Goal: Task Accomplishment & Management: Use online tool/utility

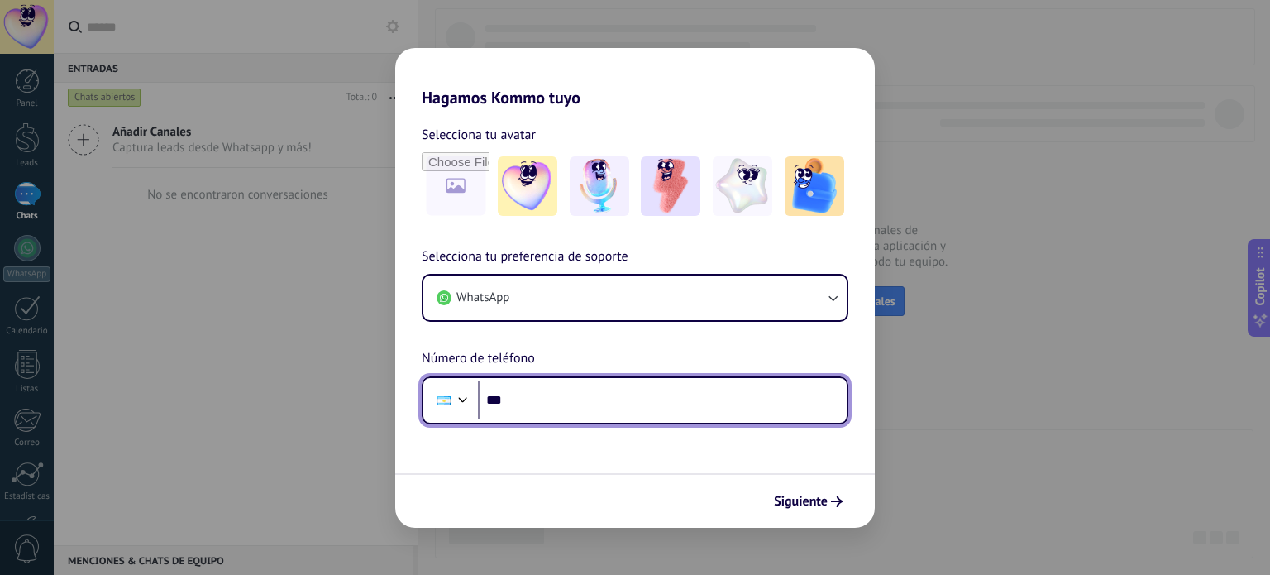
click at [552, 405] on input "***" at bounding box center [662, 400] width 369 height 38
type input "**********"
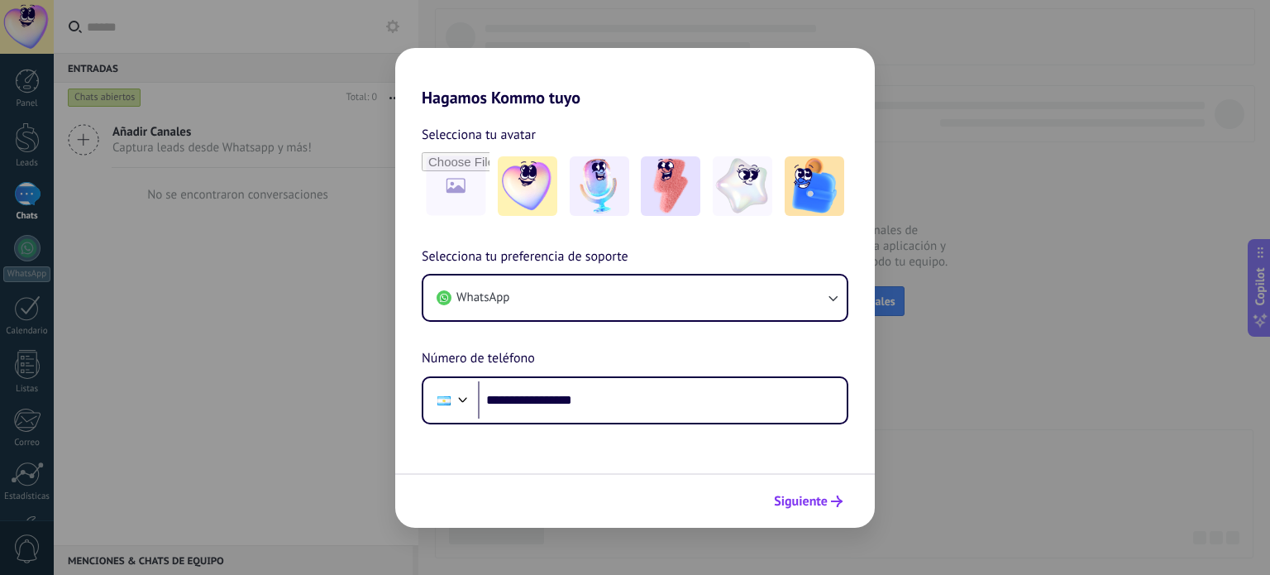
click at [798, 502] on span "Siguiente" at bounding box center [801, 501] width 54 height 12
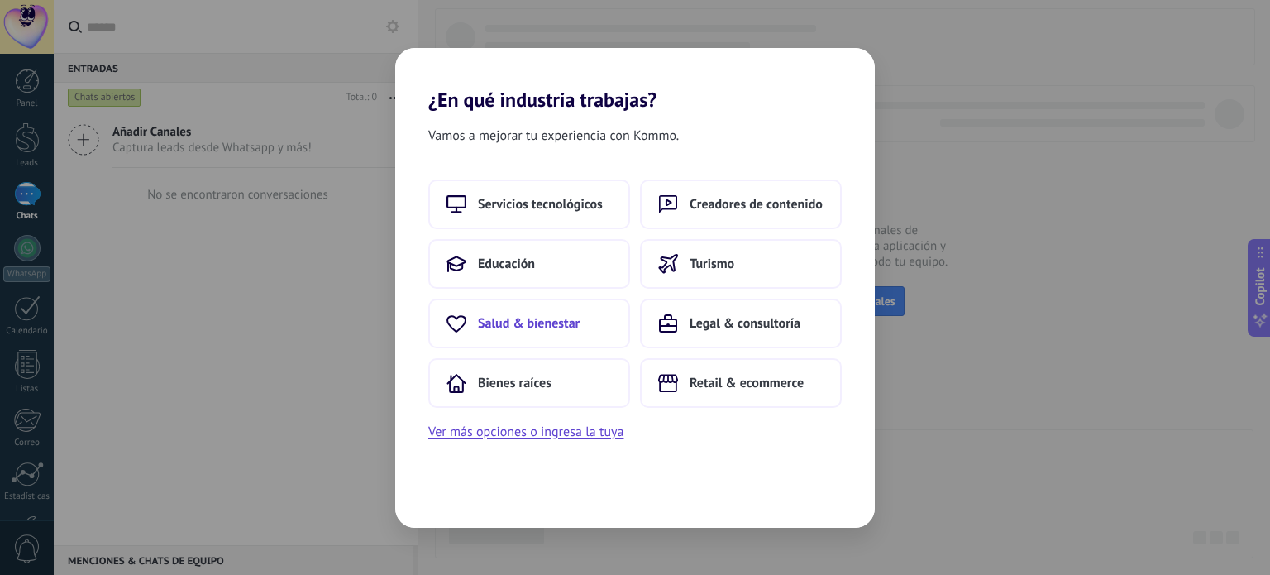
click at [532, 331] on button "Salud & bienestar" at bounding box center [529, 324] width 202 height 50
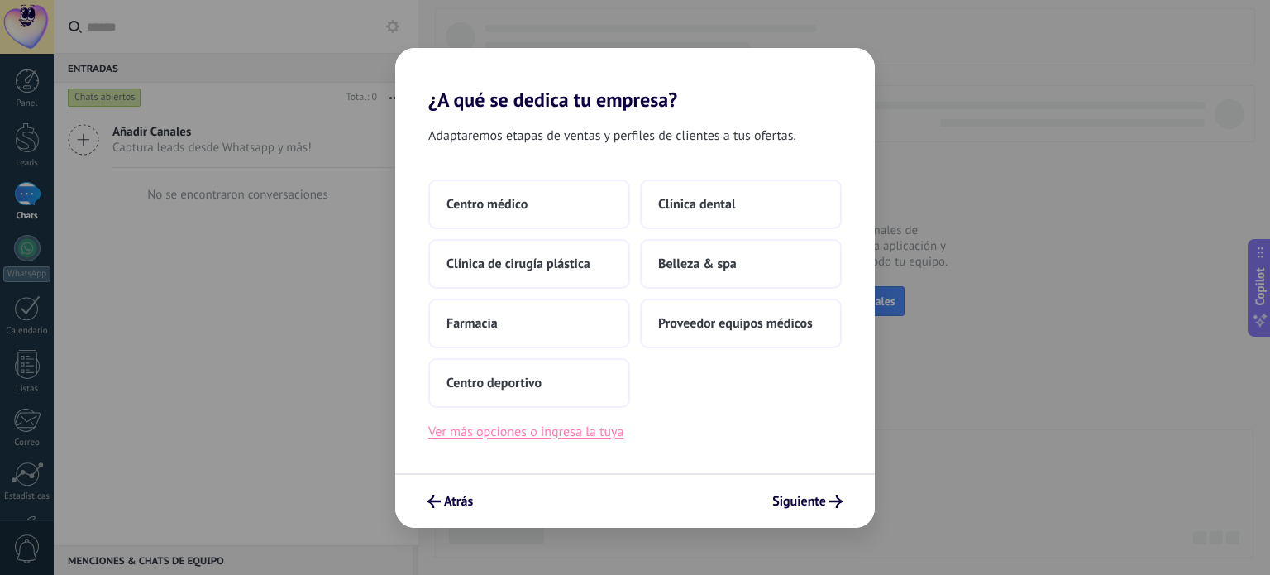
click at [490, 436] on button "Ver más opciones o ingresa la tuya" at bounding box center [525, 431] width 195 height 21
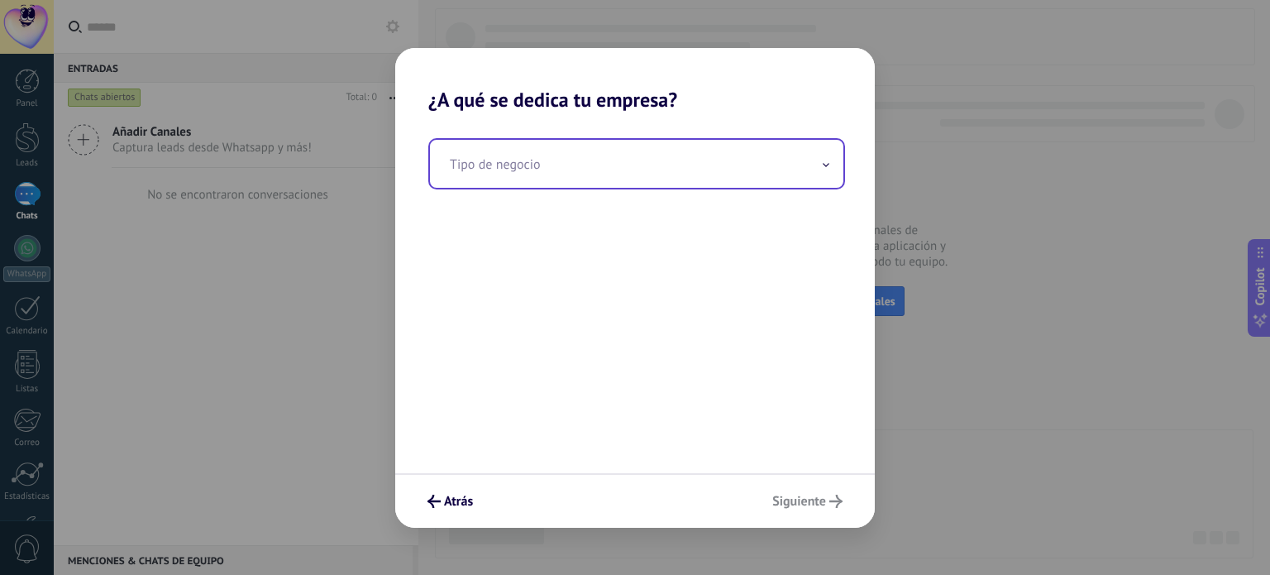
click at [539, 168] on input "text" at bounding box center [636, 164] width 413 height 48
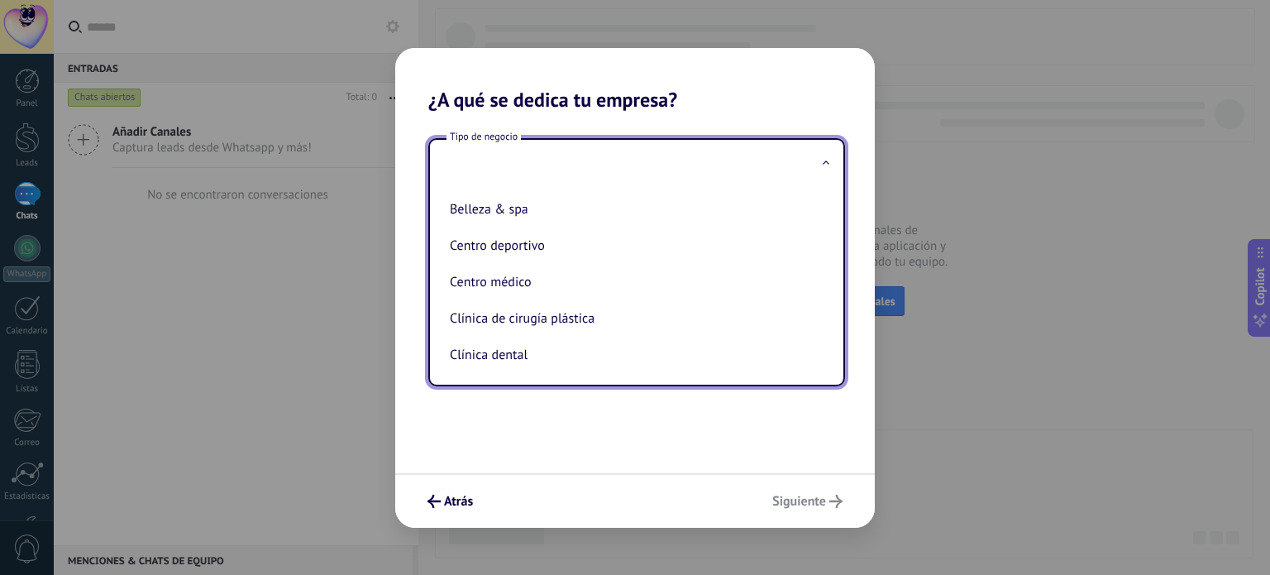
click at [531, 158] on input "text" at bounding box center [636, 164] width 413 height 48
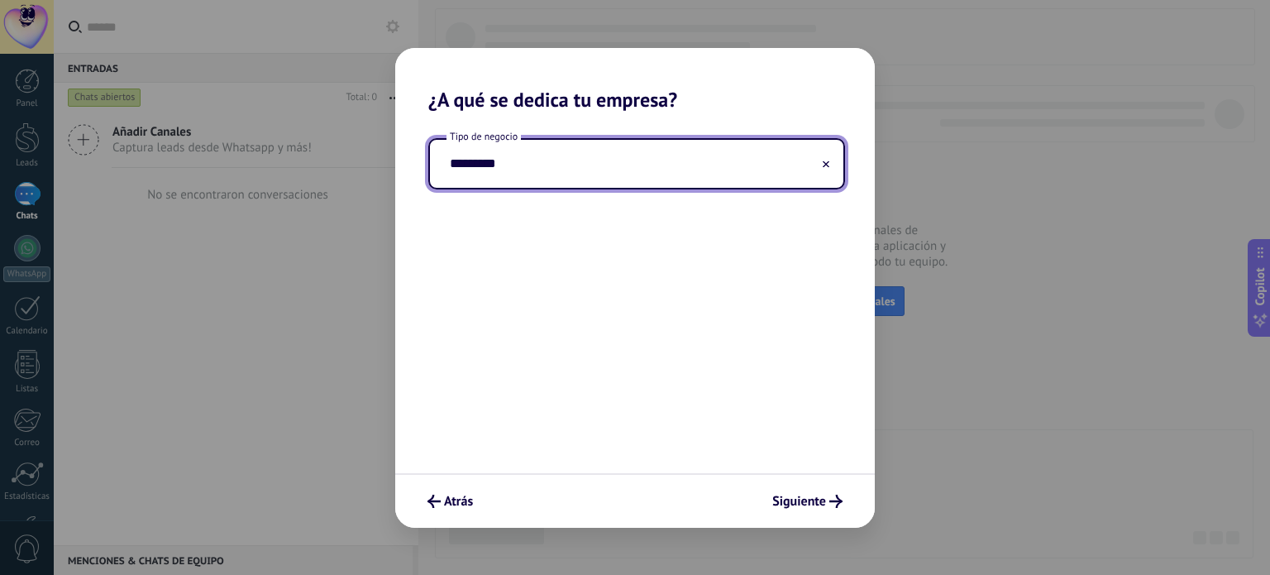
type input "*********"
click at [810, 507] on span "Siguiente" at bounding box center [799, 501] width 54 height 12
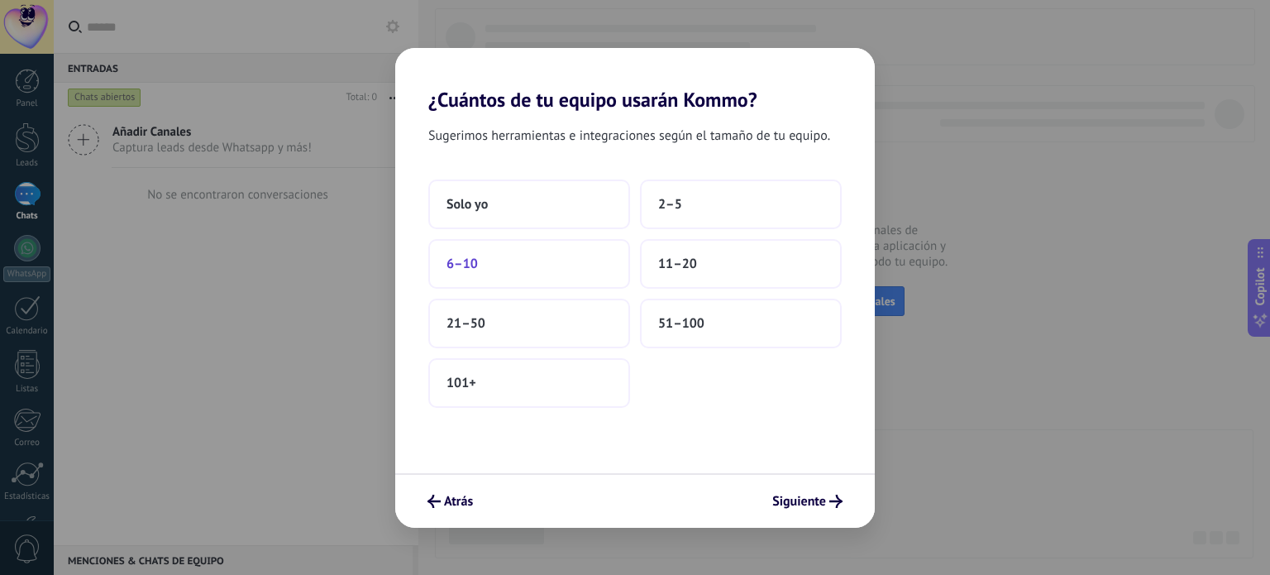
click at [523, 251] on button "6–10" at bounding box center [529, 264] width 202 height 50
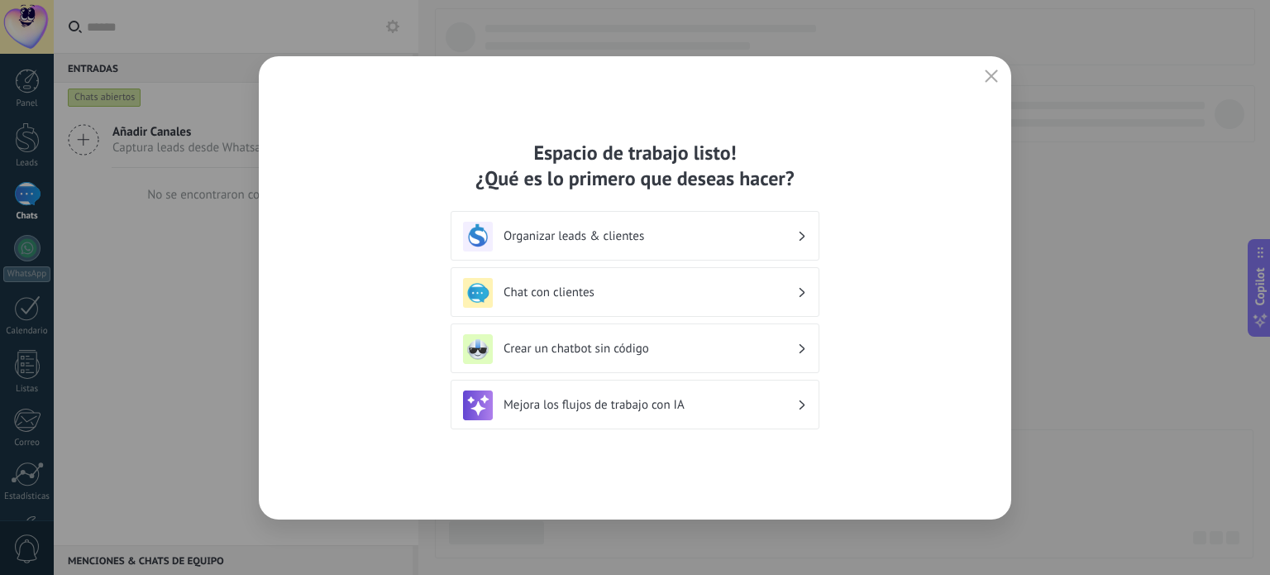
click at [564, 347] on h3 "Crear un chatbot sin código" at bounding box center [651, 349] width 294 height 16
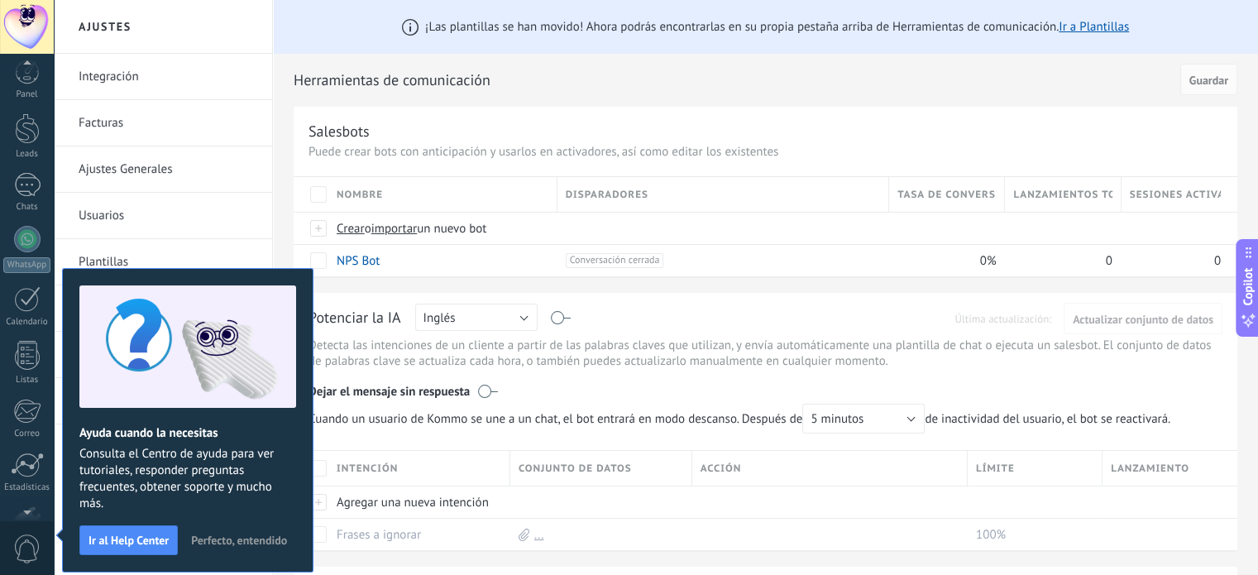
scroll to position [112, 0]
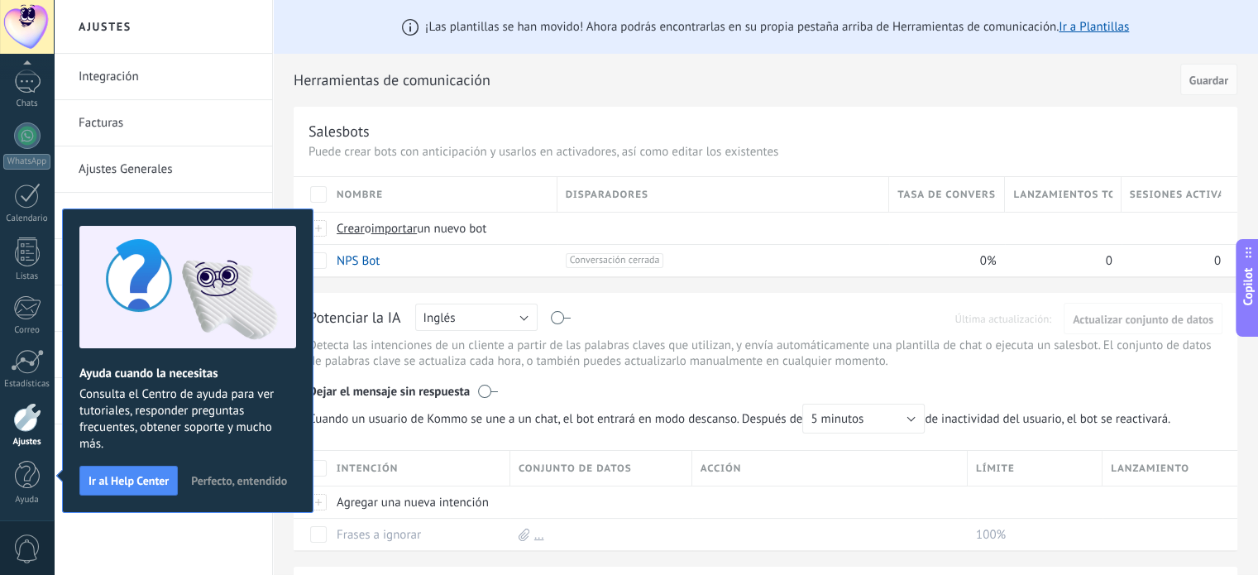
click at [246, 539] on div "Integración Facturas Ajustes Generales Usuarios Plantillas Herramientas de comu…" at bounding box center [163, 314] width 218 height 521
click at [238, 480] on span "Perfecto, entendido" at bounding box center [239, 481] width 96 height 12
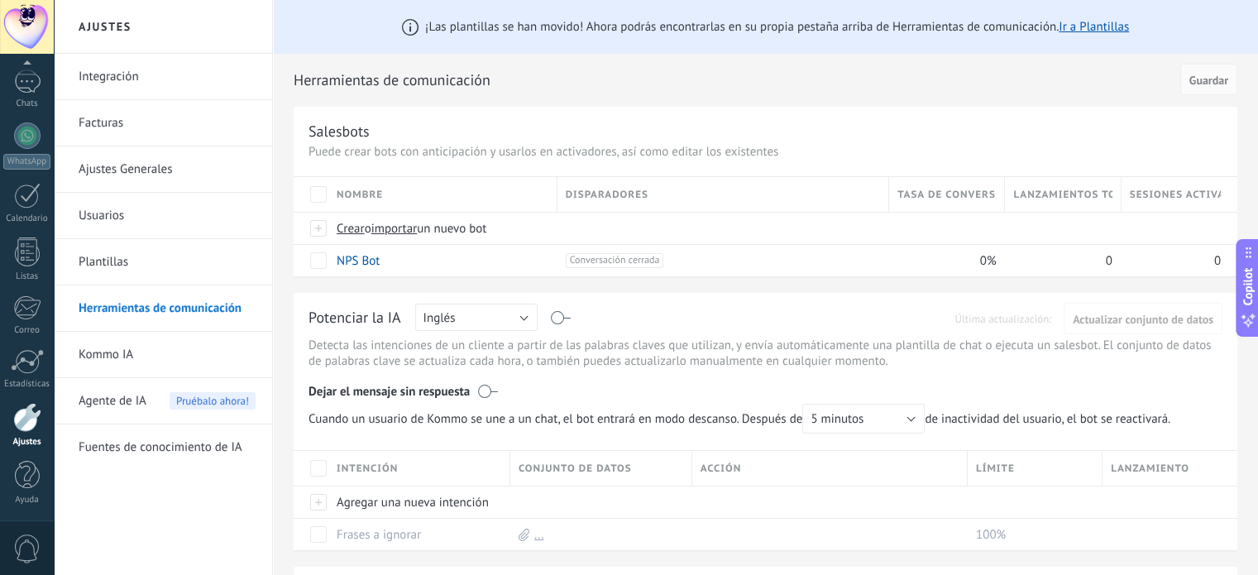
click at [117, 79] on link "Integración" at bounding box center [167, 77] width 177 height 46
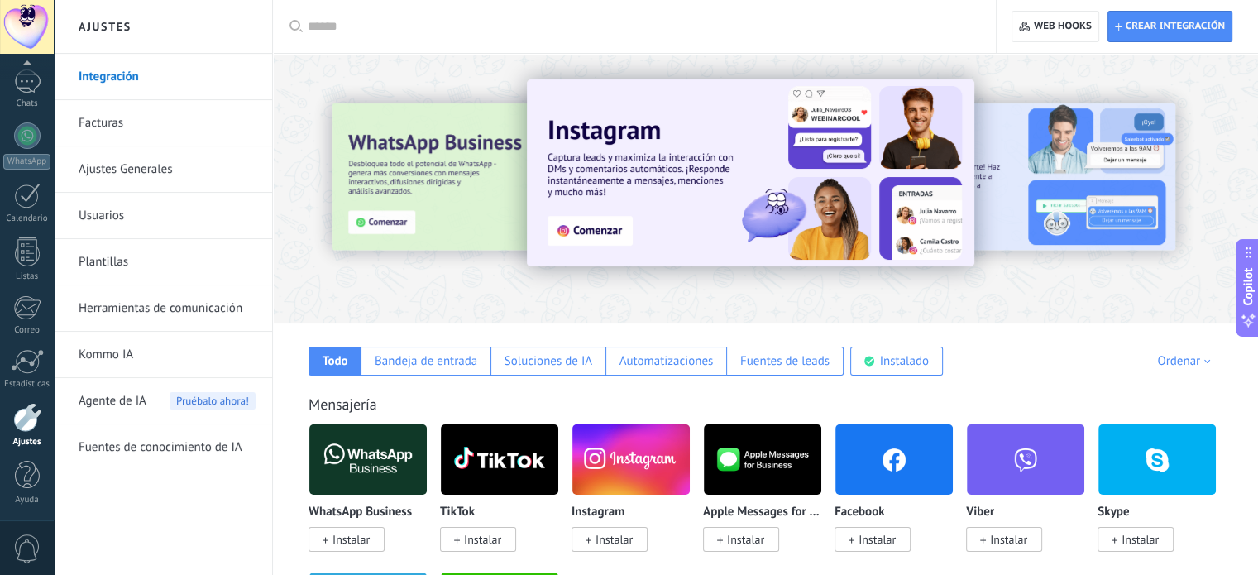
click at [391, 203] on div at bounding box center [360, 187] width 362 height 149
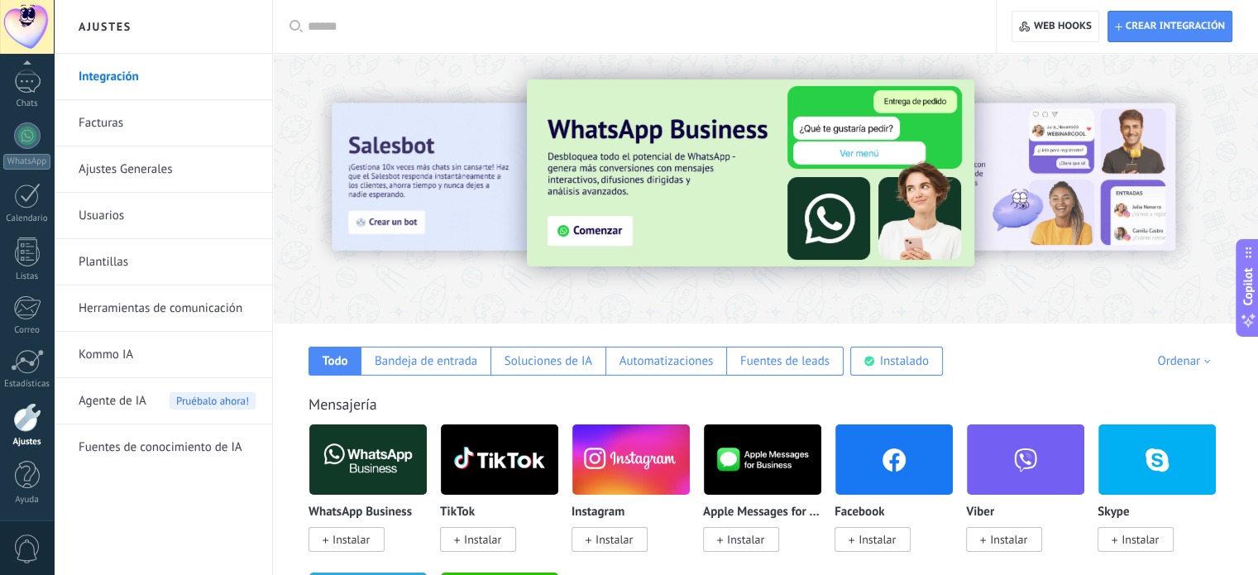
click at [21, 419] on div at bounding box center [27, 417] width 28 height 29
click at [29, 418] on div at bounding box center [27, 417] width 28 height 29
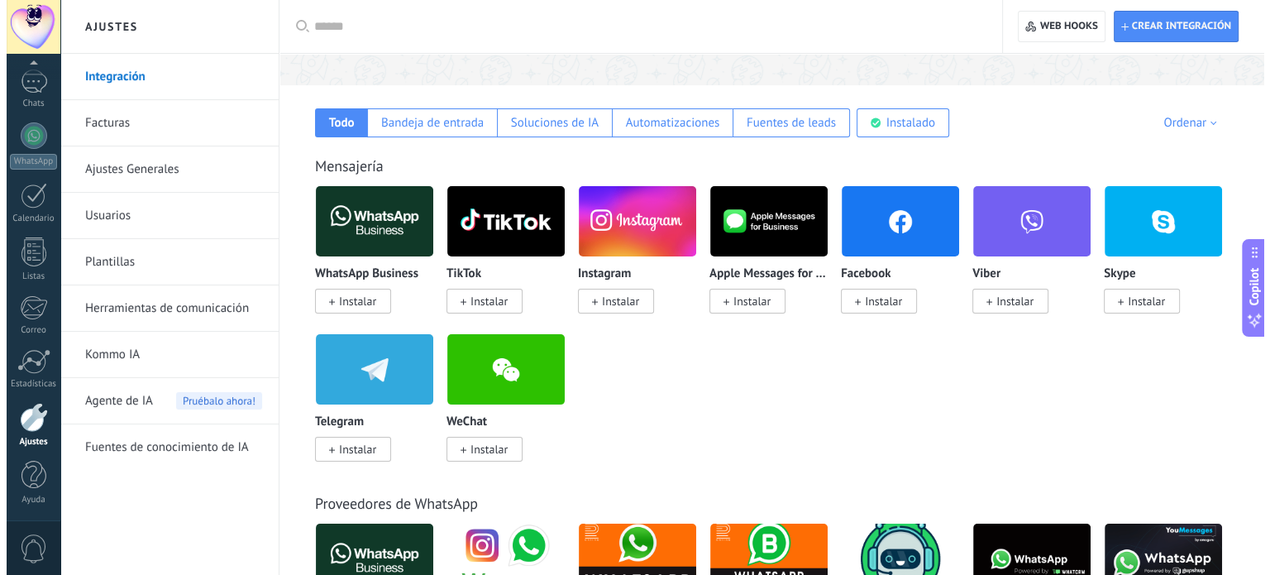
scroll to position [248, 0]
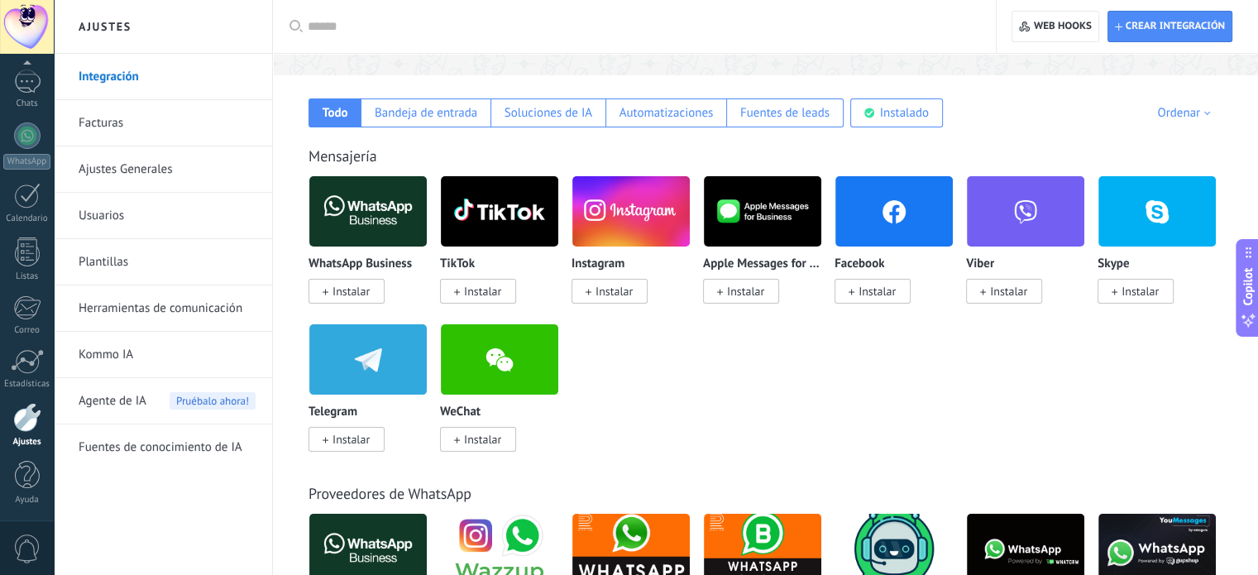
click at [339, 290] on span "Instalar" at bounding box center [350, 291] width 37 height 15
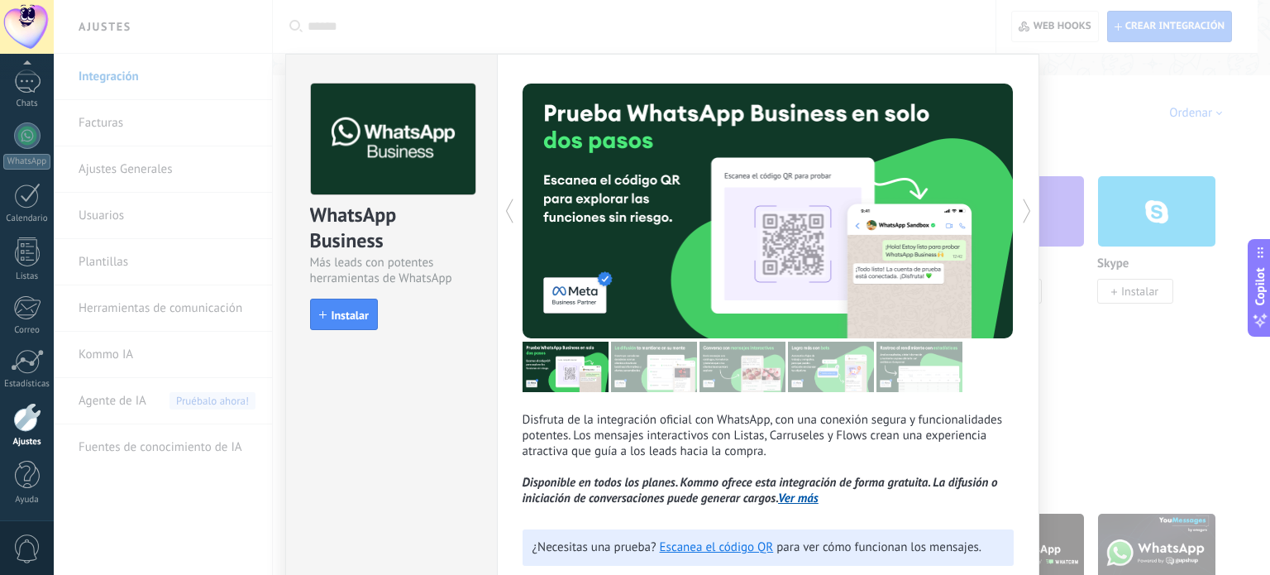
click at [351, 327] on button "Instalar" at bounding box center [344, 314] width 68 height 31
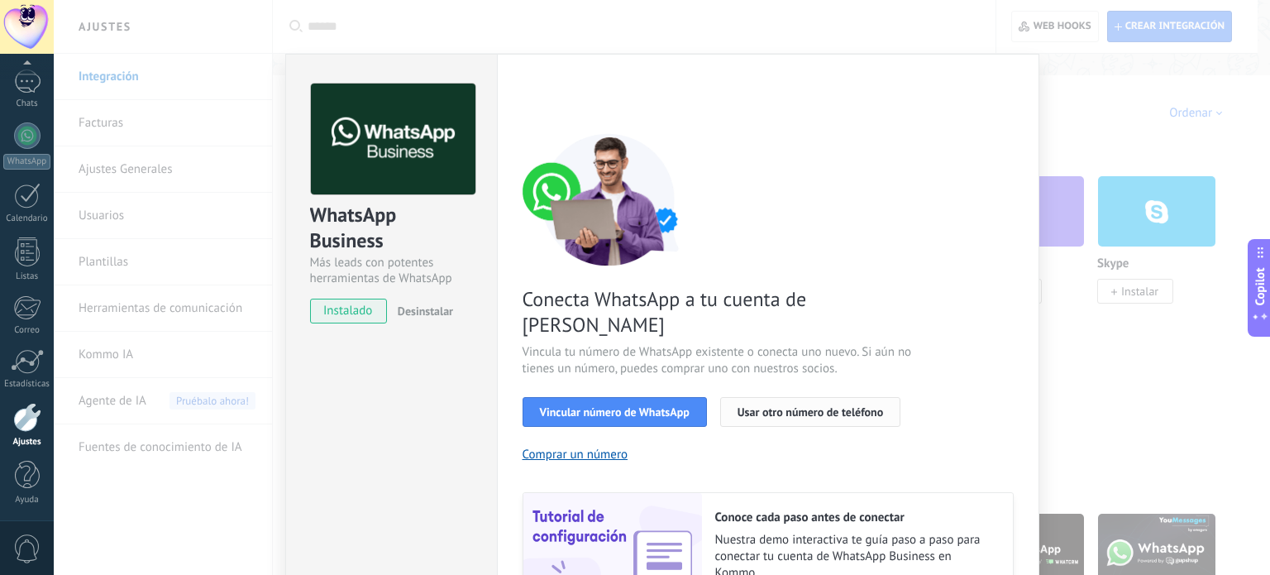
click at [784, 406] on span "Usar otro número de teléfono" at bounding box center [811, 412] width 146 height 12
click at [847, 406] on span "Usar otro número de teléfono" at bounding box center [811, 412] width 146 height 12
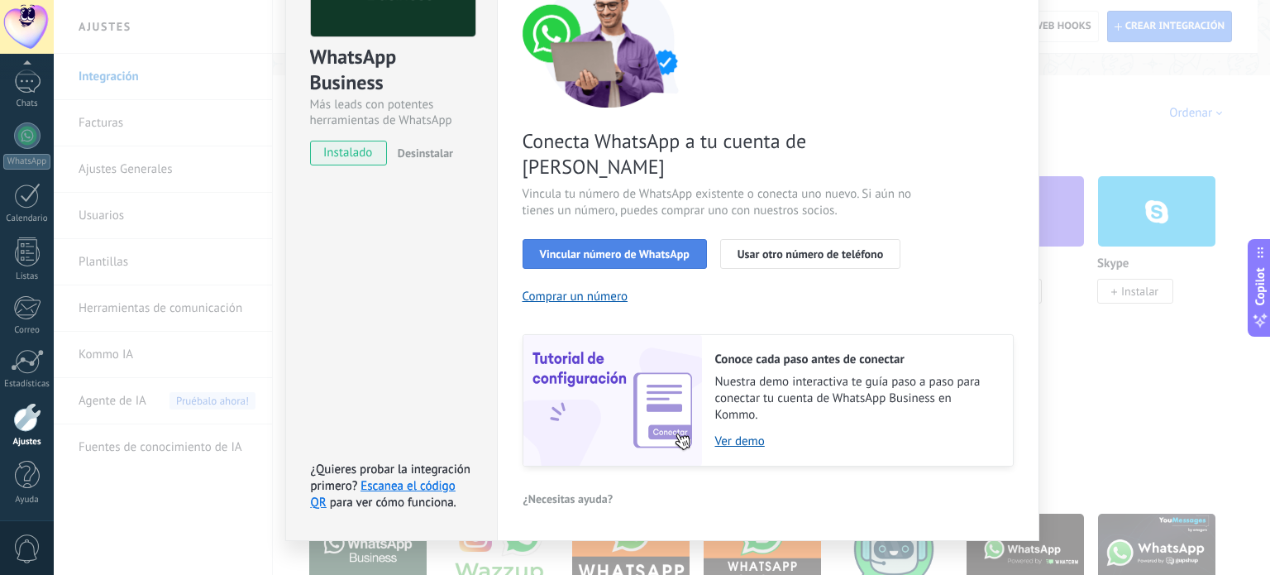
scroll to position [159, 0]
click at [739, 432] on link "Ver demo" at bounding box center [855, 440] width 281 height 16
click at [1168, 103] on div "WhatsApp Business Más leads con potentes herramientas de WhatsApp instalado Des…" at bounding box center [662, 287] width 1216 height 575
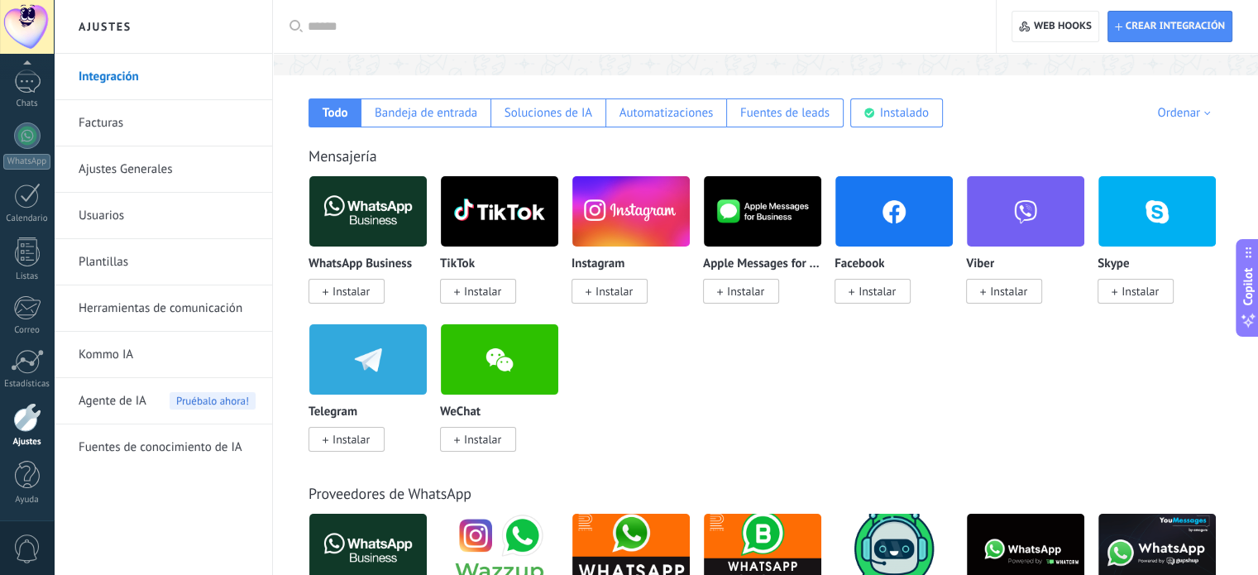
scroll to position [496, 0]
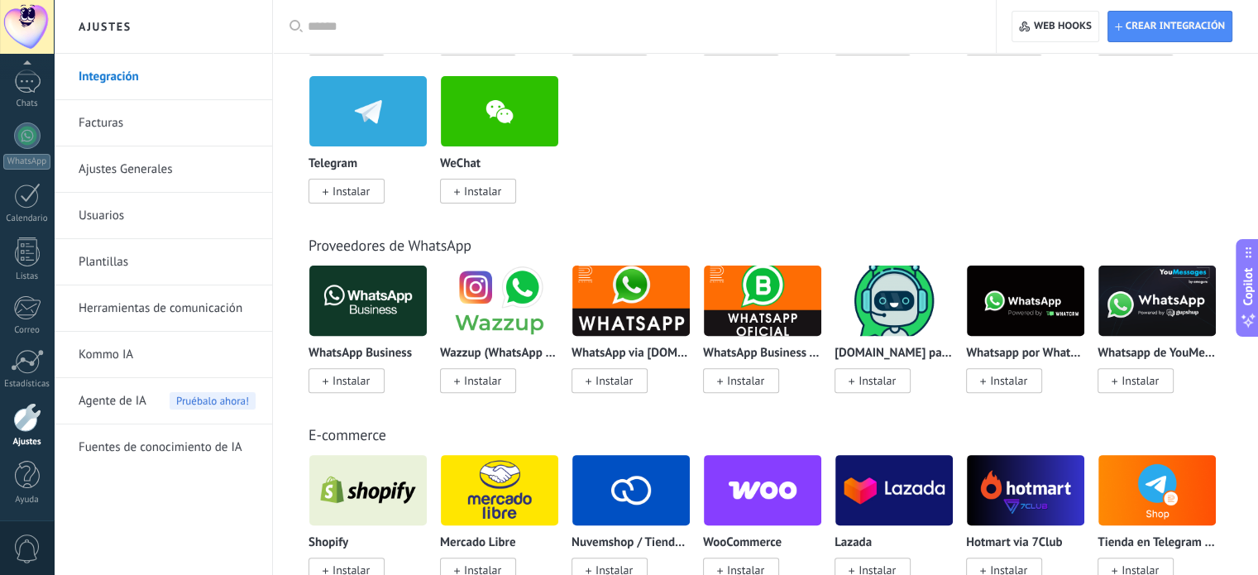
click at [103, 24] on h2 "Ajustes" at bounding box center [162, 27] width 177 height 54
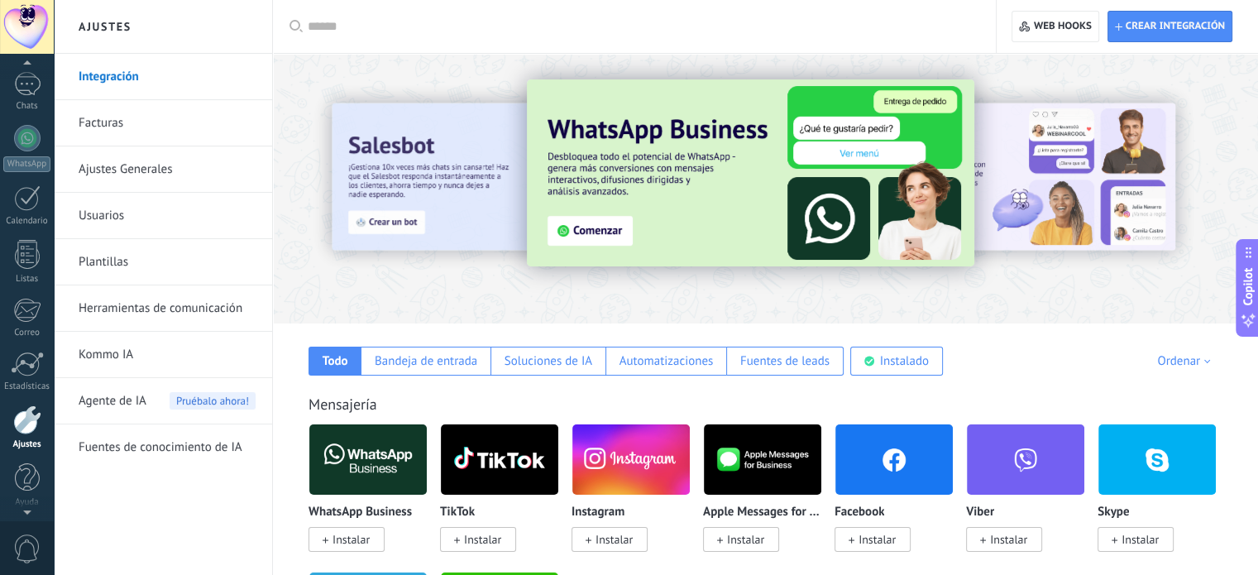
scroll to position [112, 0]
click at [26, 421] on div at bounding box center [27, 417] width 28 height 29
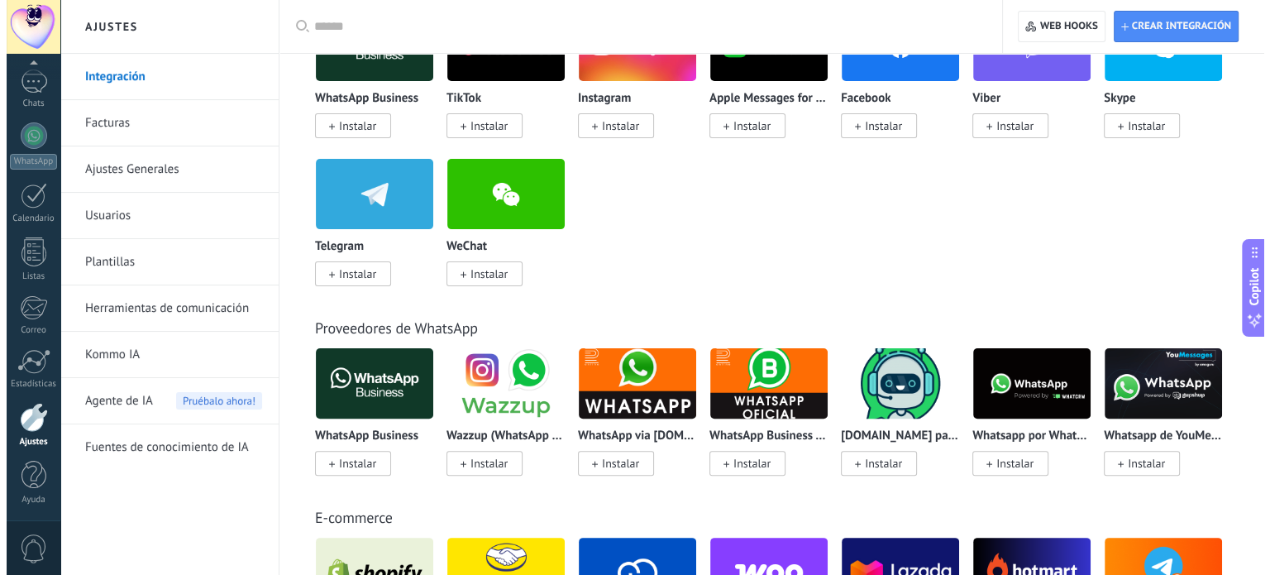
scroll to position [0, 0]
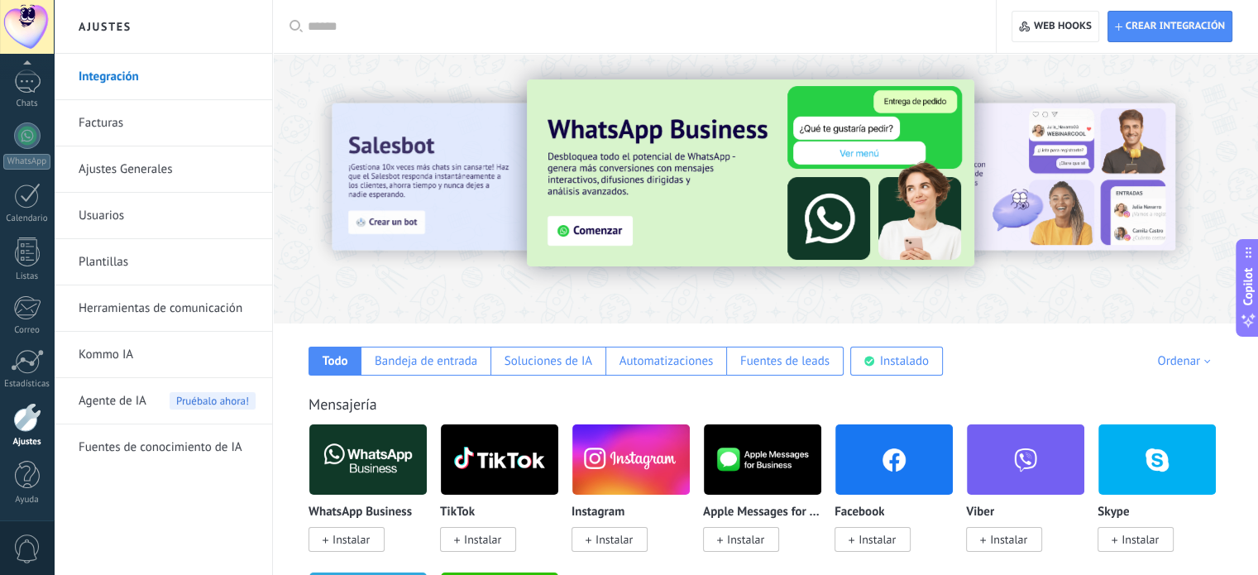
click at [103, 221] on link "Usuarios" at bounding box center [167, 216] width 177 height 46
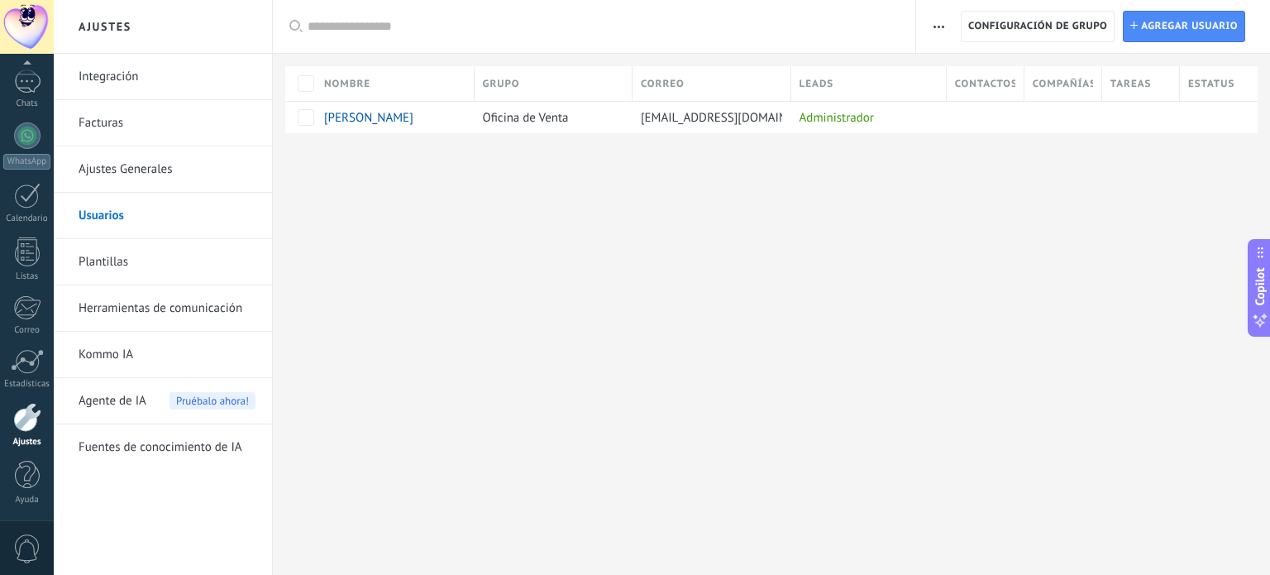
click at [102, 77] on link "Integración" at bounding box center [167, 77] width 177 height 46
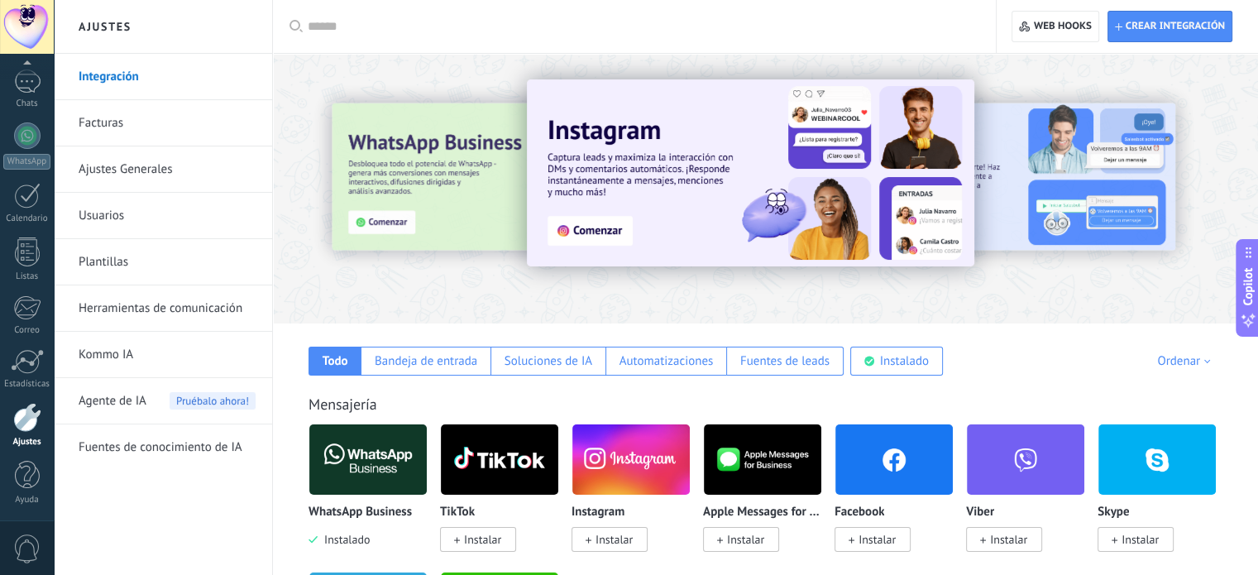
click at [404, 188] on div at bounding box center [360, 187] width 362 height 149
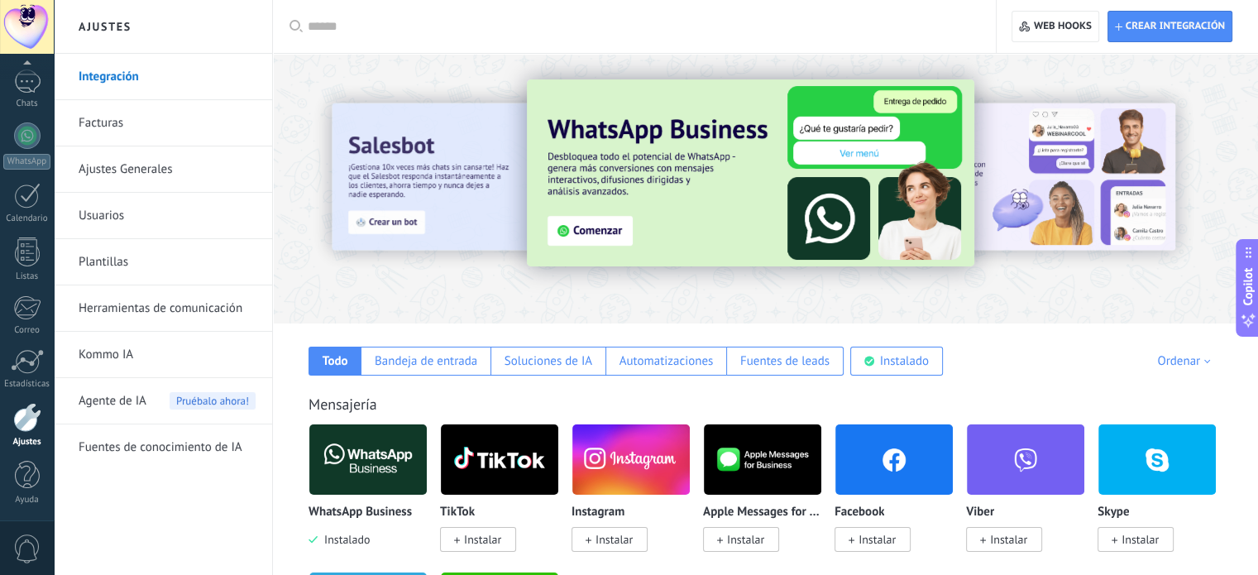
click at [598, 234] on img at bounding box center [750, 172] width 447 height 187
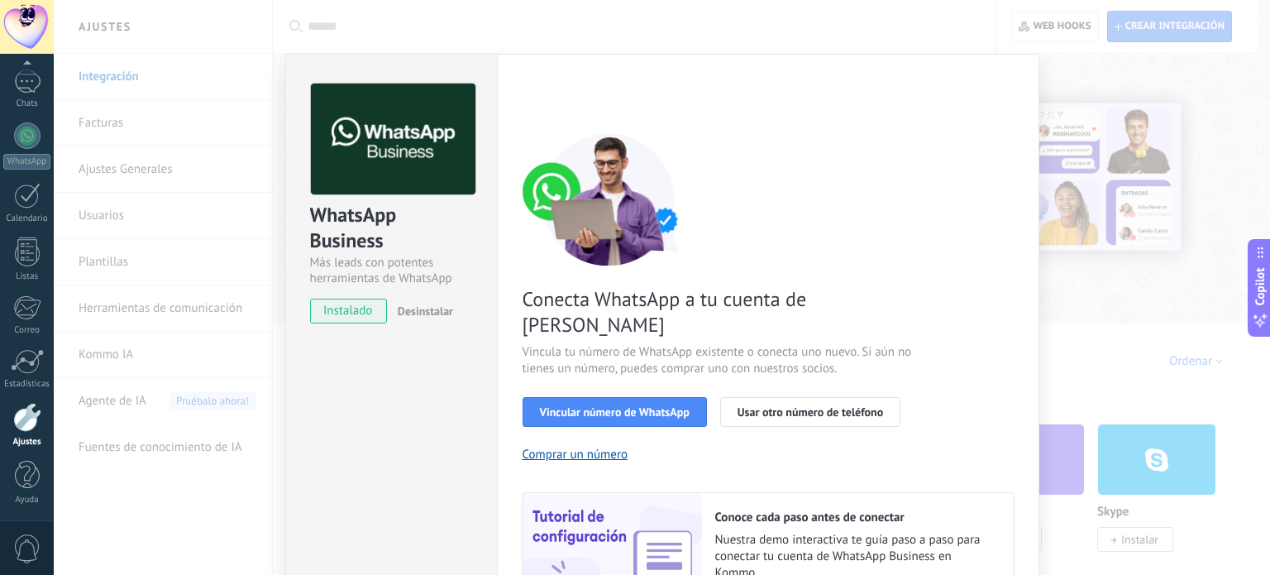
scroll to position [159, 0]
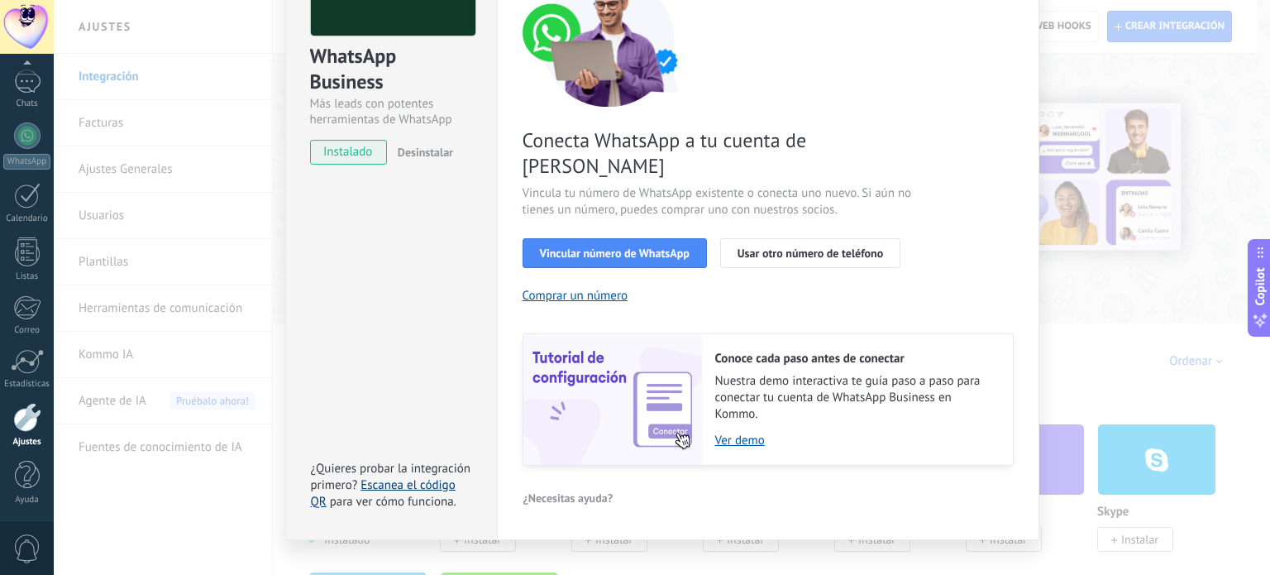
click at [410, 477] on link "Escanea el código QR" at bounding box center [383, 493] width 145 height 32
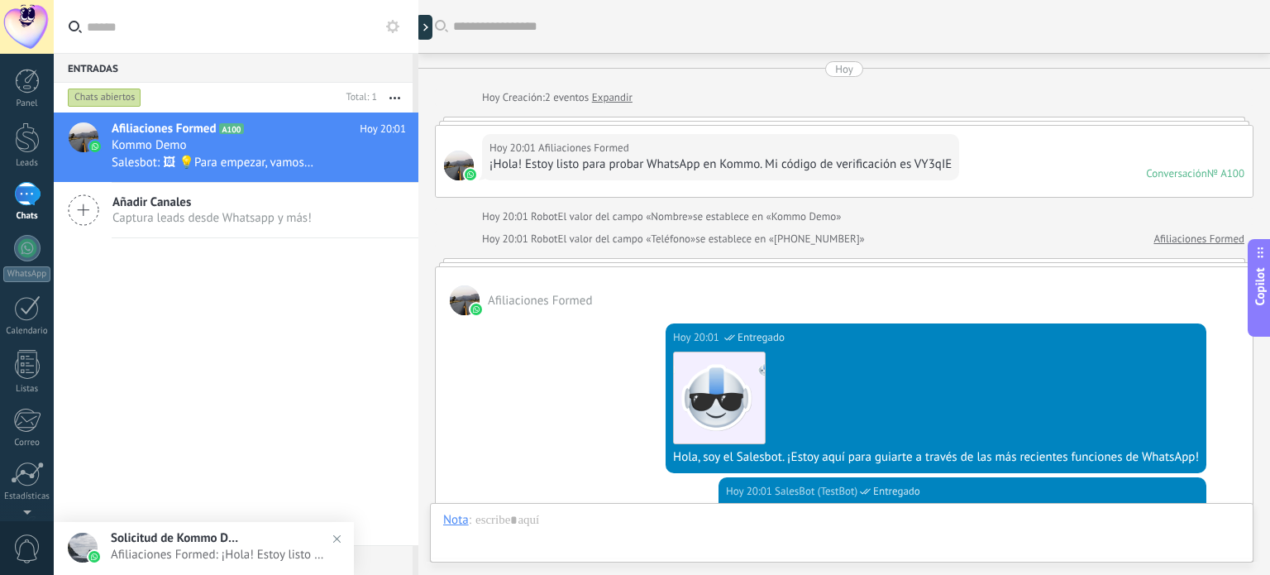
scroll to position [518, 0]
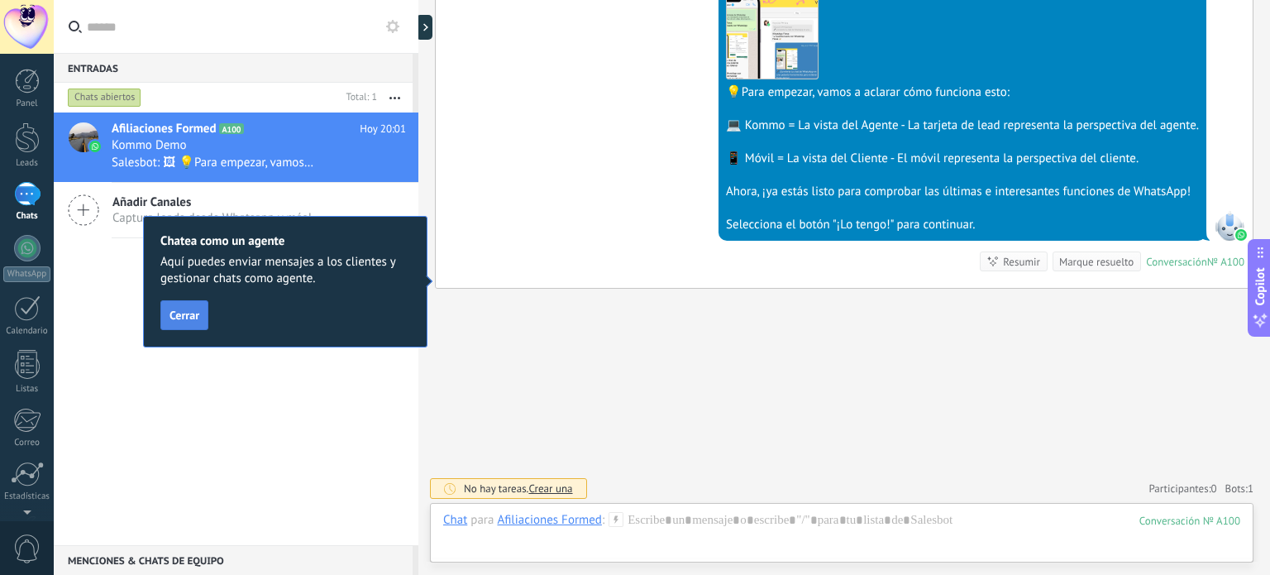
click at [187, 320] on span "Cerrar" at bounding box center [185, 315] width 30 height 12
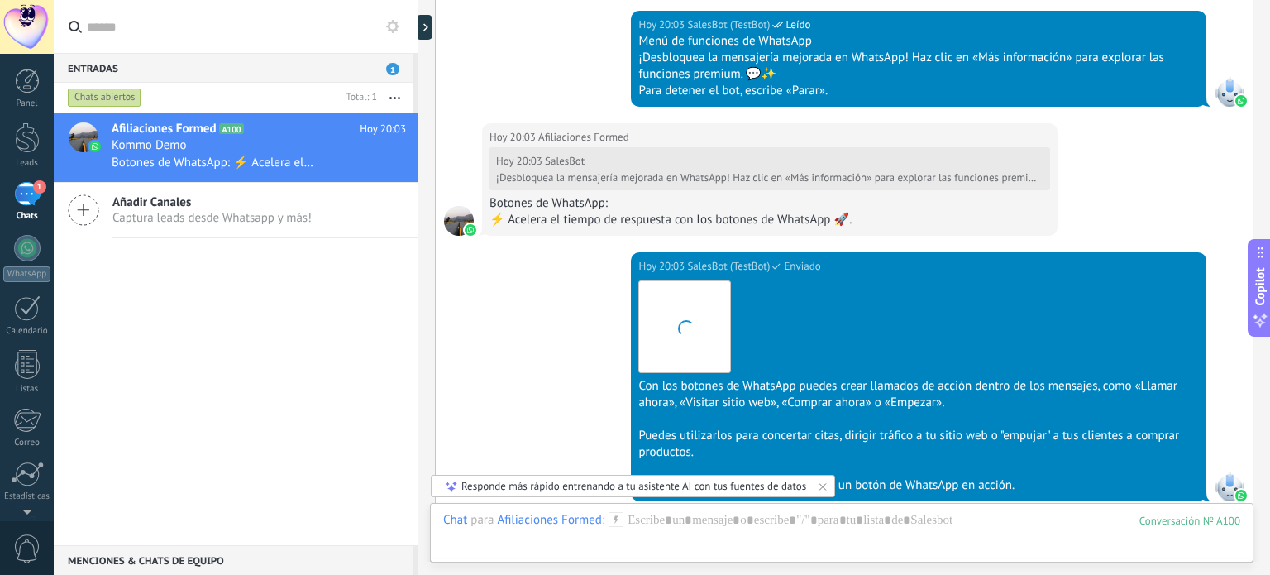
scroll to position [1708, 0]
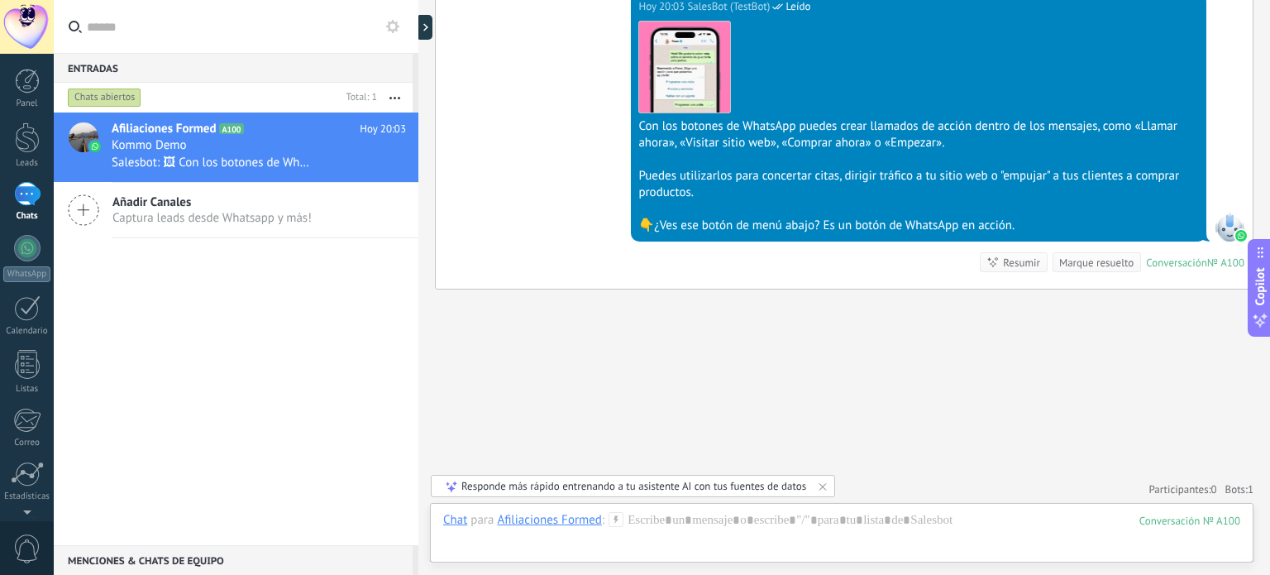
click at [395, 25] on use at bounding box center [392, 26] width 13 height 13
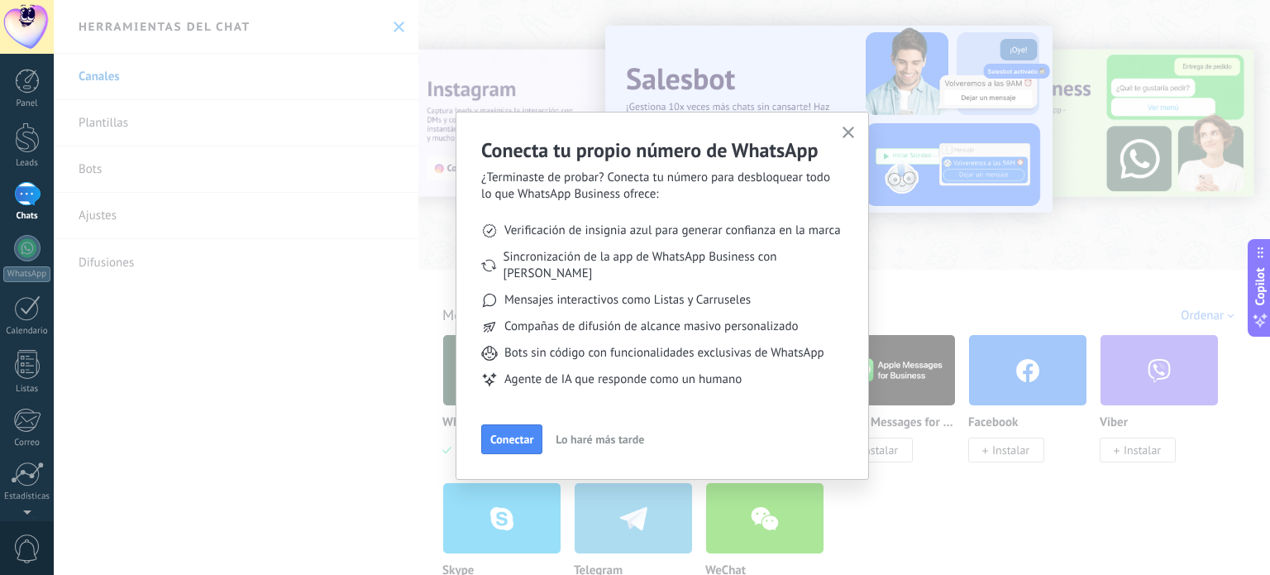
click at [848, 130] on icon "button" at bounding box center [849, 133] width 12 height 12
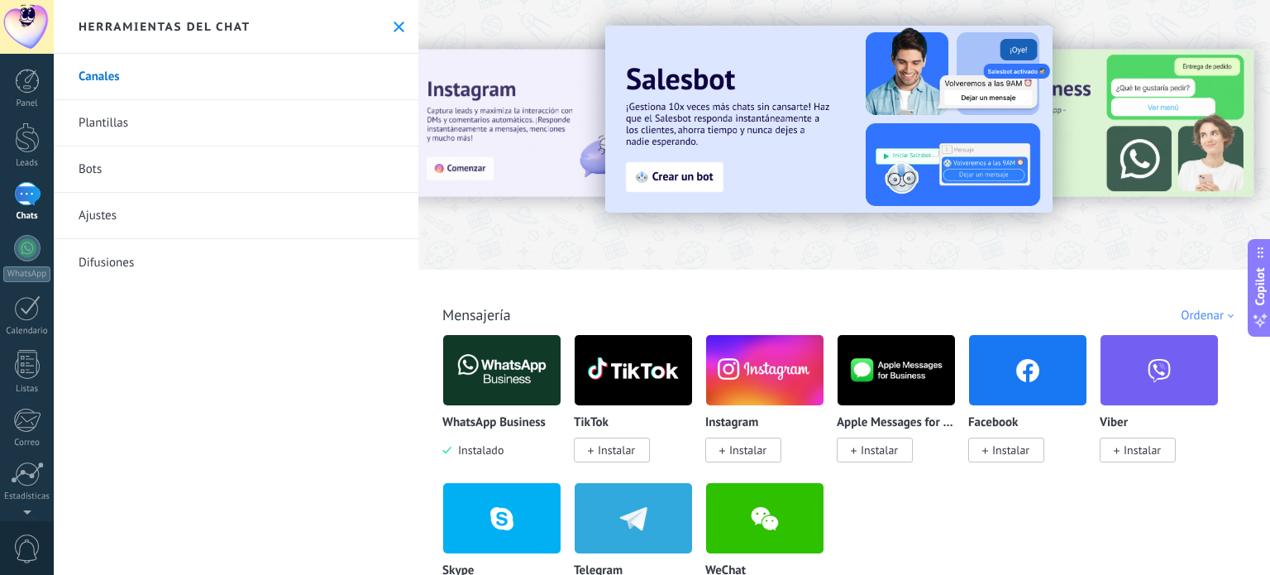
click at [93, 163] on link "Bots" at bounding box center [236, 169] width 365 height 46
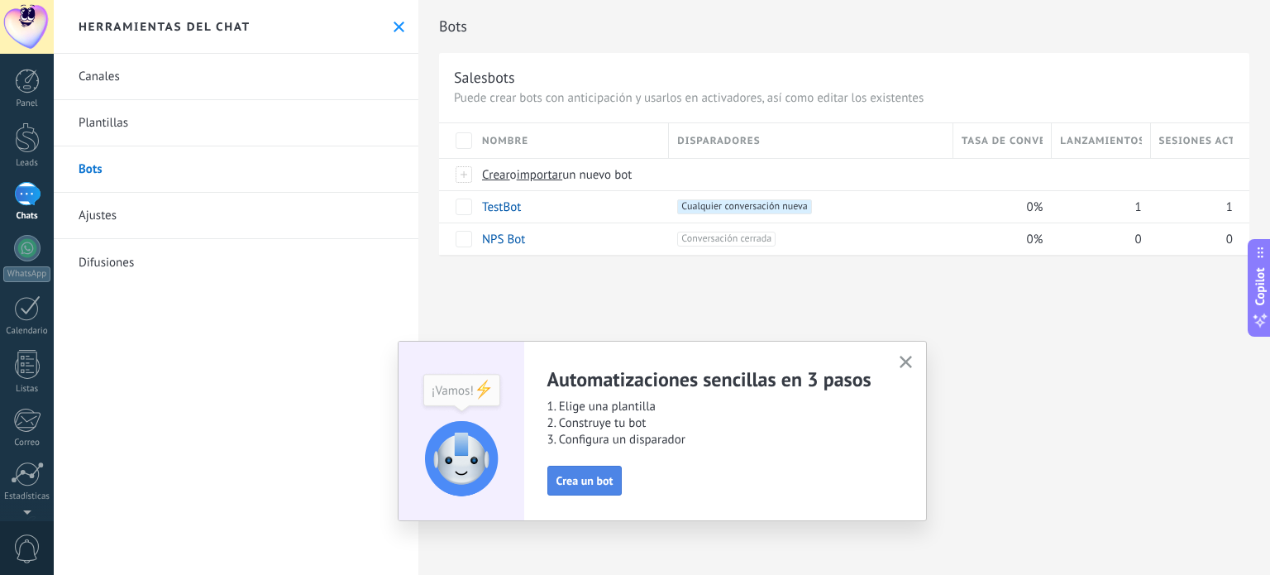
click at [586, 484] on span "Crea un bot" at bounding box center [585, 481] width 57 height 12
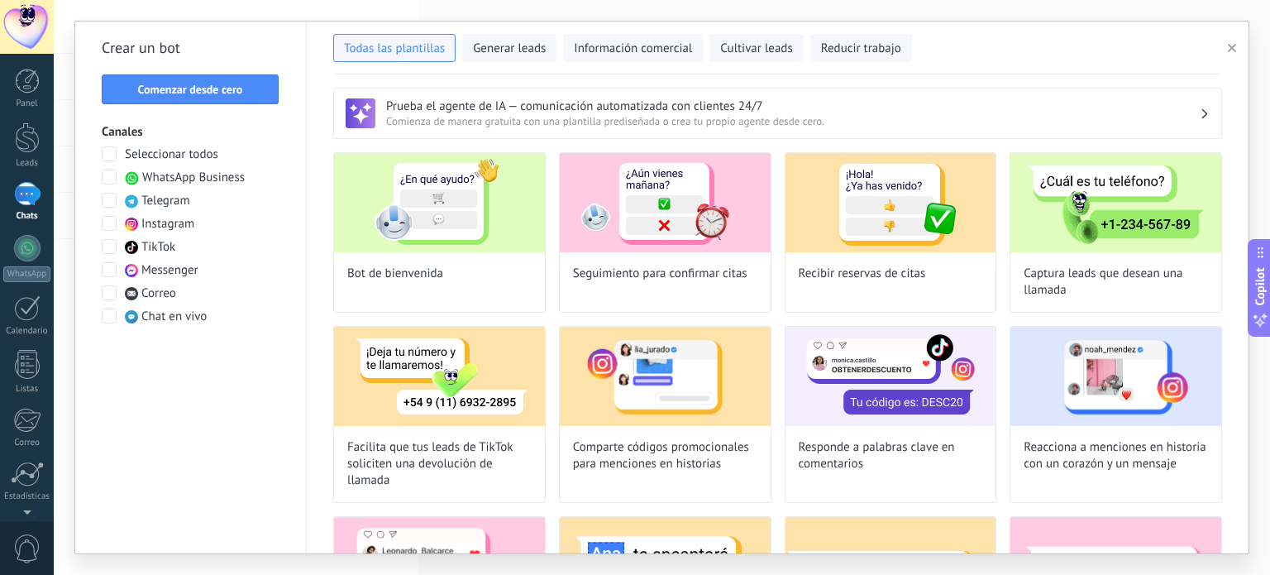
click at [208, 179] on span "WhatsApp Business" at bounding box center [193, 178] width 103 height 17
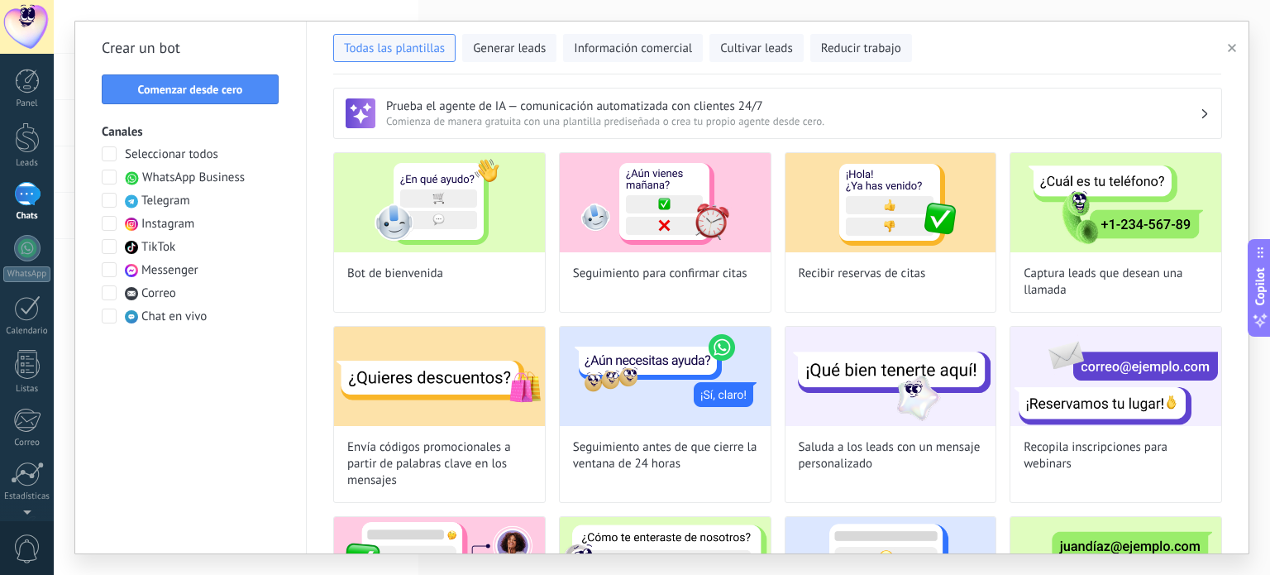
click at [818, 116] on span "Comienza de manera gratuita con una plantilla prediseñada o crea tu propio agen…" at bounding box center [793, 121] width 814 height 14
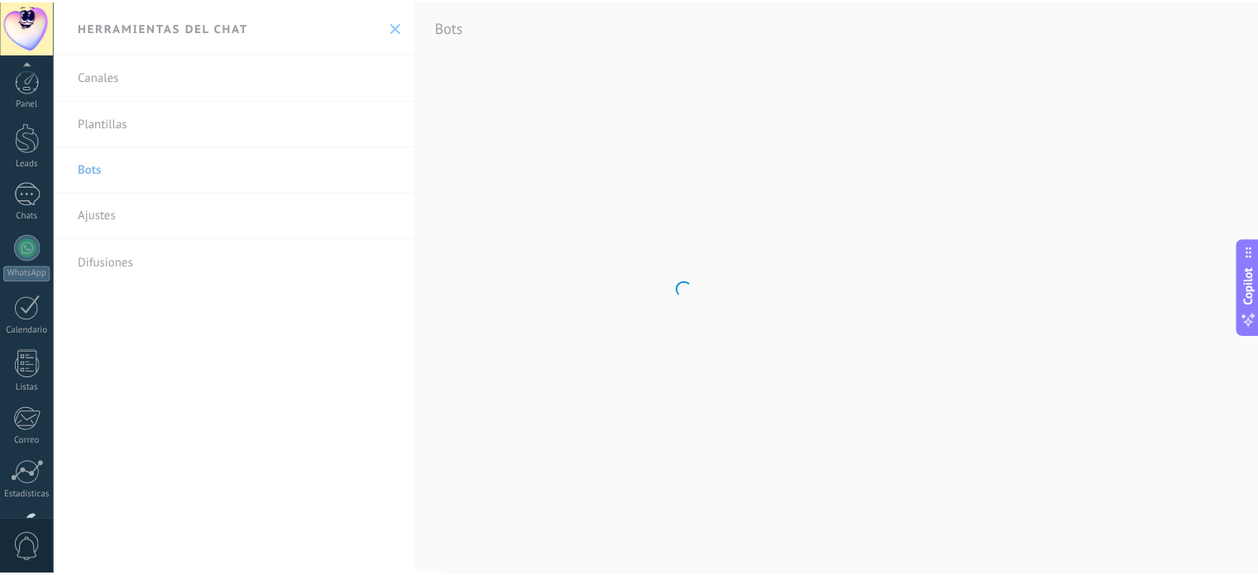
scroll to position [112, 0]
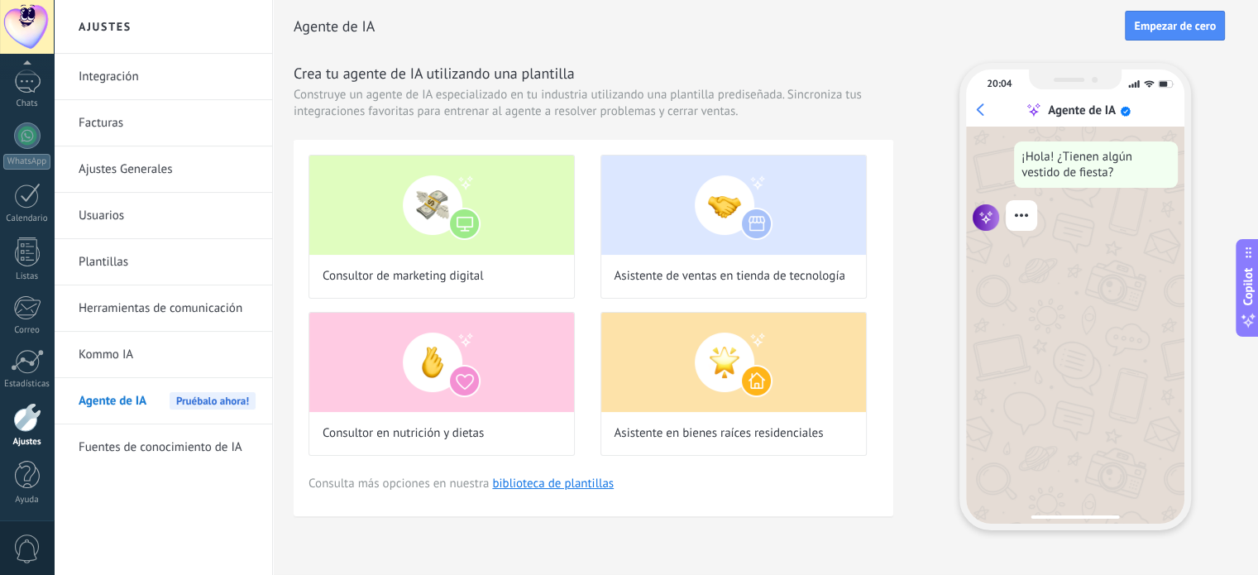
click at [146, 360] on link "Kommo IA" at bounding box center [167, 355] width 177 height 46
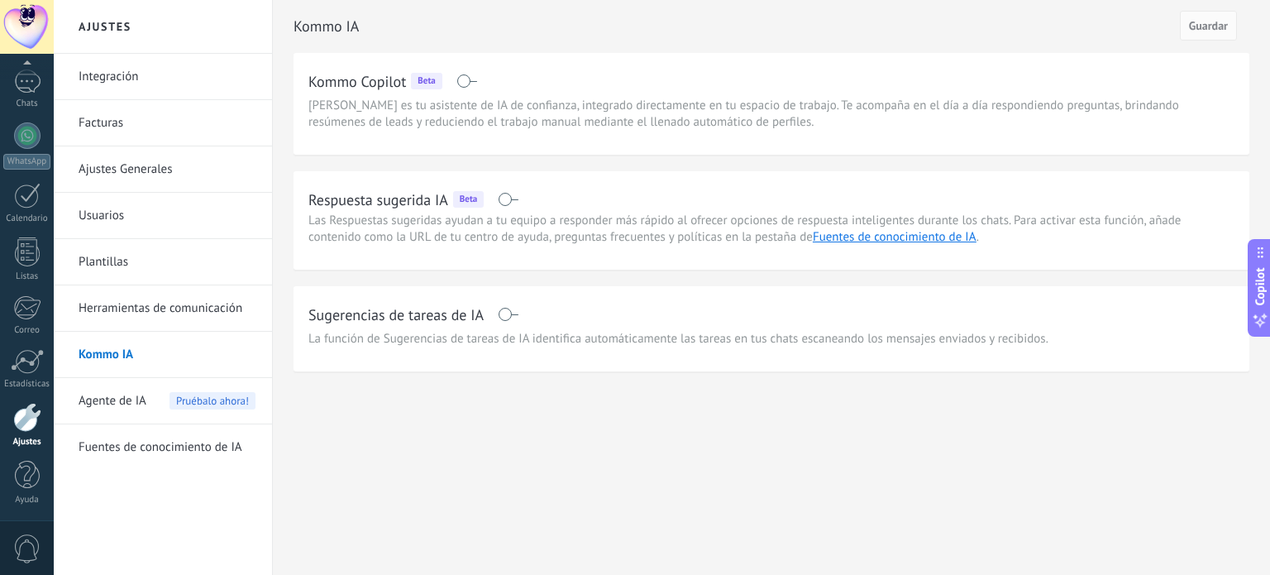
click at [136, 72] on link "Integración" at bounding box center [167, 77] width 177 height 46
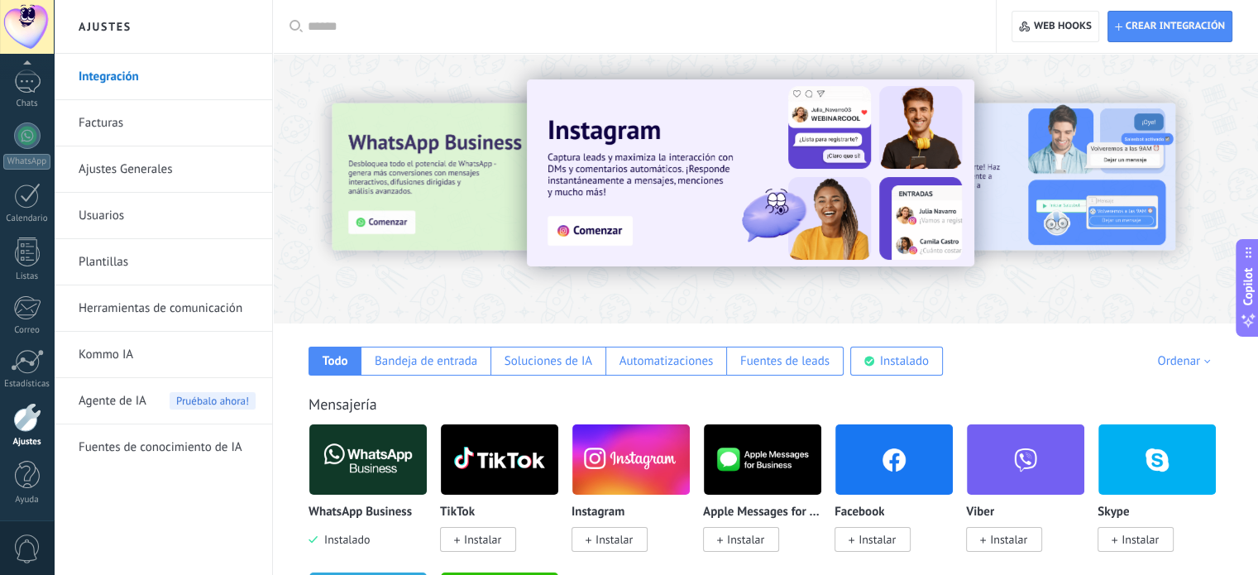
click at [141, 120] on link "Facturas" at bounding box center [167, 123] width 177 height 46
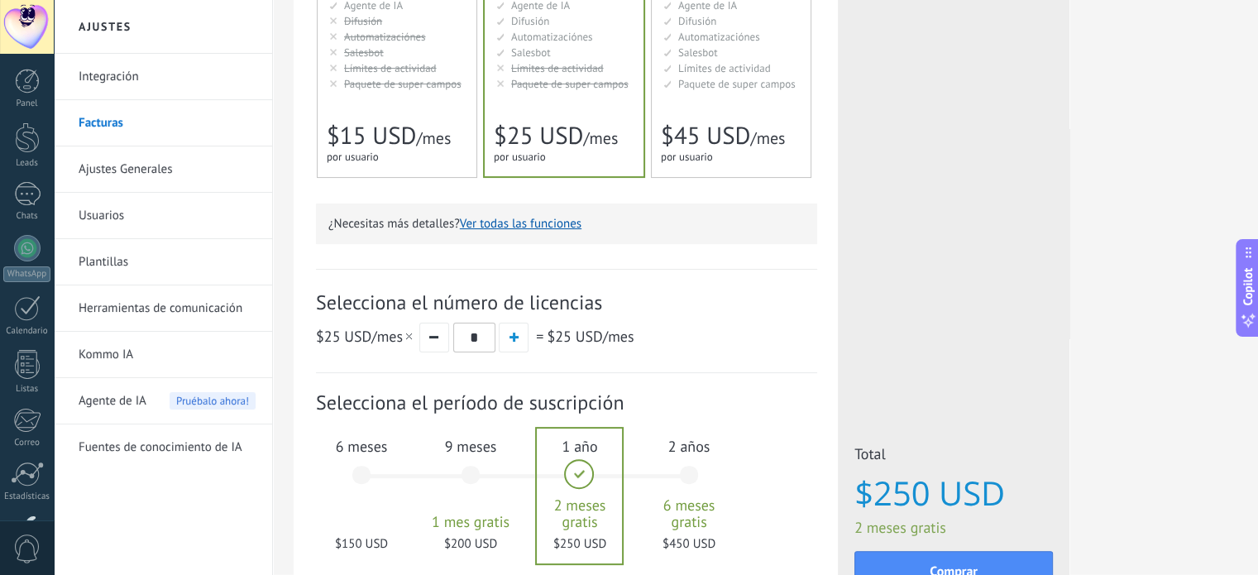
scroll to position [413, 0]
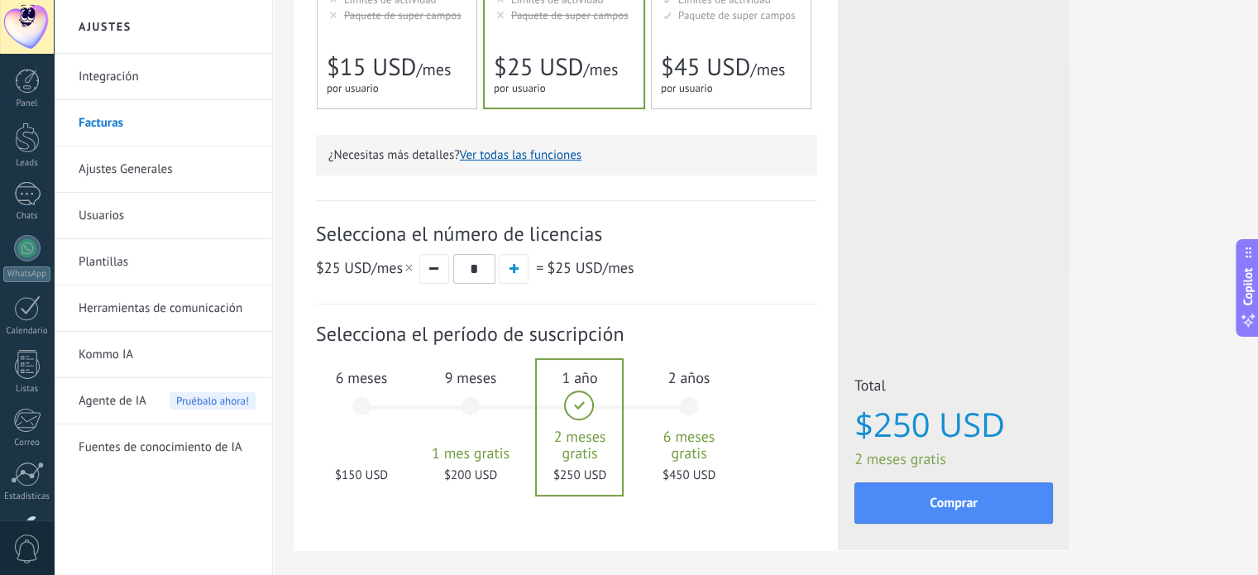
click at [358, 85] on span "por usuario" at bounding box center [353, 88] width 52 height 14
click at [513, 271] on span "button" at bounding box center [513, 268] width 9 height 9
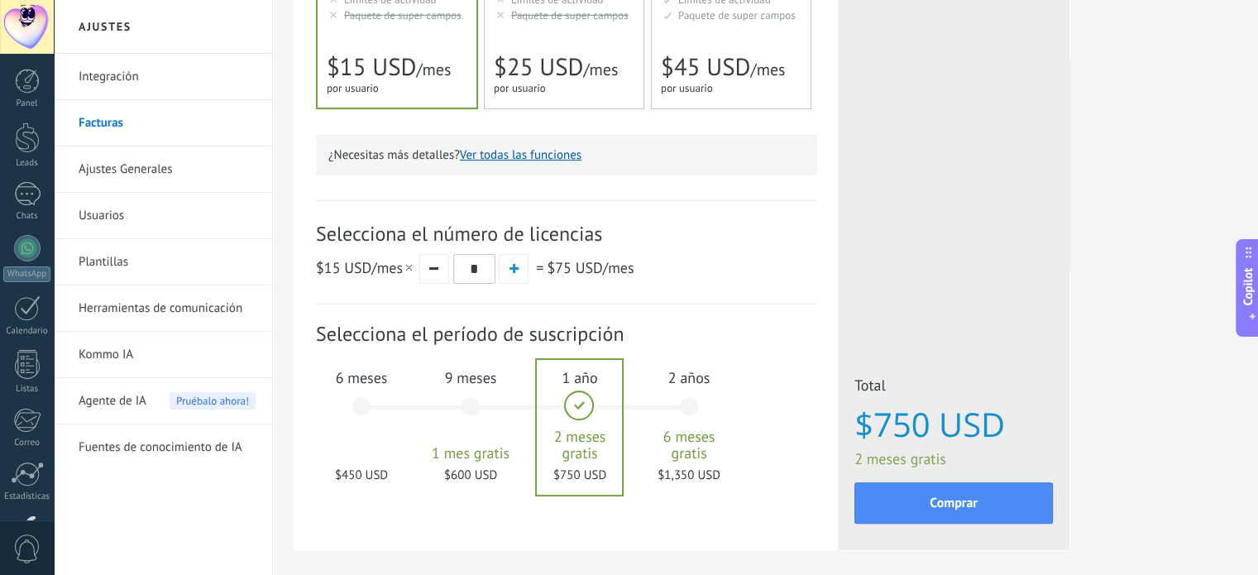
click at [365, 400] on div "6 meses $450 USD" at bounding box center [361, 414] width 89 height 117
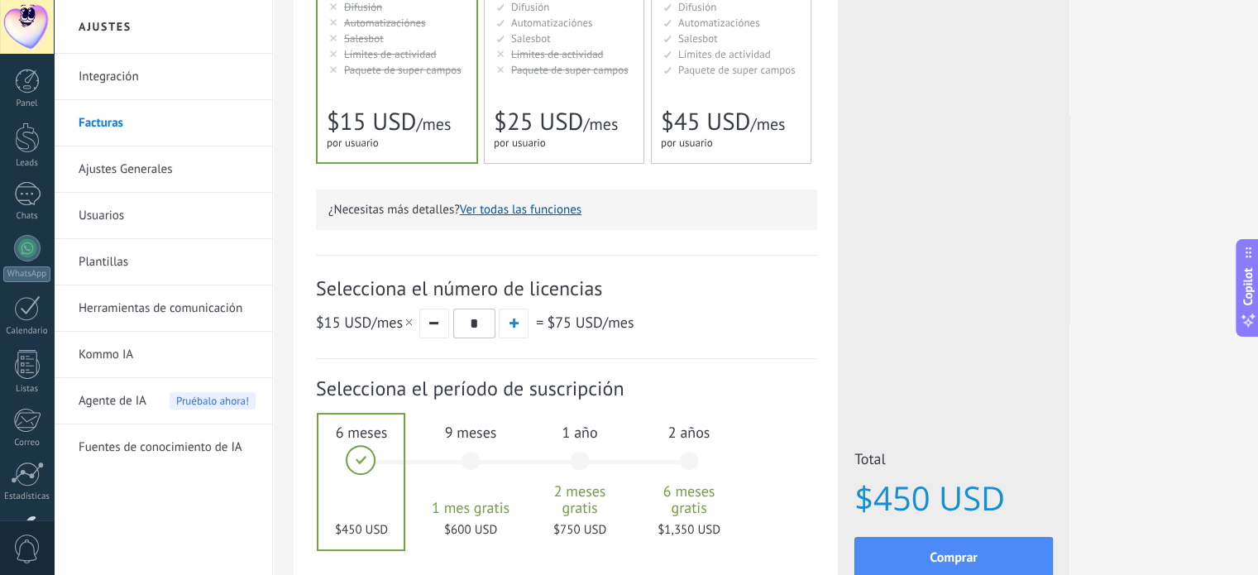
scroll to position [331, 0]
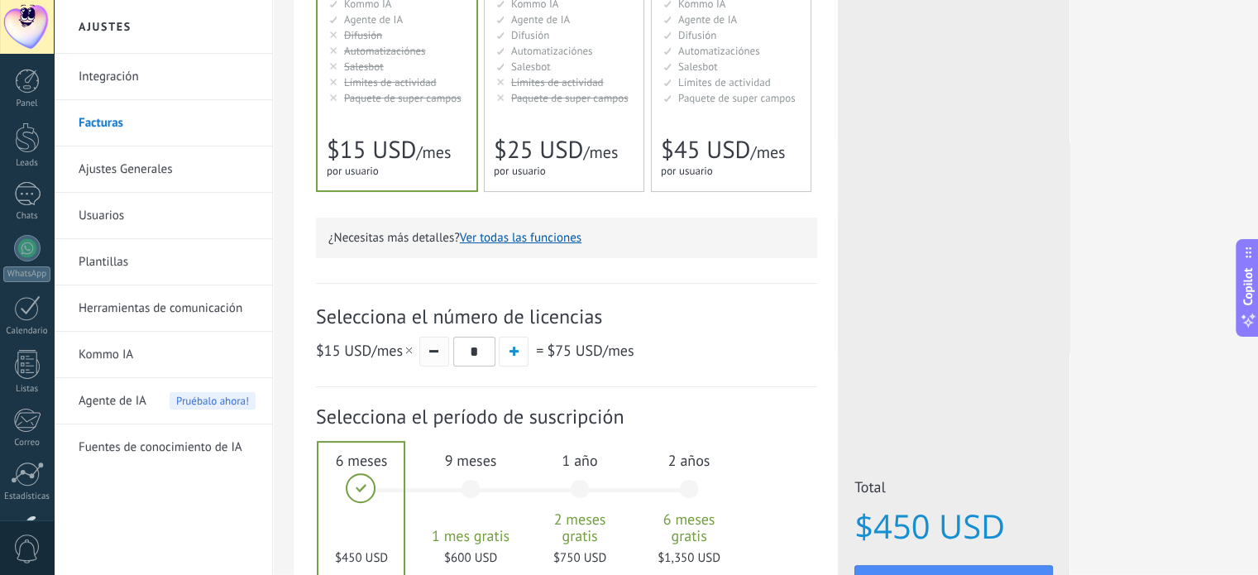
click at [439, 351] on button "button" at bounding box center [434, 352] width 30 height 30
type input "*"
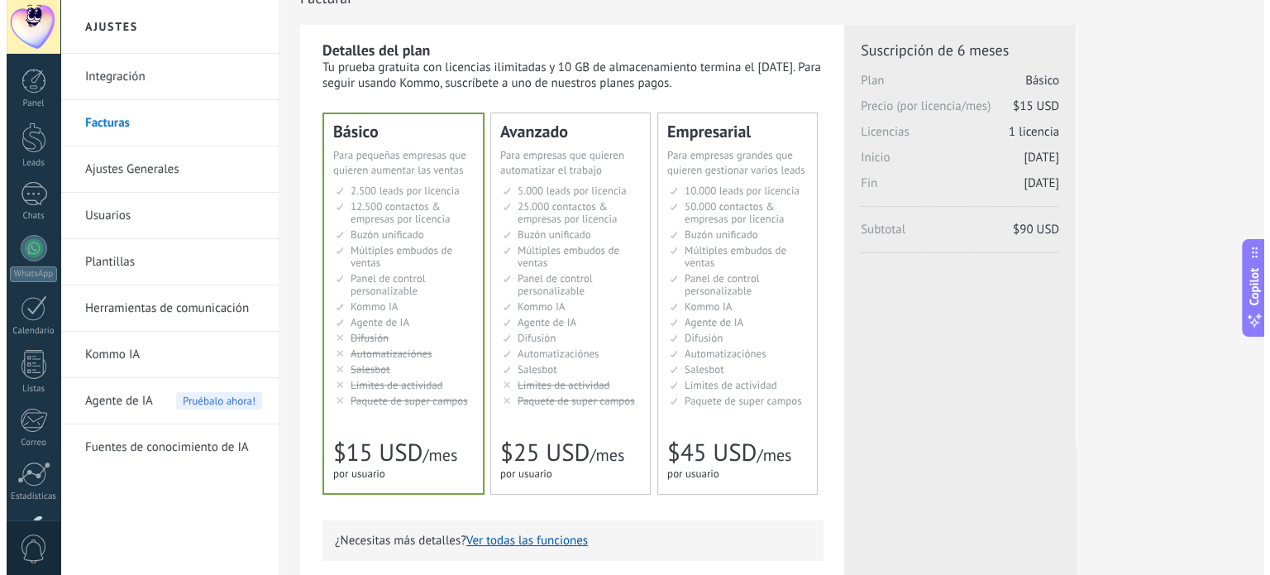
scroll to position [0, 0]
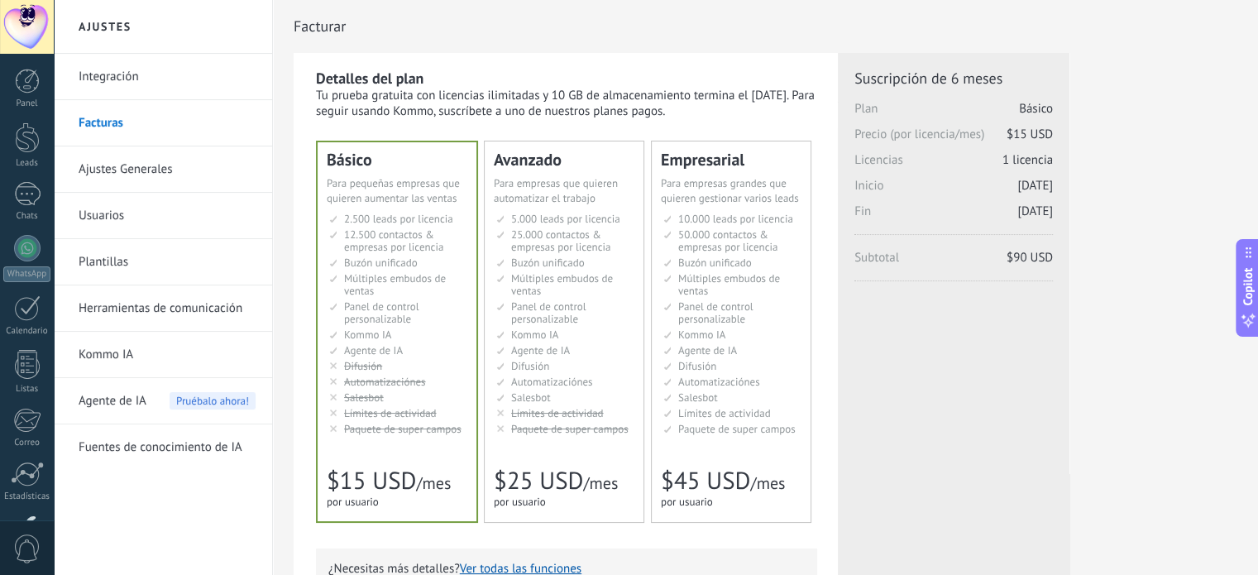
click at [131, 400] on span "Agente de IA" at bounding box center [113, 401] width 68 height 46
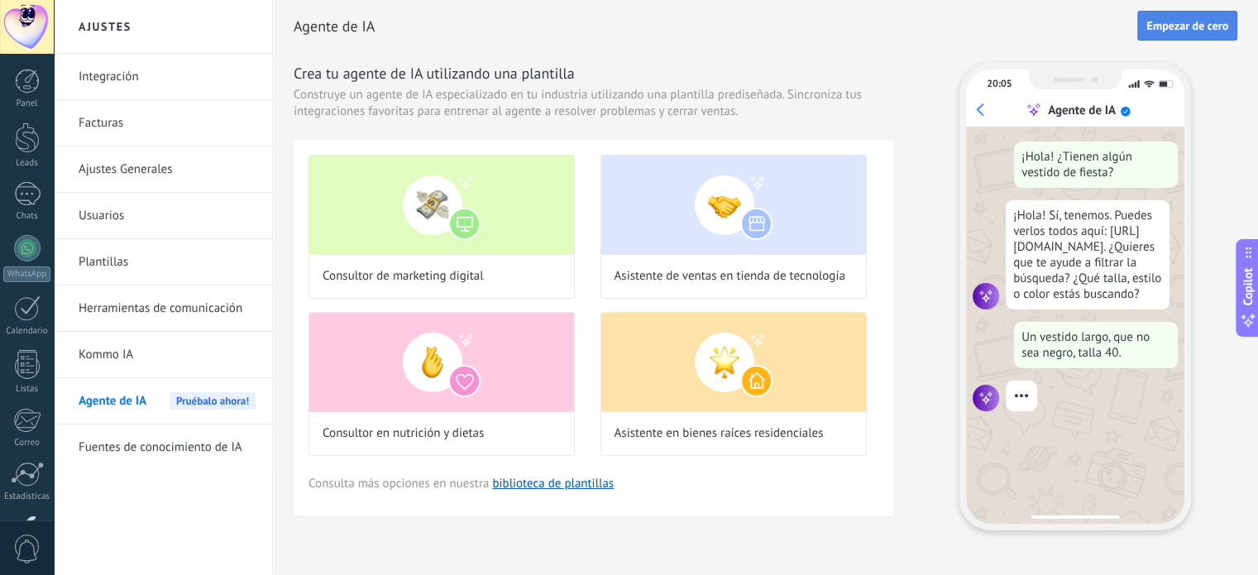
click at [1194, 26] on span "Empezar de cero" at bounding box center [1187, 26] width 82 height 12
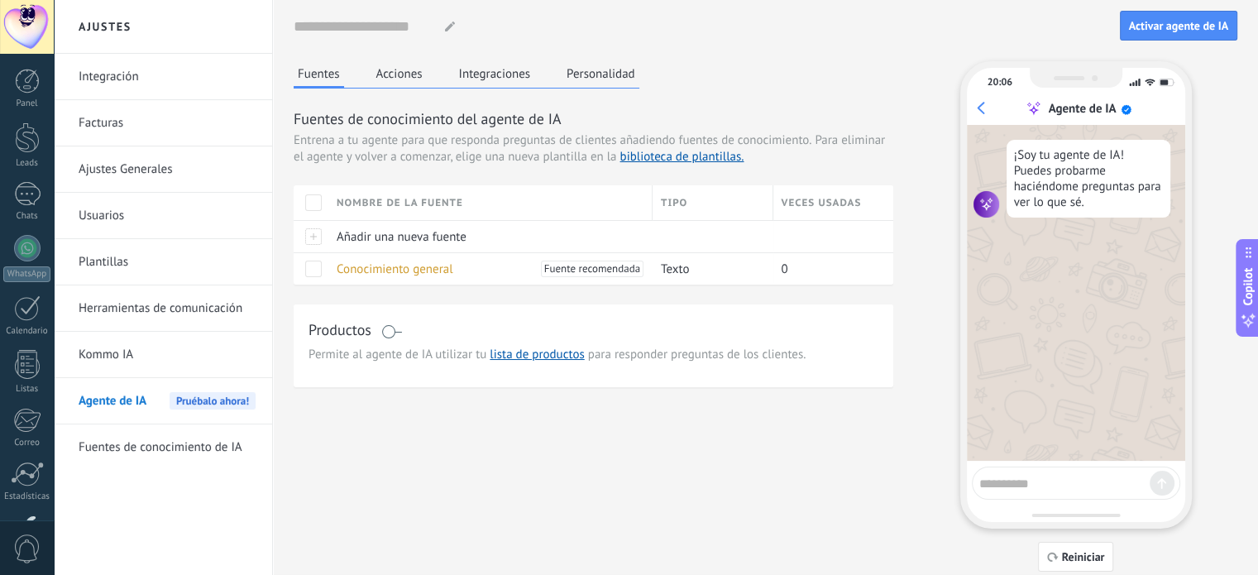
click at [162, 350] on link "Kommo IA" at bounding box center [167, 355] width 177 height 46
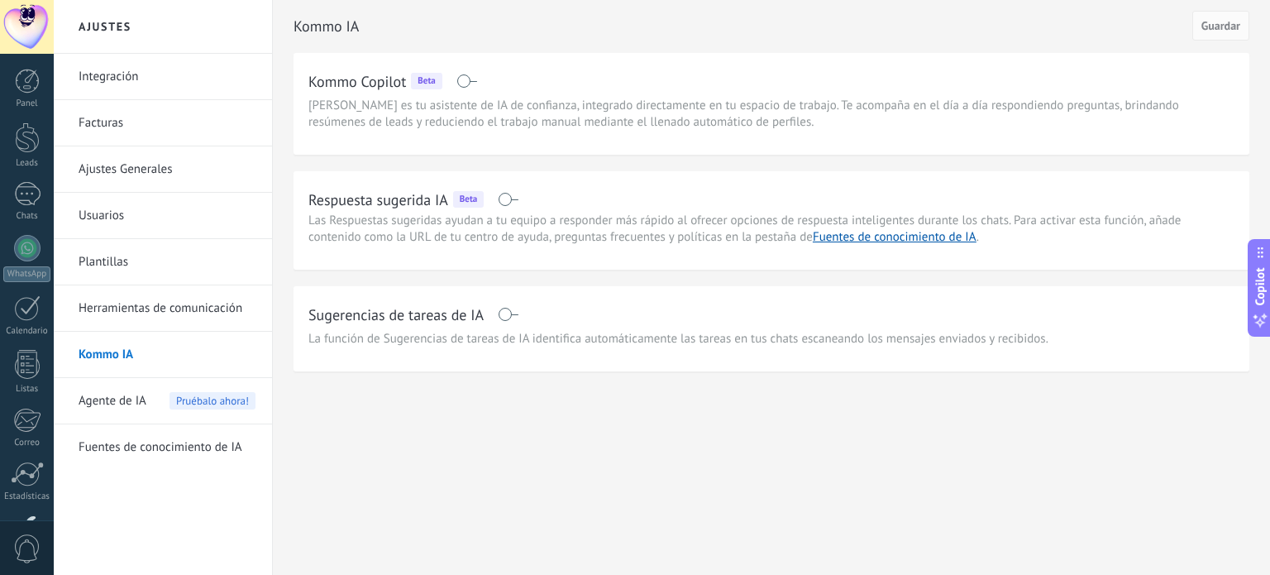
click at [154, 353] on link "Kommo IA" at bounding box center [167, 355] width 177 height 46
click at [514, 199] on span at bounding box center [508, 199] width 21 height 13
click at [512, 312] on span at bounding box center [508, 314] width 21 height 13
click at [1230, 20] on span "Guardar" at bounding box center [1220, 26] width 39 height 12
click at [103, 396] on span "Agente de IA" at bounding box center [113, 401] width 68 height 46
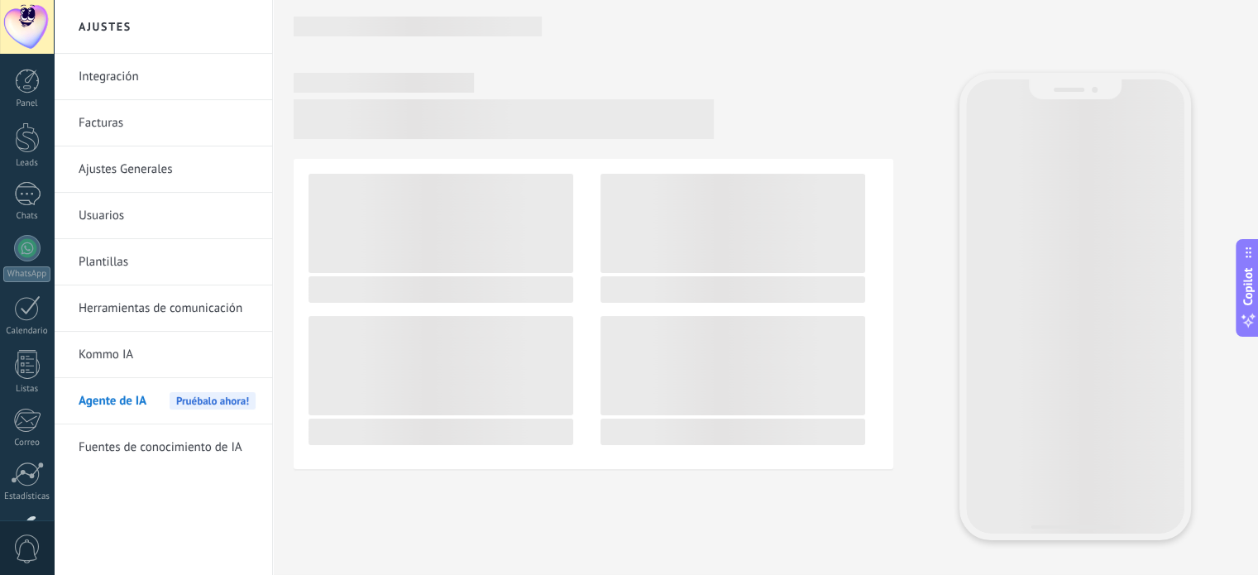
click at [112, 350] on link "Kommo IA" at bounding box center [167, 355] width 177 height 46
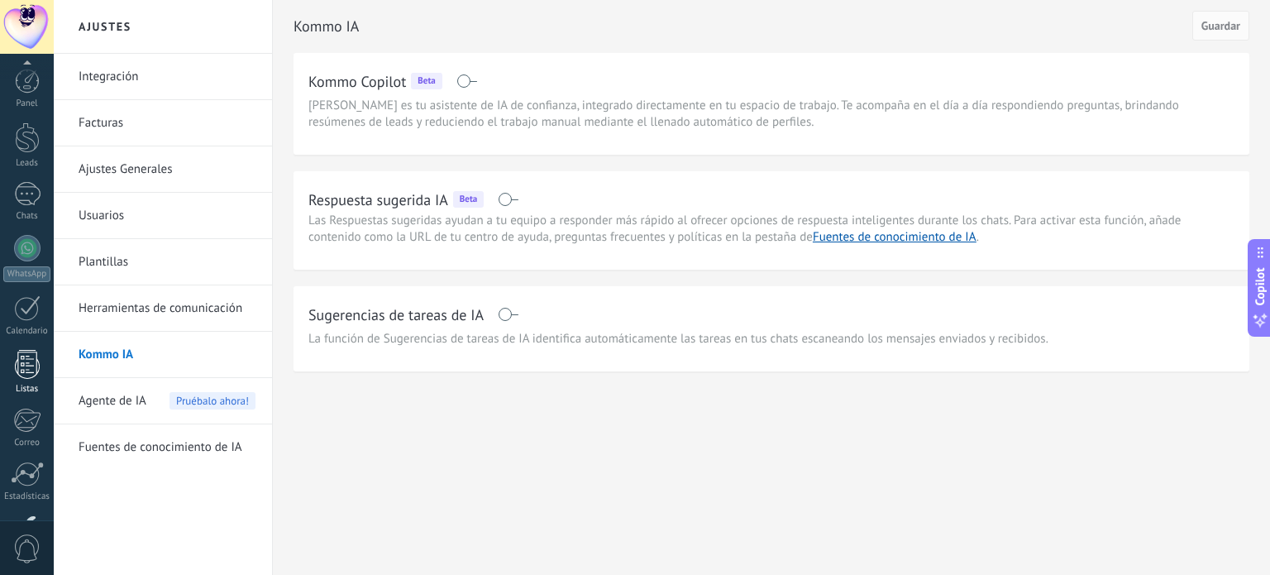
scroll to position [112, 0]
click at [518, 427] on div "Kommo IA Guardar Kommo Copilot Beta Kommo Copilot es tu asistente de IA de conf…" at bounding box center [771, 221] width 997 height 442
click at [901, 234] on link "Fuentes de conocimiento de IA" at bounding box center [895, 237] width 164 height 16
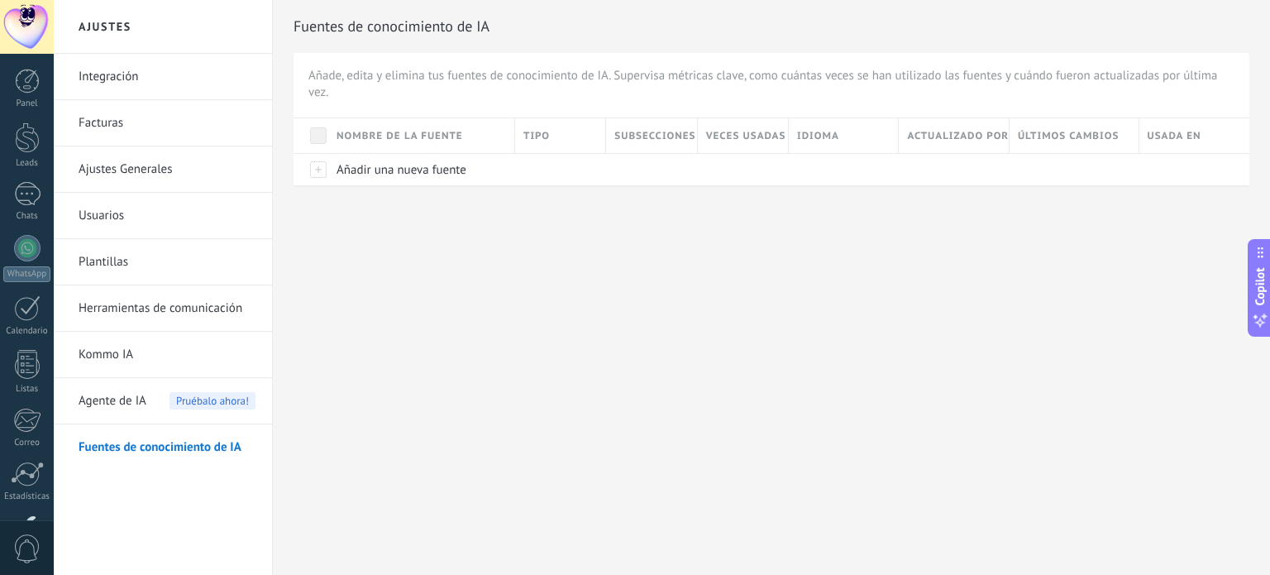
click at [119, 260] on link "Plantillas" at bounding box center [167, 262] width 177 height 46
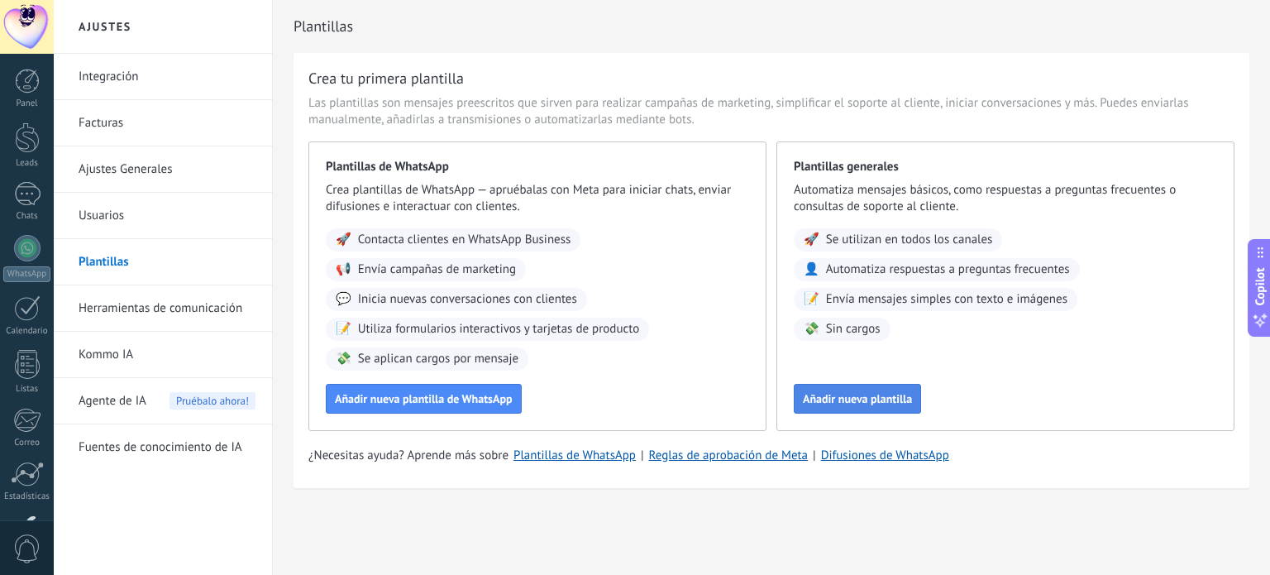
click at [847, 401] on span "Añadir nueva plantilla" at bounding box center [857, 399] width 109 height 12
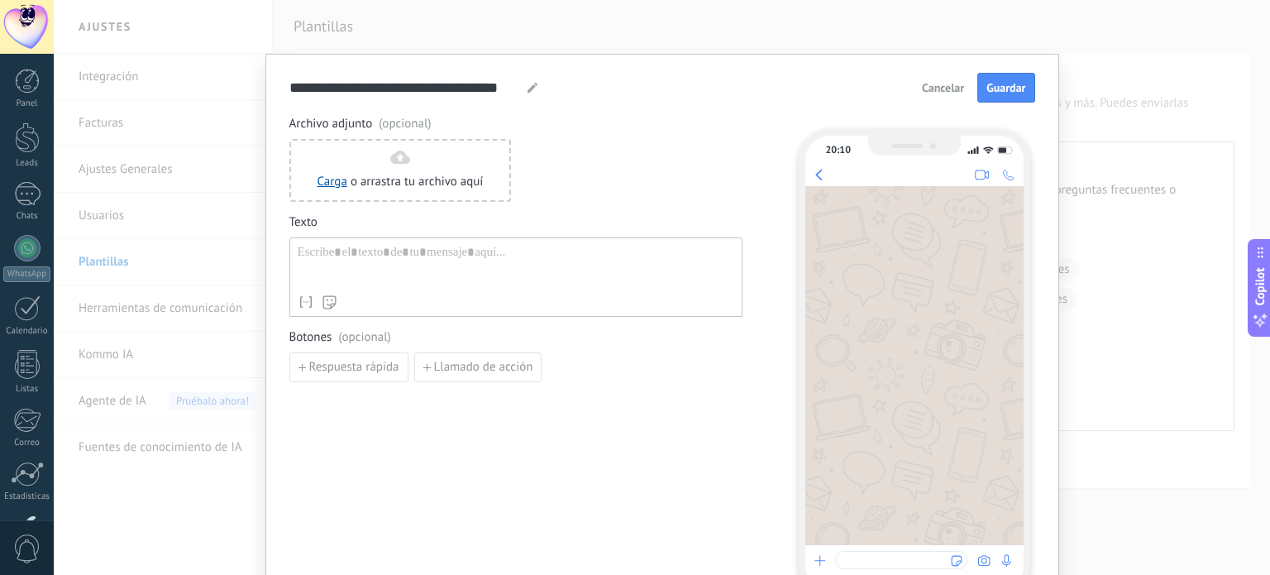
click at [367, 264] on div at bounding box center [516, 266] width 437 height 42
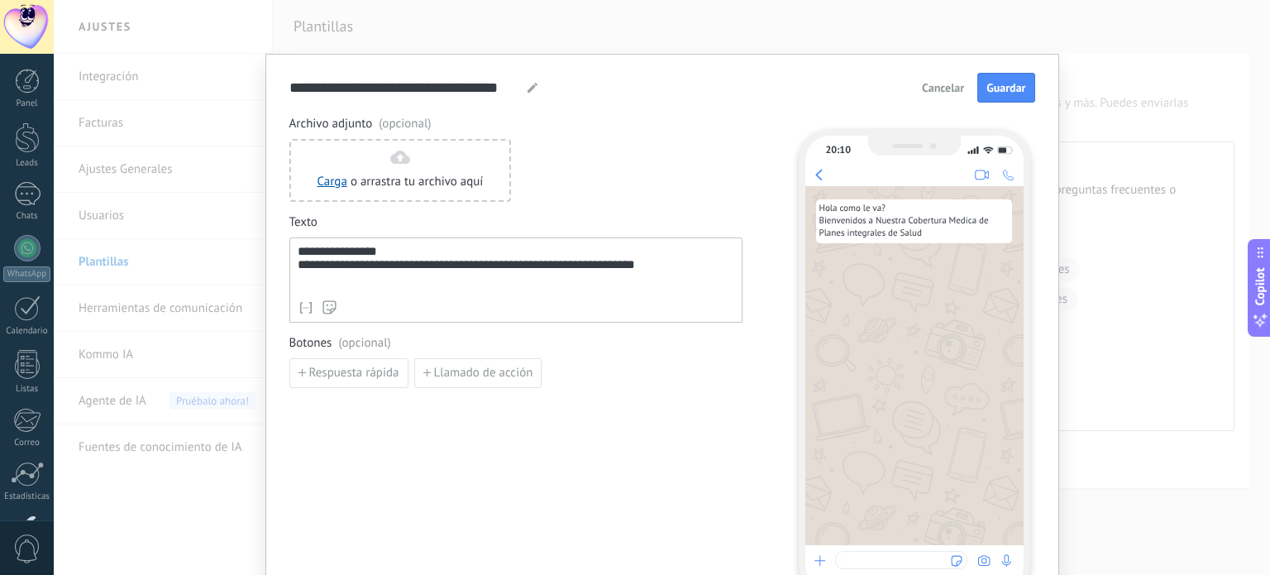
click at [351, 300] on div "Nombre del contacto Nombre Apellido Contacto ID Contacto usuario responsable Co…" at bounding box center [516, 307] width 437 height 17
click at [379, 302] on div "Nombre del contacto Nombre Apellido Contacto ID Contacto usuario responsable Co…" at bounding box center [516, 307] width 437 height 17
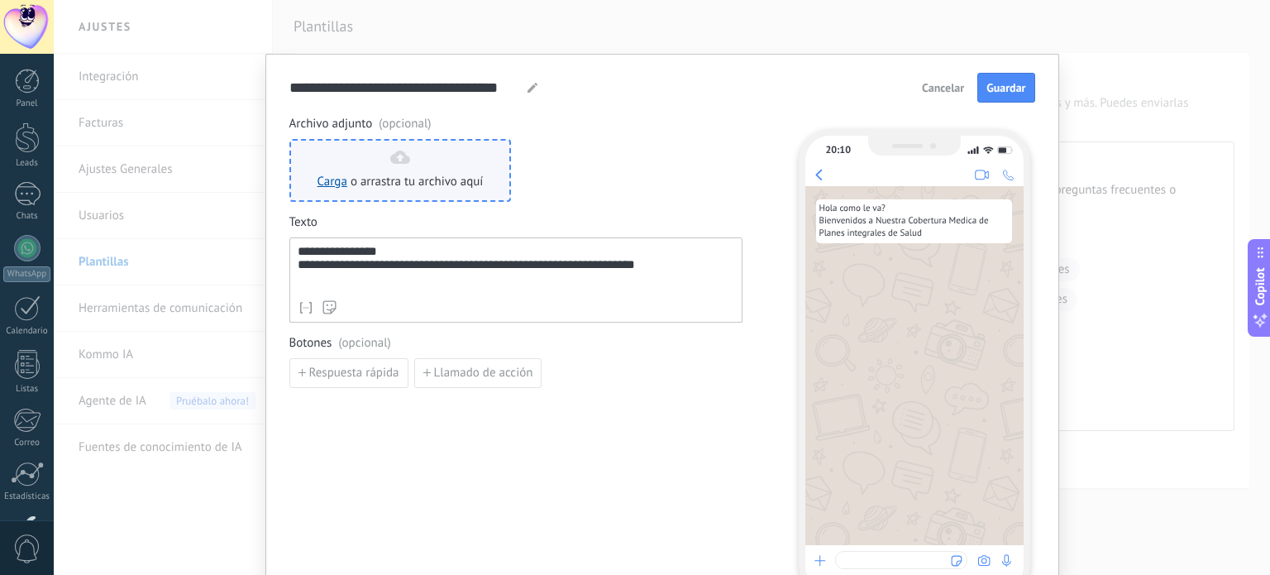
click at [390, 155] on use at bounding box center [400, 156] width 20 height 13
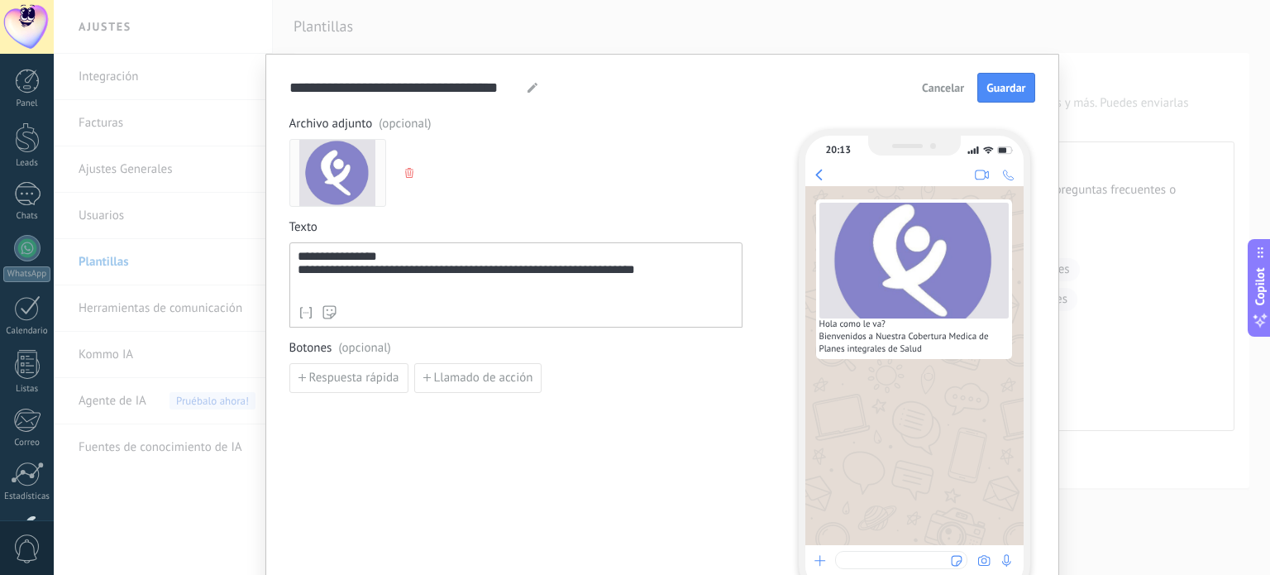
click at [406, 169] on use "button" at bounding box center [409, 173] width 8 height 10
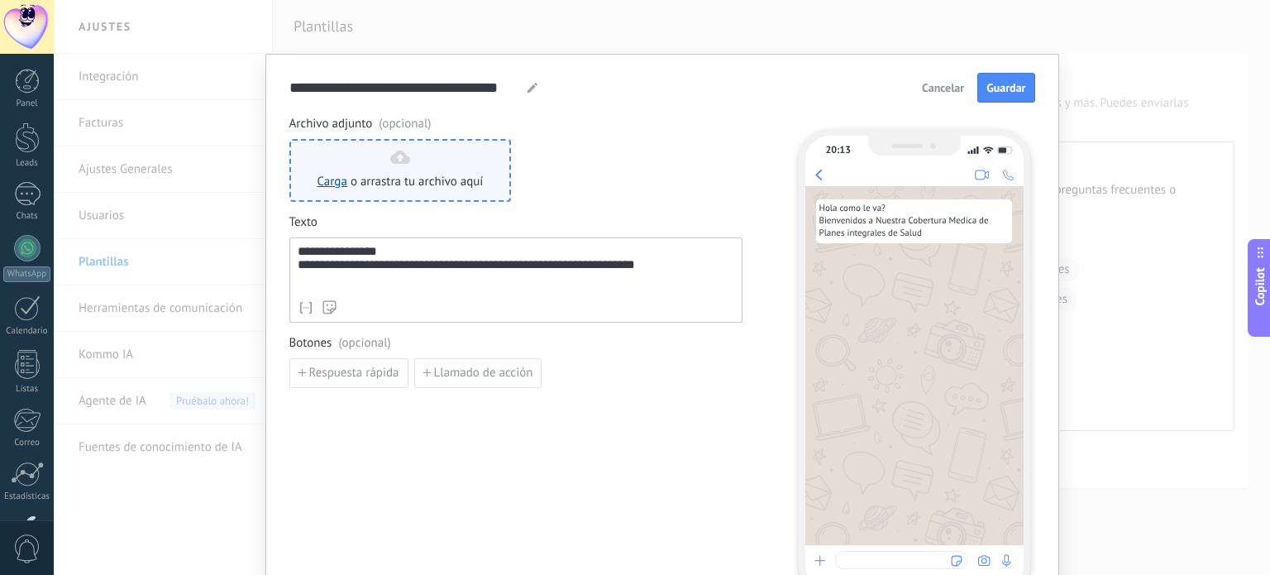
click at [377, 169] on div "Carga o arrastra tu archivo aquí Arrastra aquí" at bounding box center [401, 170] width 166 height 40
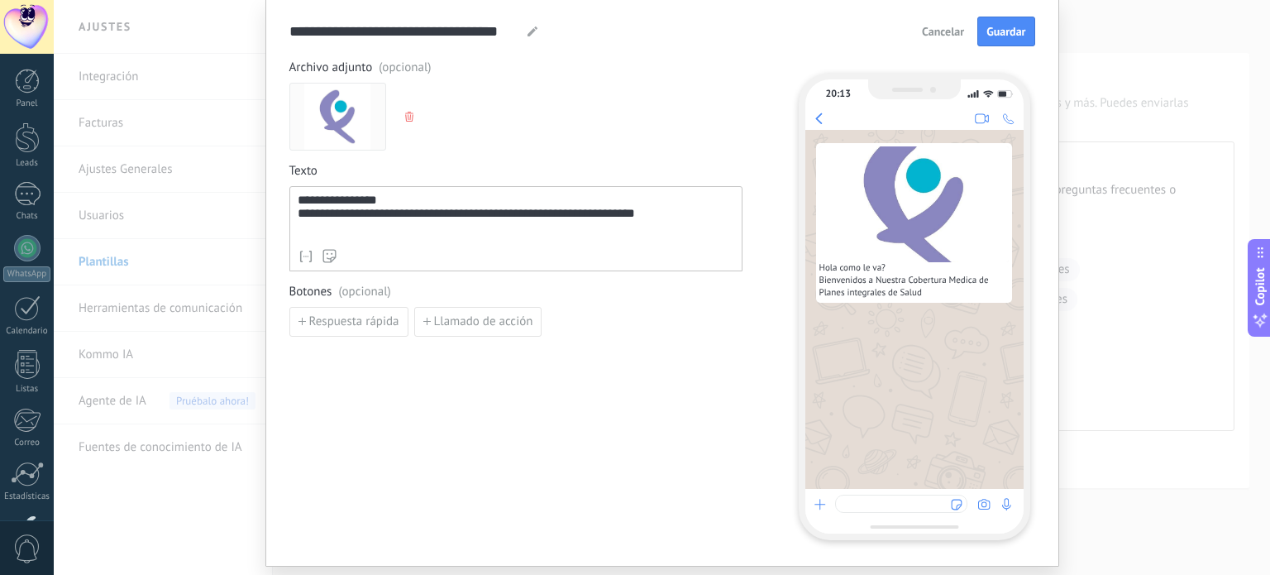
scroll to position [83, 0]
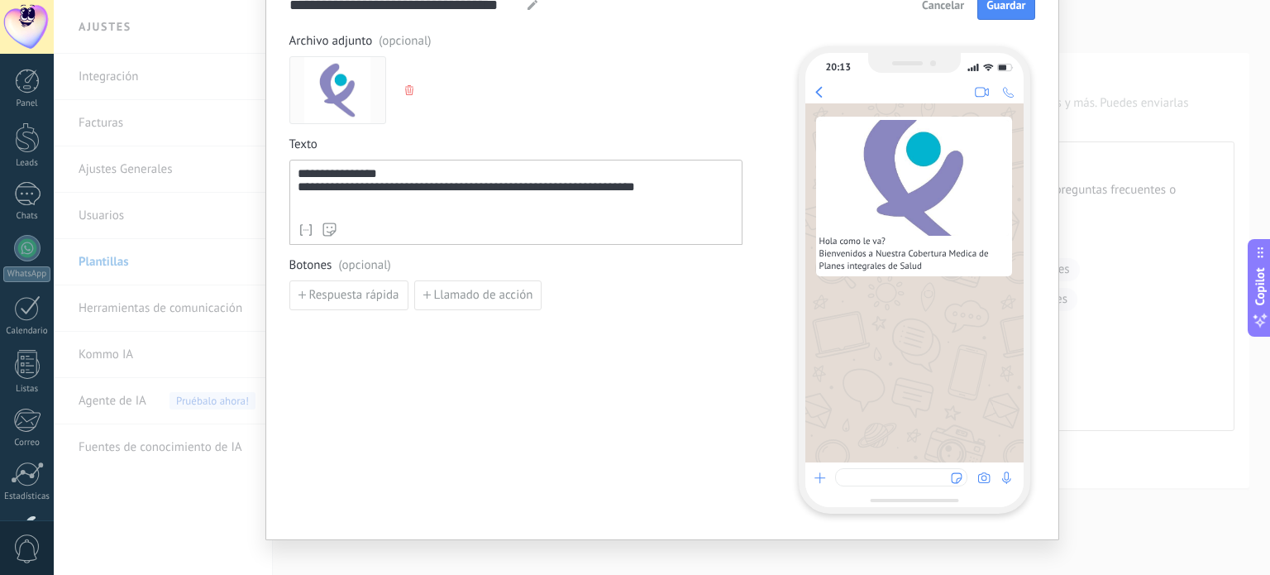
click at [319, 199] on div at bounding box center [516, 202] width 437 height 13
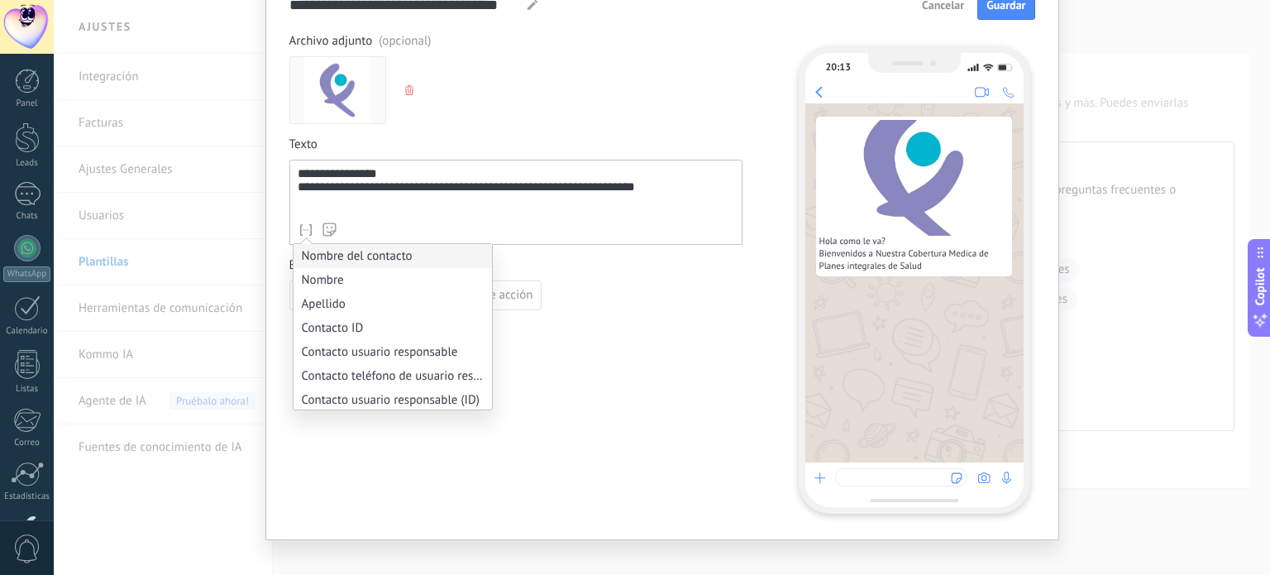
click at [316, 246] on li "Nombre del contacto" at bounding box center [393, 256] width 198 height 24
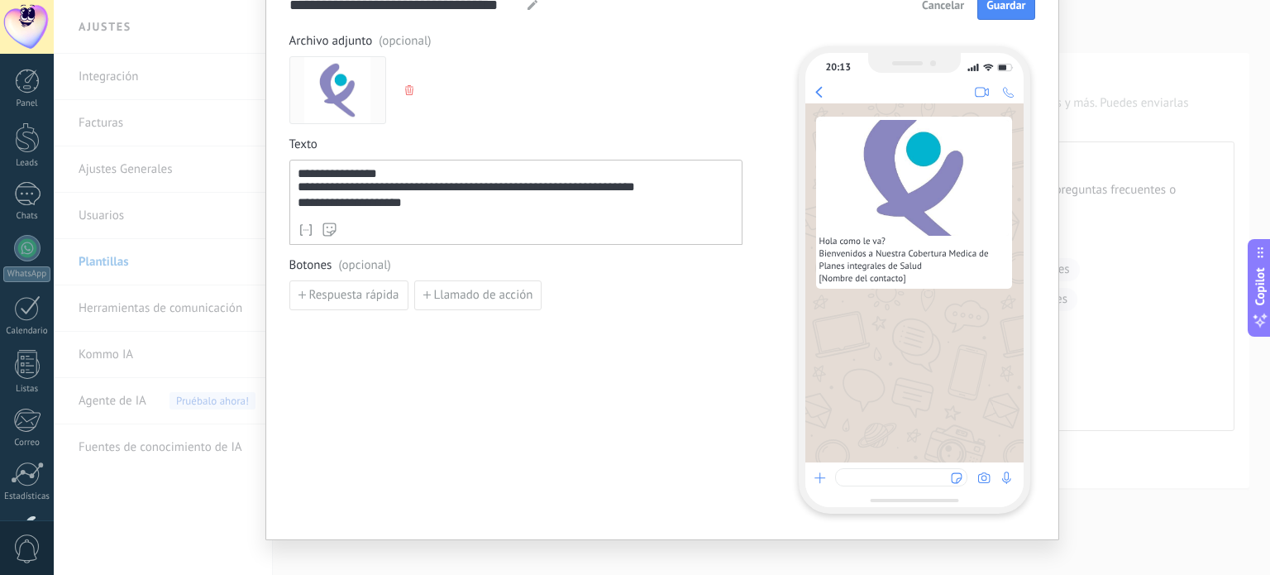
click at [585, 320] on div "**********" at bounding box center [515, 273] width 453 height 480
click at [455, 294] on span "Llamado de acción" at bounding box center [483, 295] width 99 height 12
click at [729, 294] on icon "button" at bounding box center [733, 296] width 8 height 10
click at [357, 289] on span "Respuesta rápida" at bounding box center [354, 295] width 90 height 12
click at [373, 297] on input at bounding box center [378, 294] width 176 height 26
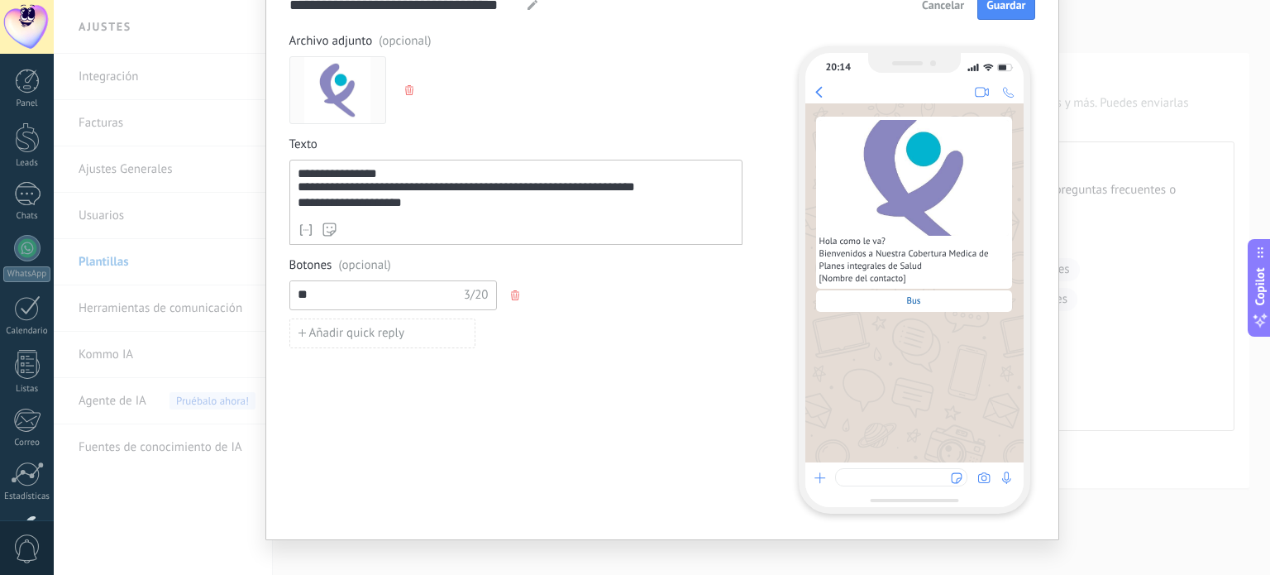
type input "*"
click at [373, 297] on input at bounding box center [378, 294] width 176 height 26
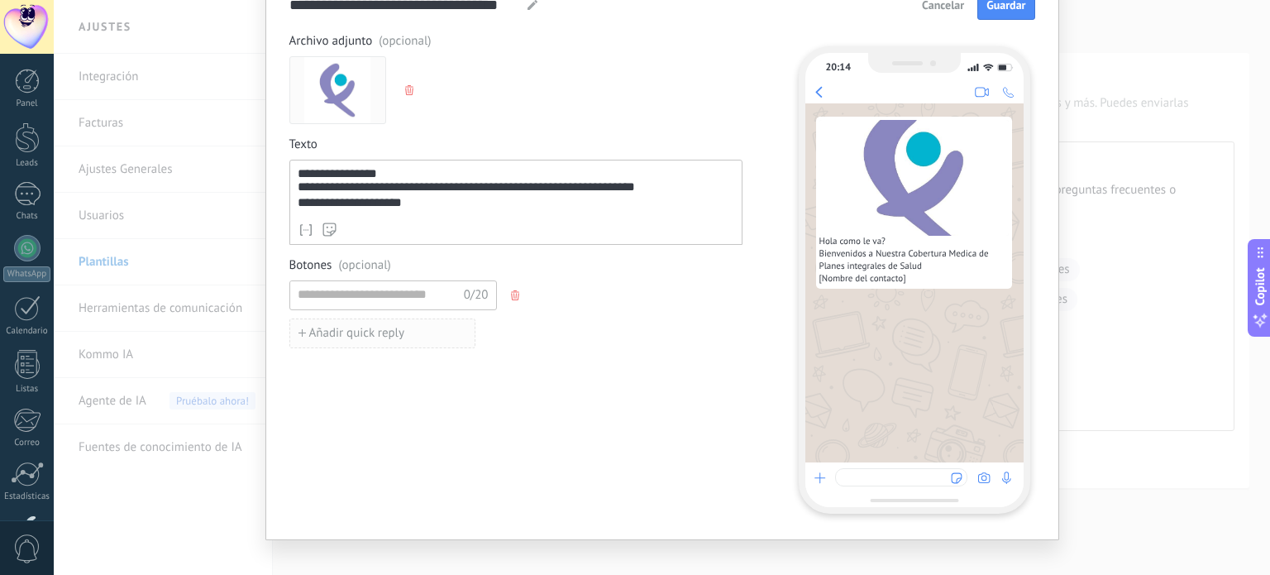
click at [389, 337] on span "Añadir quick reply" at bounding box center [357, 333] width 96 height 12
click at [380, 291] on input at bounding box center [378, 294] width 176 height 26
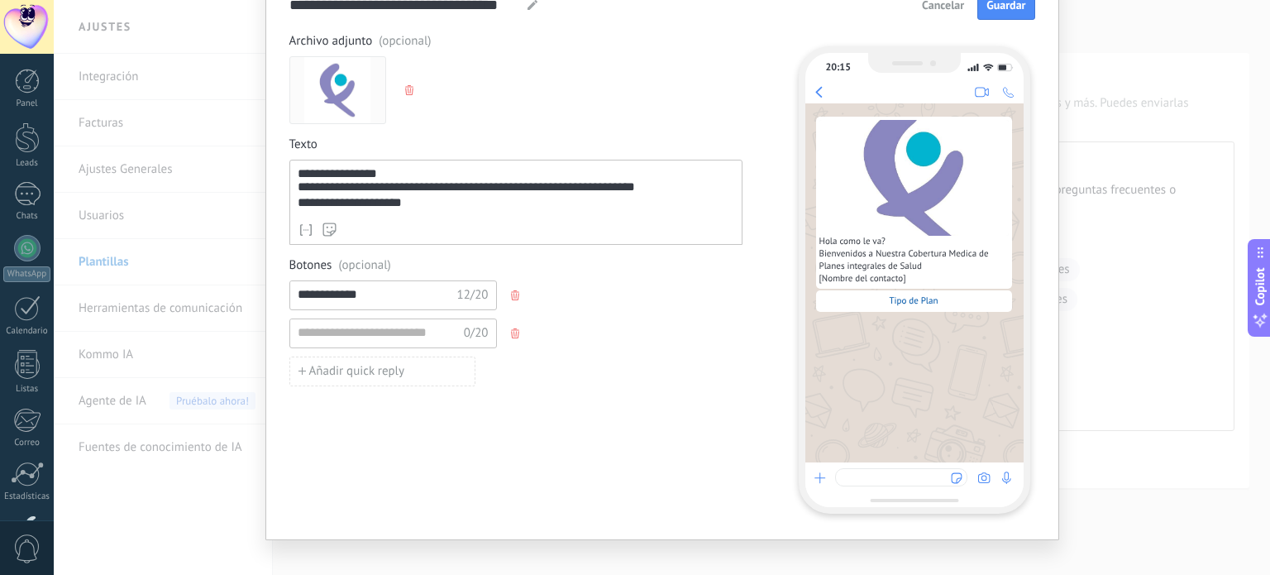
type input "**********"
click at [514, 328] on icon "button" at bounding box center [515, 333] width 8 height 10
click at [364, 294] on input "**********" at bounding box center [377, 294] width 174 height 26
click at [582, 352] on div "**********" at bounding box center [515, 273] width 453 height 480
click at [372, 332] on span "Añadir quick reply" at bounding box center [357, 333] width 96 height 12
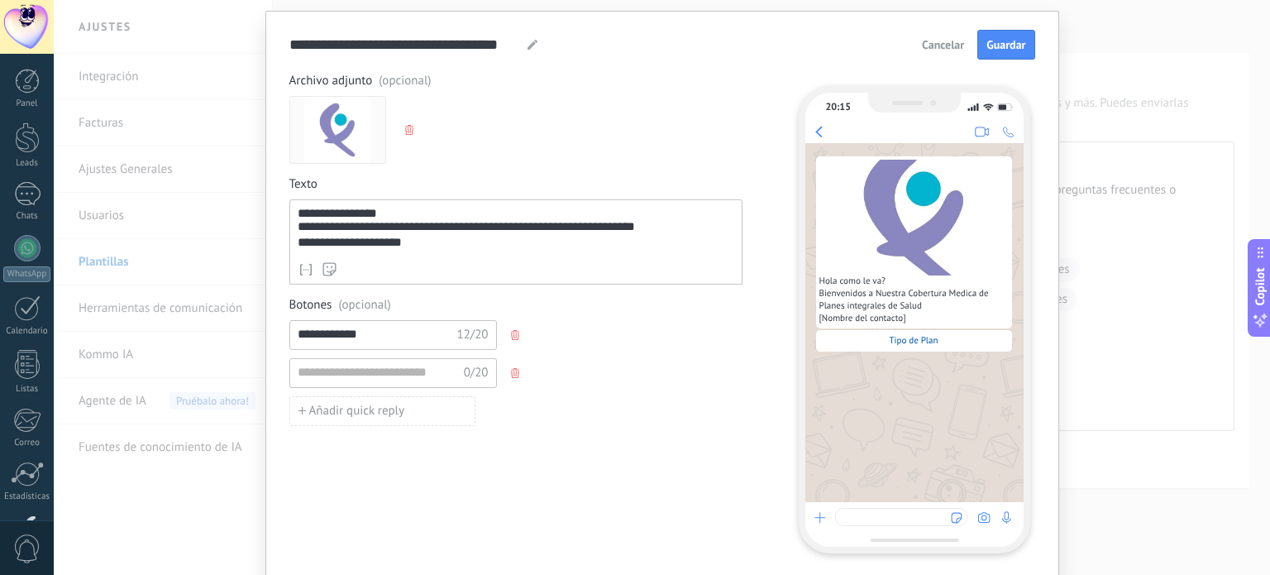
scroll to position [0, 0]
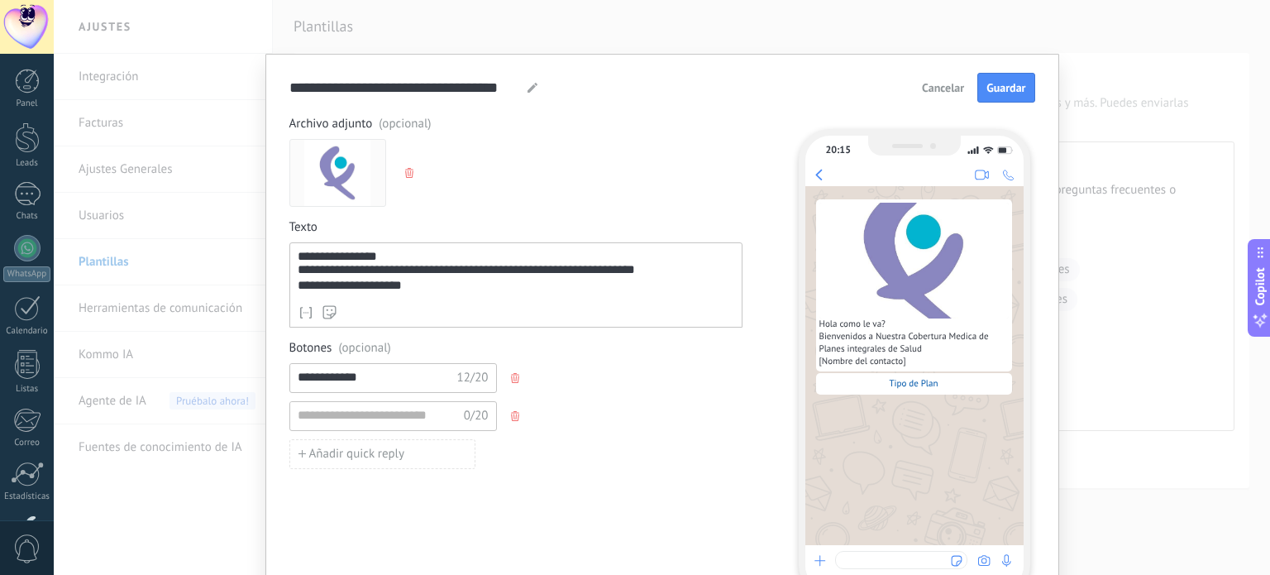
click at [936, 88] on span "Cancelar" at bounding box center [943, 88] width 42 height 12
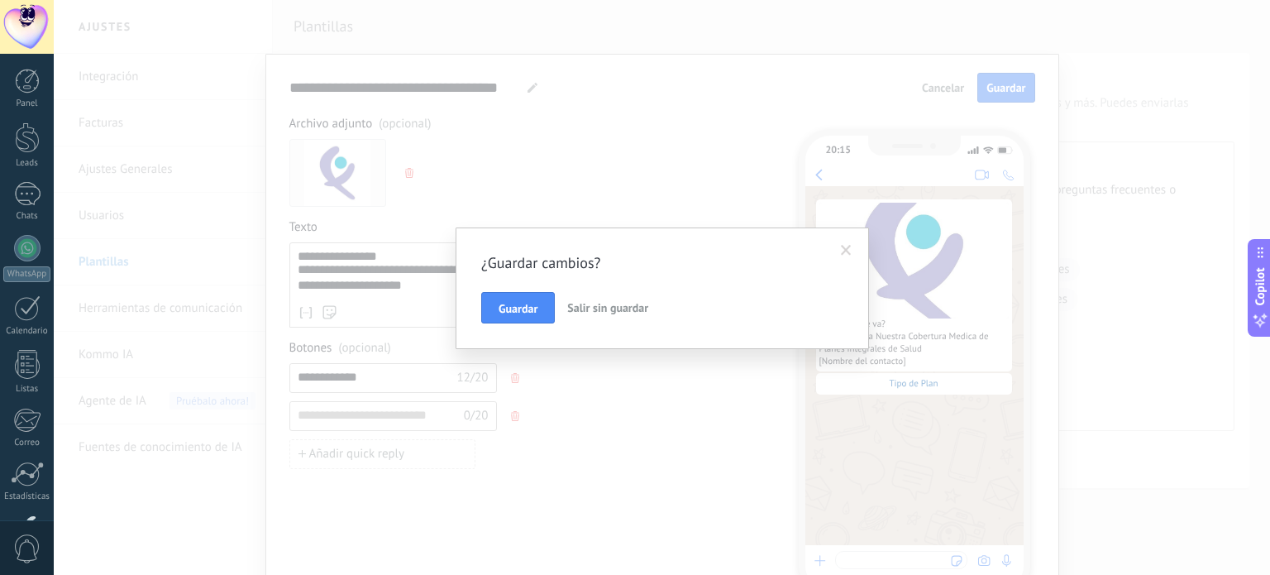
click at [602, 305] on span "Salir sin guardar" at bounding box center [607, 307] width 81 height 15
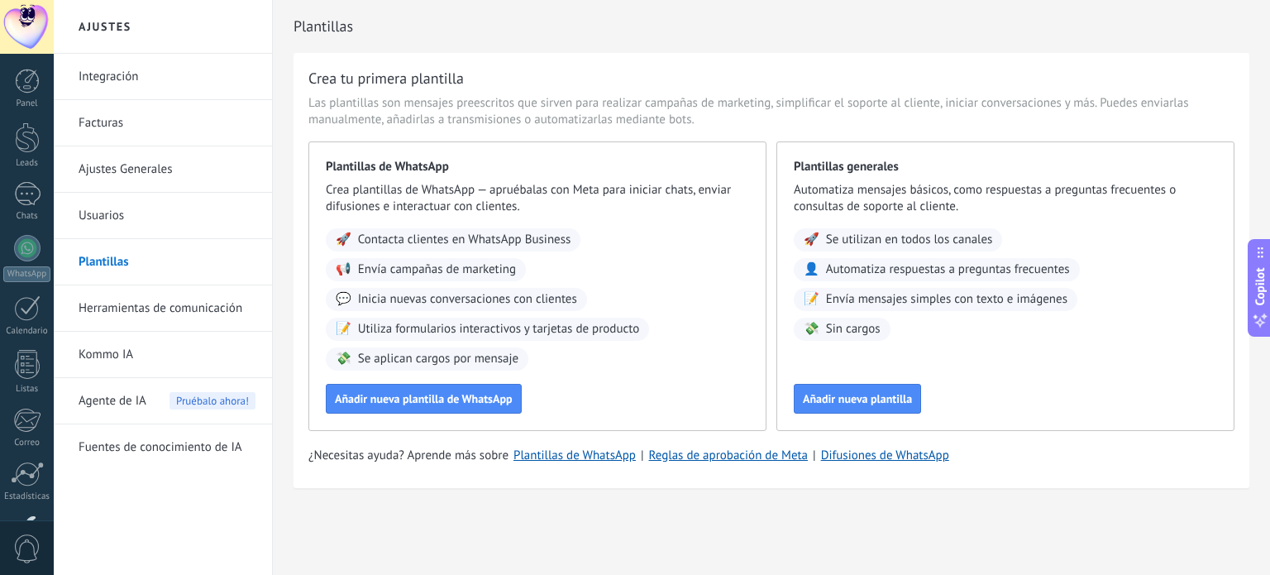
click at [154, 264] on link "Plantillas" at bounding box center [167, 262] width 177 height 46
click at [387, 393] on span "Añadir nueva plantilla de WhatsApp" at bounding box center [424, 399] width 178 height 12
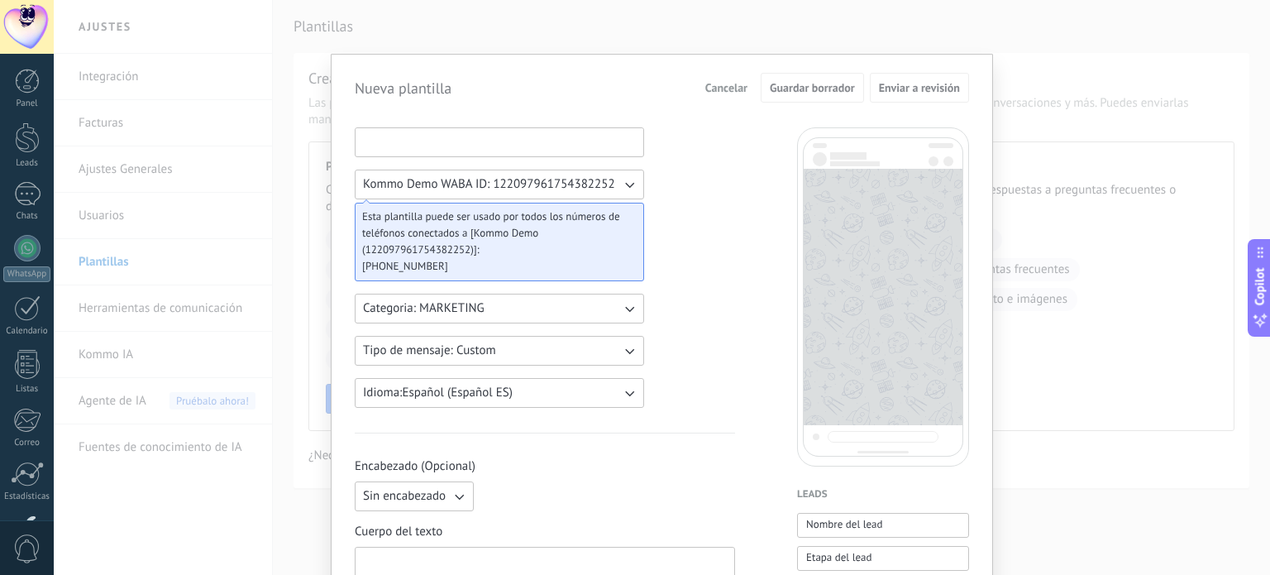
click at [421, 143] on input at bounding box center [500, 141] width 288 height 26
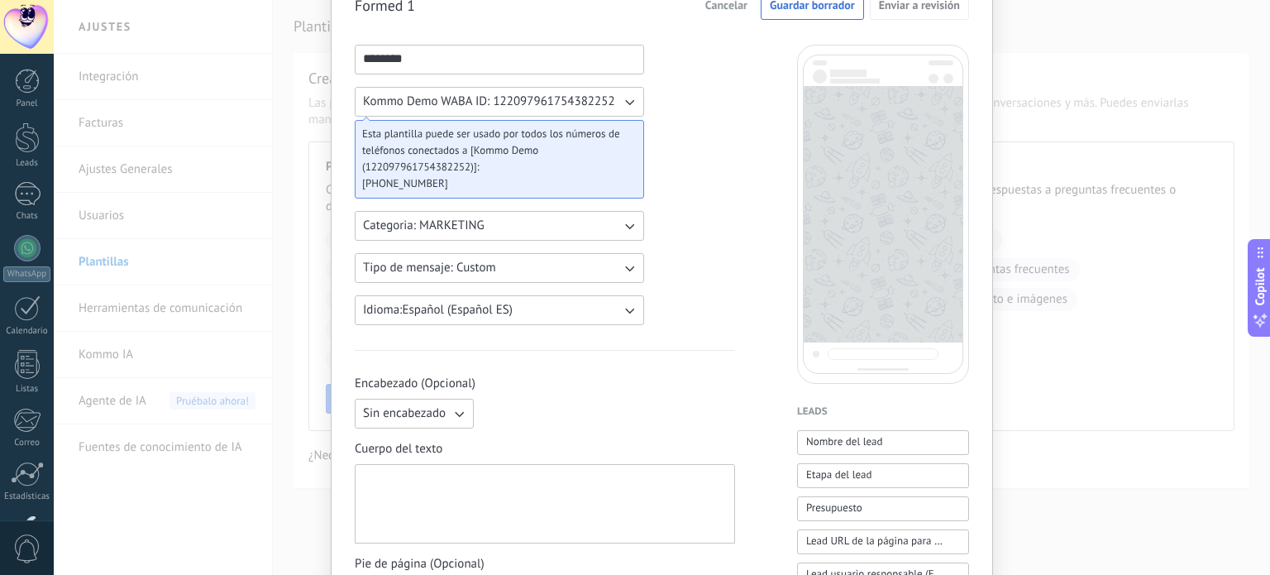
scroll to position [331, 0]
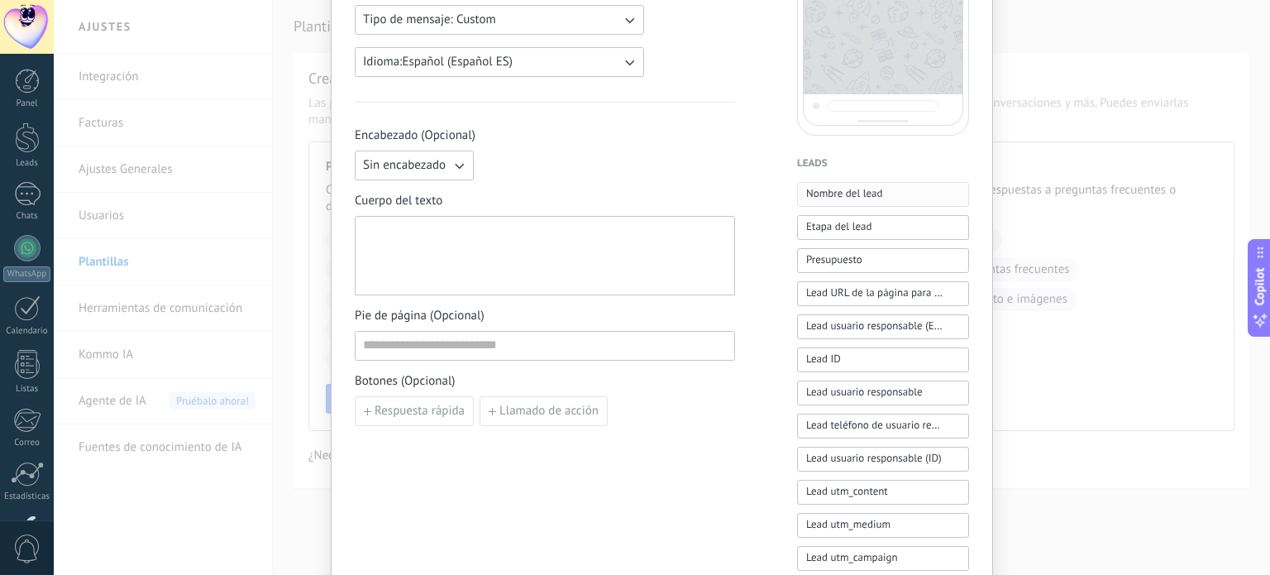
type input "********"
click at [854, 197] on span "Nombre del lead" at bounding box center [844, 193] width 77 height 17
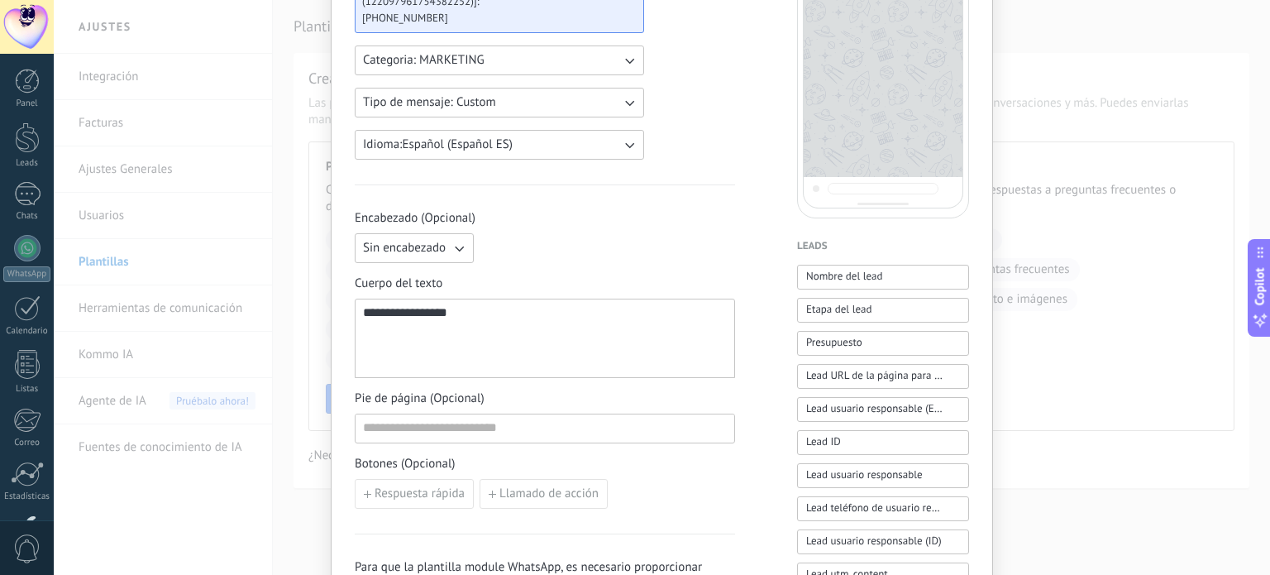
scroll to position [0, 0]
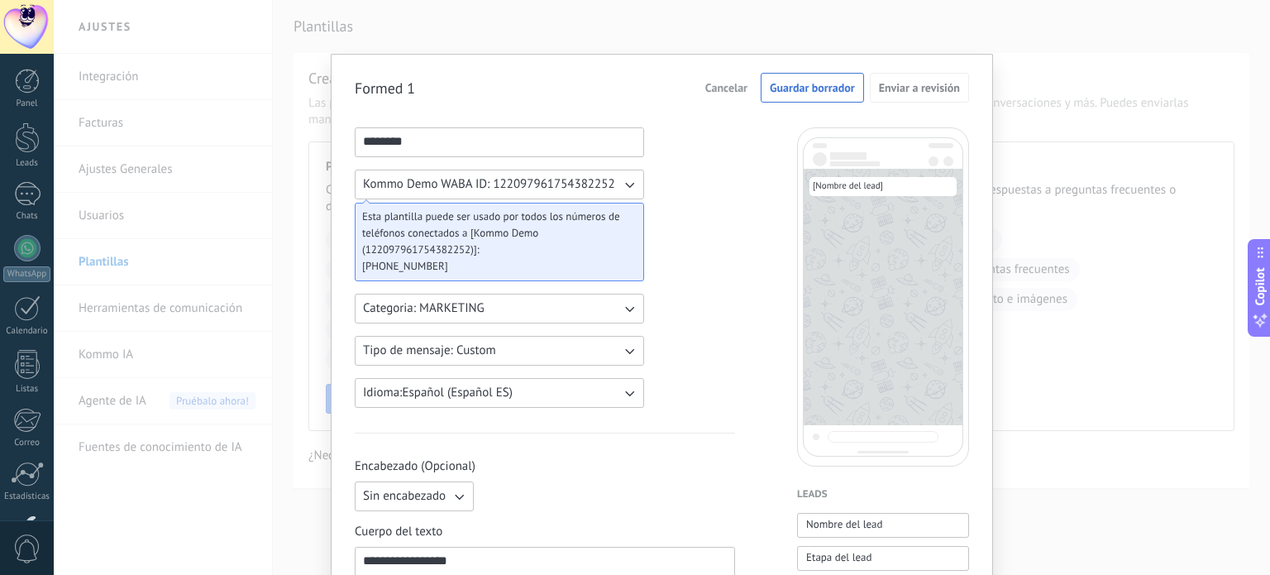
click at [723, 85] on span "Cancelar" at bounding box center [726, 88] width 42 height 12
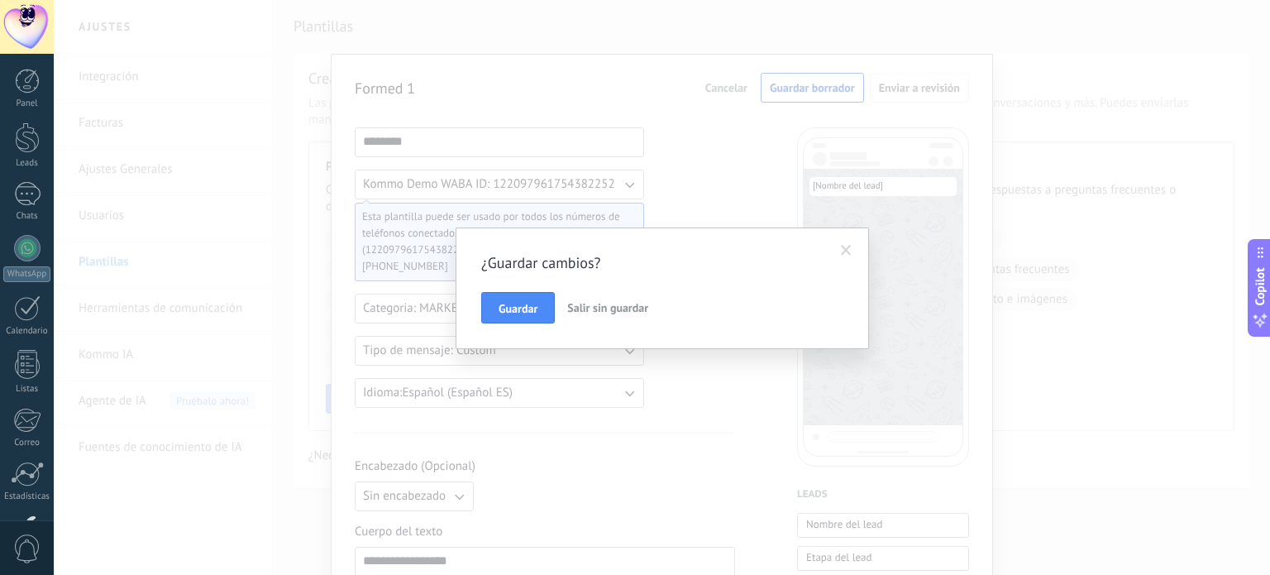
click at [587, 310] on span "Salir sin guardar" at bounding box center [607, 307] width 81 height 15
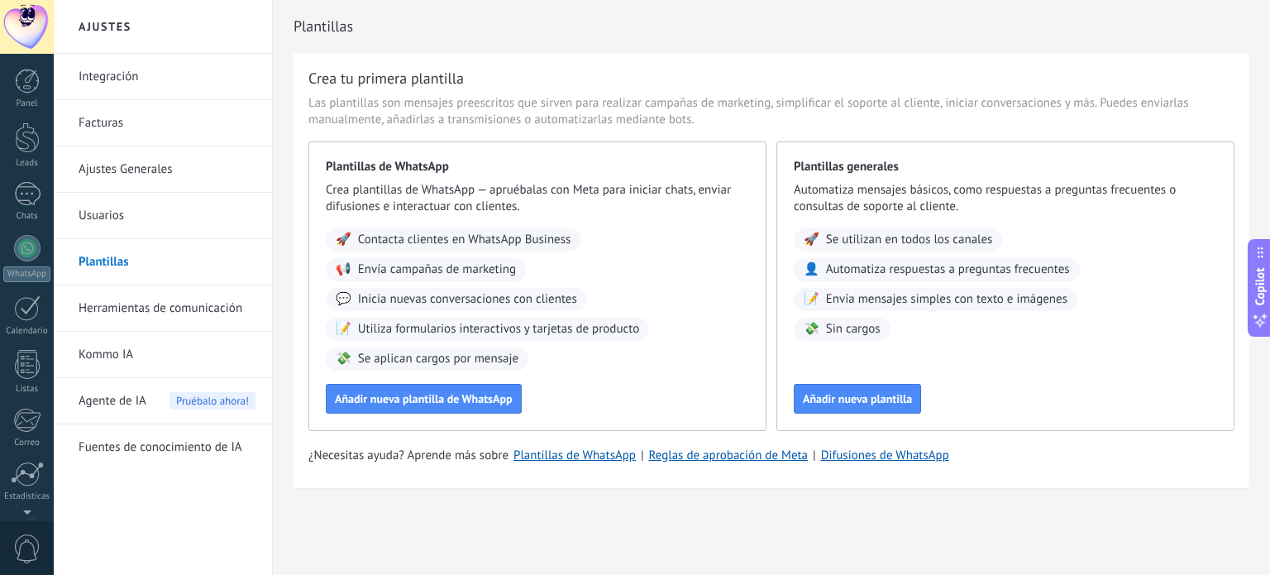
scroll to position [107, 0]
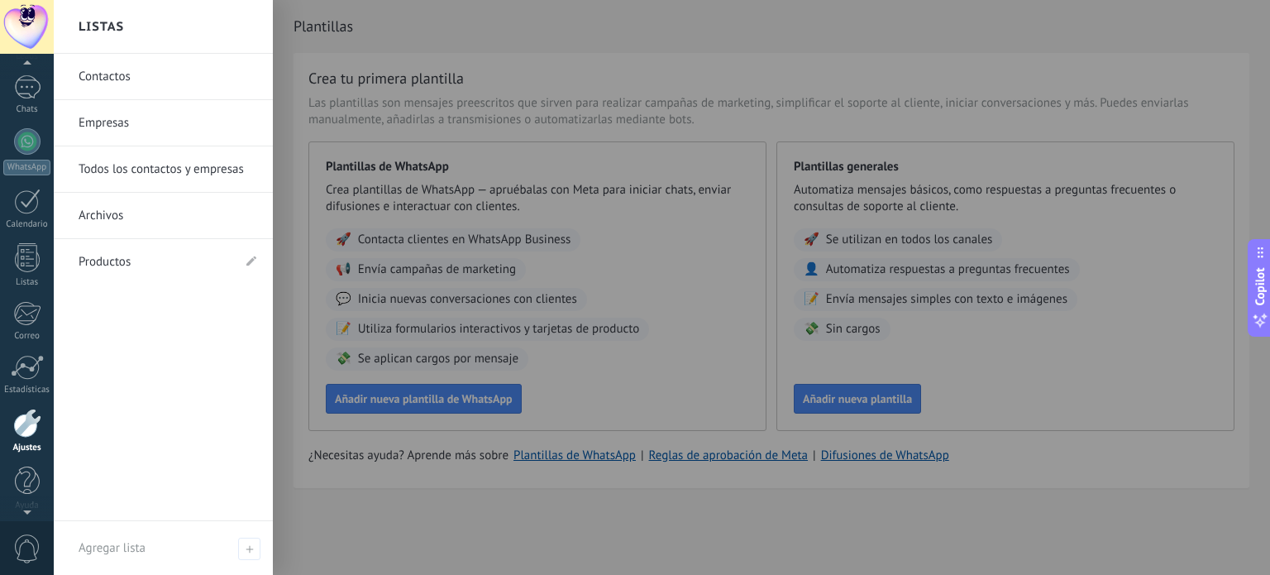
click at [34, 432] on div at bounding box center [27, 422] width 28 height 29
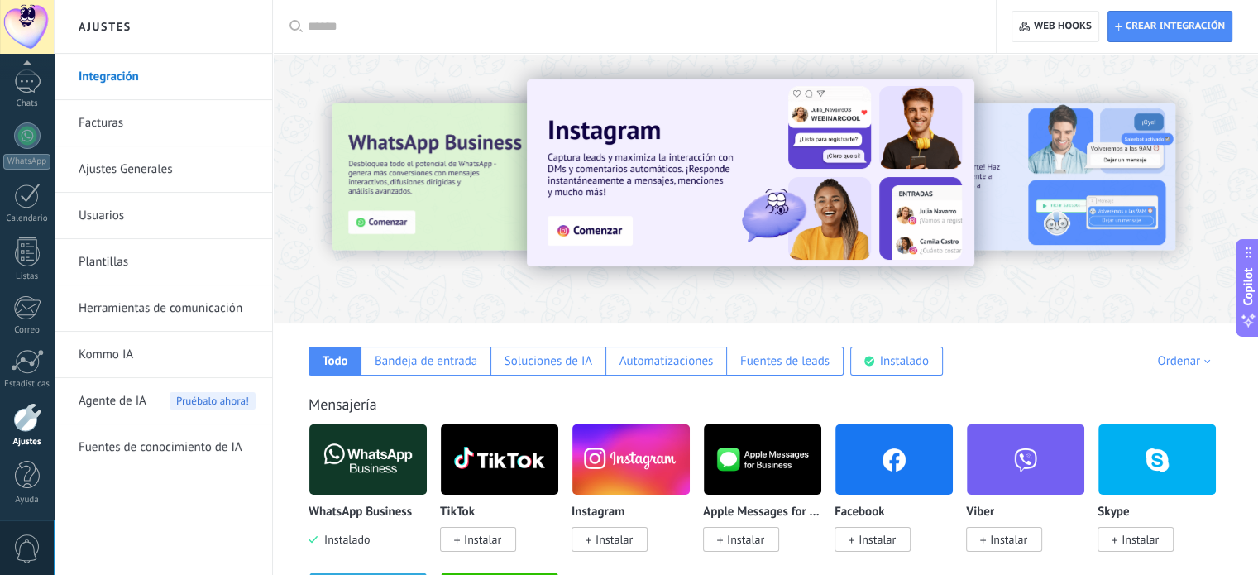
click at [112, 214] on link "Usuarios" at bounding box center [167, 216] width 177 height 46
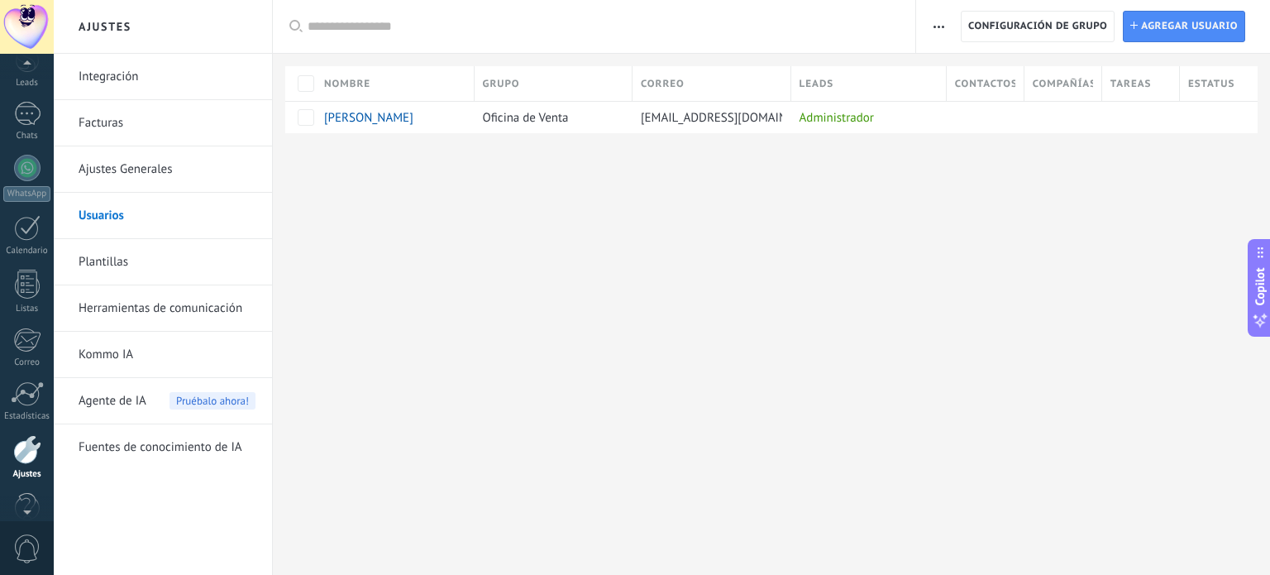
click at [32, 75] on div at bounding box center [27, 66] width 54 height 25
click at [26, 85] on div at bounding box center [27, 81] width 25 height 25
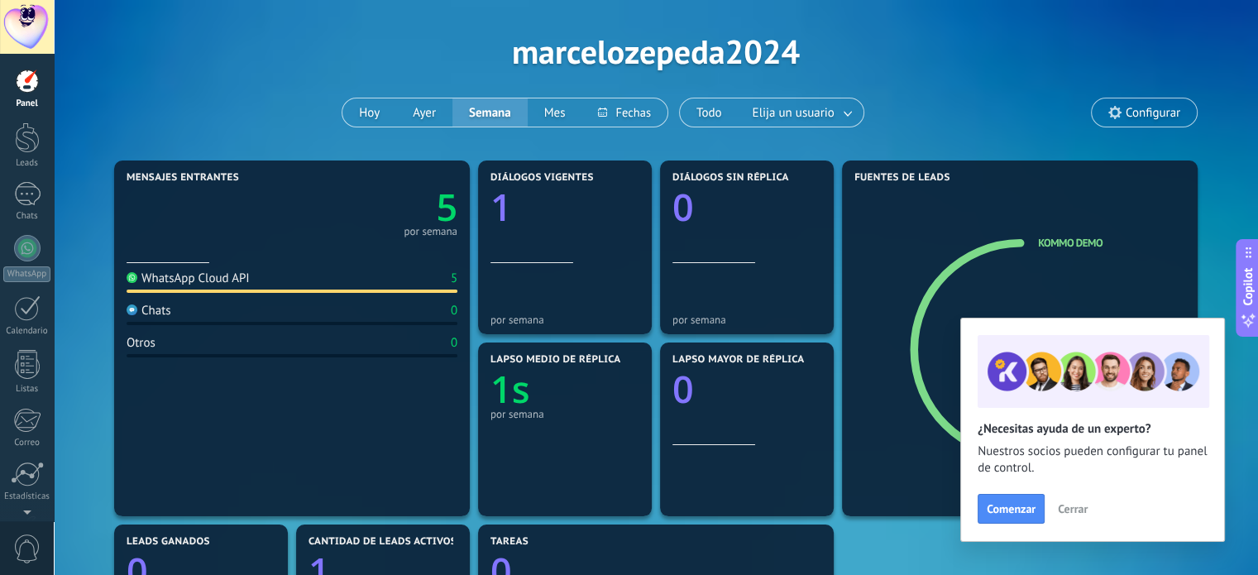
scroll to position [83, 0]
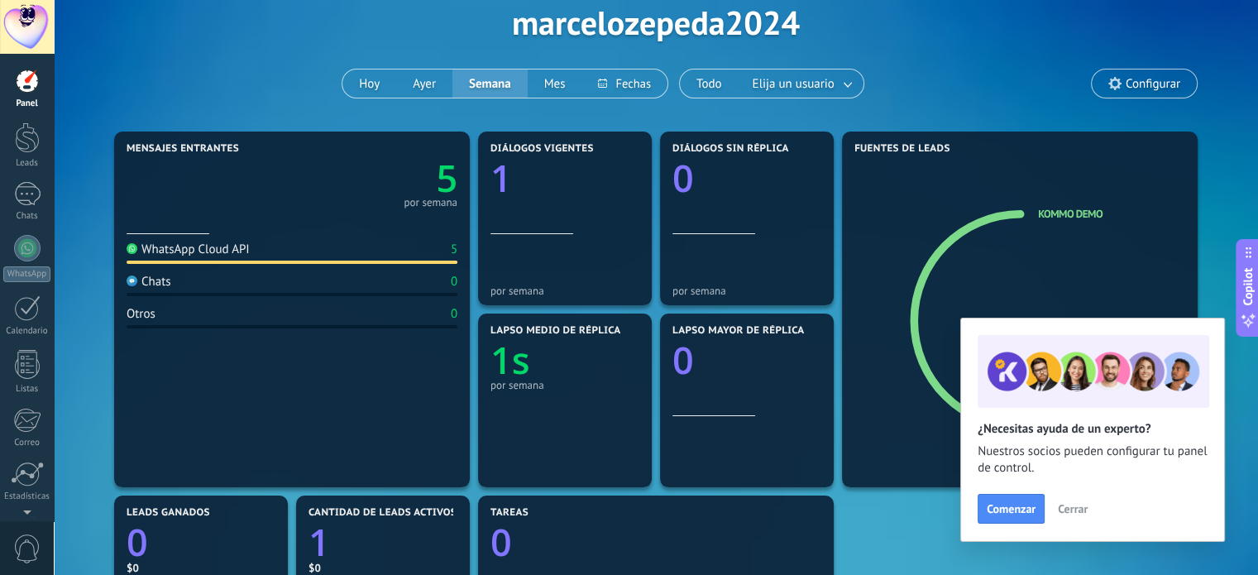
click at [1072, 511] on span "Cerrar" at bounding box center [1073, 509] width 30 height 12
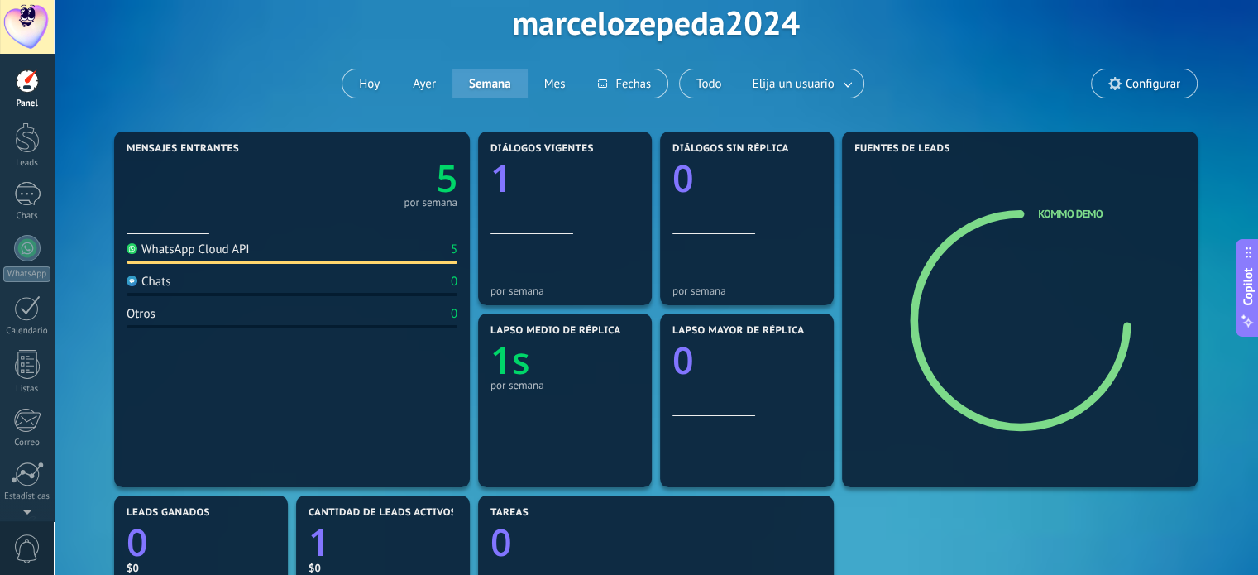
click at [1143, 89] on span "Configurar" at bounding box center [1152, 84] width 55 height 14
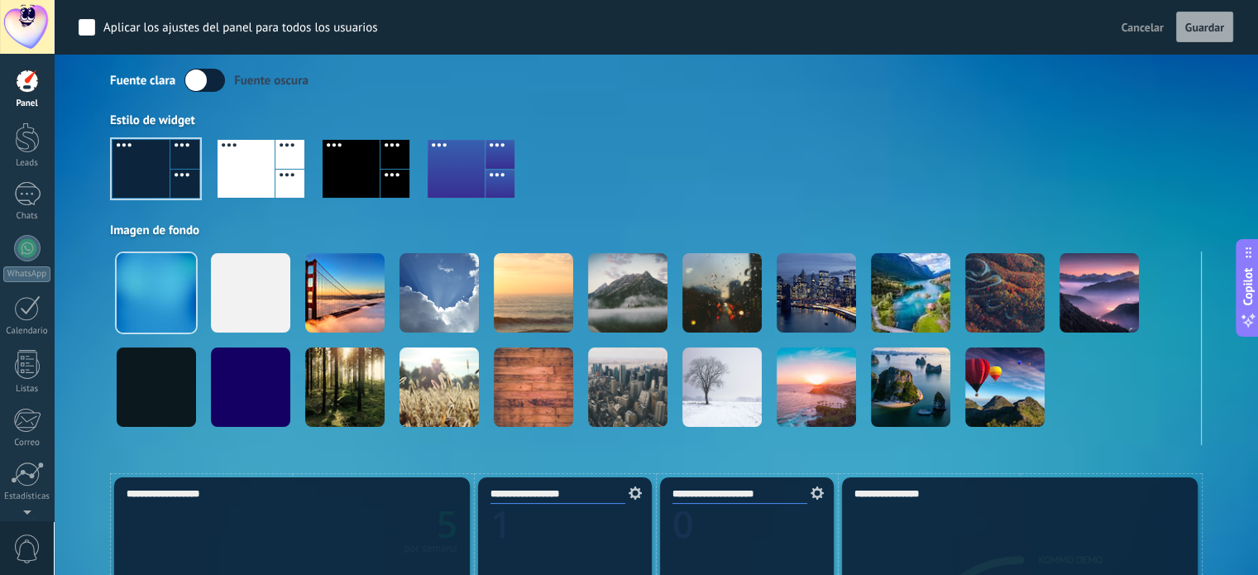
click at [210, 81] on label at bounding box center [204, 80] width 41 height 23
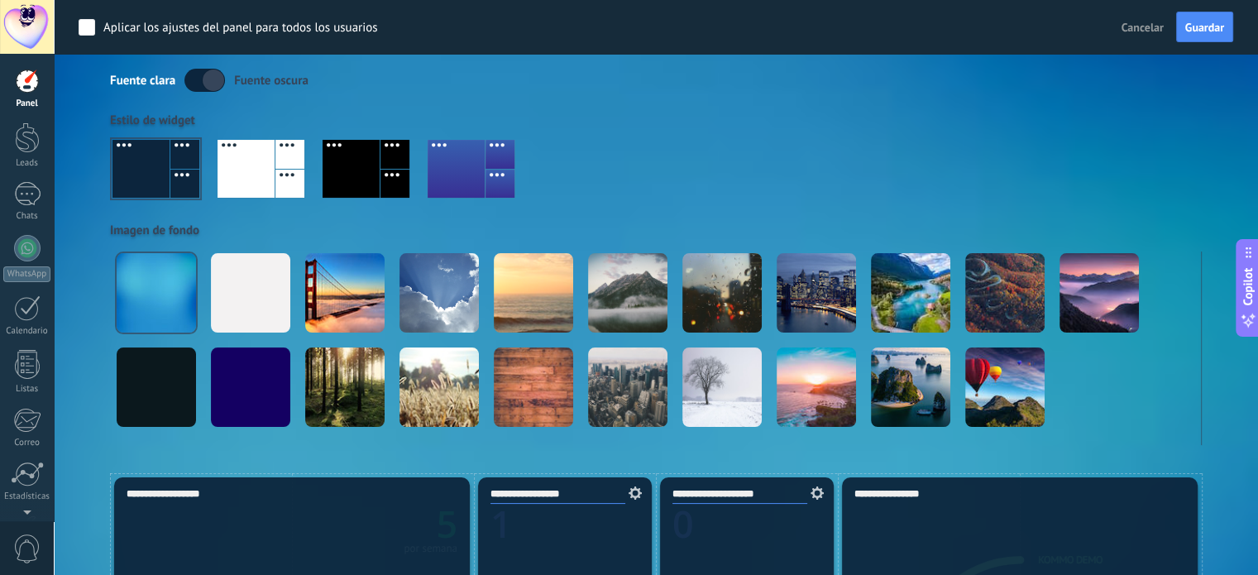
click at [193, 75] on label at bounding box center [204, 80] width 41 height 23
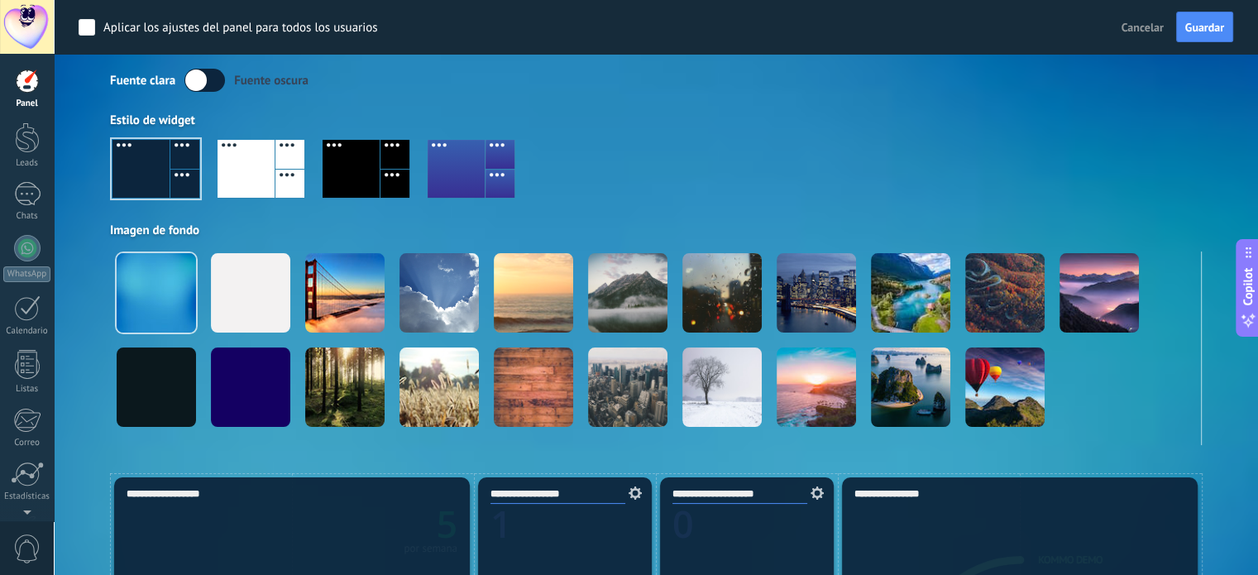
click at [210, 83] on label at bounding box center [204, 80] width 41 height 23
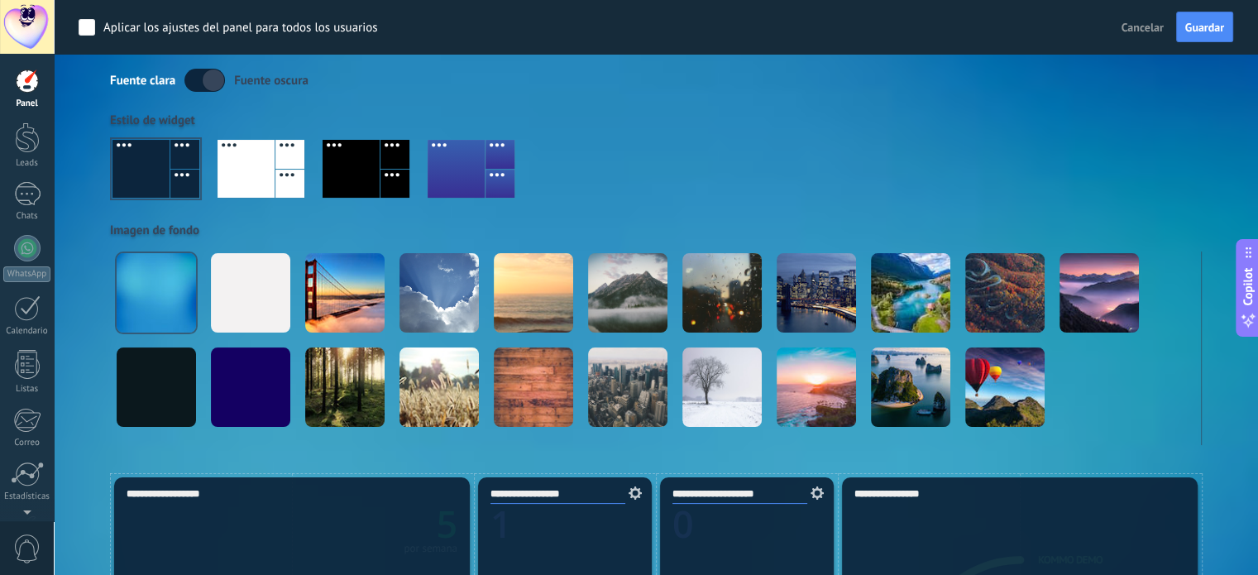
click at [451, 176] on div at bounding box center [456, 169] width 57 height 58
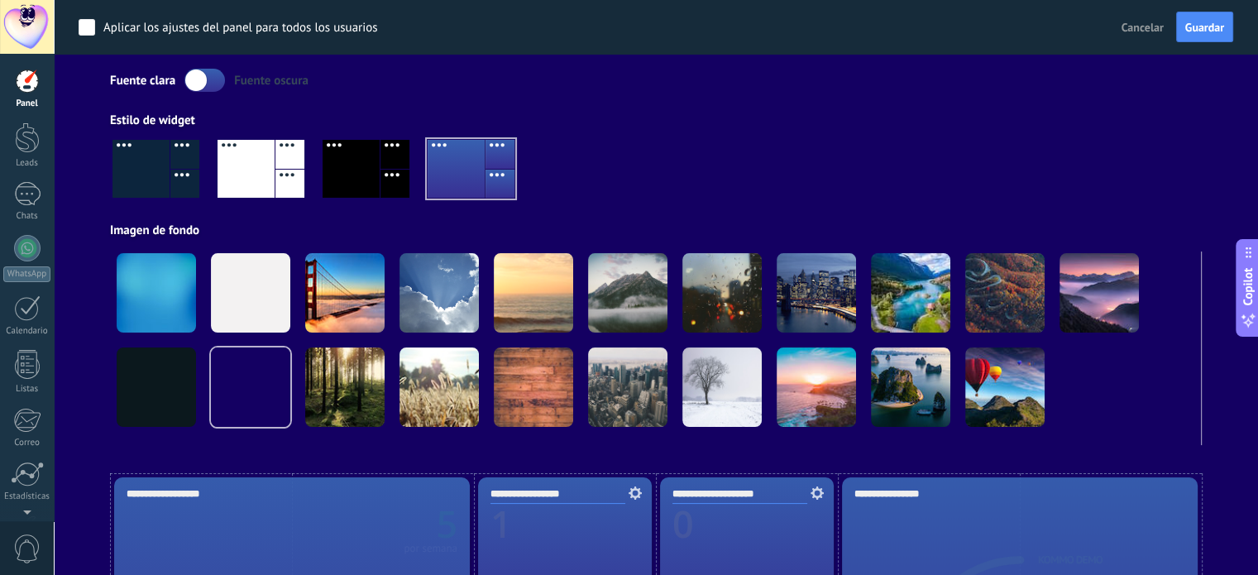
click at [327, 173] on div at bounding box center [350, 169] width 57 height 58
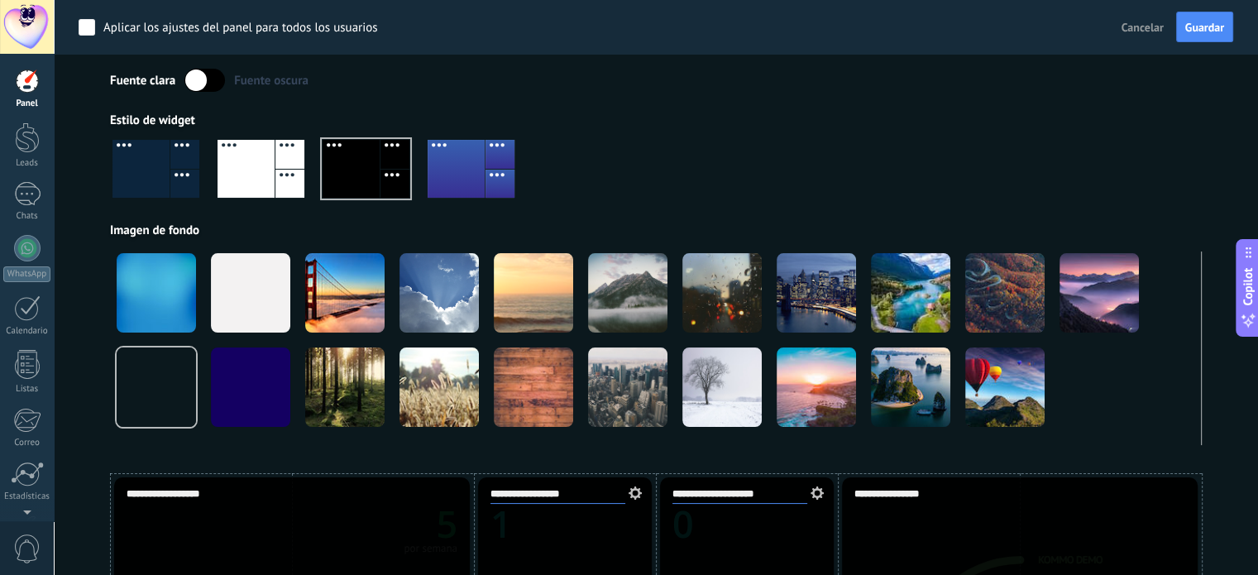
click at [275, 170] on div at bounding box center [289, 184] width 29 height 29
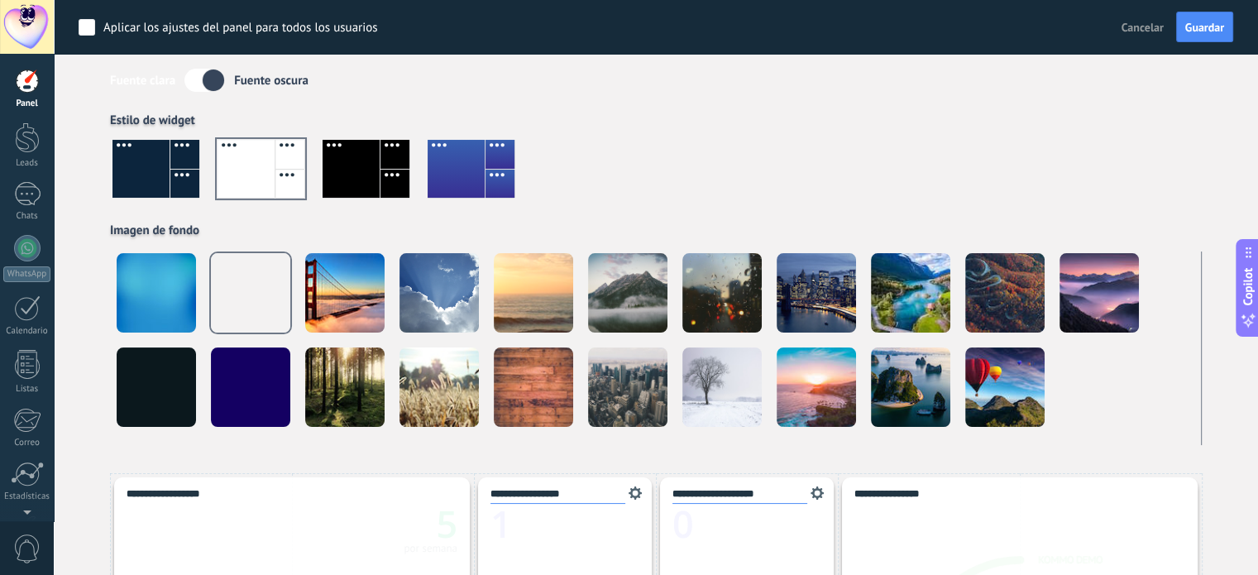
click at [175, 176] on div at bounding box center [184, 184] width 29 height 29
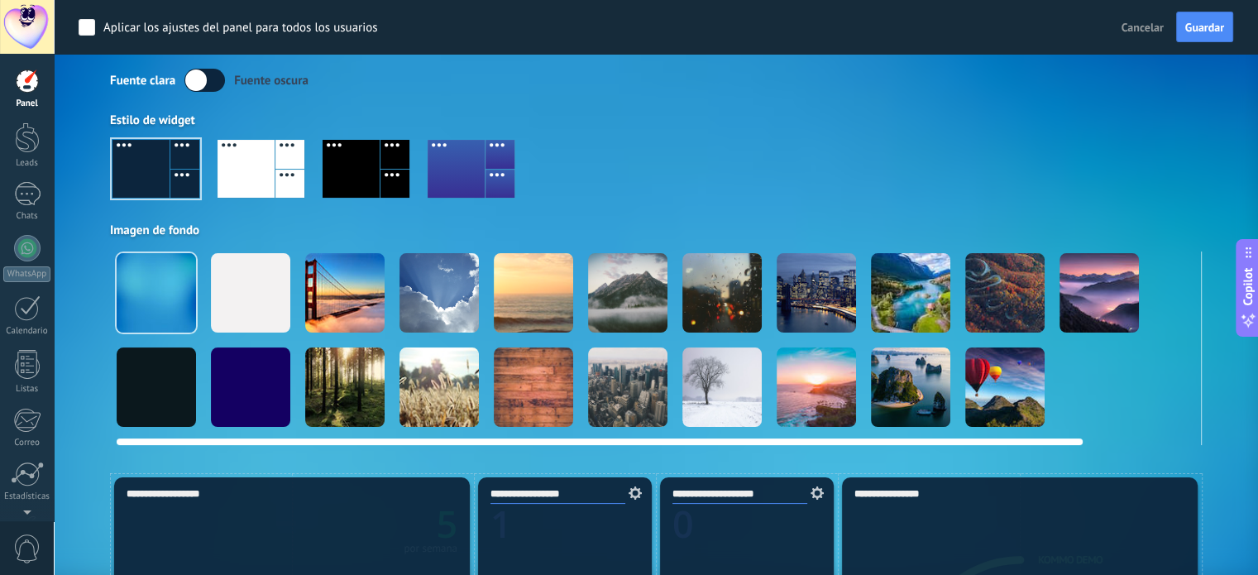
click at [169, 284] on div at bounding box center [156, 292] width 79 height 79
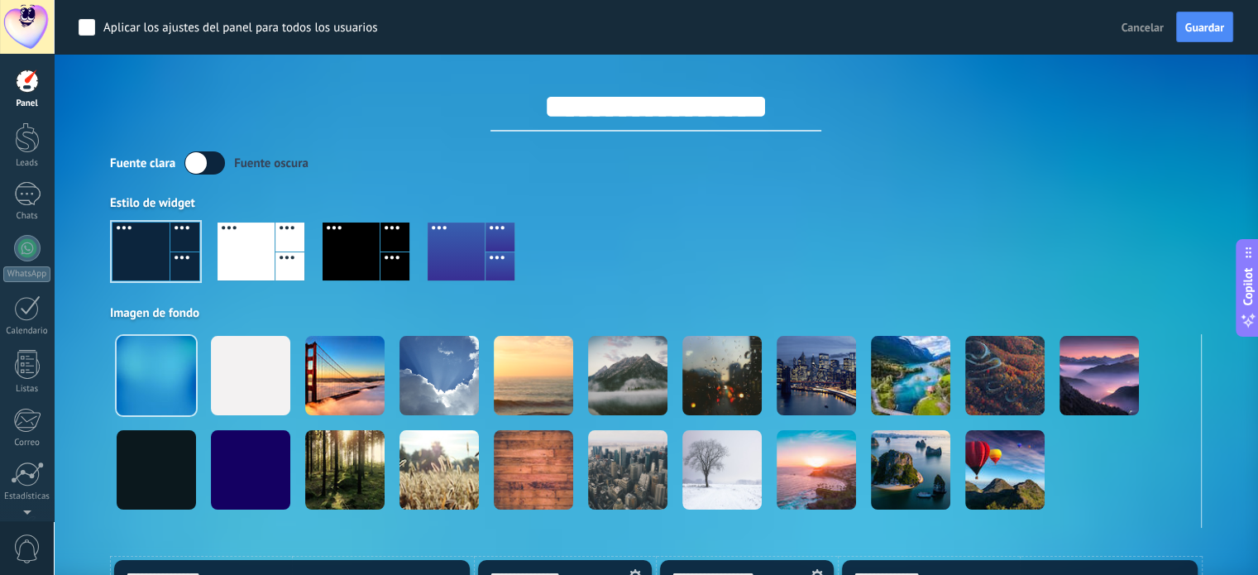
scroll to position [0, 0]
click at [1206, 29] on span "Guardar" at bounding box center [1204, 27] width 39 height 12
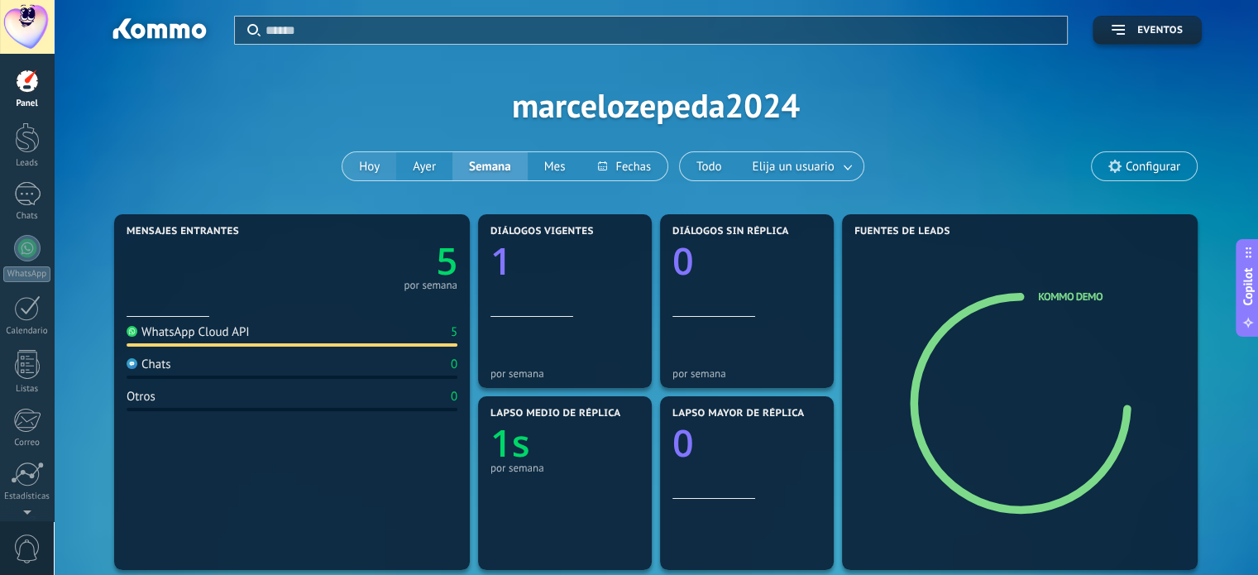
click at [364, 171] on button "Hoy" at bounding box center [369, 166] width 54 height 28
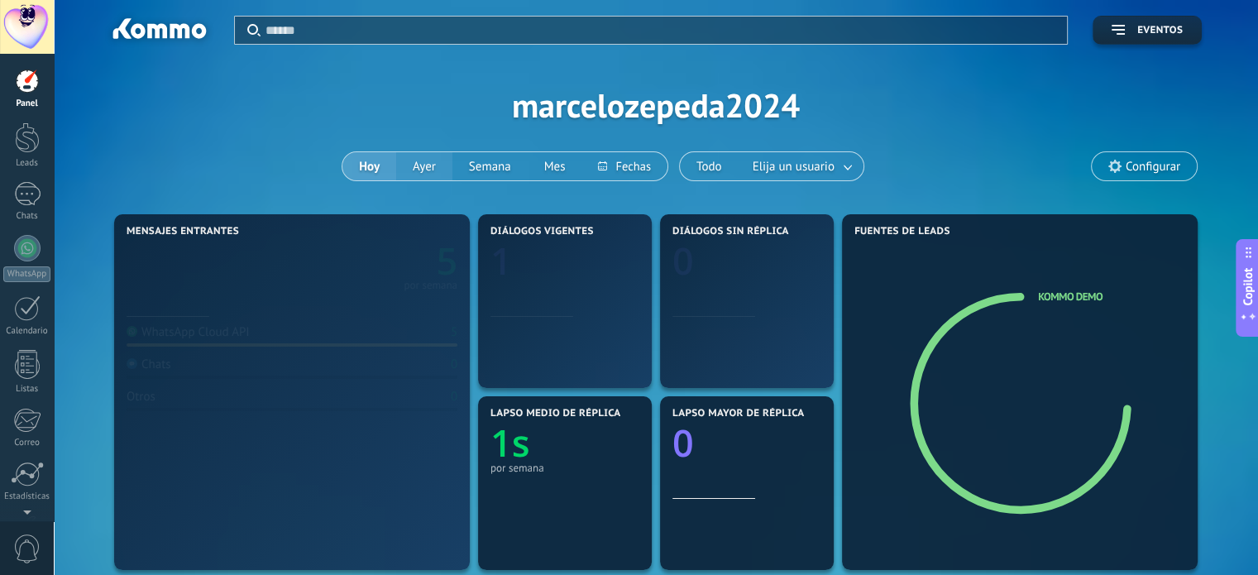
click at [422, 170] on button "Ayer" at bounding box center [424, 166] width 56 height 28
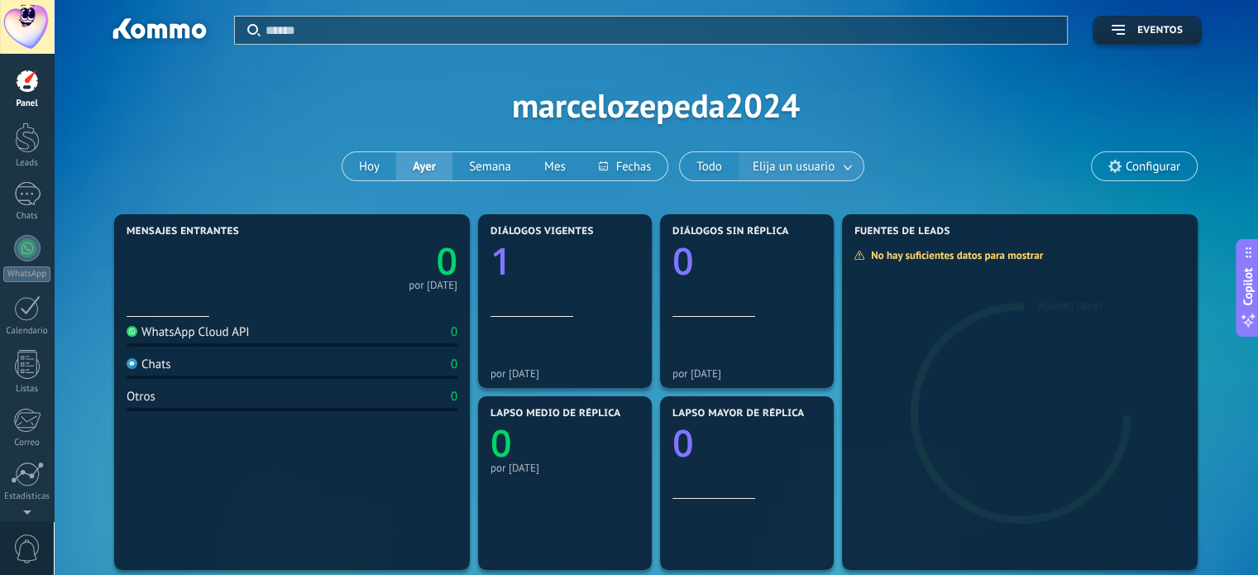
click at [824, 170] on span "Elija un usuario" at bounding box center [793, 166] width 88 height 22
click at [840, 166] on link at bounding box center [849, 166] width 30 height 27
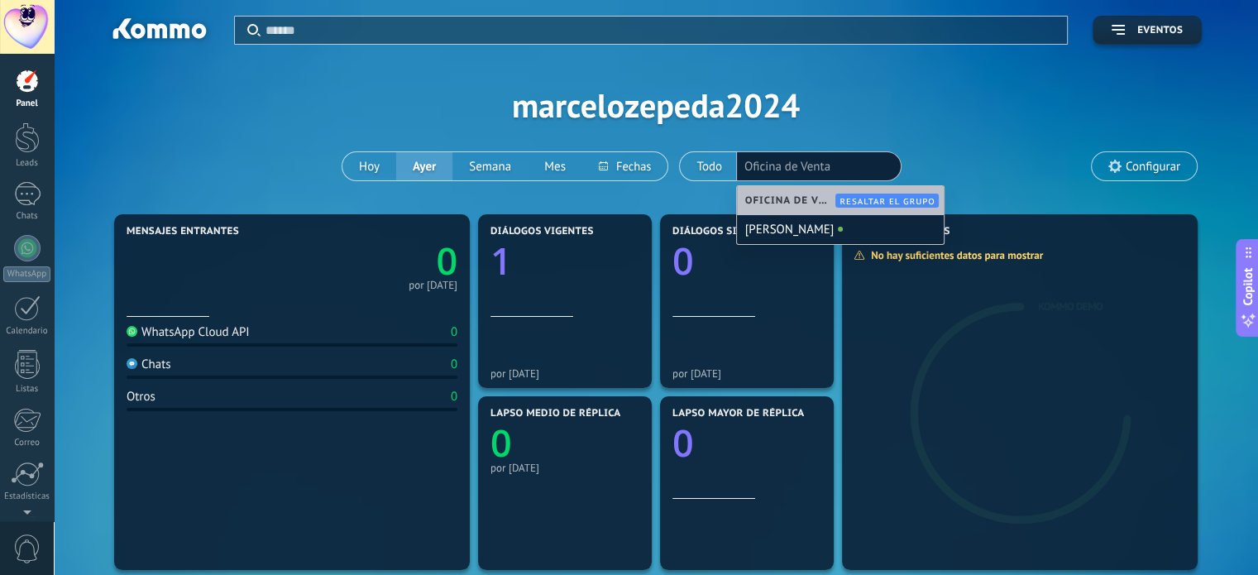
drag, startPoint x: 923, startPoint y: 121, endPoint x: 938, endPoint y: 121, distance: 14.9
click at [924, 120] on div "Aplicar Eventos marcelozepeda2024 Hoy Ayer Semana Mes Todo Elija un usuario Ofi…" at bounding box center [656, 105] width 1154 height 210
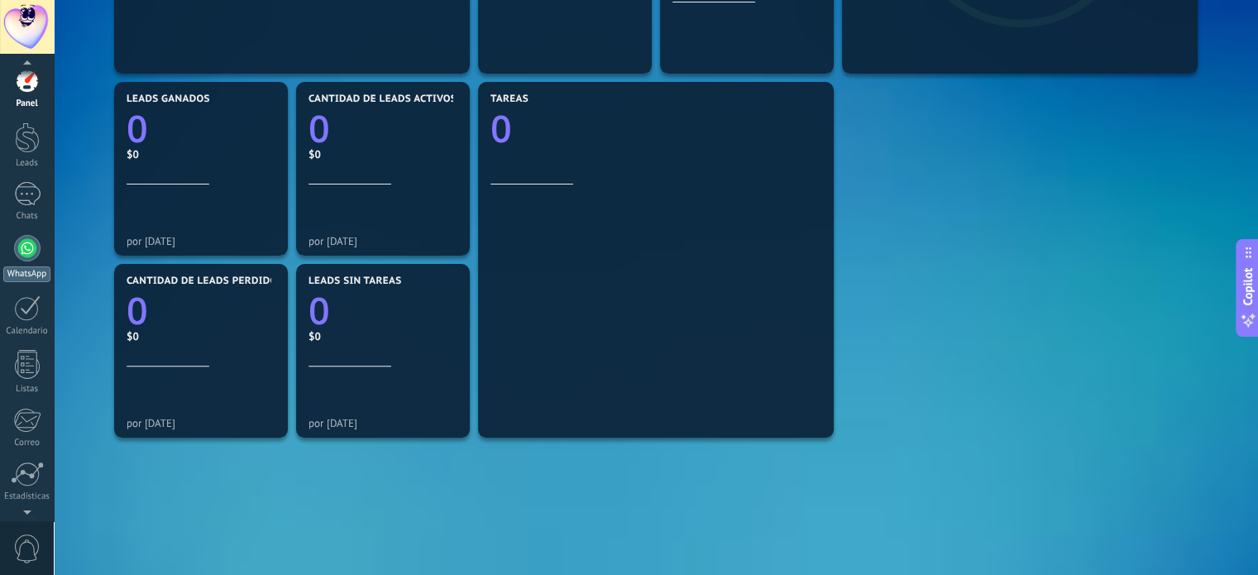
click at [26, 253] on div at bounding box center [27, 248] width 26 height 26
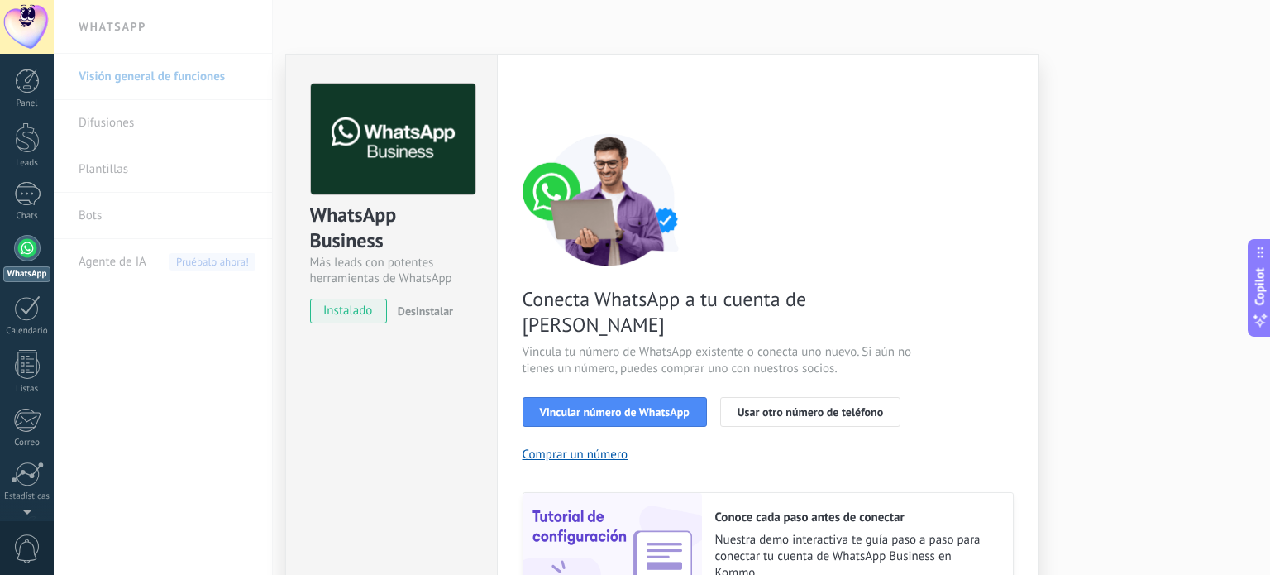
scroll to position [83, 0]
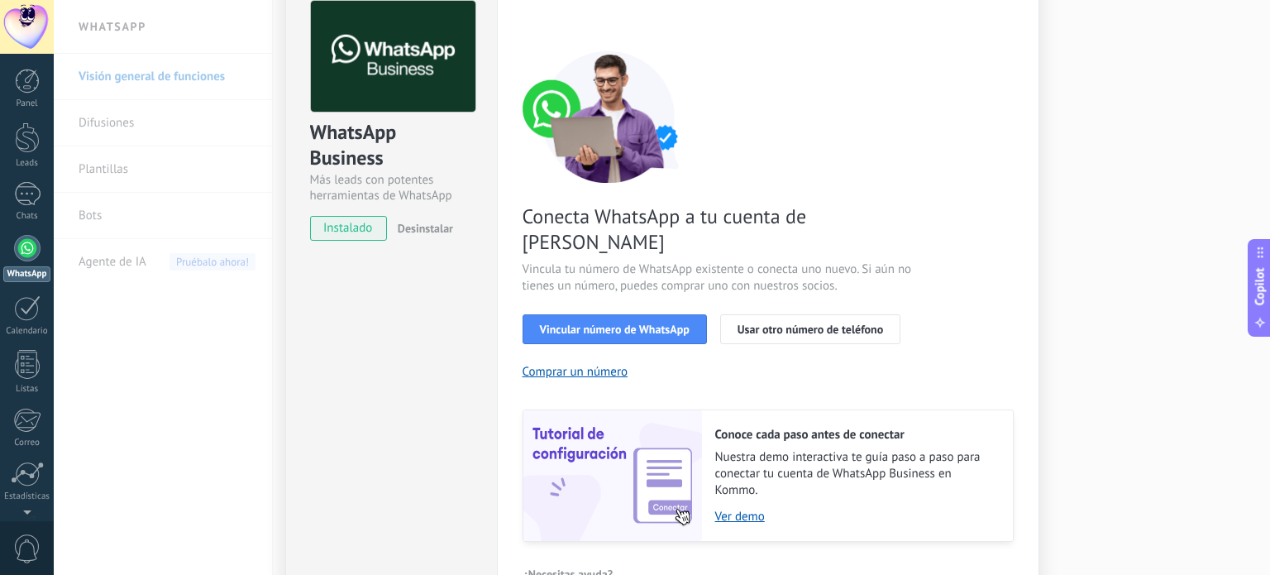
click at [344, 230] on span "instalado" at bounding box center [348, 228] width 75 height 25
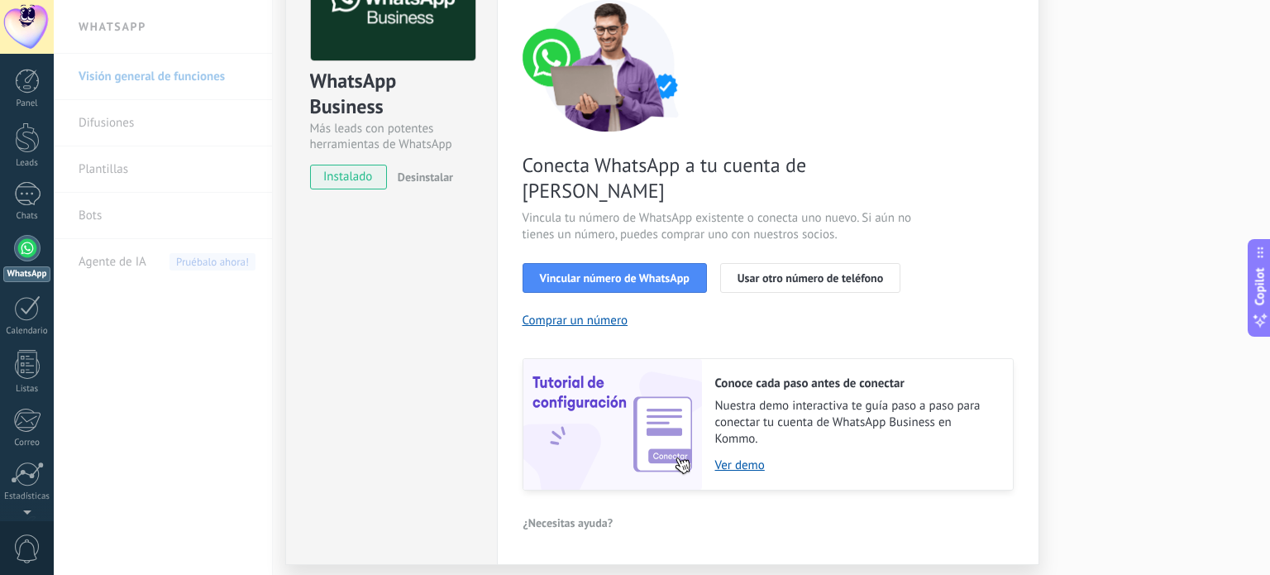
scroll to position [159, 0]
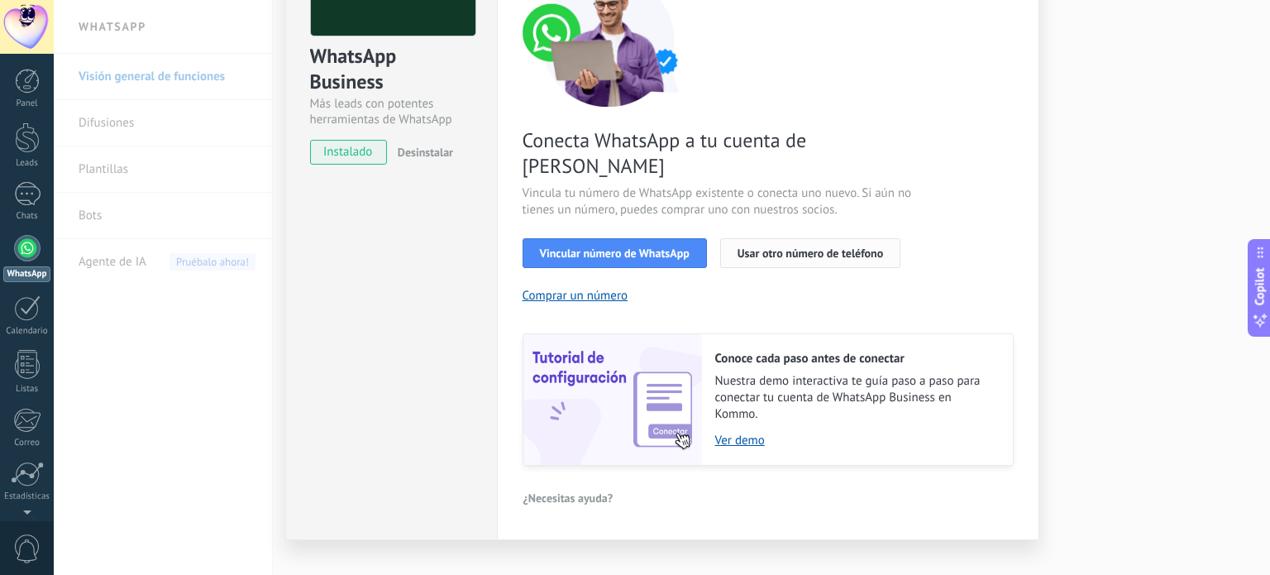
click at [784, 247] on span "Usar otro número de teléfono" at bounding box center [811, 253] width 146 height 12
click at [606, 247] on span "Vincular número de WhatsApp" at bounding box center [615, 253] width 150 height 12
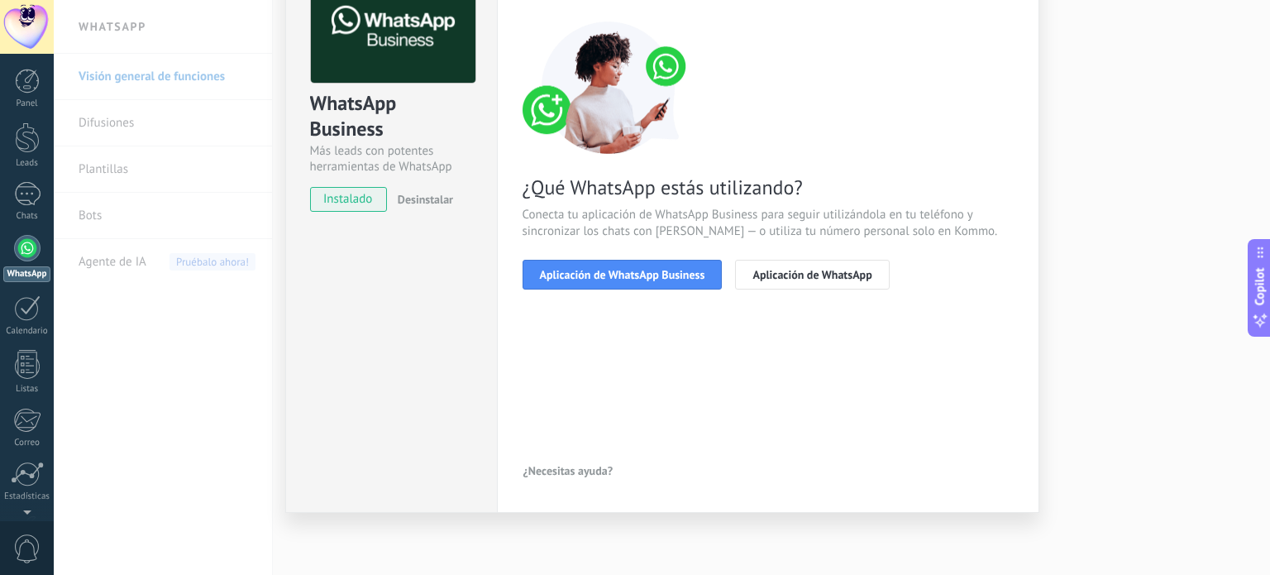
scroll to position [111, 0]
click at [602, 277] on span "Aplicación de WhatsApp Business" at bounding box center [622, 276] width 165 height 12
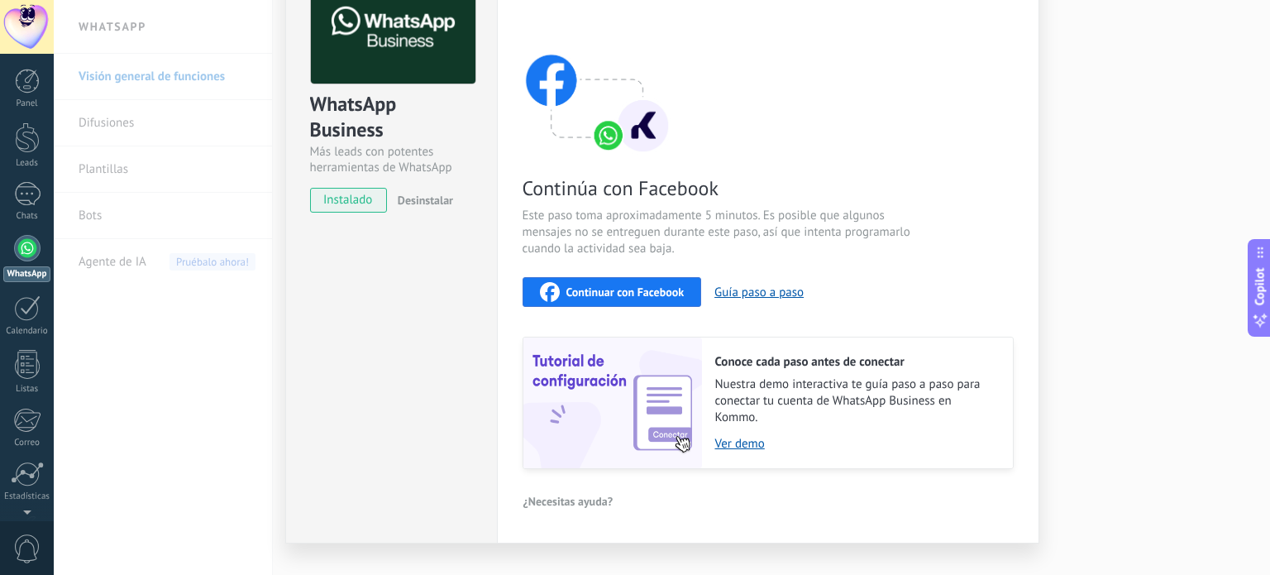
click at [611, 289] on span "Continuar con Facebook" at bounding box center [625, 292] width 118 height 12
click at [644, 289] on span "Continuar con Facebook" at bounding box center [625, 292] width 118 height 12
click at [343, 198] on span "instalado" at bounding box center [348, 200] width 75 height 25
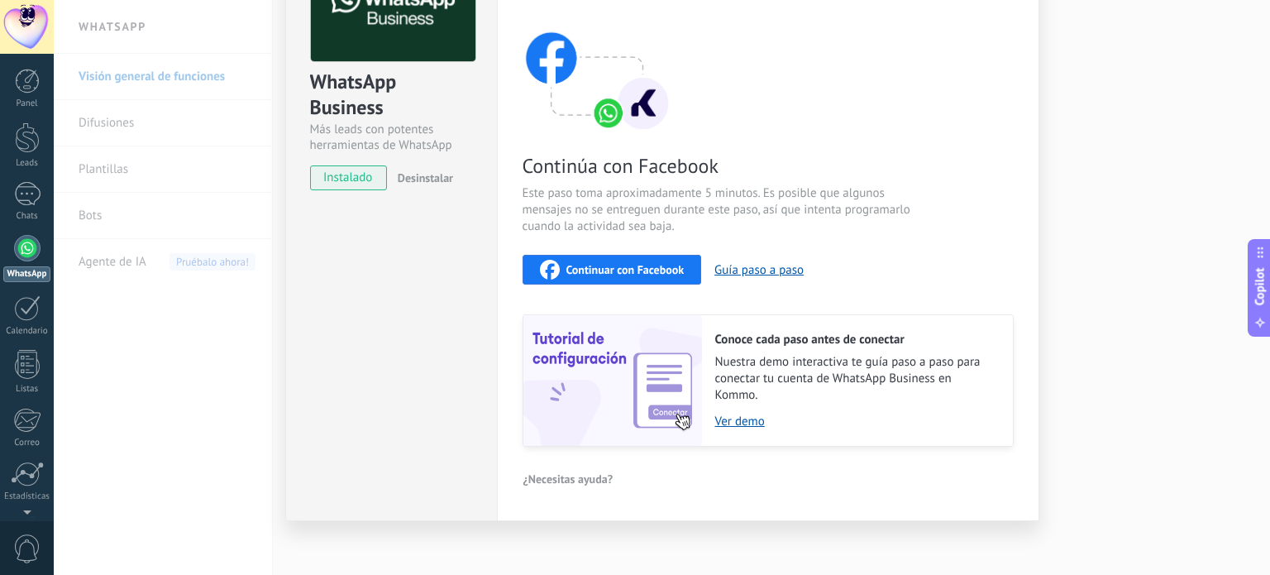
scroll to position [140, 0]
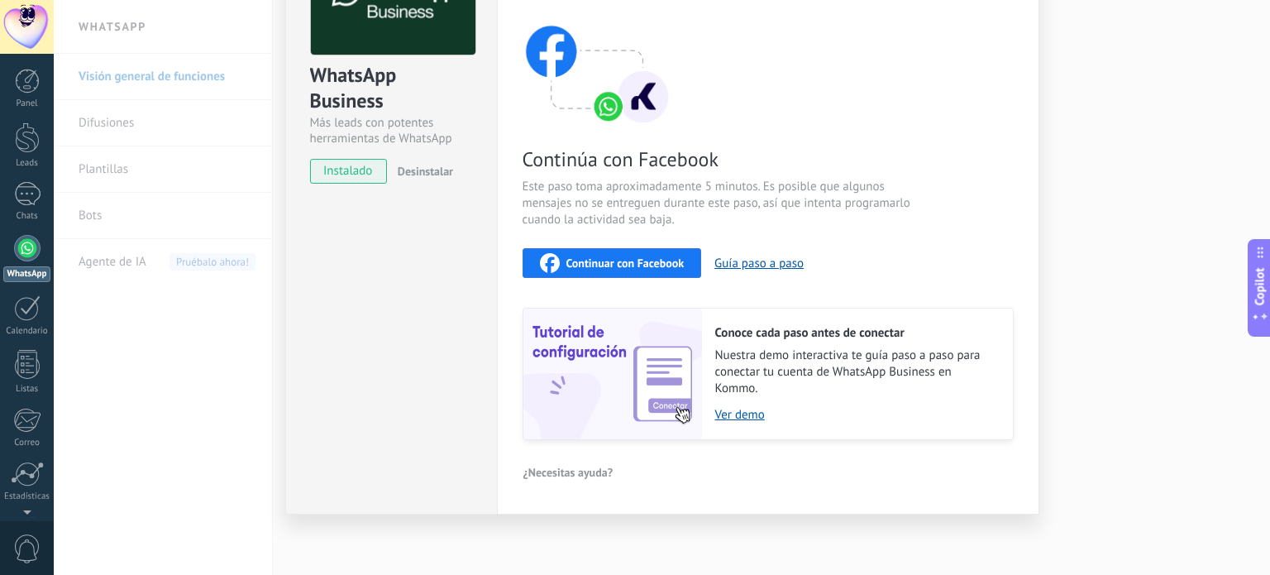
click at [629, 259] on span "Continuar con Facebook" at bounding box center [625, 263] width 118 height 12
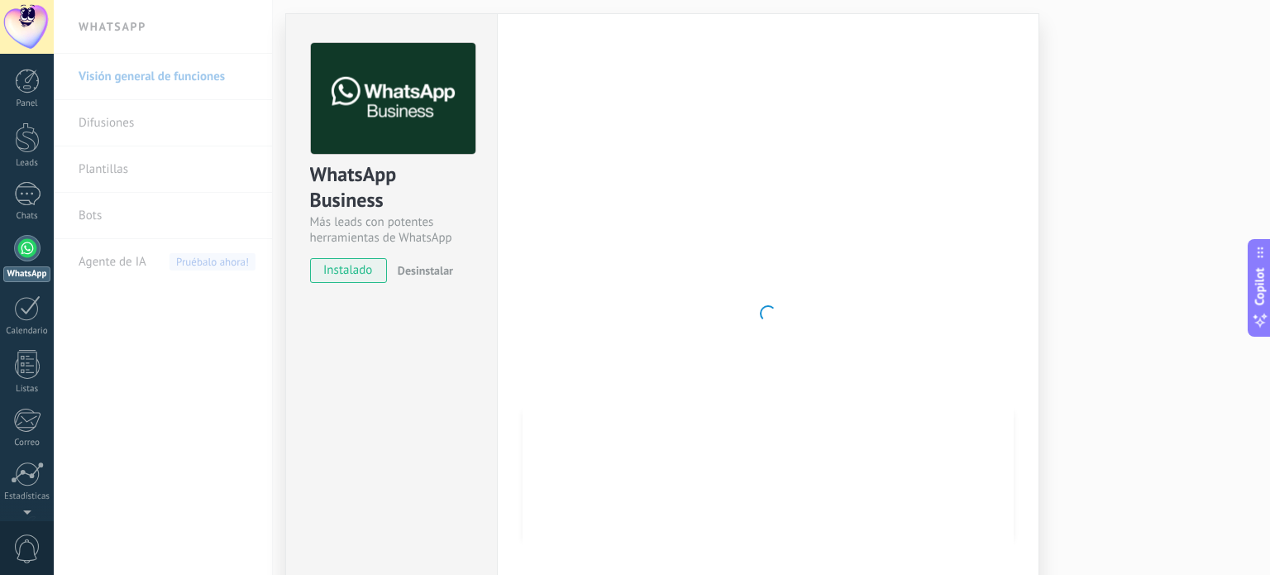
scroll to position [0, 0]
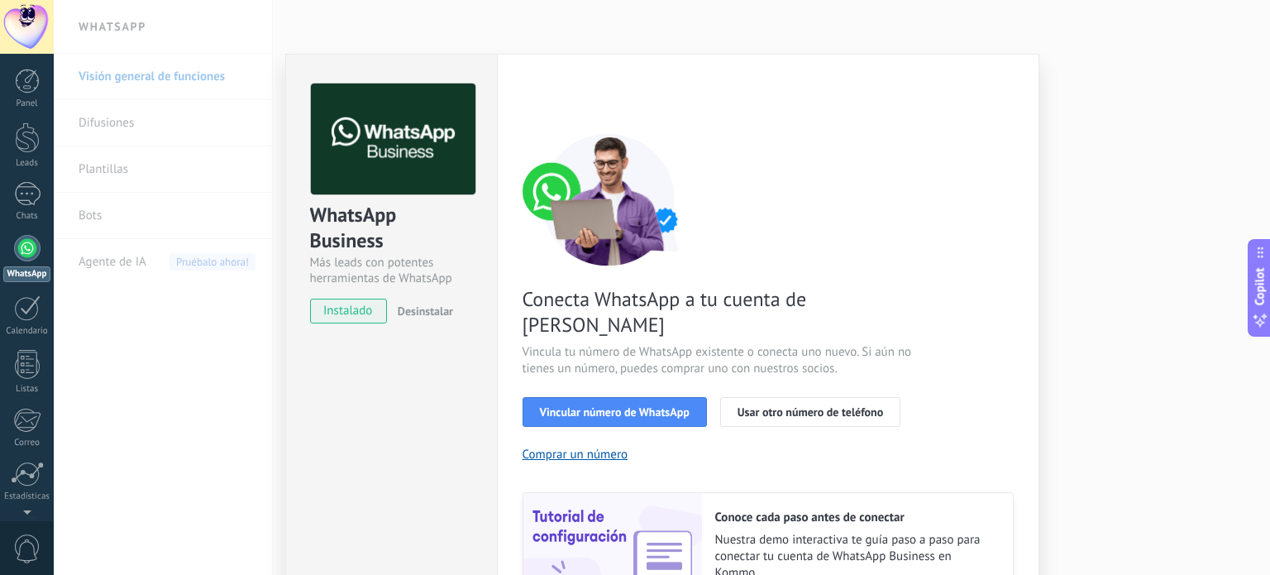
click at [138, 52] on div "WhatsApp Business Más leads con potentes herramientas de WhatsApp instalado Des…" at bounding box center [662, 287] width 1216 height 575
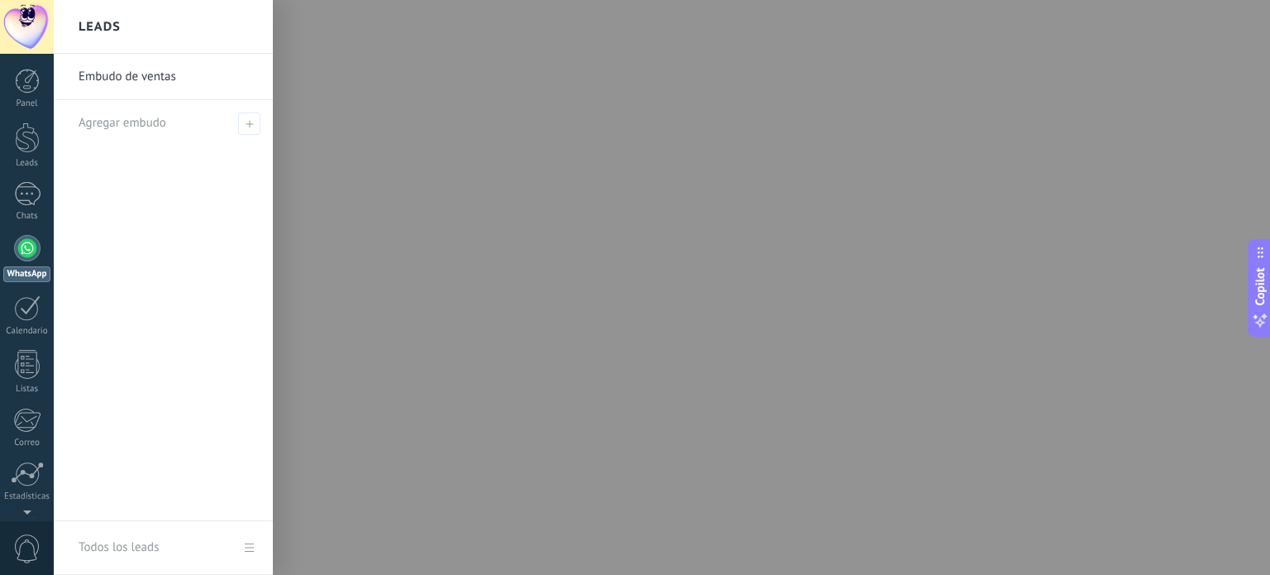
click at [1242, 31] on div at bounding box center [689, 287] width 1270 height 575
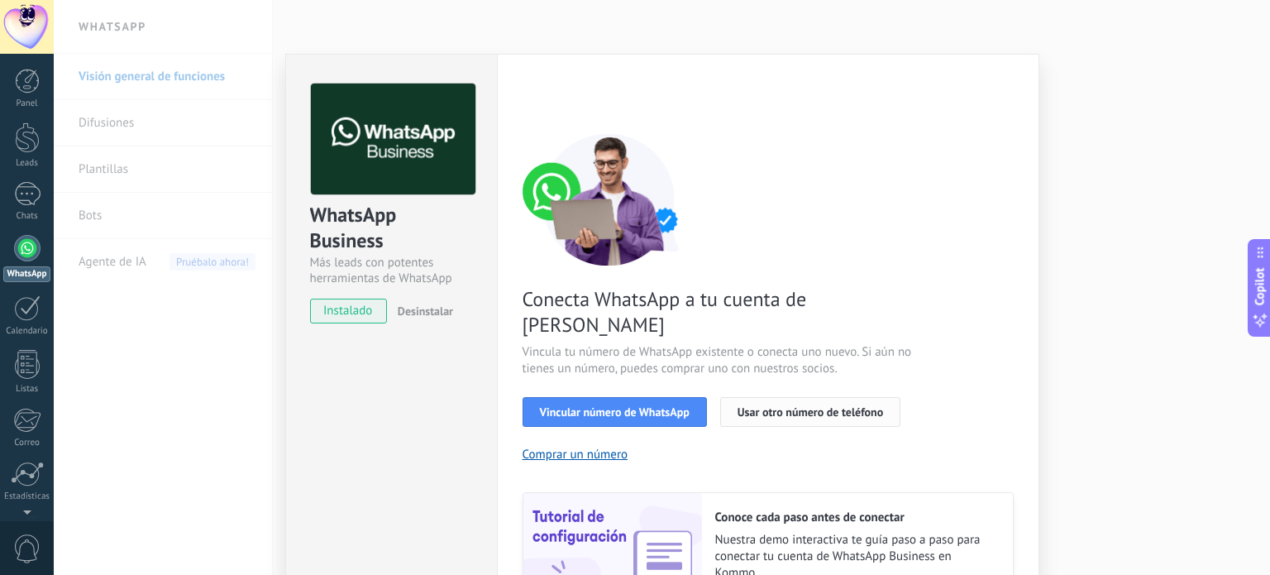
click at [830, 406] on span "Usar otro número de teléfono" at bounding box center [811, 412] width 146 height 12
click at [580, 406] on span "Vincular número de WhatsApp" at bounding box center [615, 412] width 150 height 12
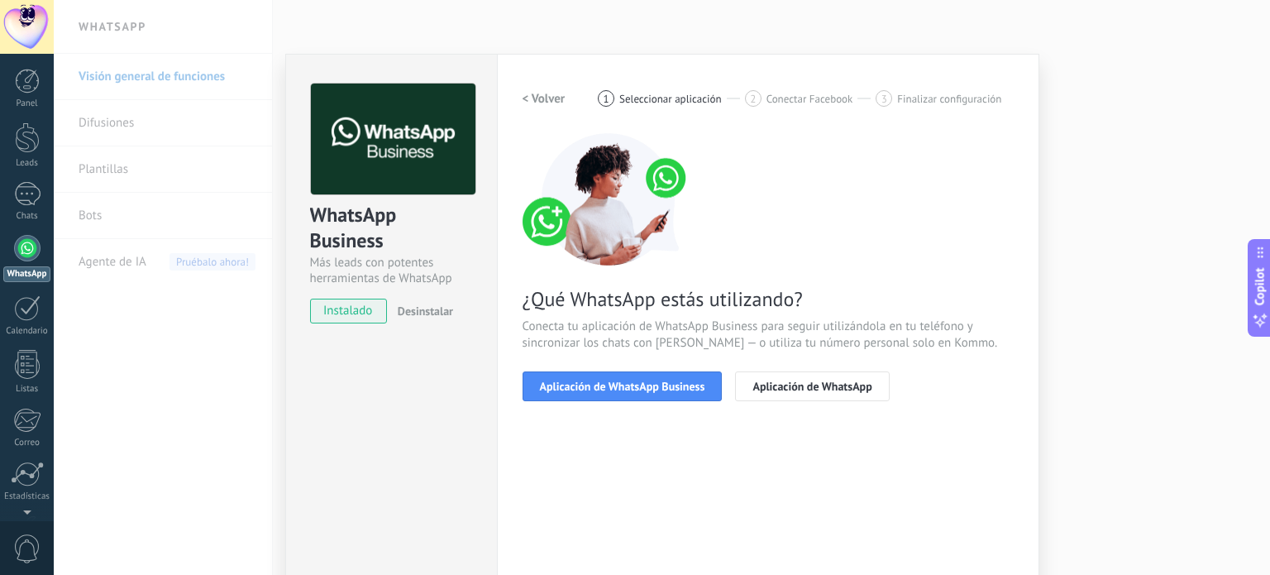
click at [580, 390] on span "Aplicación de WhatsApp Business" at bounding box center [622, 386] width 165 height 12
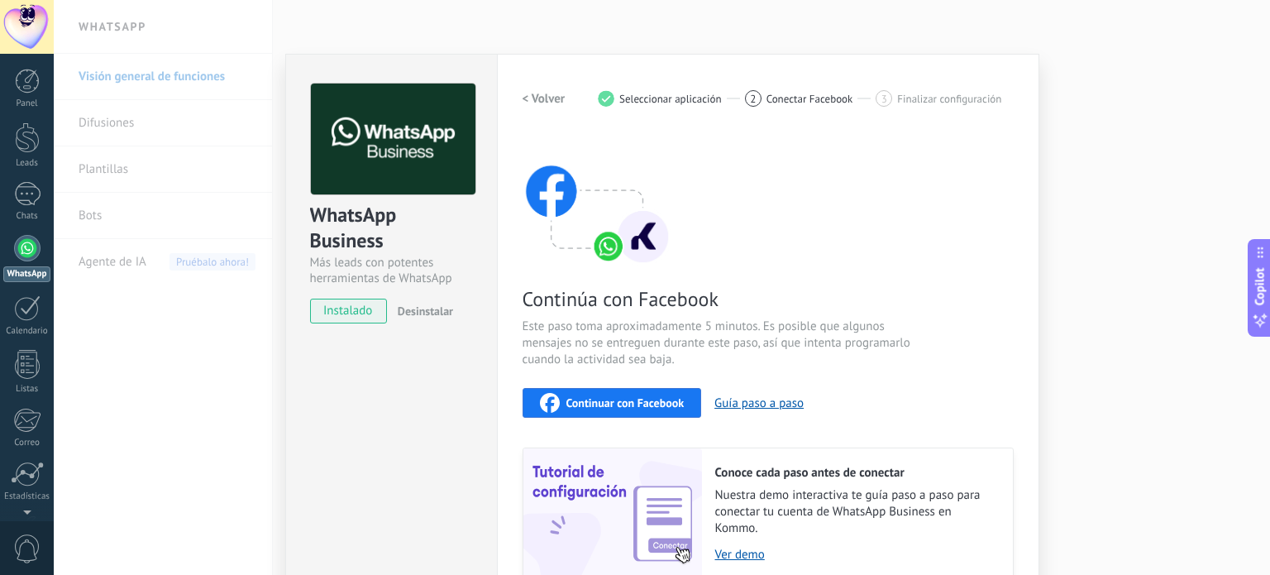
click at [583, 397] on span "Continuar con Facebook" at bounding box center [625, 403] width 118 height 12
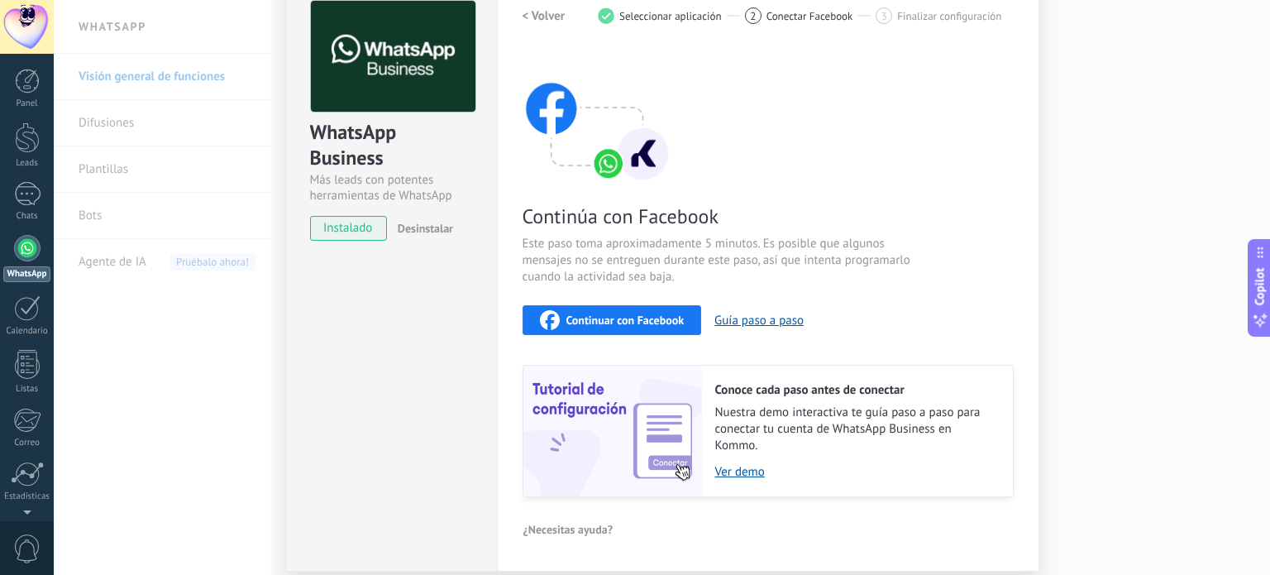
click at [608, 319] on span "Continuar con Facebook" at bounding box center [625, 320] width 118 height 12
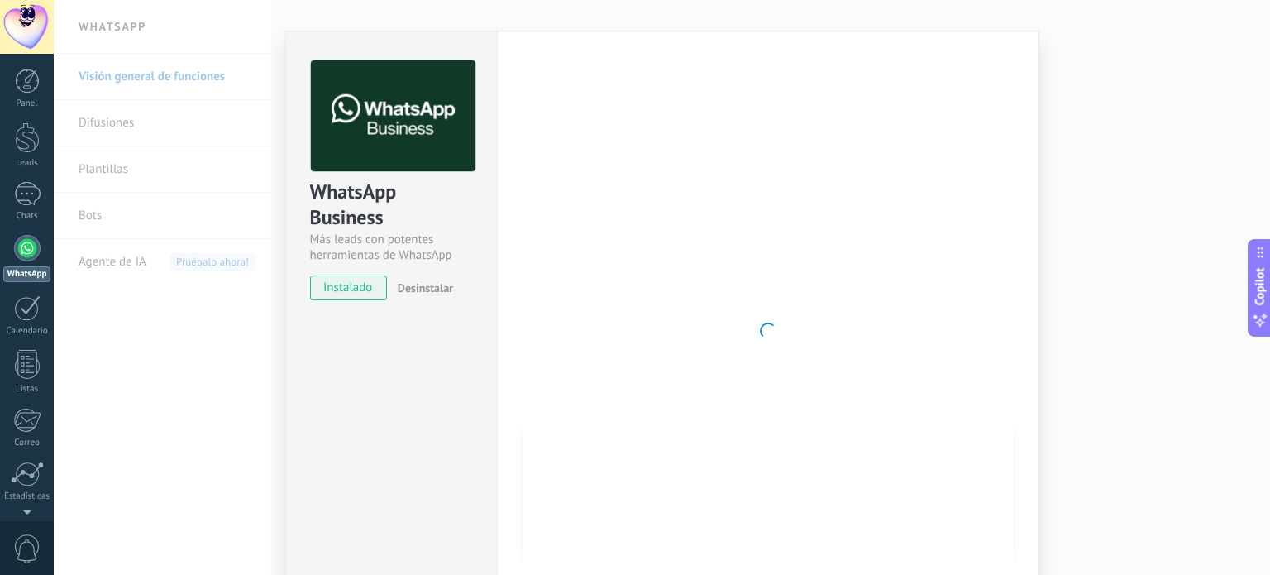
scroll to position [0, 0]
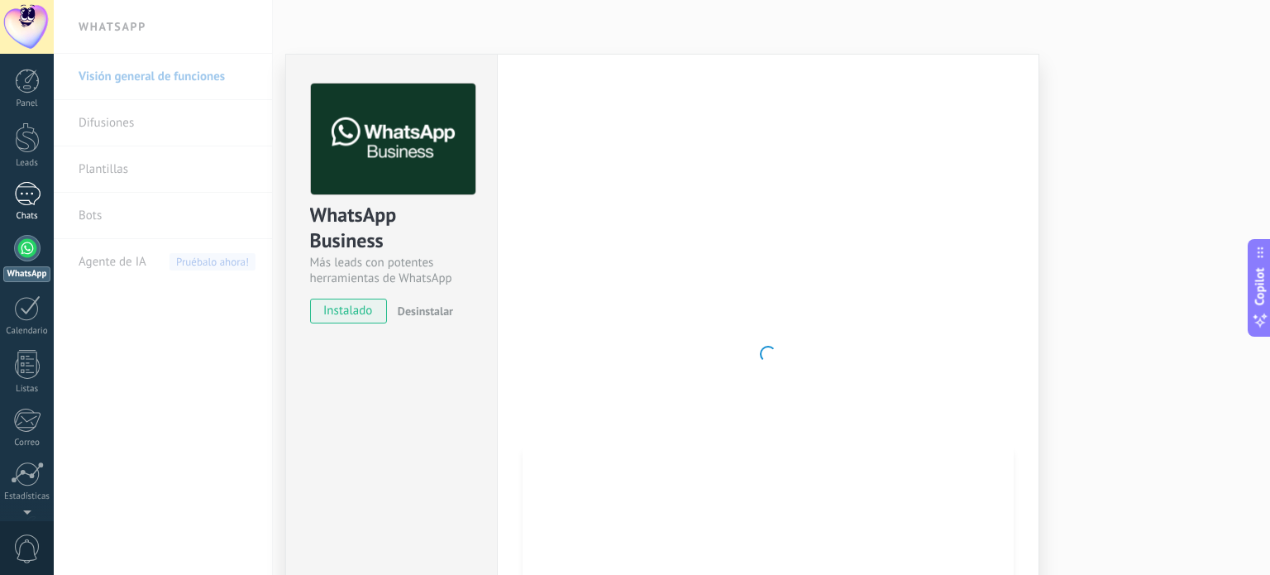
click at [26, 191] on div at bounding box center [27, 194] width 26 height 24
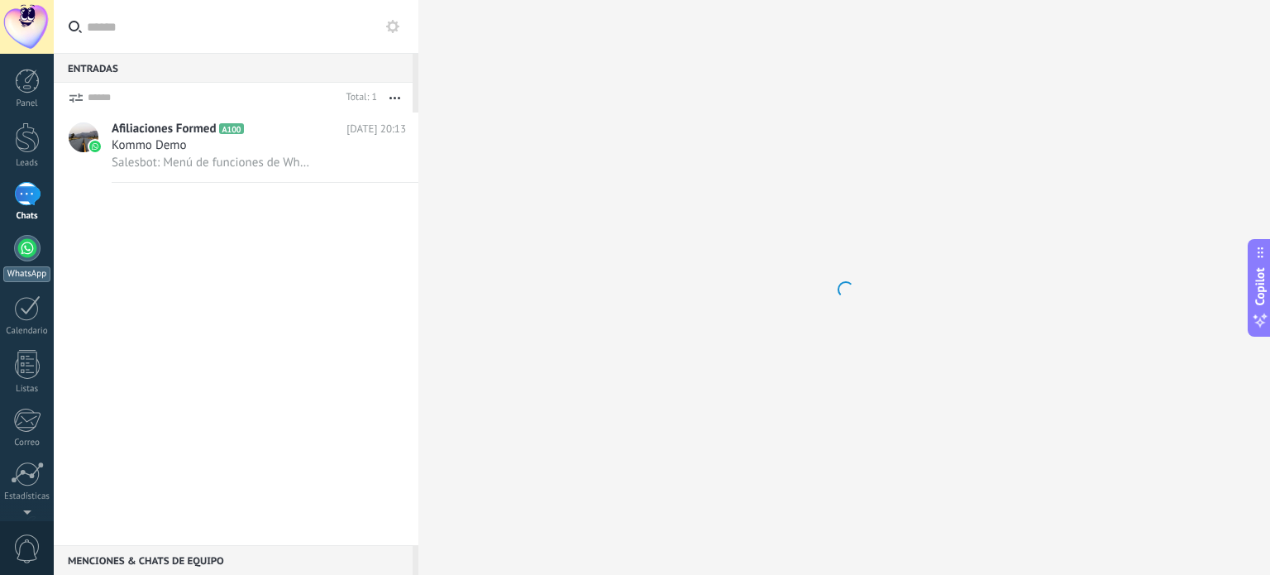
click at [24, 245] on div at bounding box center [27, 248] width 26 height 26
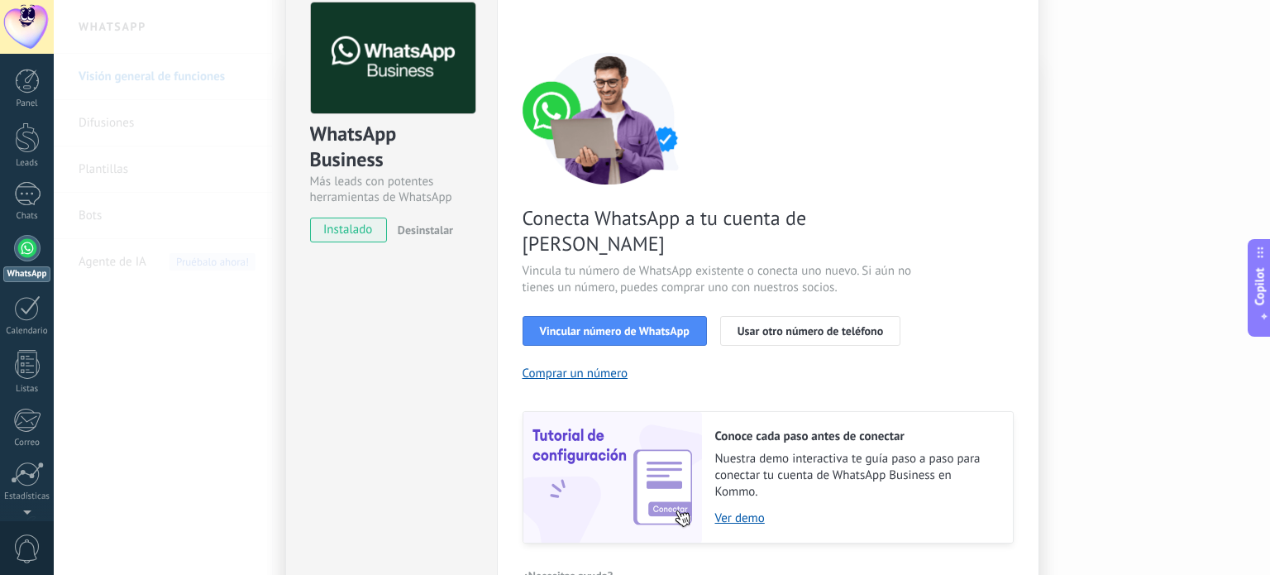
scroll to position [159, 0]
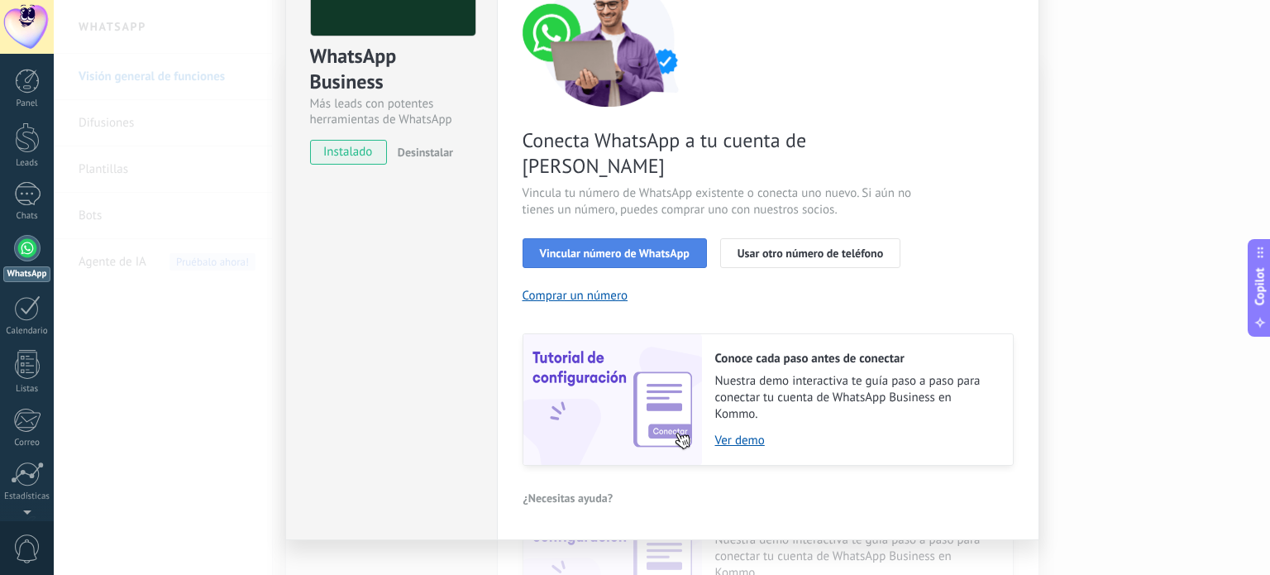
click at [662, 247] on span "Vincular número de WhatsApp" at bounding box center [615, 253] width 150 height 12
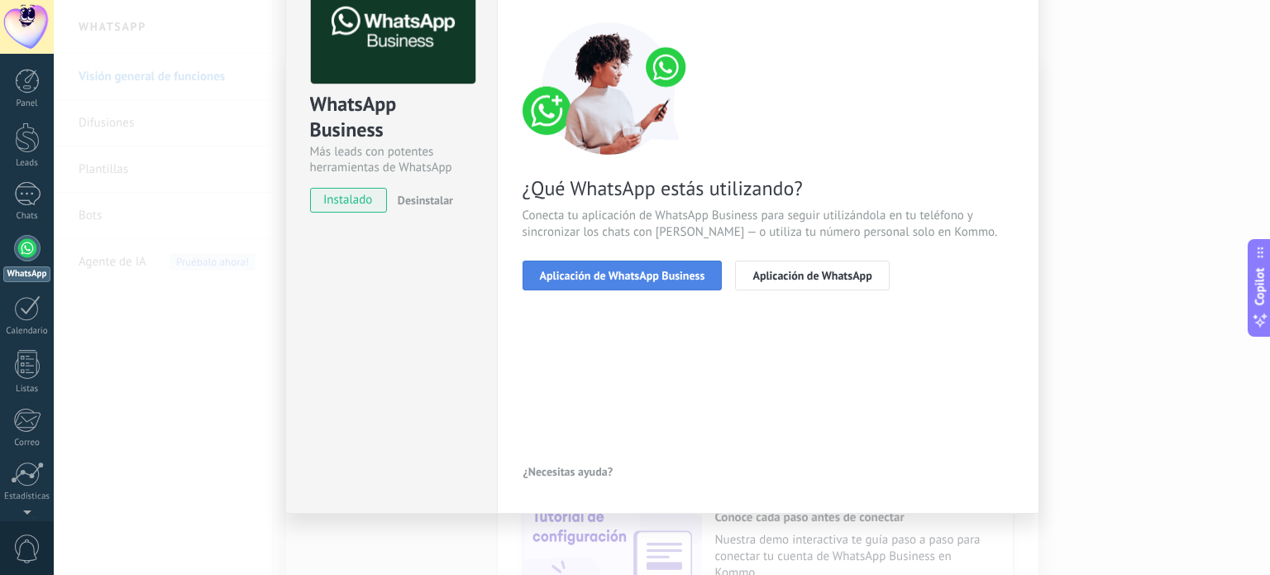
click at [662, 276] on span "Aplicación de WhatsApp Business" at bounding box center [622, 276] width 165 height 12
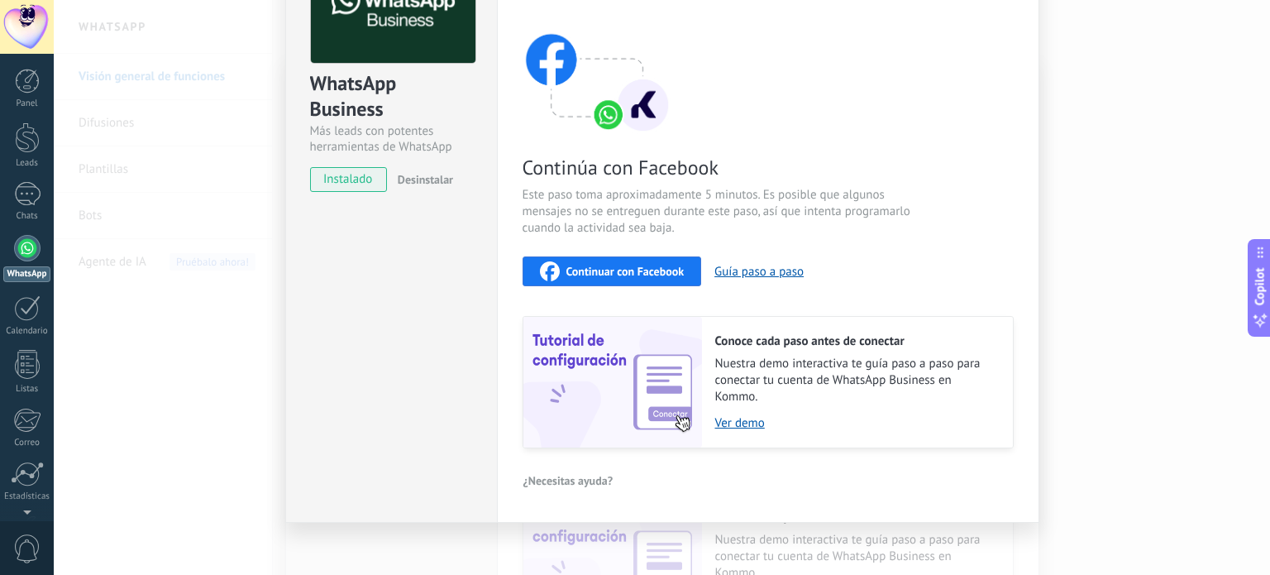
scroll to position [140, 0]
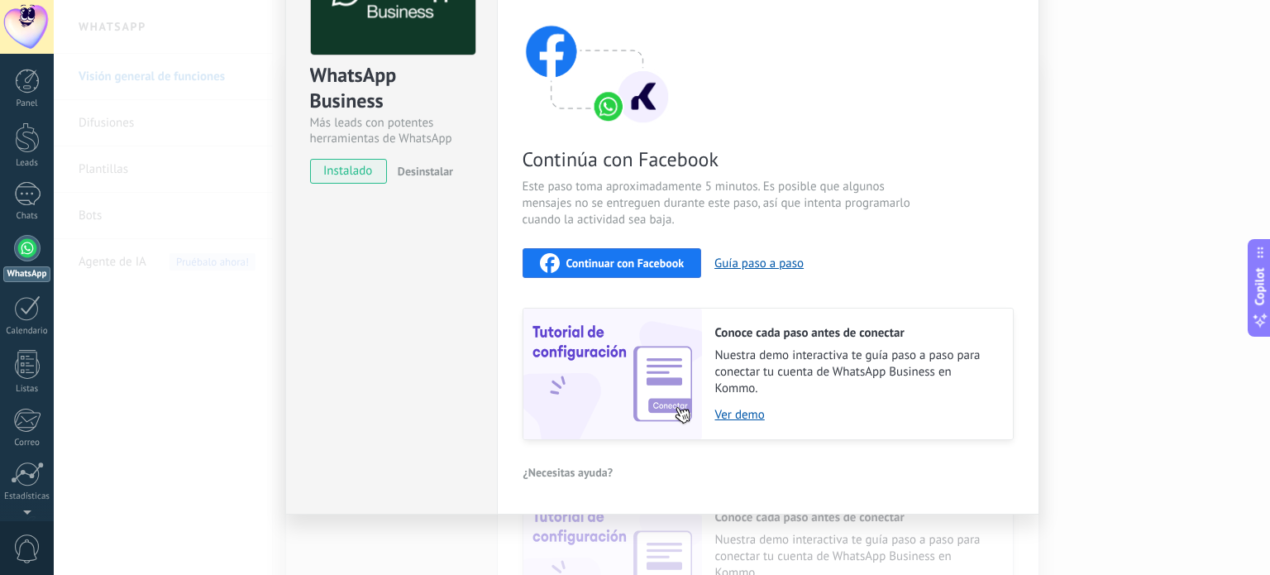
click at [635, 248] on button "Continuar con Facebook" at bounding box center [612, 263] width 179 height 30
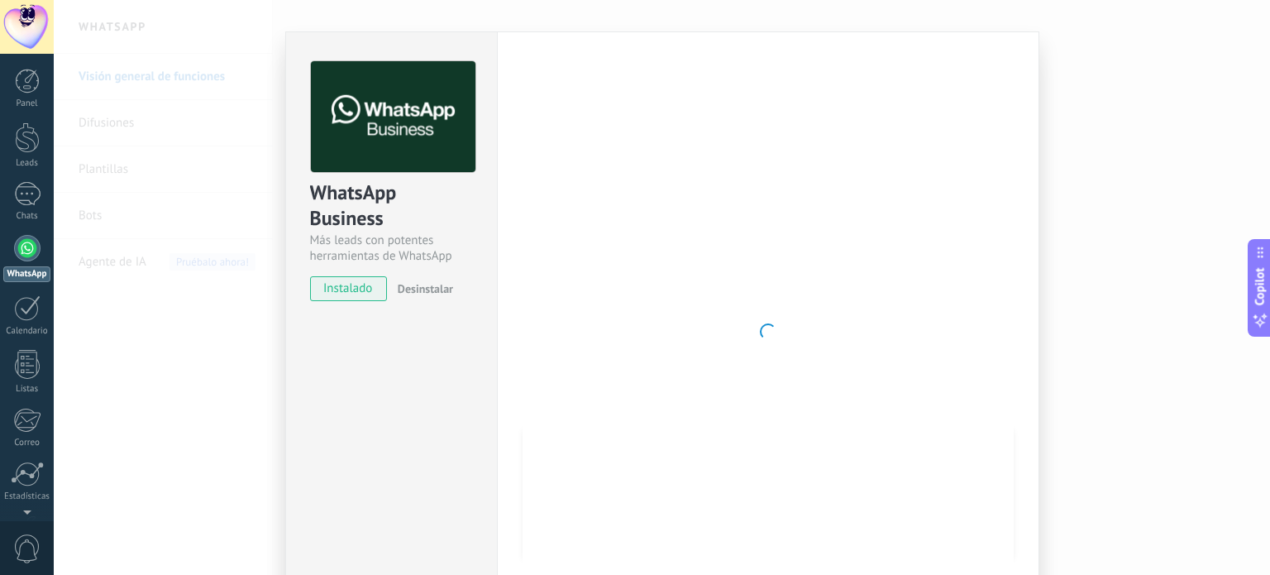
scroll to position [0, 0]
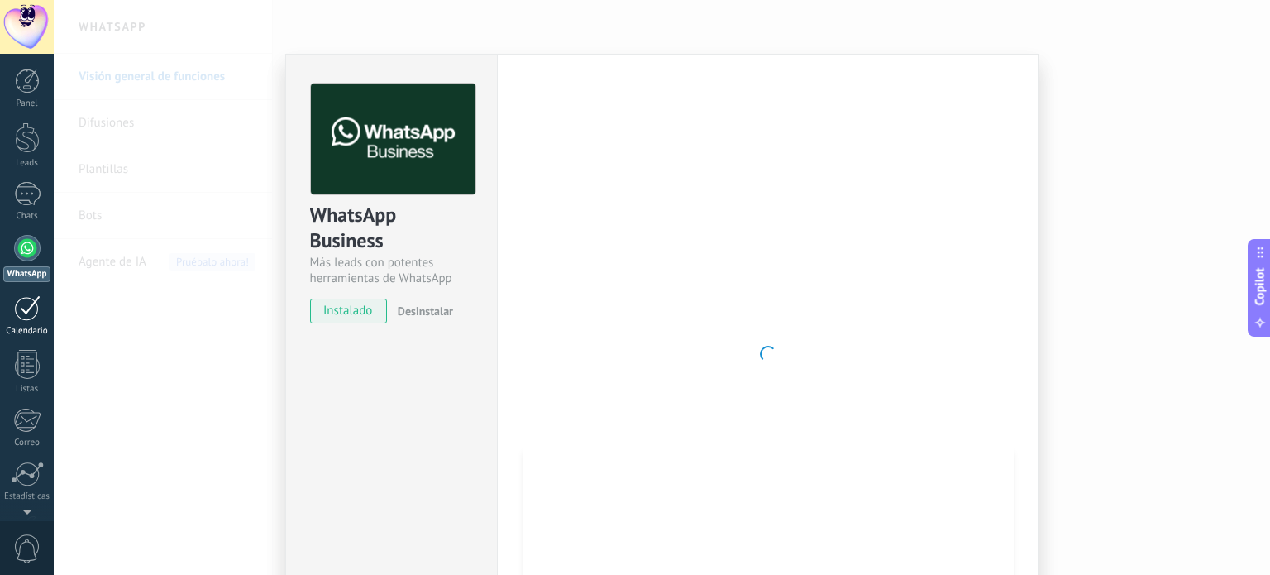
click at [23, 310] on div at bounding box center [27, 308] width 26 height 26
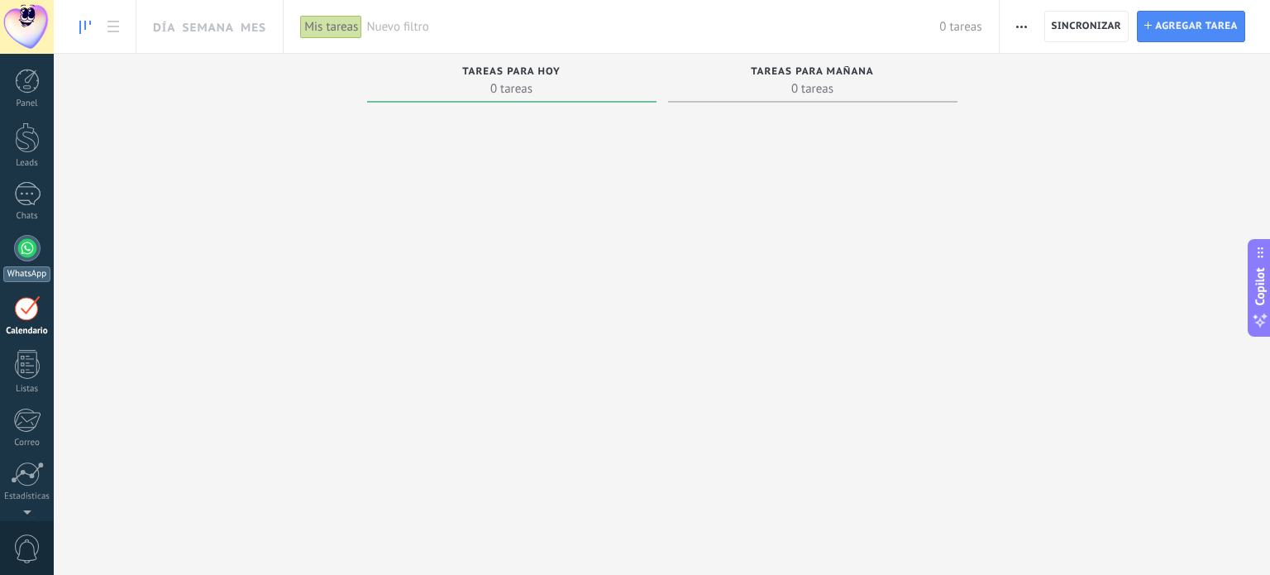
click at [30, 244] on div at bounding box center [27, 248] width 26 height 26
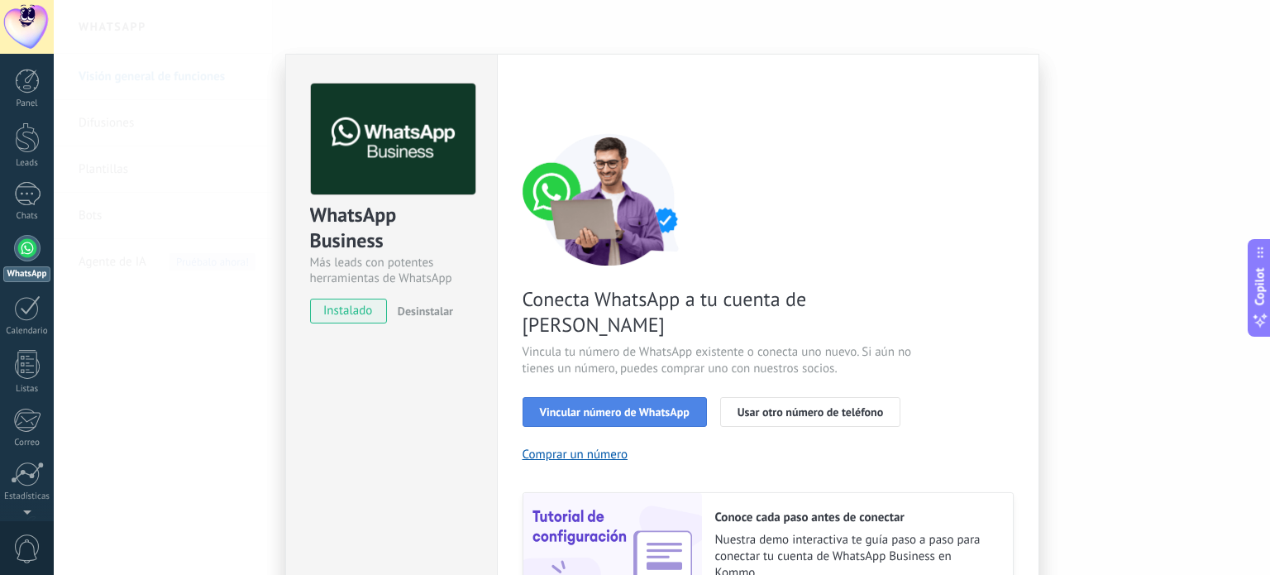
click at [597, 406] on span "Vincular número de WhatsApp" at bounding box center [615, 412] width 150 height 12
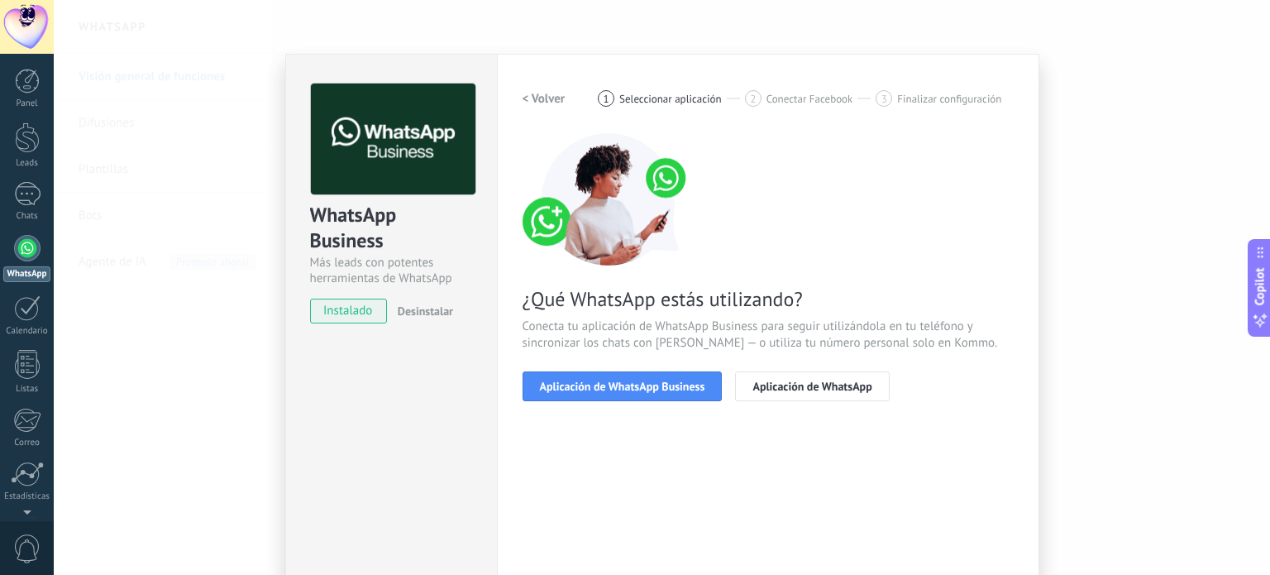
click at [597, 383] on span "Aplicación de WhatsApp Business" at bounding box center [622, 386] width 165 height 12
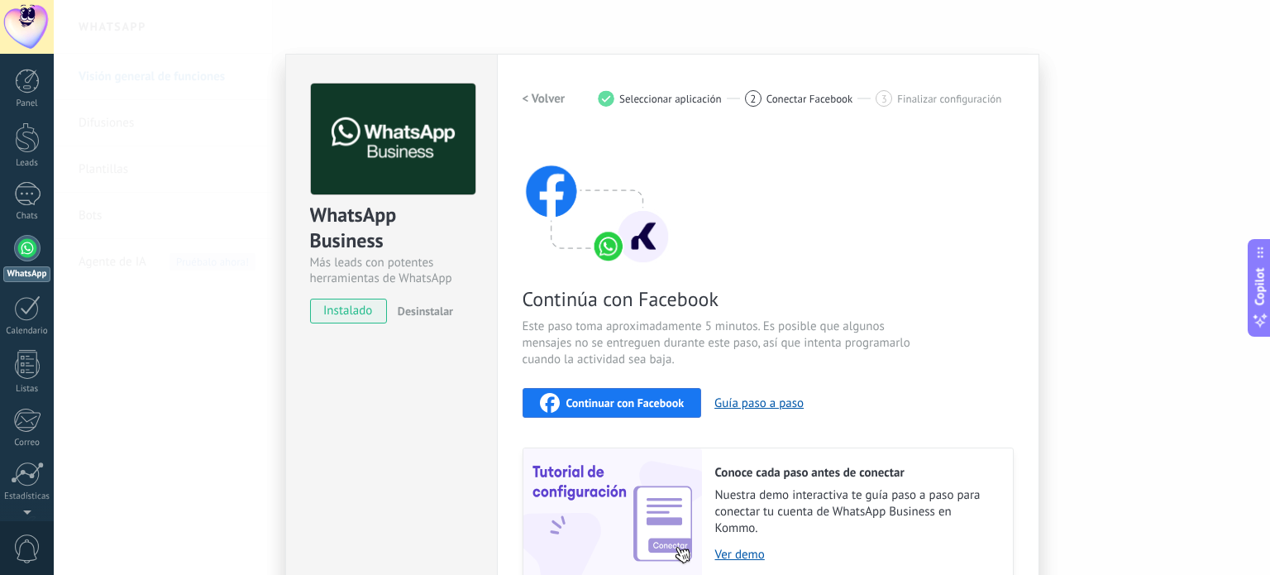
click at [594, 401] on span "Continuar con Facebook" at bounding box center [625, 403] width 118 height 12
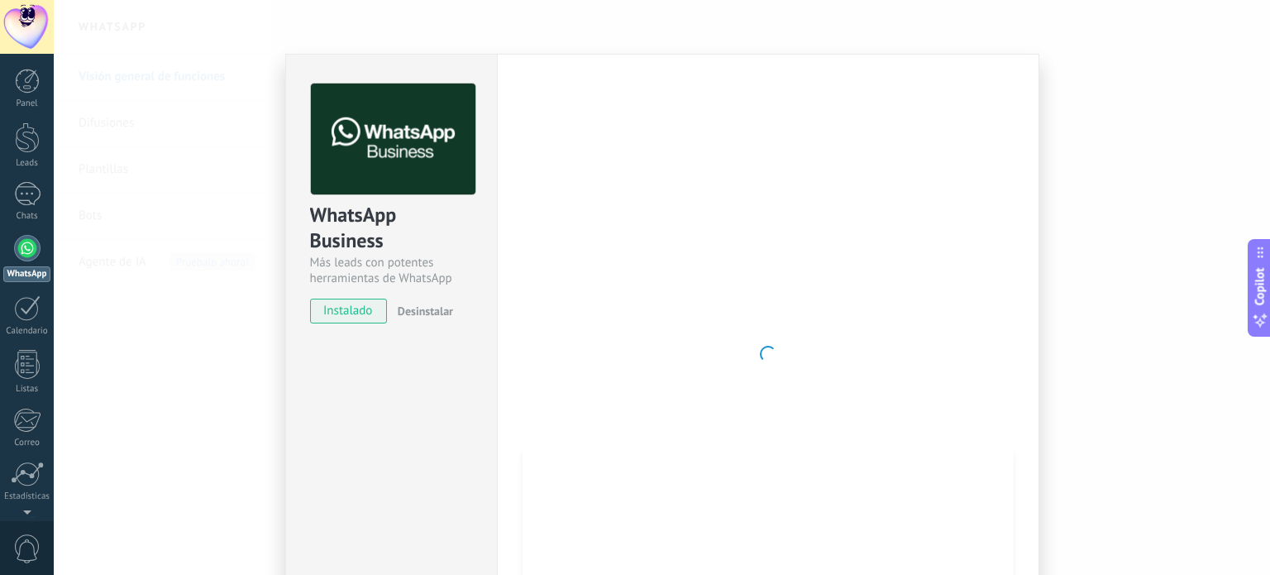
drag, startPoint x: 1269, startPoint y: 15, endPoint x: 764, endPoint y: 131, distance: 518.3
click at [765, 130] on div at bounding box center [768, 354] width 491 height 541
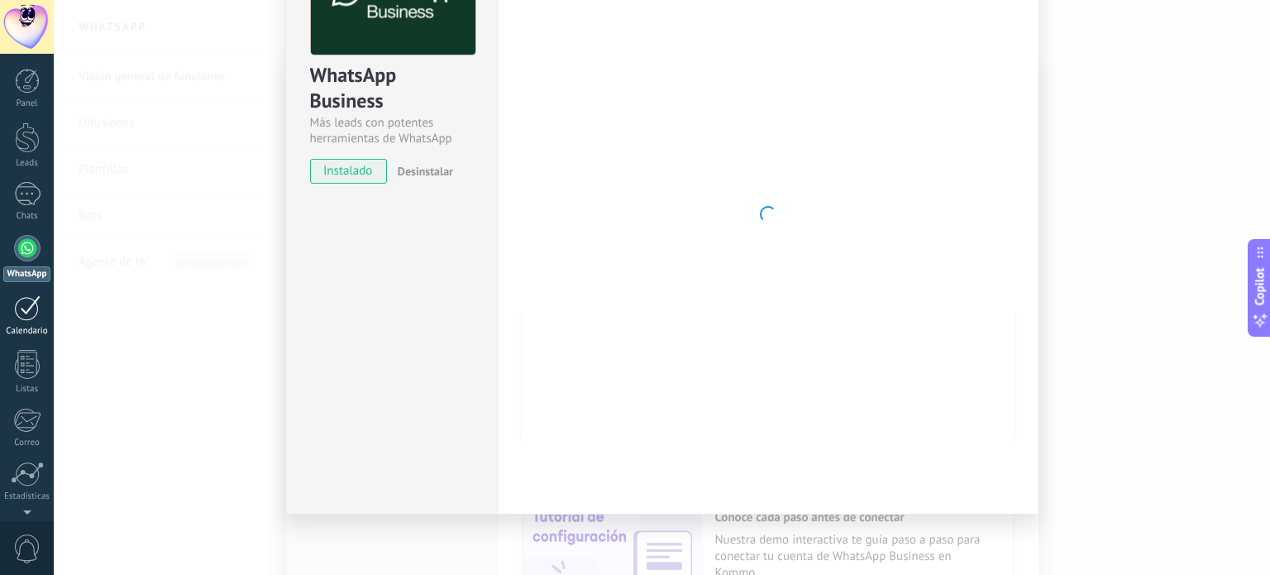
click at [31, 318] on div at bounding box center [27, 308] width 26 height 26
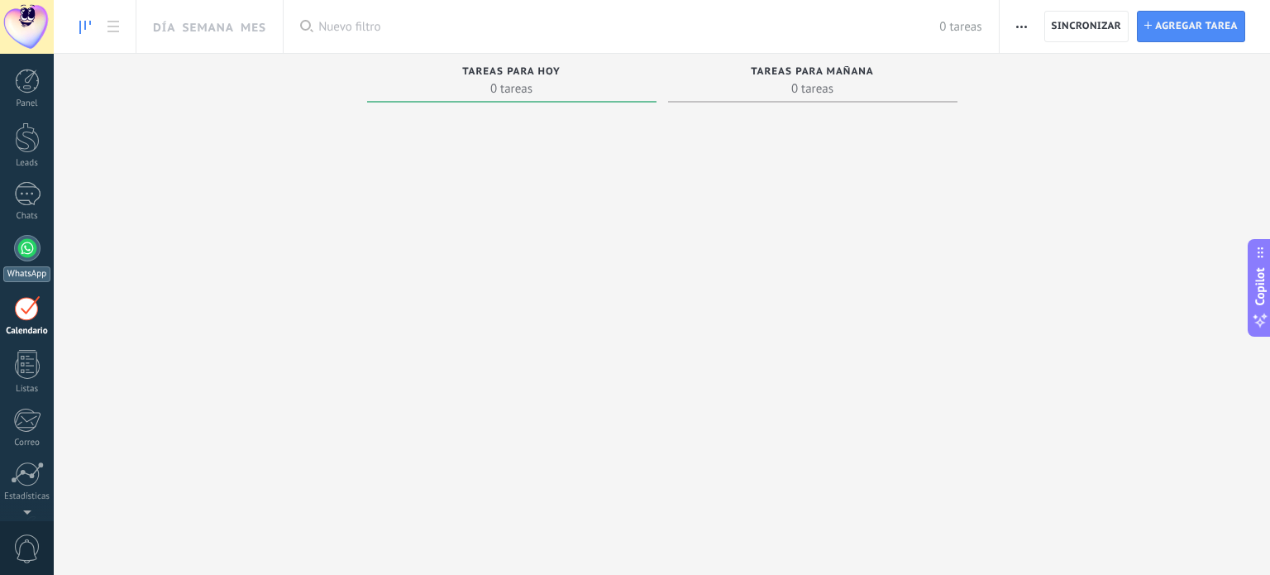
click at [26, 251] on div at bounding box center [27, 248] width 26 height 26
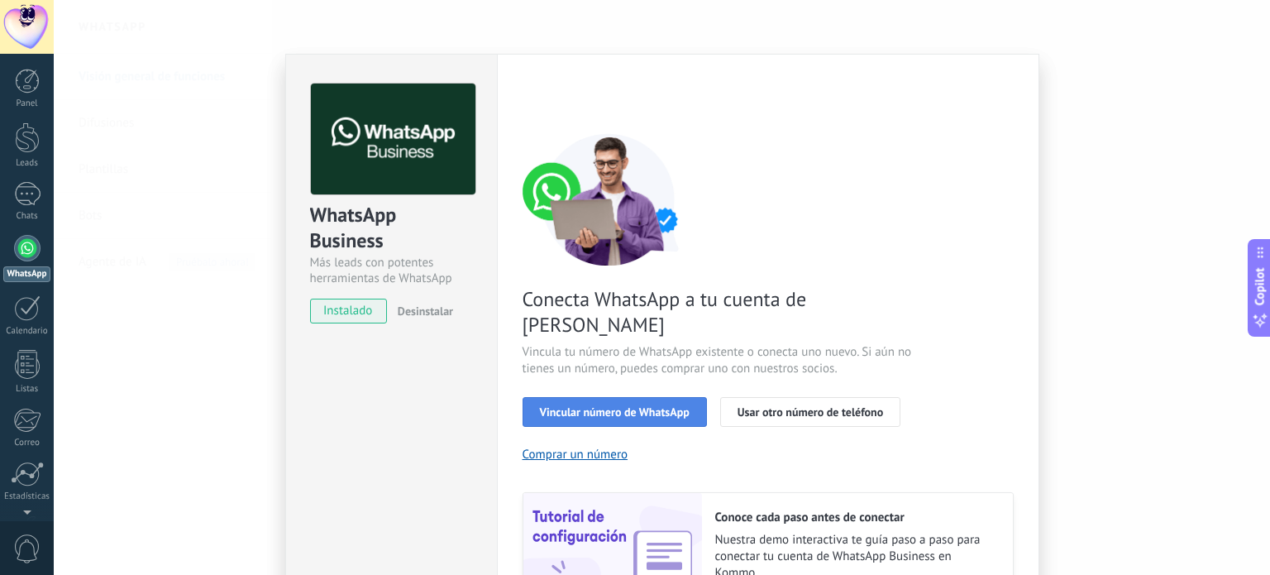
click at [610, 406] on span "Vincular número de WhatsApp" at bounding box center [615, 412] width 150 height 12
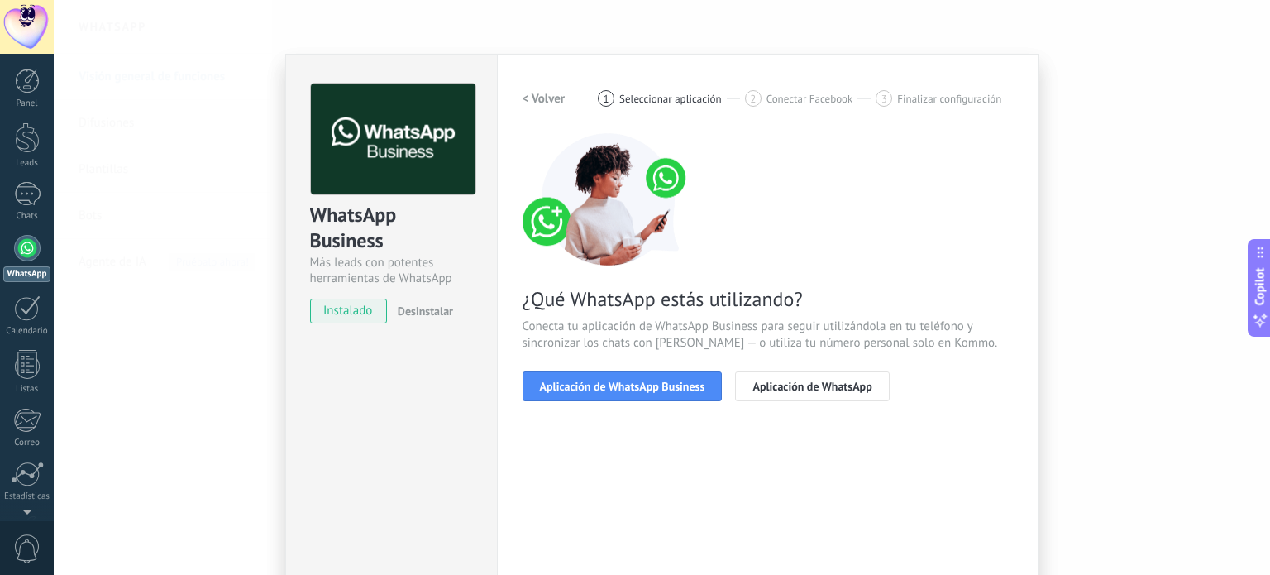
click at [610, 386] on span "Aplicación de WhatsApp Business" at bounding box center [622, 386] width 165 height 12
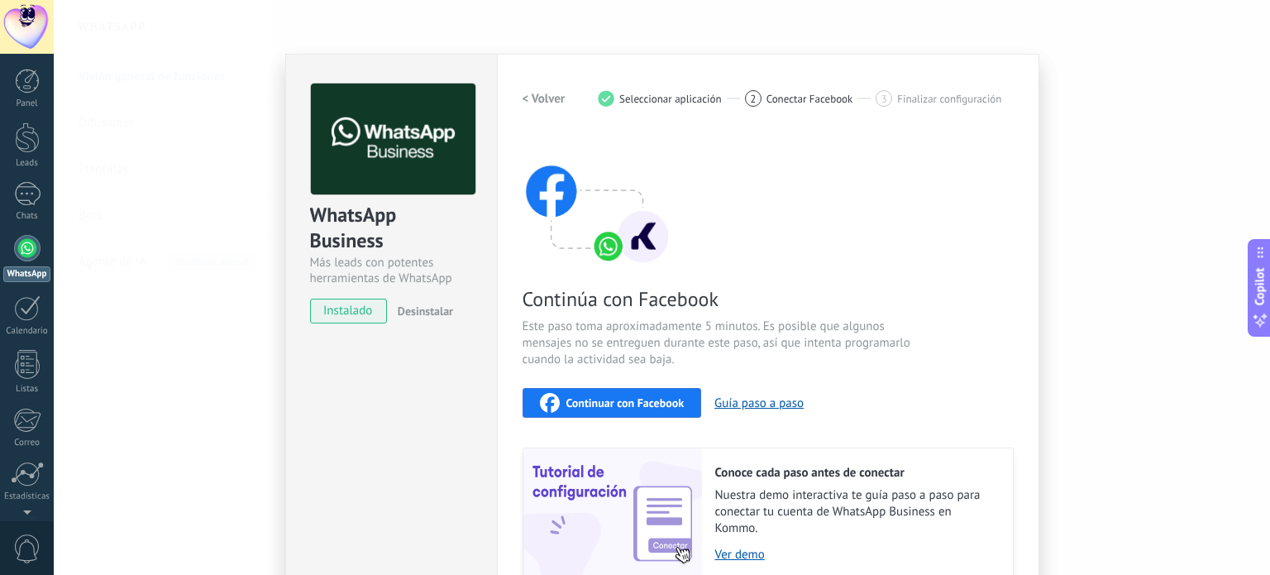
click at [610, 399] on span "Continuar con Facebook" at bounding box center [625, 403] width 118 height 12
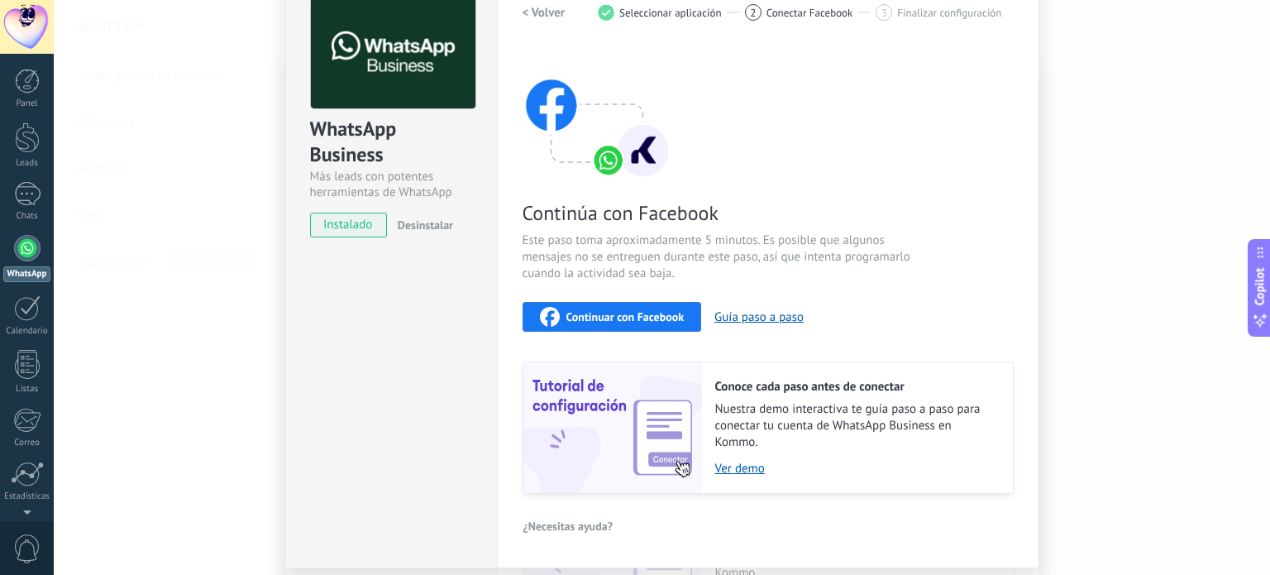
scroll to position [140, 0]
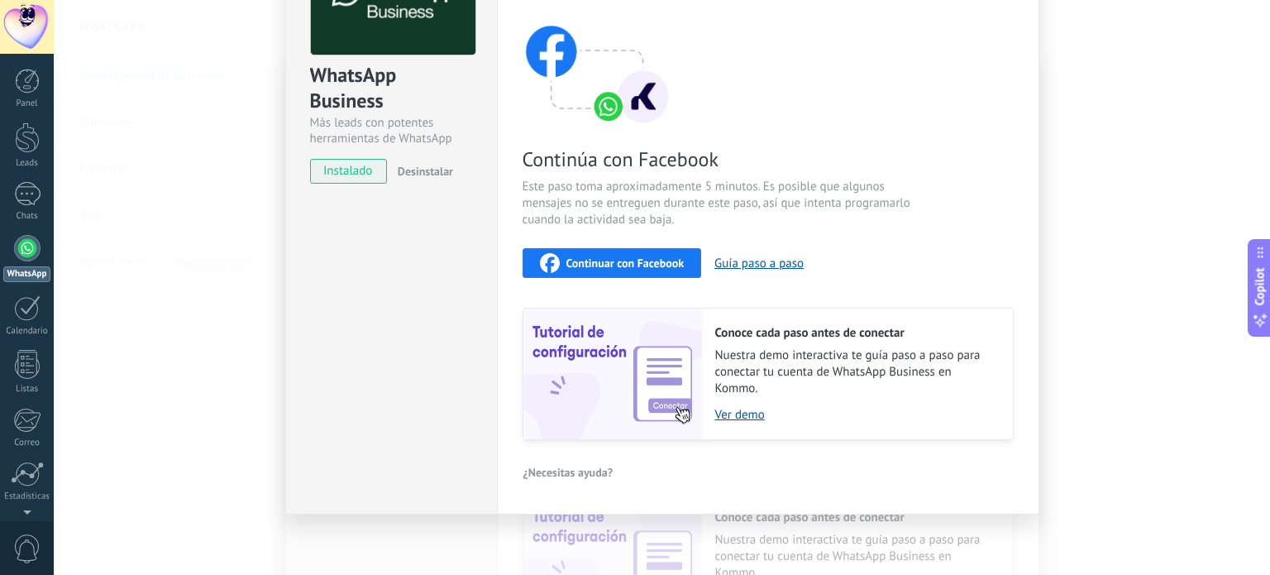
click at [608, 260] on span "Continuar con Facebook" at bounding box center [625, 263] width 118 height 12
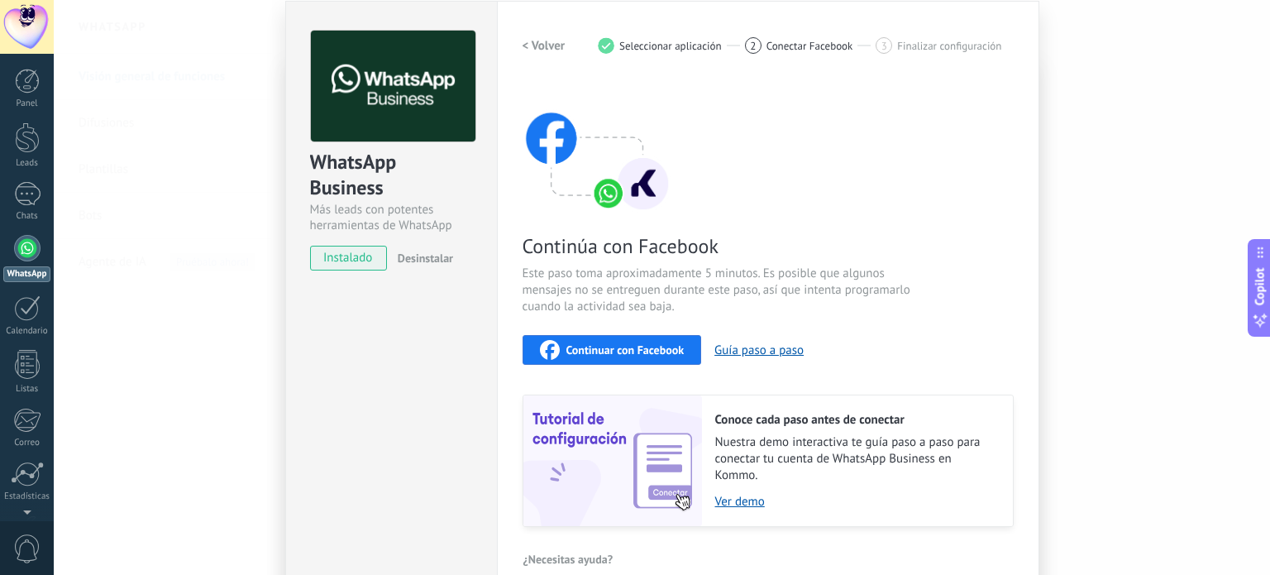
scroll to position [0, 0]
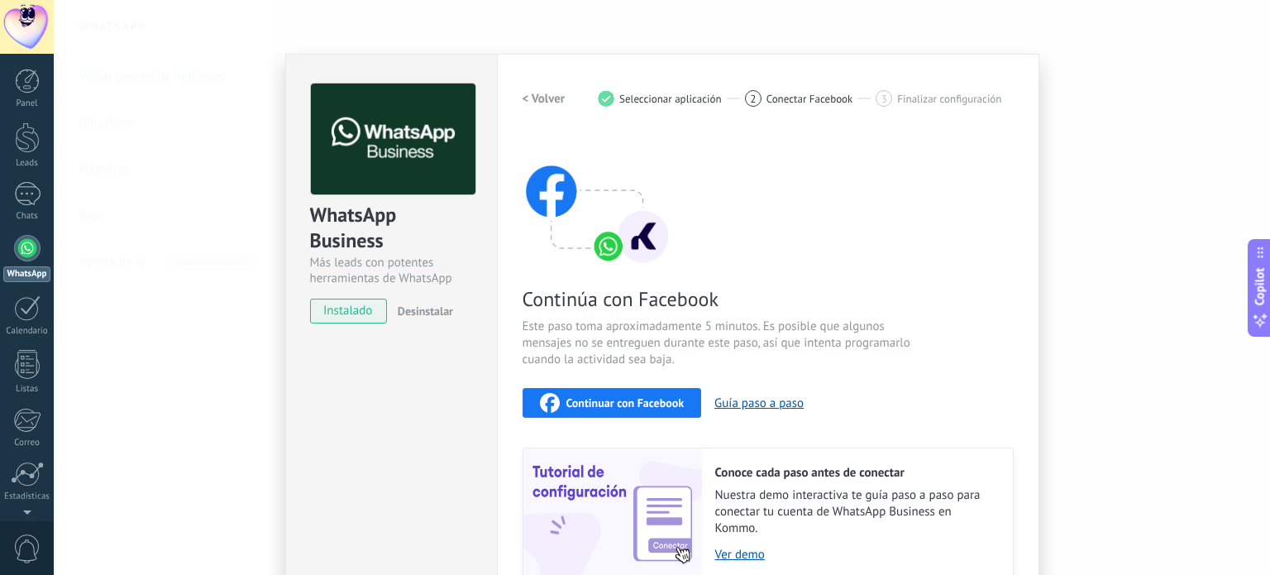
drag, startPoint x: 0, startPoint y: 187, endPoint x: 104, endPoint y: 59, distance: 165.2
click at [2, 186] on link "1 Chats" at bounding box center [27, 202] width 54 height 40
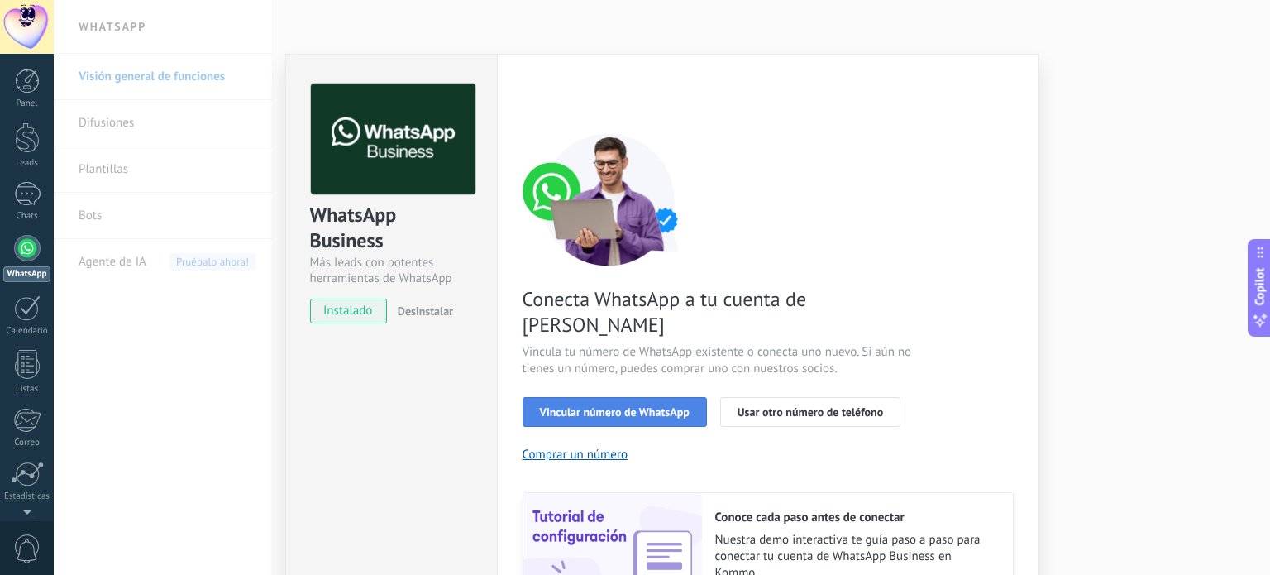
click at [625, 406] on span "Vincular número de WhatsApp" at bounding box center [615, 412] width 150 height 12
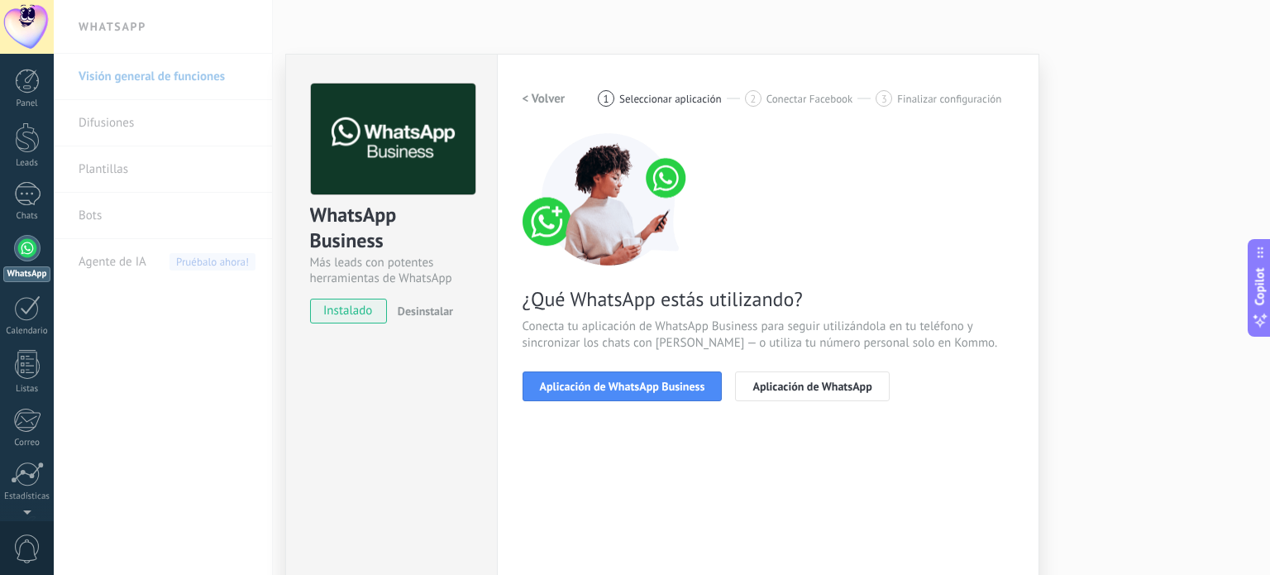
click at [624, 384] on span "Aplicación de WhatsApp Business" at bounding box center [622, 386] width 165 height 12
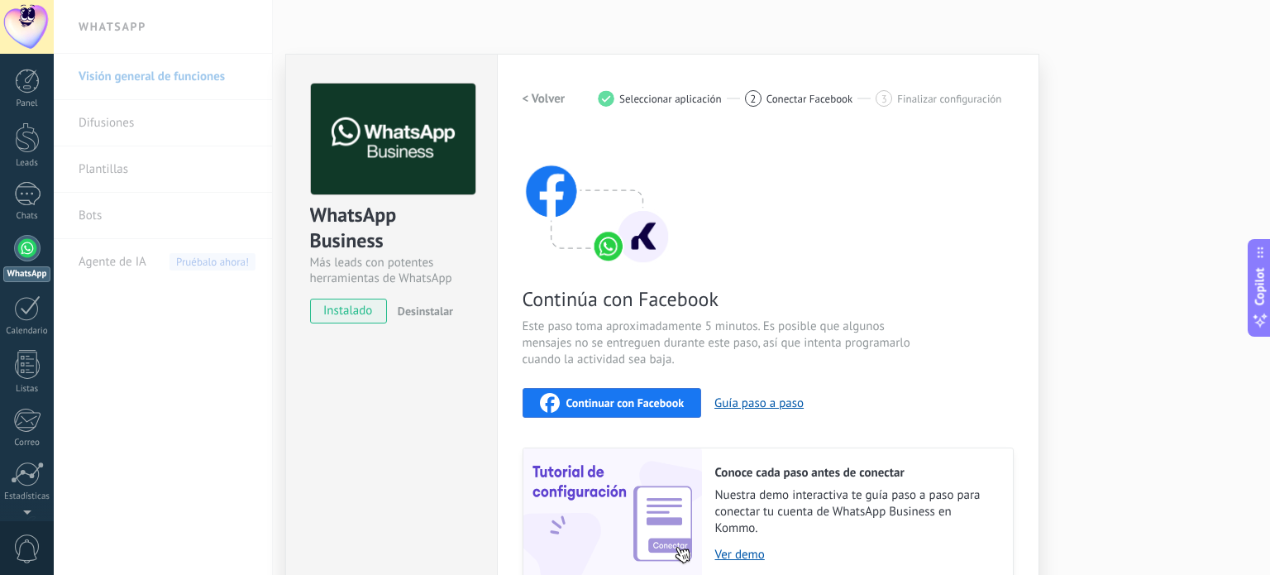
click at [620, 403] on span "Continuar con Facebook" at bounding box center [625, 403] width 118 height 12
click at [585, 404] on span "Continuar con Facebook" at bounding box center [625, 403] width 118 height 12
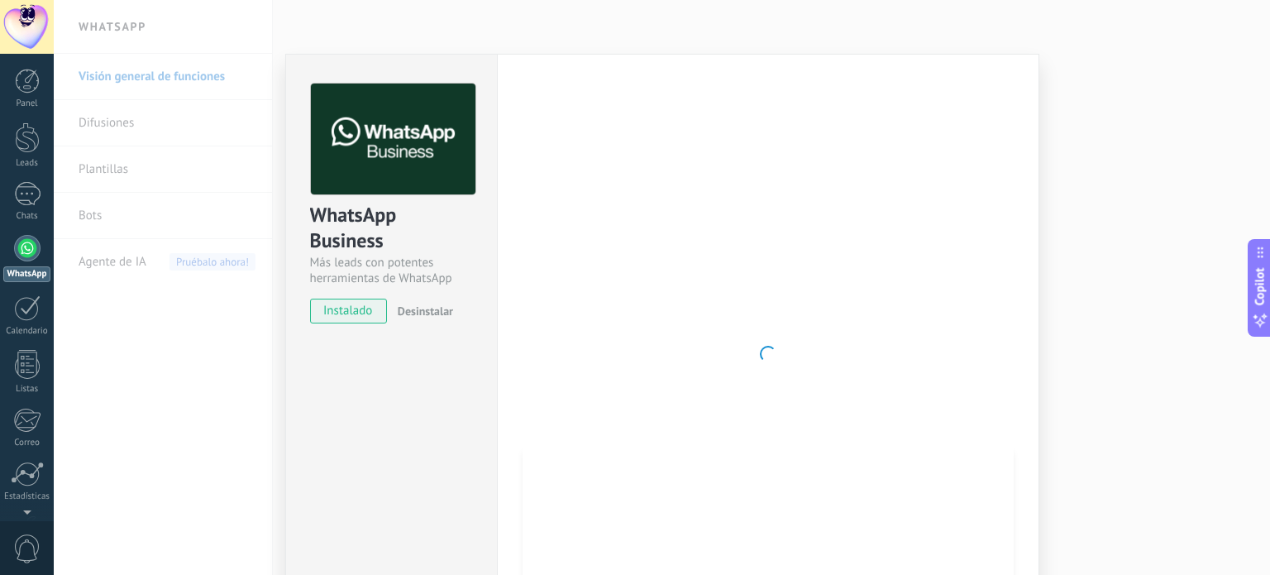
click at [36, 249] on div at bounding box center [27, 248] width 26 height 26
click at [29, 189] on div at bounding box center [27, 194] width 26 height 24
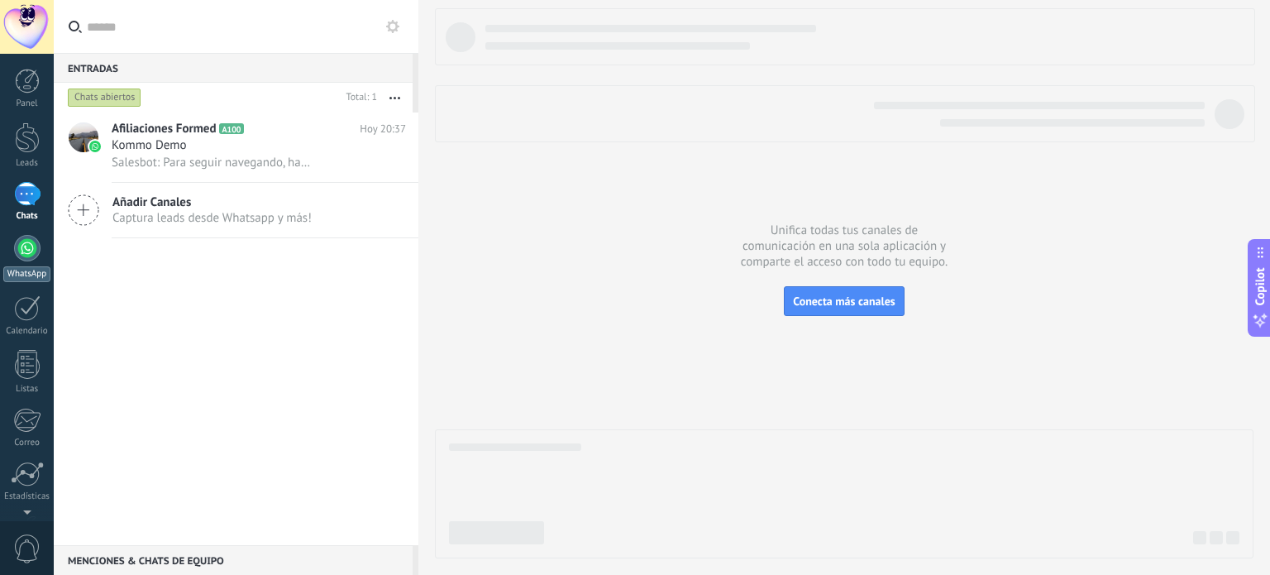
click at [27, 246] on div at bounding box center [27, 248] width 26 height 26
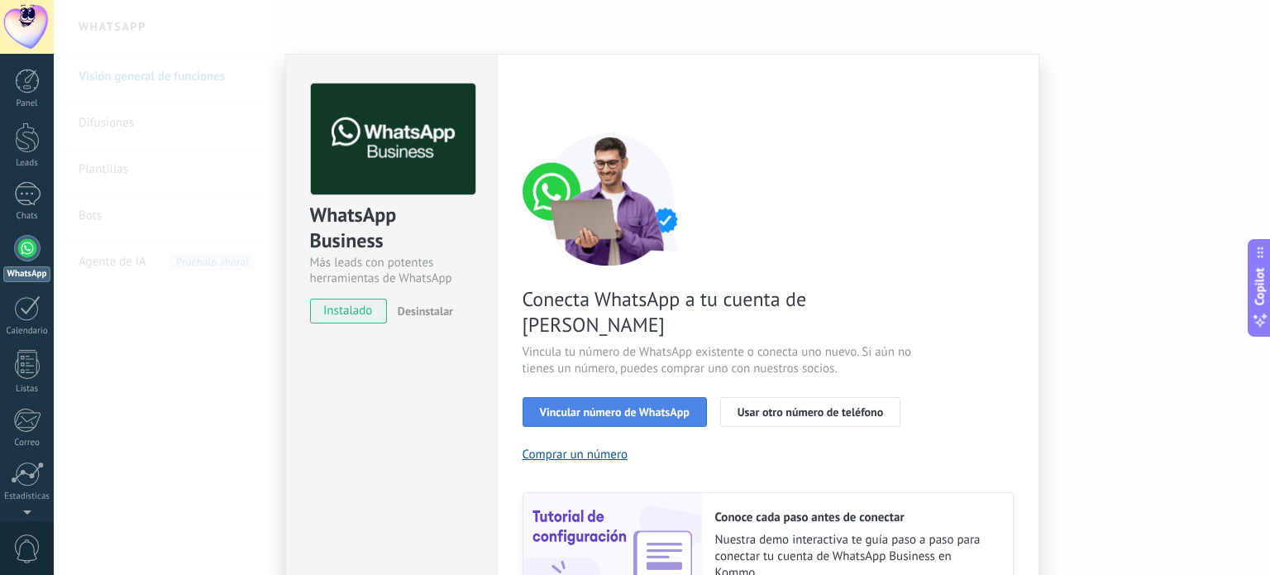
click at [607, 406] on span "Vincular número de WhatsApp" at bounding box center [615, 412] width 150 height 12
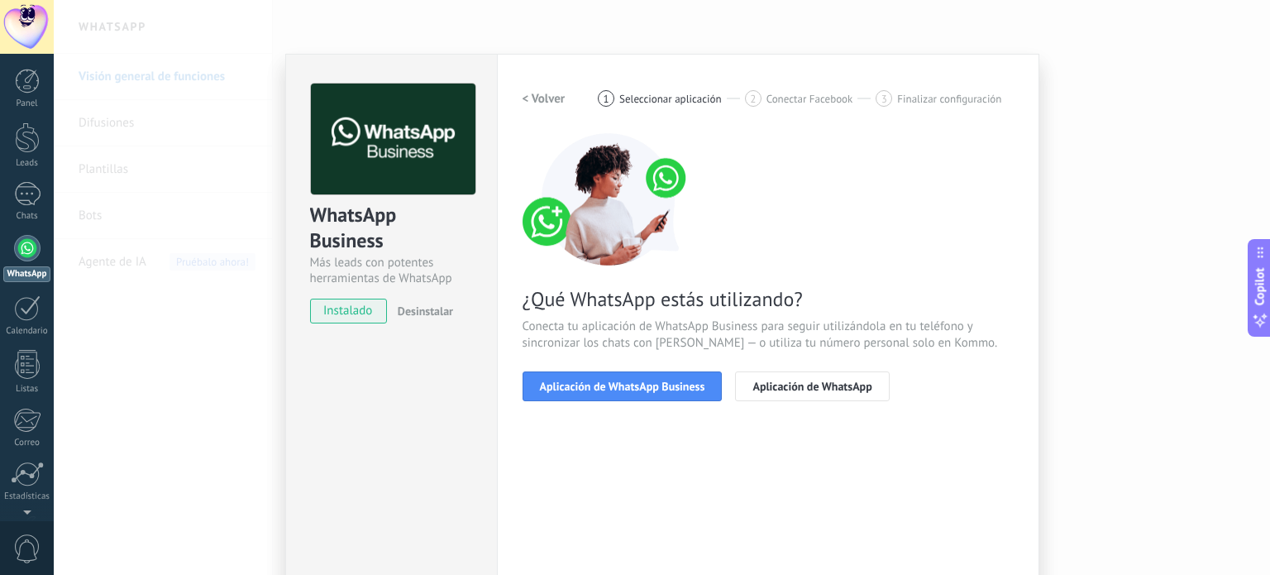
click at [607, 381] on span "Aplicación de WhatsApp Business" at bounding box center [622, 386] width 165 height 12
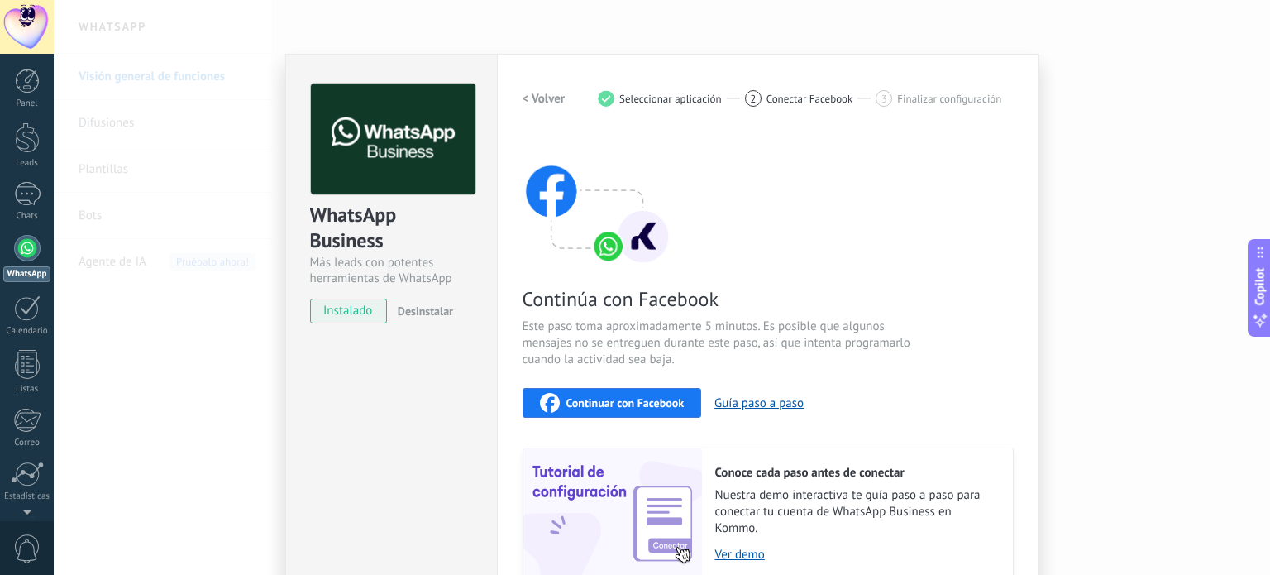
click at [608, 388] on button "Continuar con Facebook" at bounding box center [612, 403] width 179 height 30
click at [569, 399] on span "Continuar con Facebook" at bounding box center [625, 403] width 118 height 12
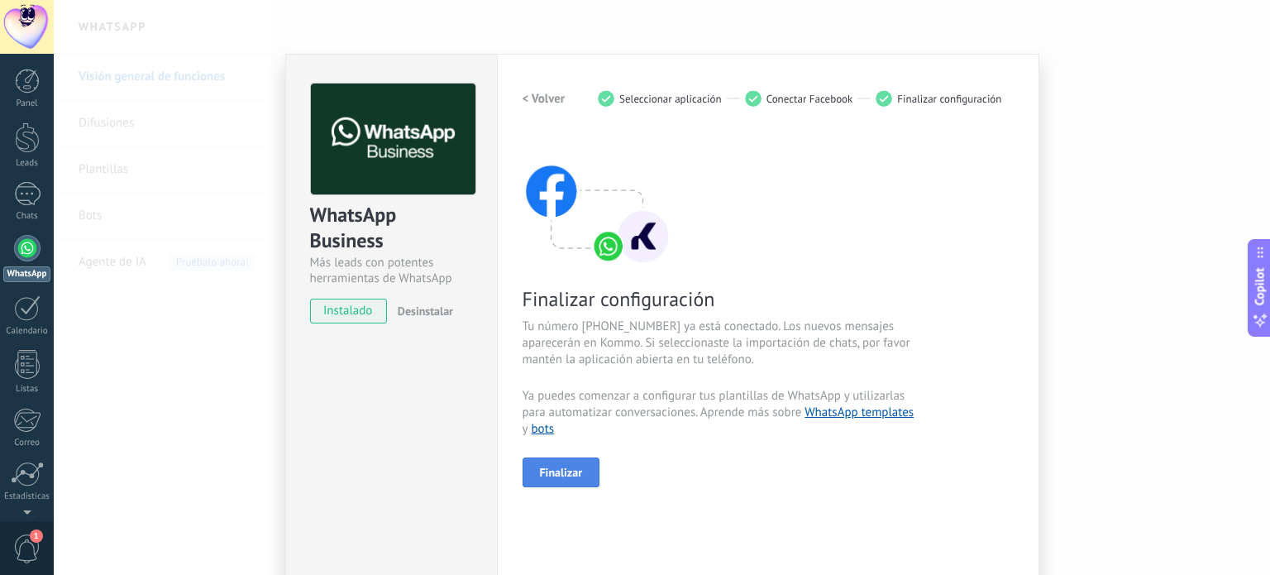
click at [554, 477] on span "Finalizar" at bounding box center [561, 472] width 43 height 12
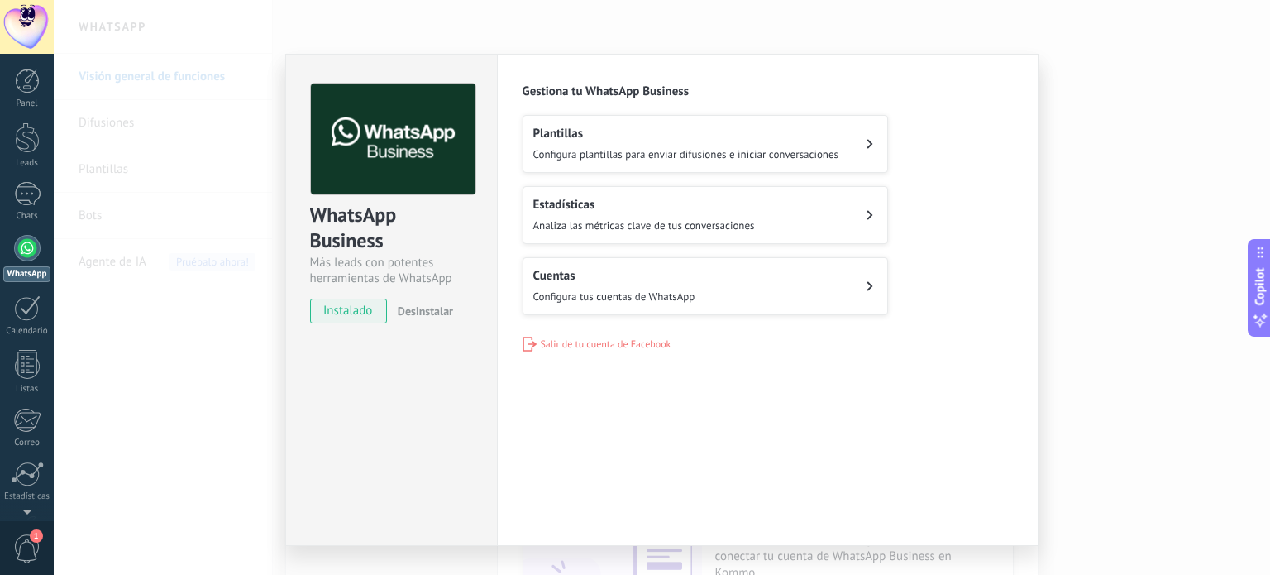
click at [619, 279] on h2 "Cuentas" at bounding box center [614, 276] width 162 height 16
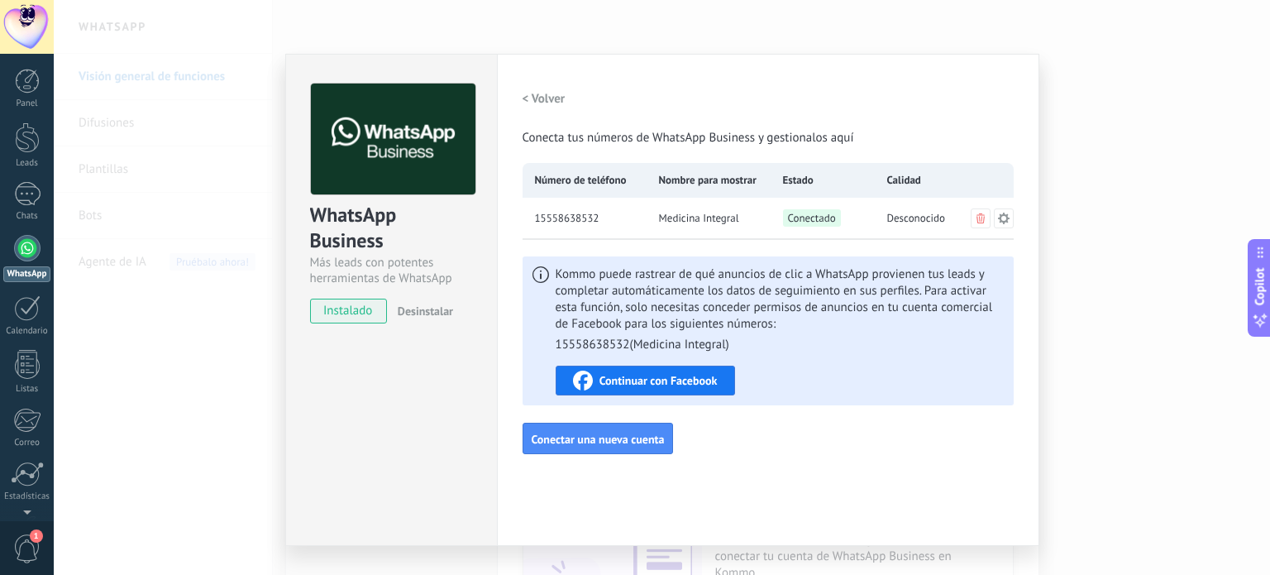
click at [536, 91] on h2 "< Volver" at bounding box center [544, 99] width 43 height 16
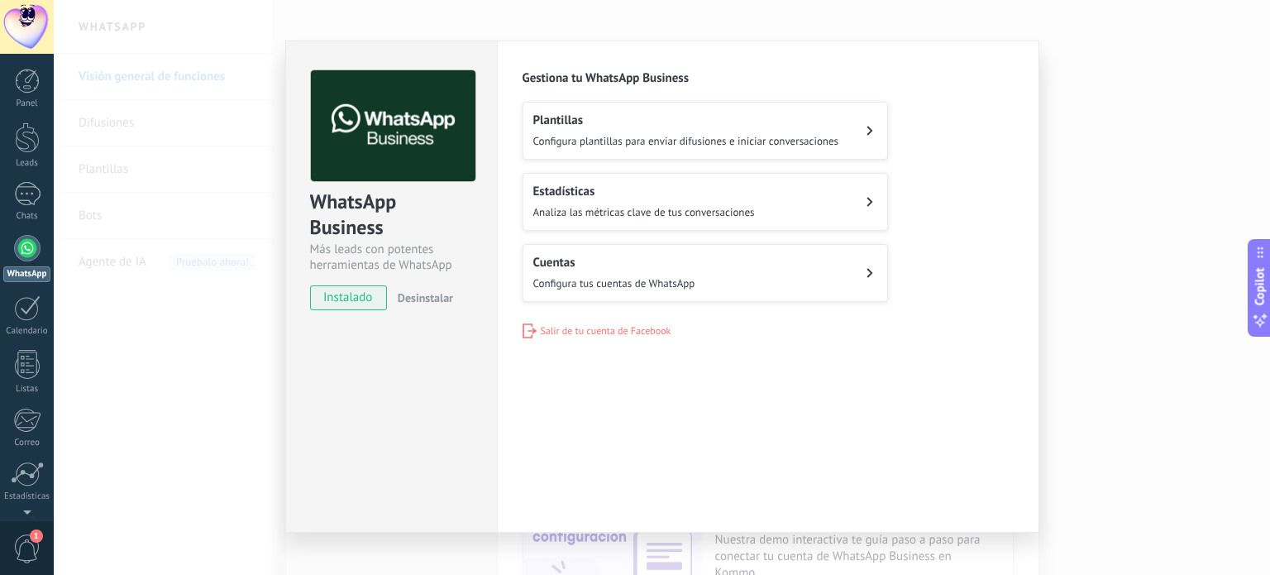
scroll to position [33, 0]
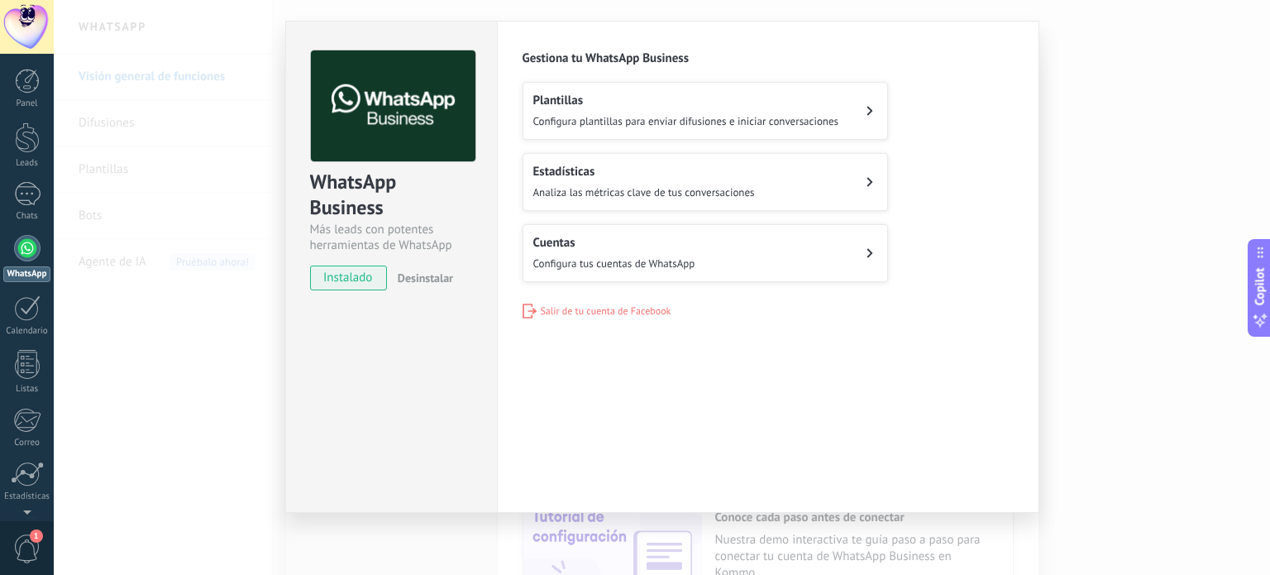
click at [698, 108] on div "Plantillas Configura plantillas para enviar difusiones e iniciar conversaciones" at bounding box center [686, 111] width 306 height 36
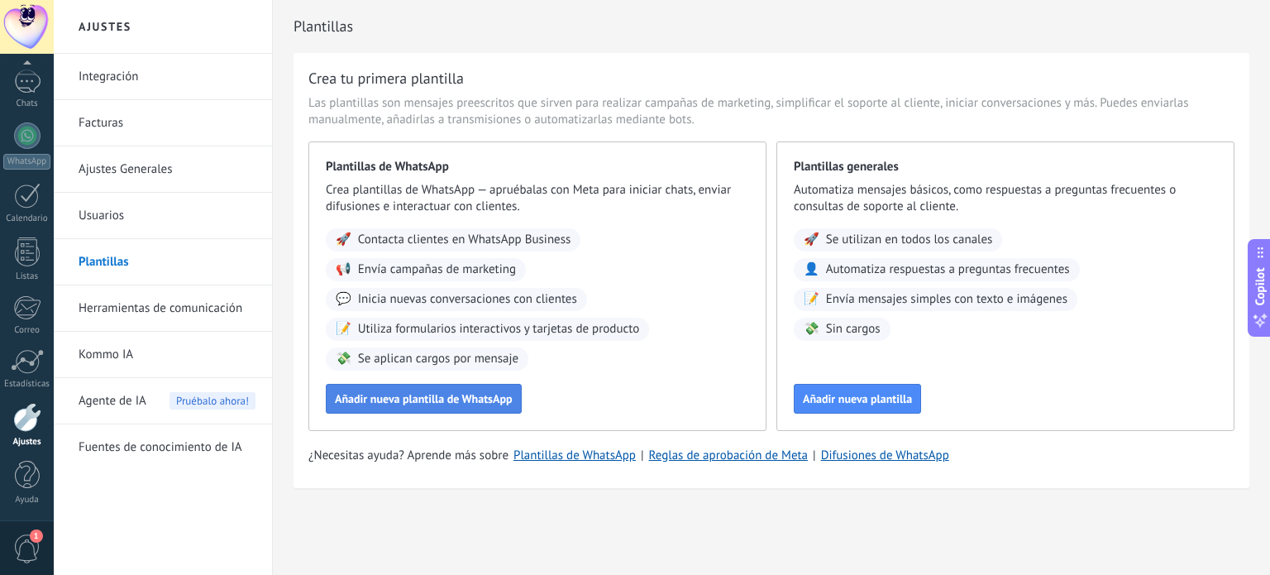
click at [441, 403] on span "Añadir nueva plantilla de WhatsApp" at bounding box center [424, 399] width 178 height 12
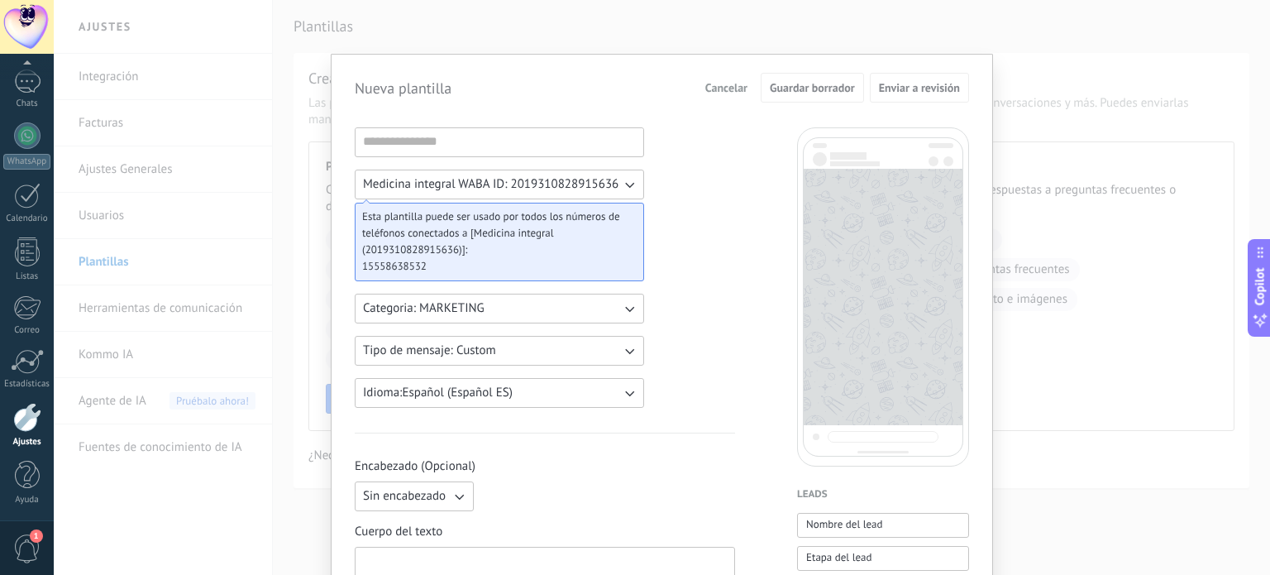
click at [724, 79] on button "Cancelar" at bounding box center [726, 87] width 57 height 25
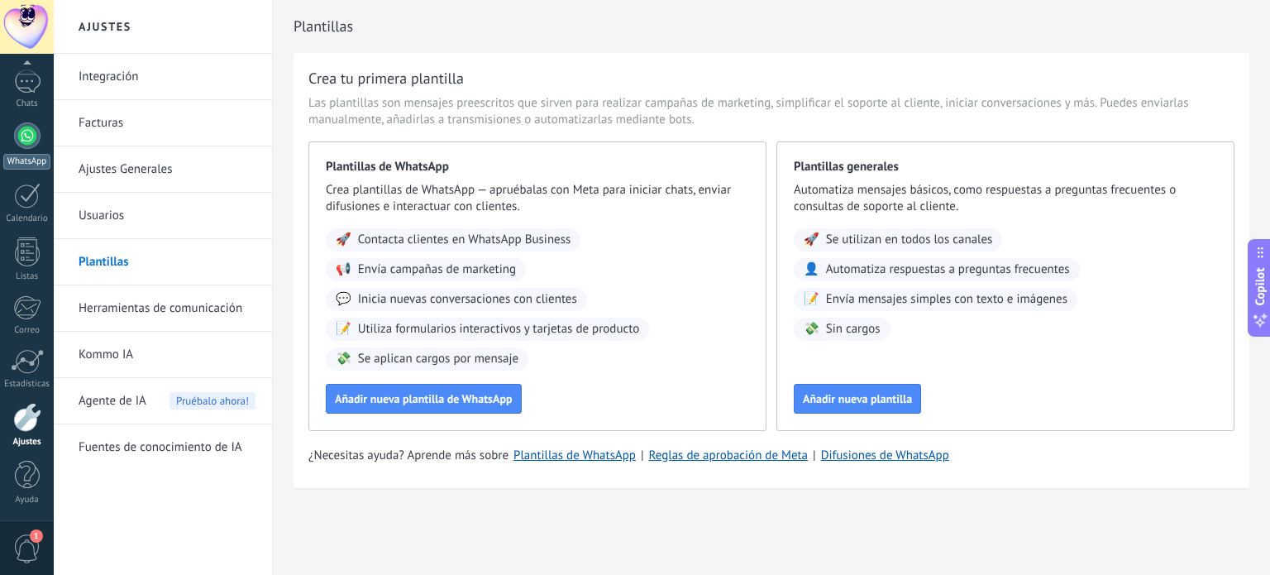
click at [29, 127] on div at bounding box center [27, 135] width 26 height 26
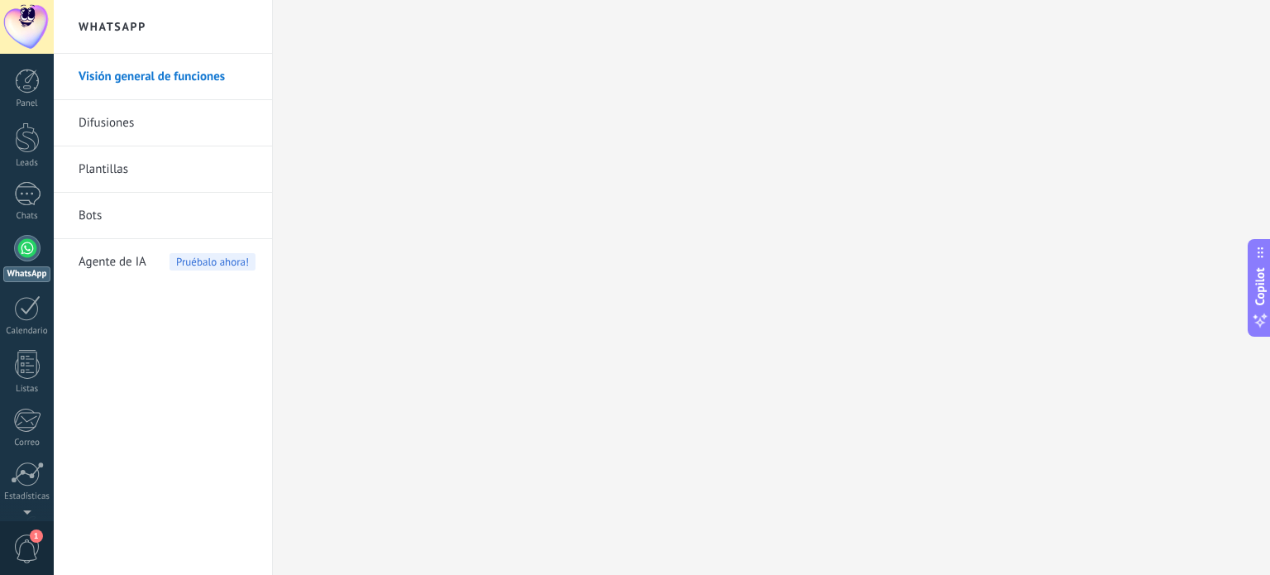
click at [100, 118] on link "Difusiones" at bounding box center [167, 123] width 177 height 46
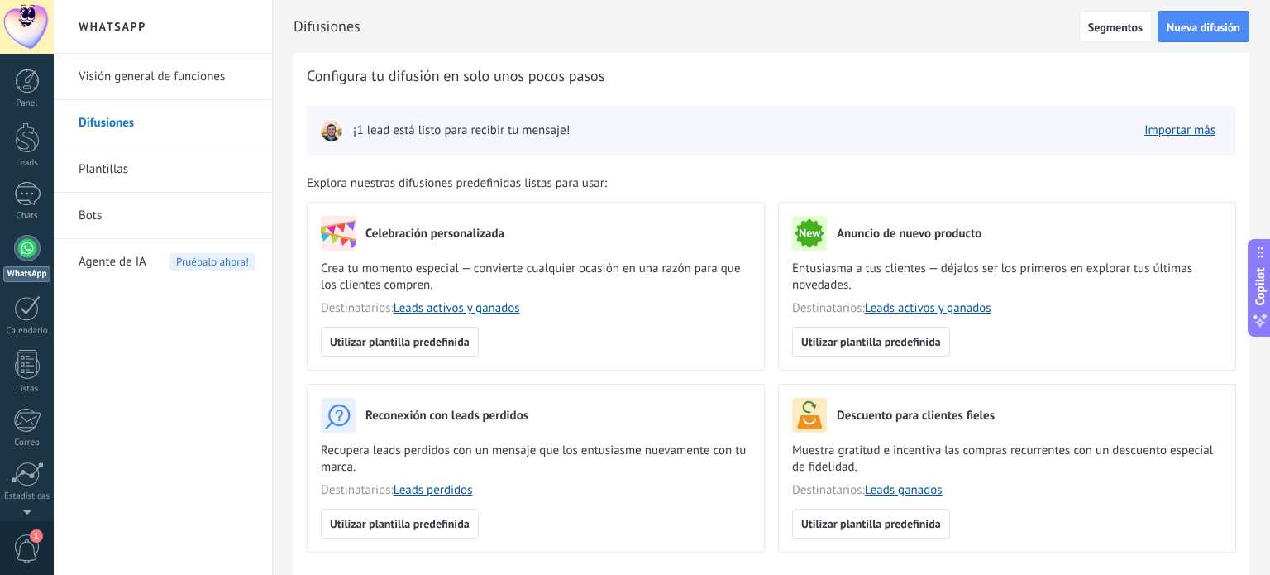
click at [131, 163] on link "Plantillas" at bounding box center [167, 169] width 177 height 46
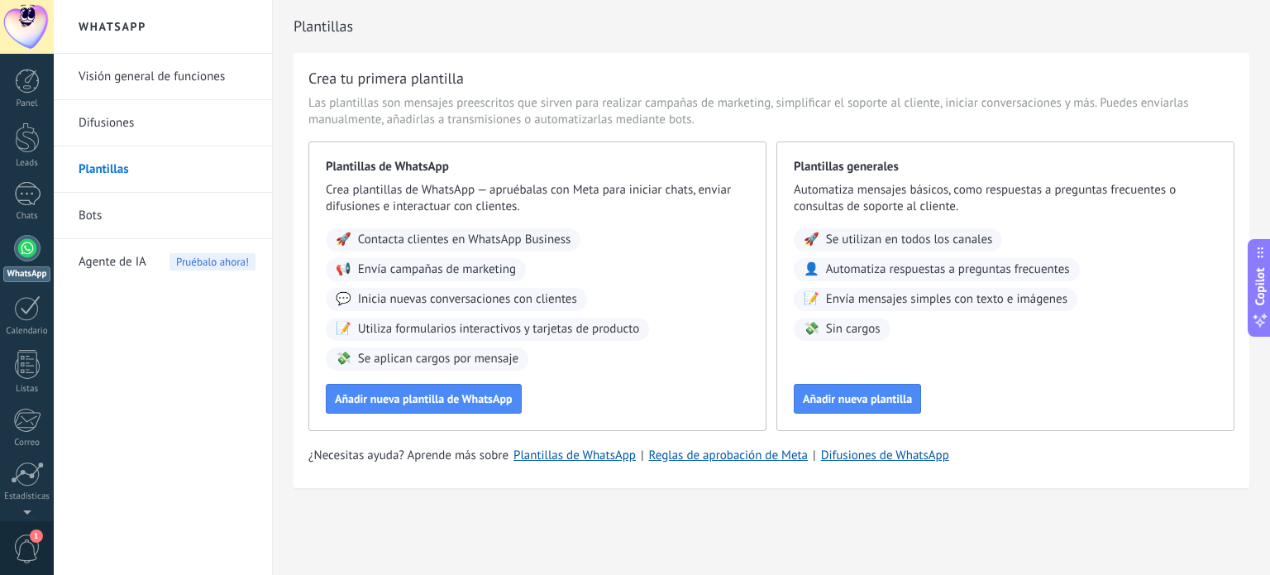
click at [112, 213] on link "Bots" at bounding box center [167, 216] width 177 height 46
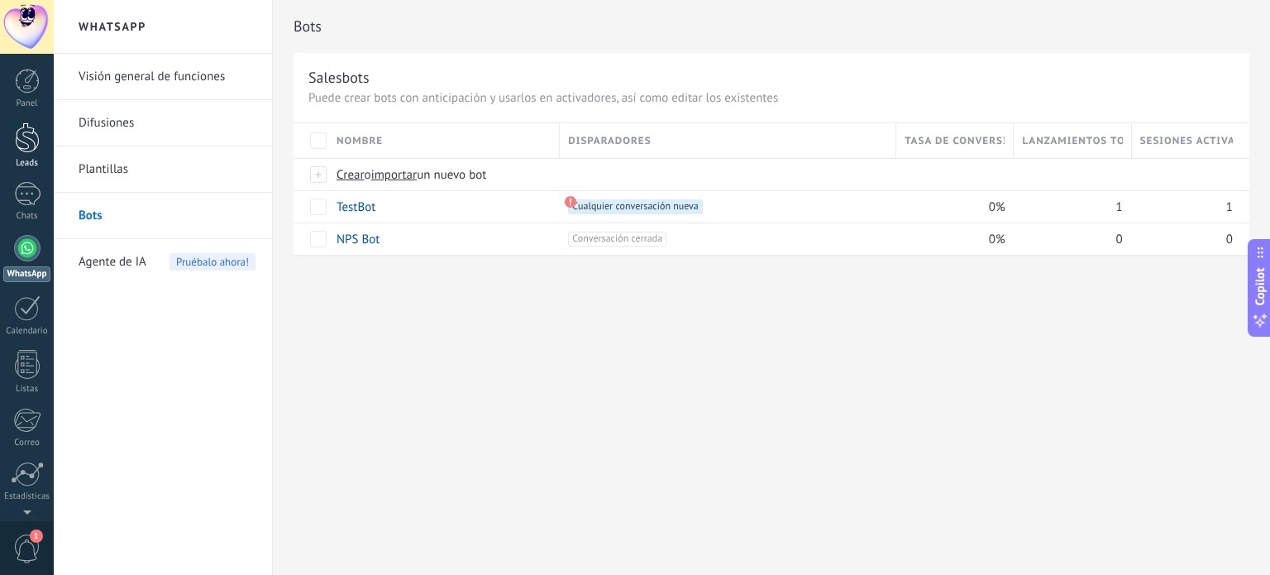
click at [29, 141] on div at bounding box center [27, 137] width 25 height 31
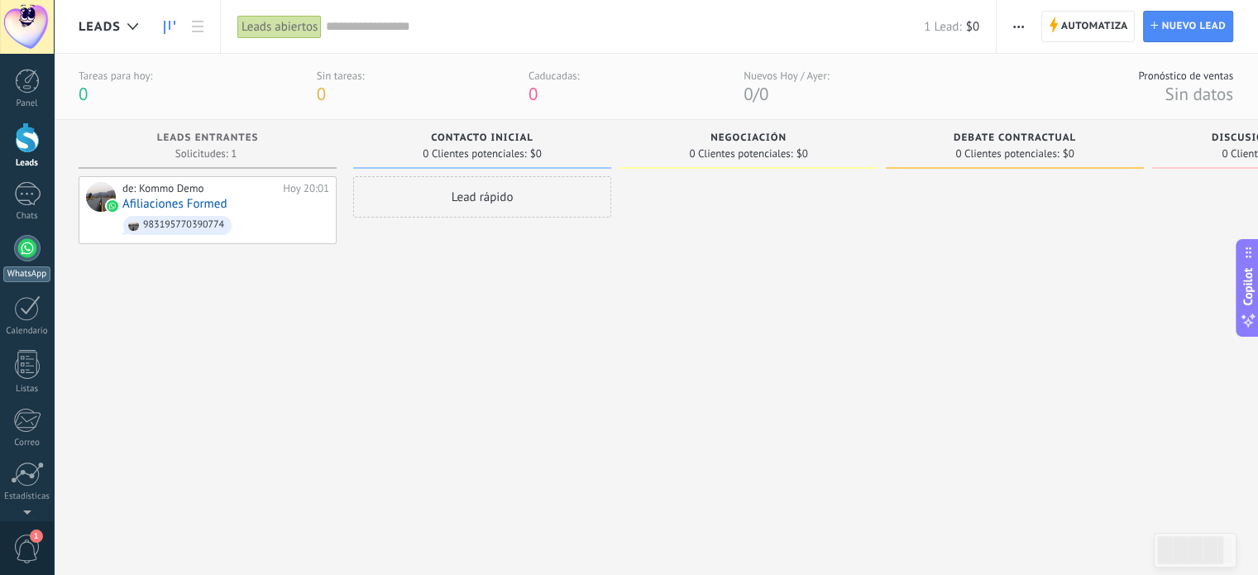
click at [27, 247] on div at bounding box center [27, 248] width 26 height 26
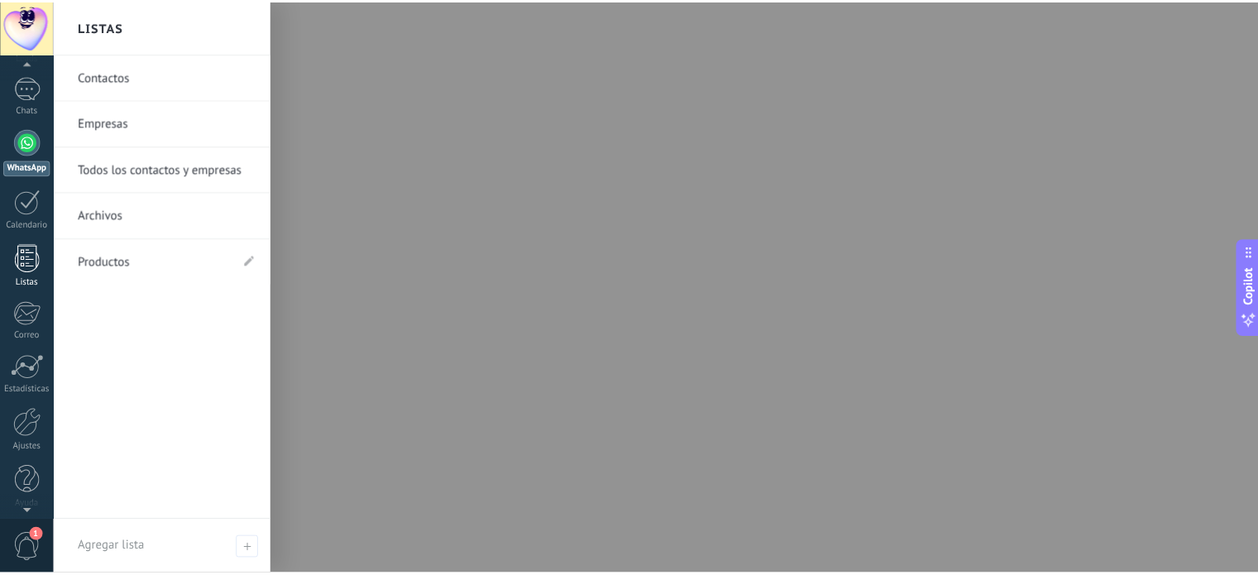
scroll to position [112, 0]
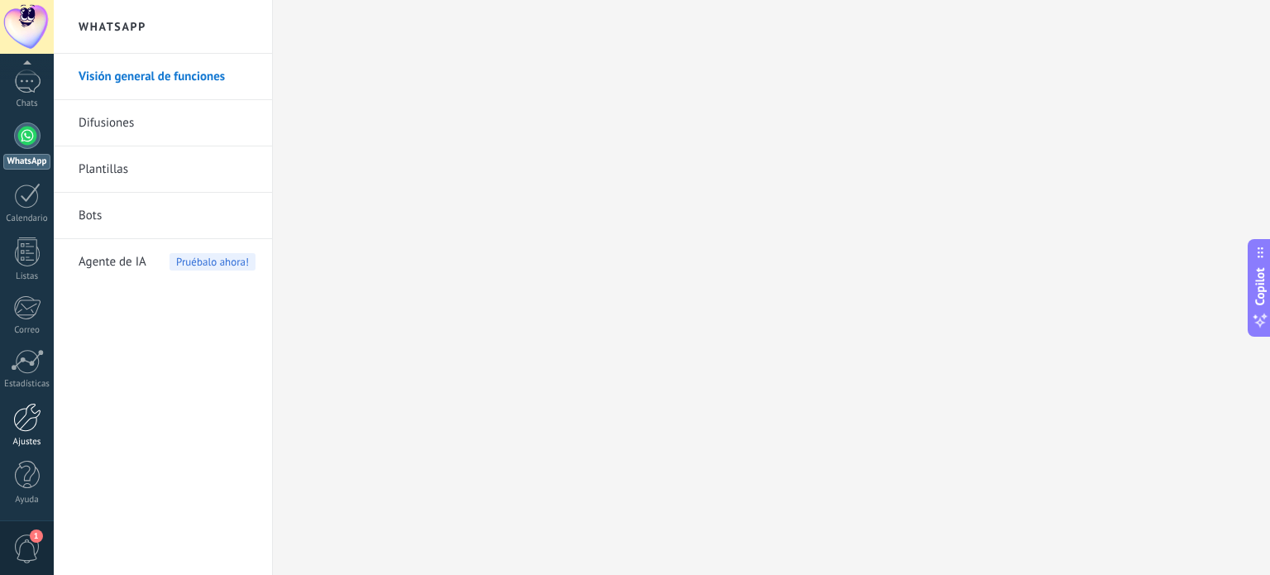
click at [20, 419] on div at bounding box center [27, 417] width 28 height 29
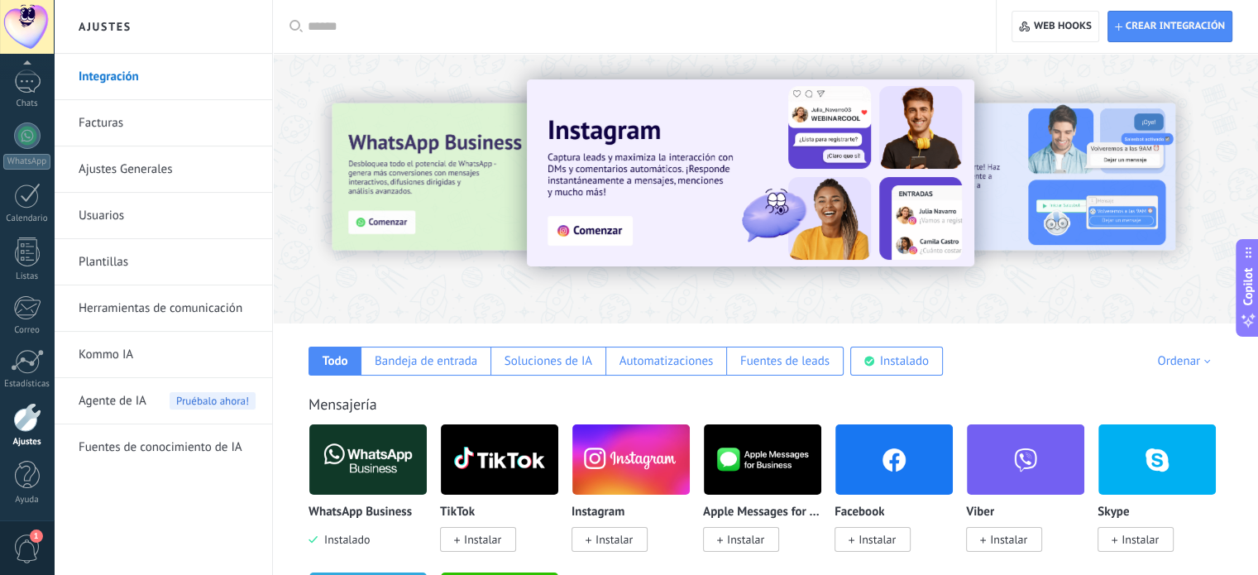
click at [136, 213] on link "Usuarios" at bounding box center [167, 216] width 177 height 46
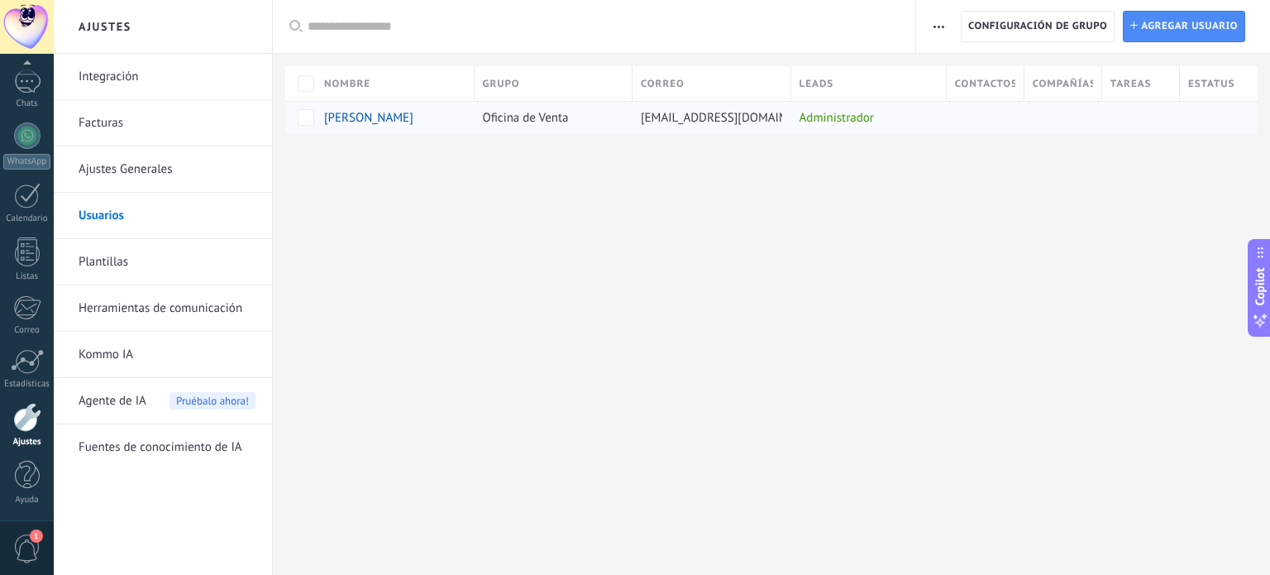
click at [846, 117] on div "Administrador" at bounding box center [864, 117] width 147 height 31
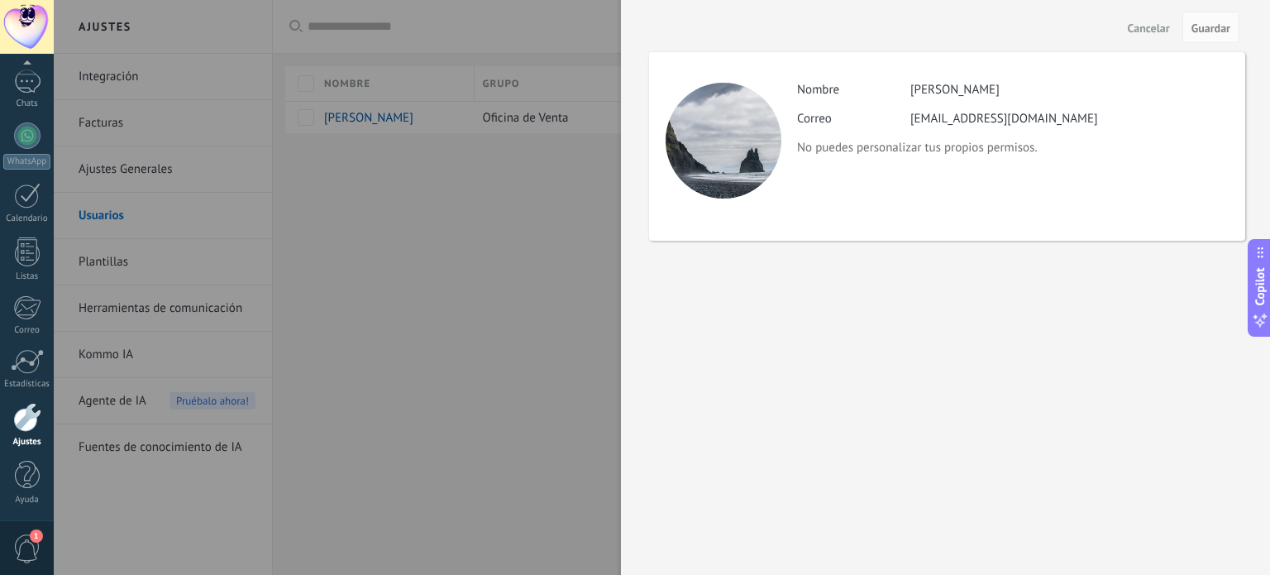
click at [1147, 22] on span "Cancelar" at bounding box center [1149, 28] width 42 height 12
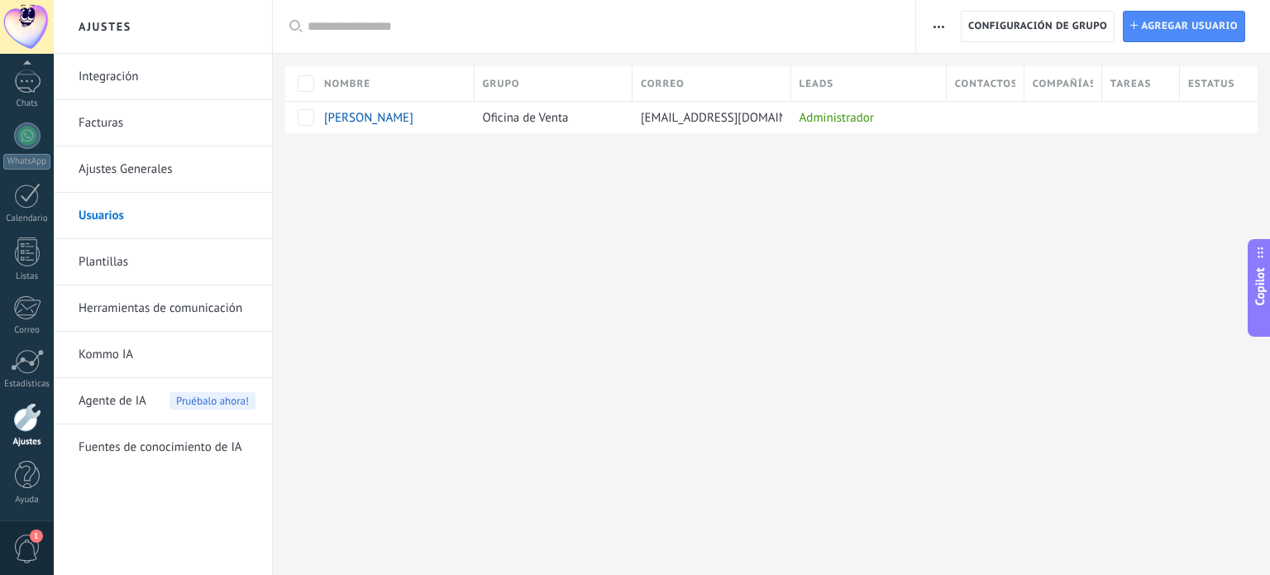
click at [136, 76] on link "Integración" at bounding box center [167, 77] width 177 height 46
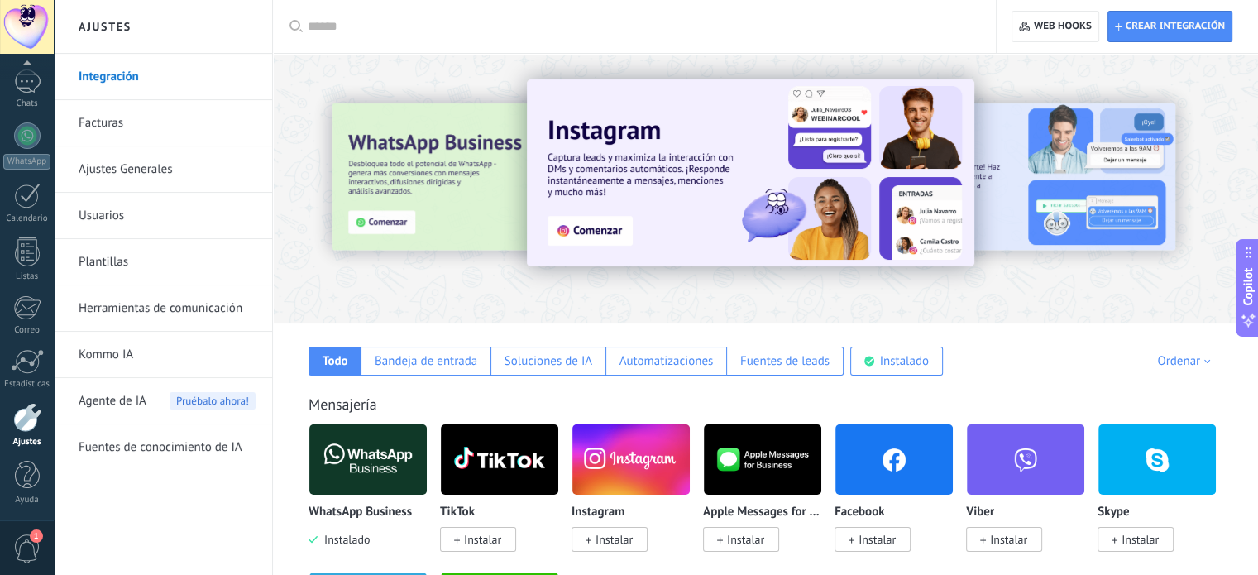
click at [105, 118] on link "Facturas" at bounding box center [167, 123] width 177 height 46
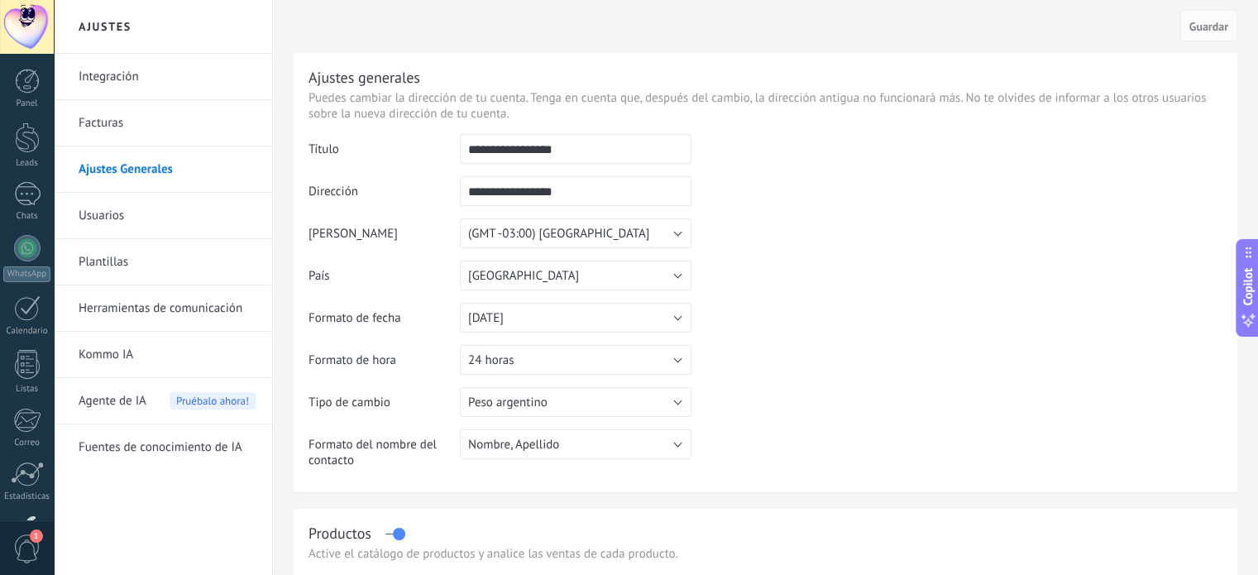
click at [108, 213] on link "Usuarios" at bounding box center [167, 216] width 177 height 46
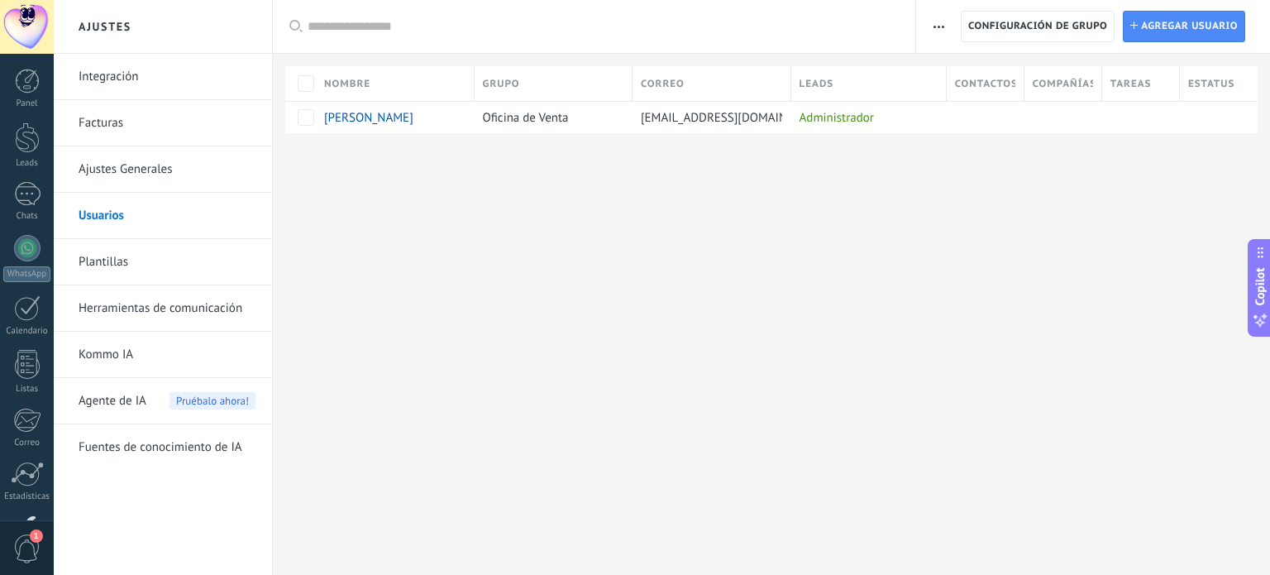
click at [112, 259] on link "Plantillas" at bounding box center [167, 262] width 177 height 46
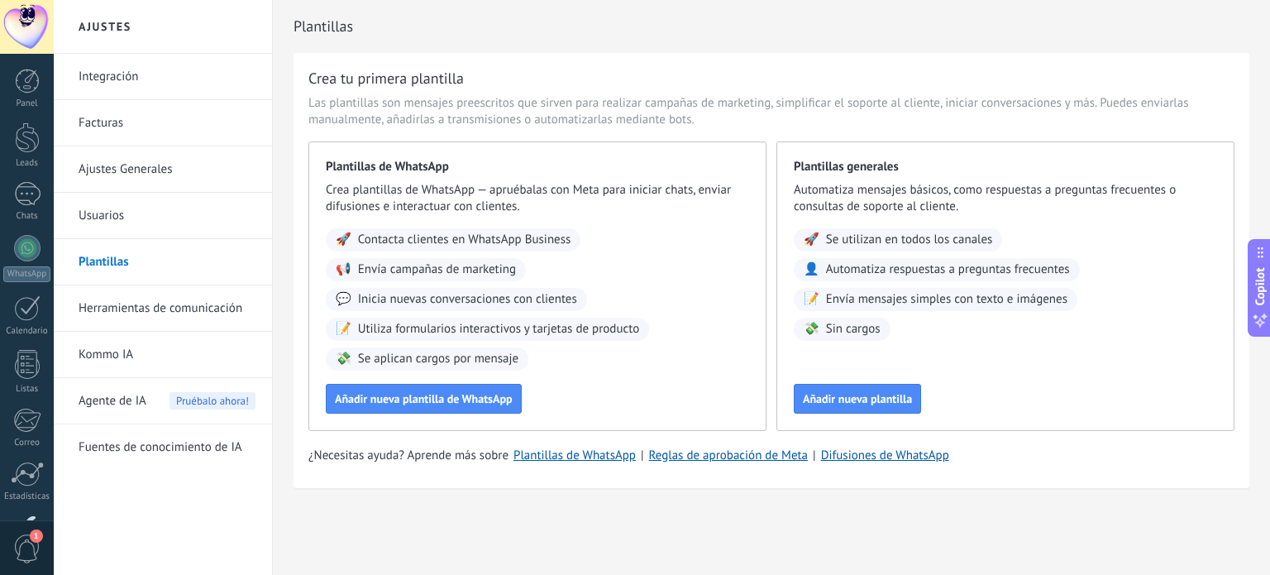
click at [146, 309] on link "Herramientas de comunicación" at bounding box center [167, 308] width 177 height 46
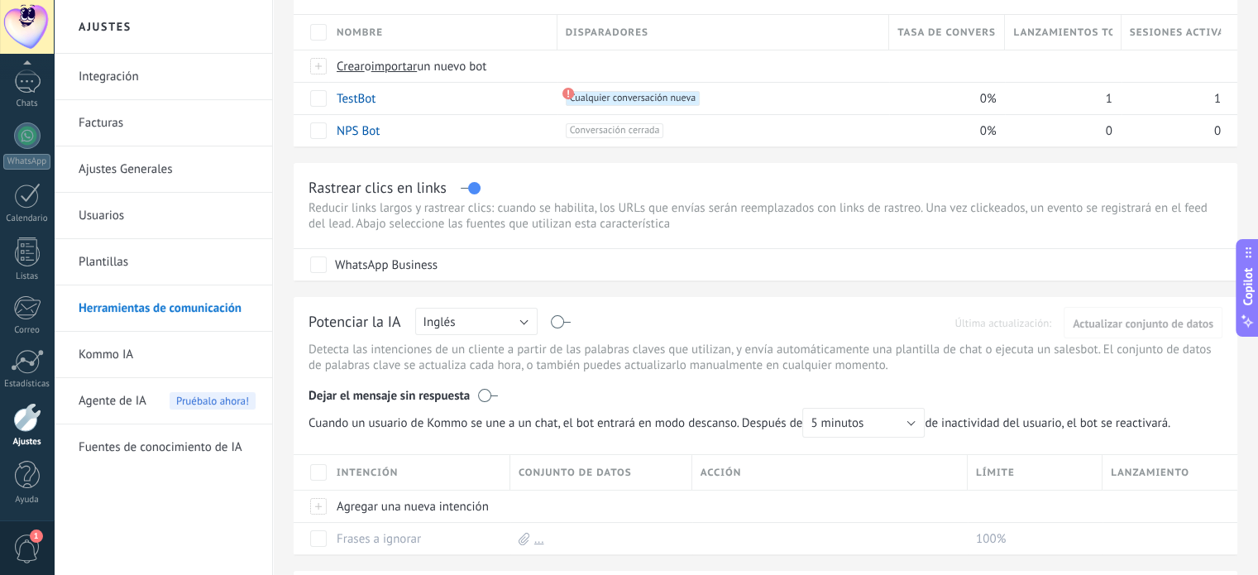
scroll to position [172, 0]
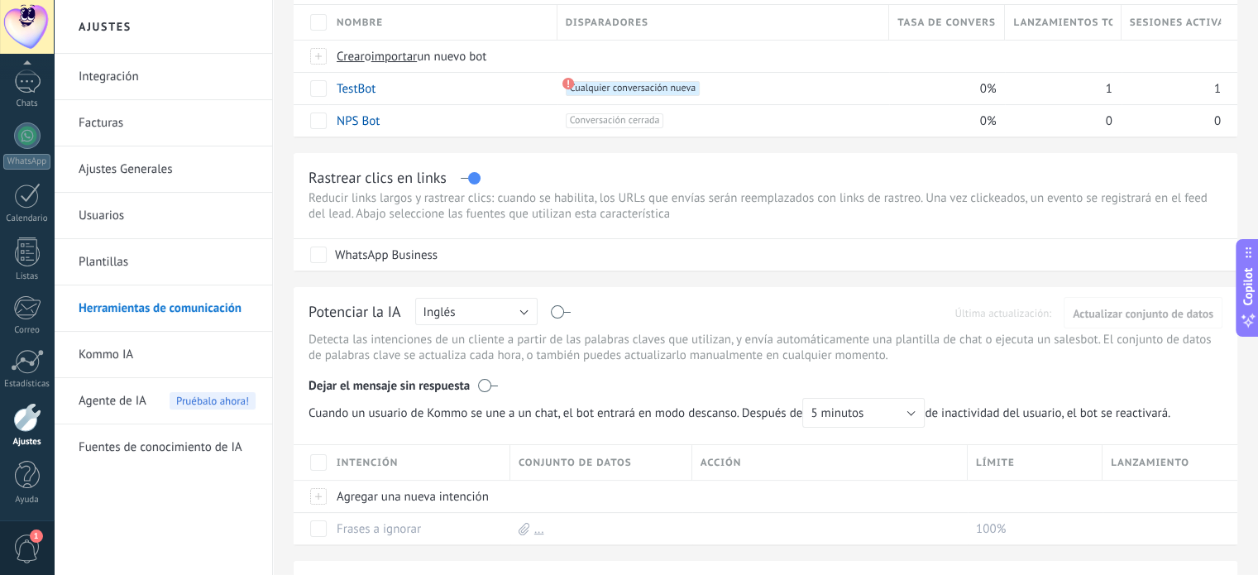
click at [119, 350] on link "Kommo IA" at bounding box center [167, 355] width 177 height 46
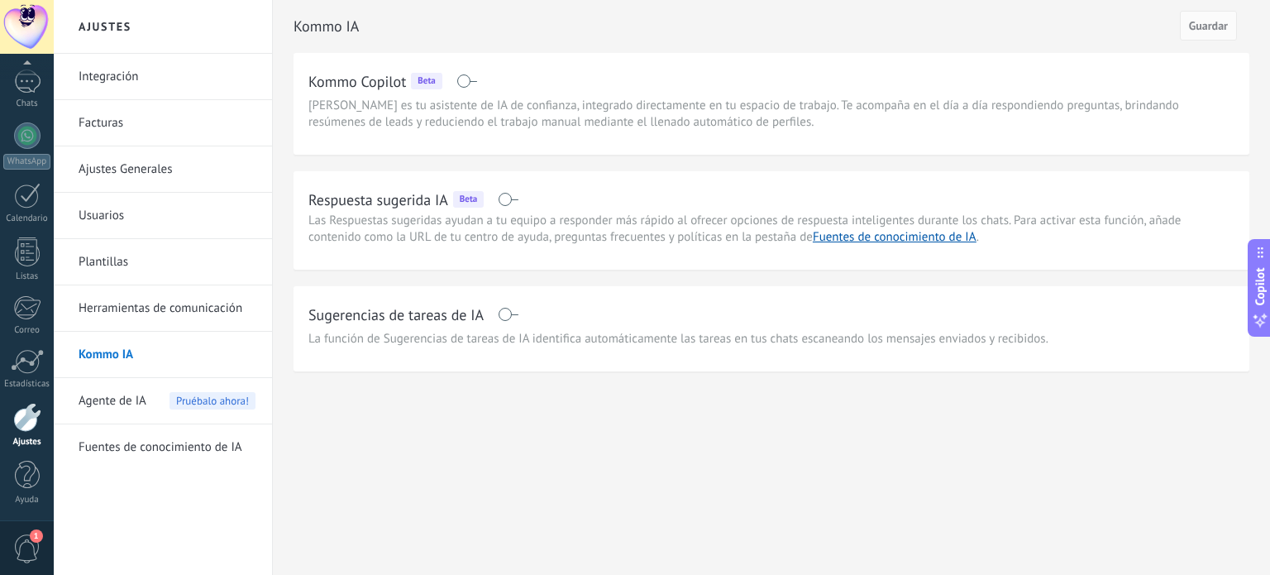
click at [115, 396] on span "Agente de IA" at bounding box center [113, 401] width 68 height 46
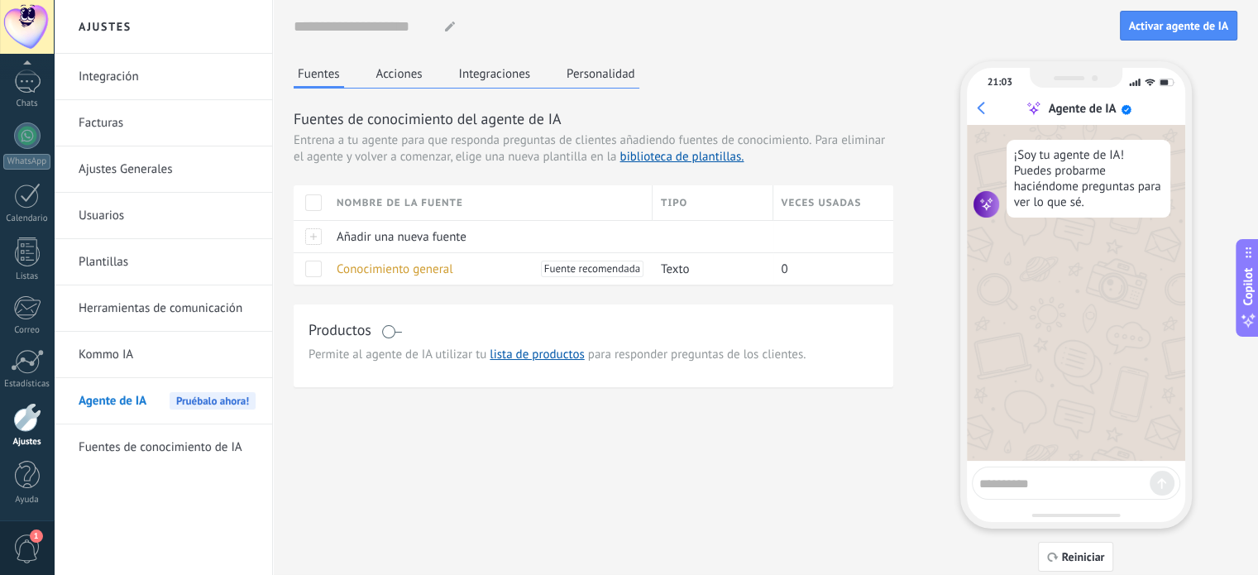
click at [165, 442] on link "Fuentes de conocimiento de IA" at bounding box center [167, 447] width 177 height 46
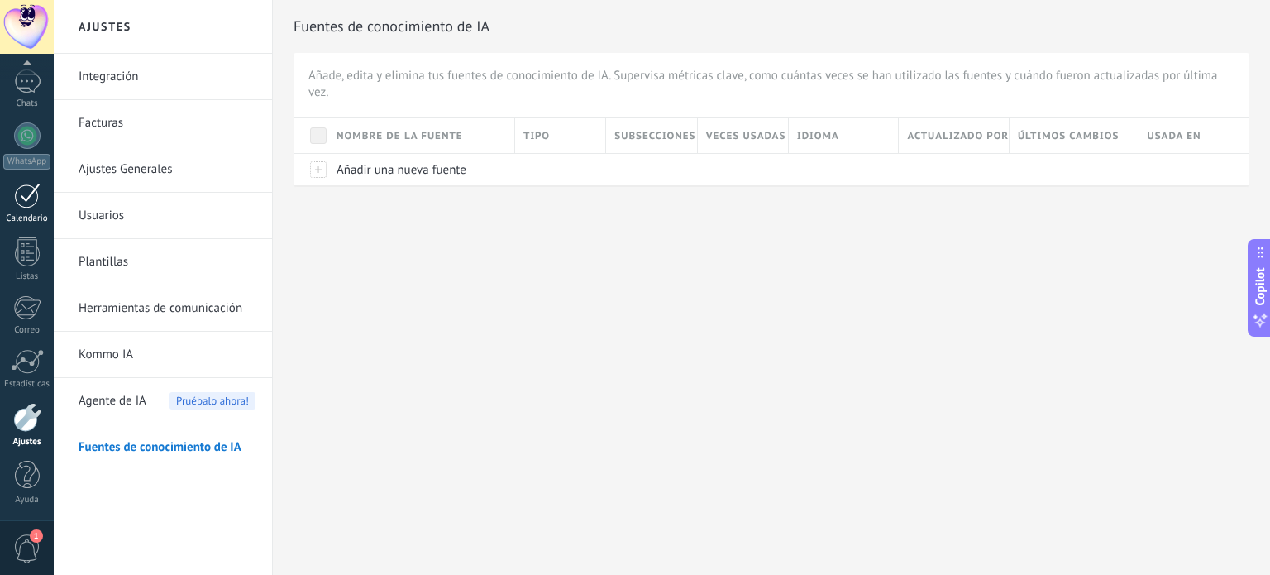
click at [30, 206] on div at bounding box center [27, 196] width 26 height 26
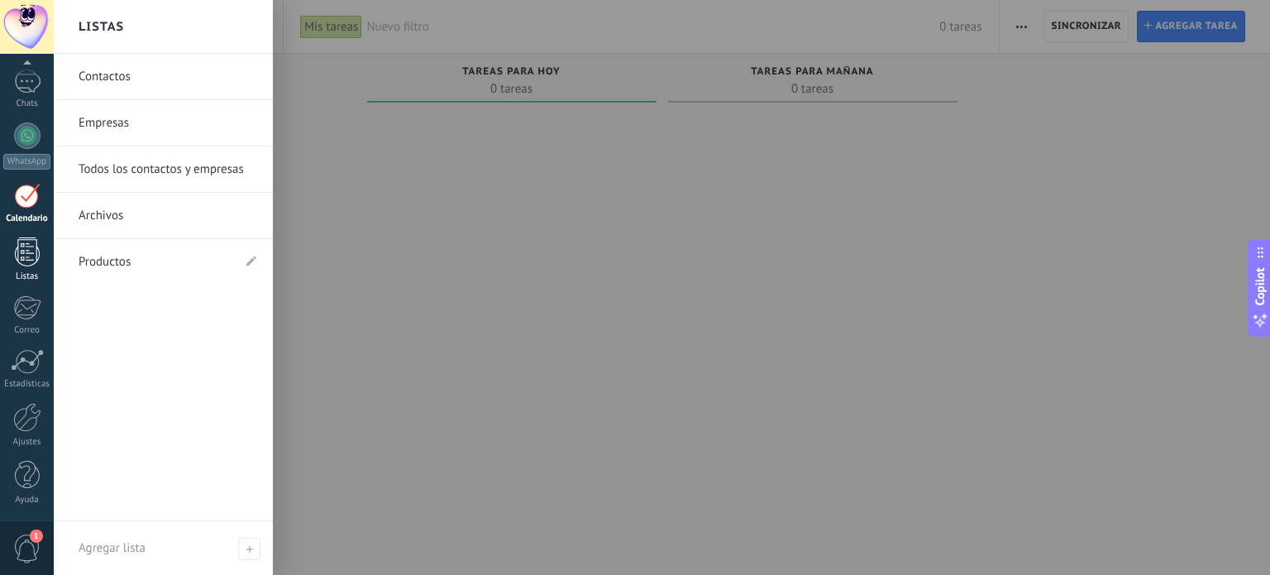
click at [29, 257] on div at bounding box center [27, 251] width 25 height 29
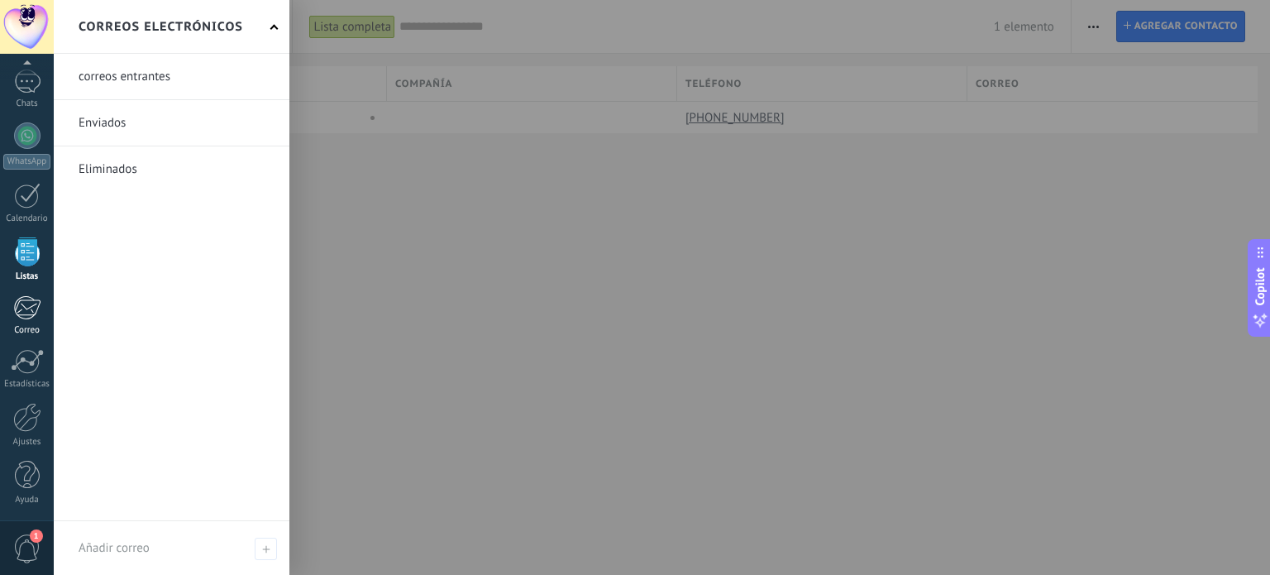
click at [25, 302] on div at bounding box center [26, 307] width 27 height 25
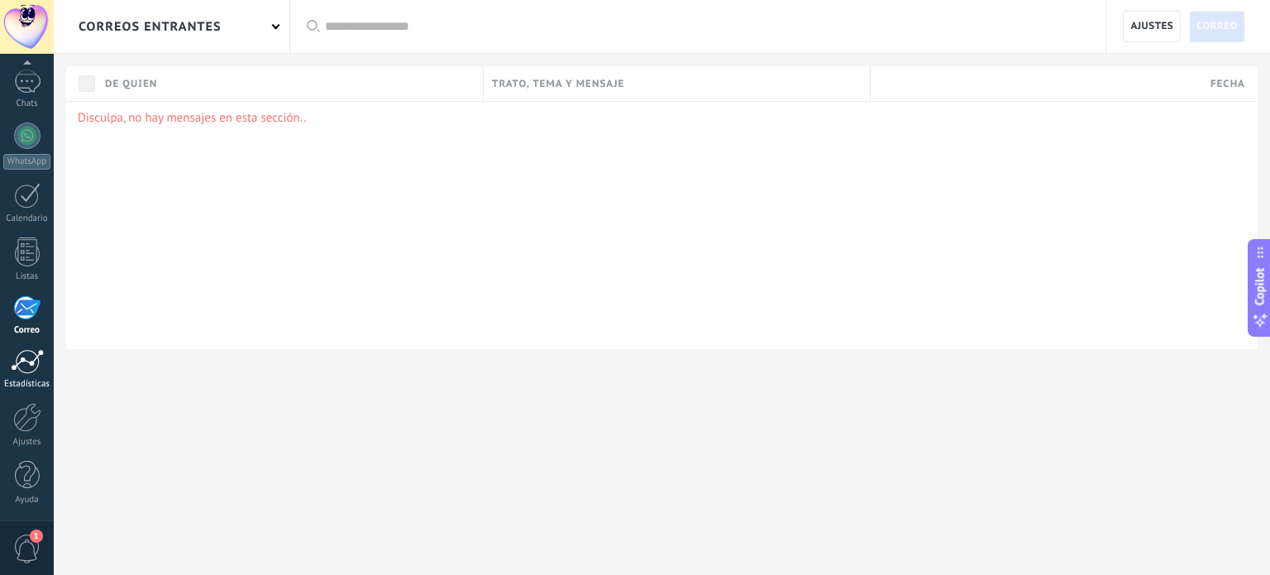
click at [25, 368] on div at bounding box center [27, 361] width 33 height 25
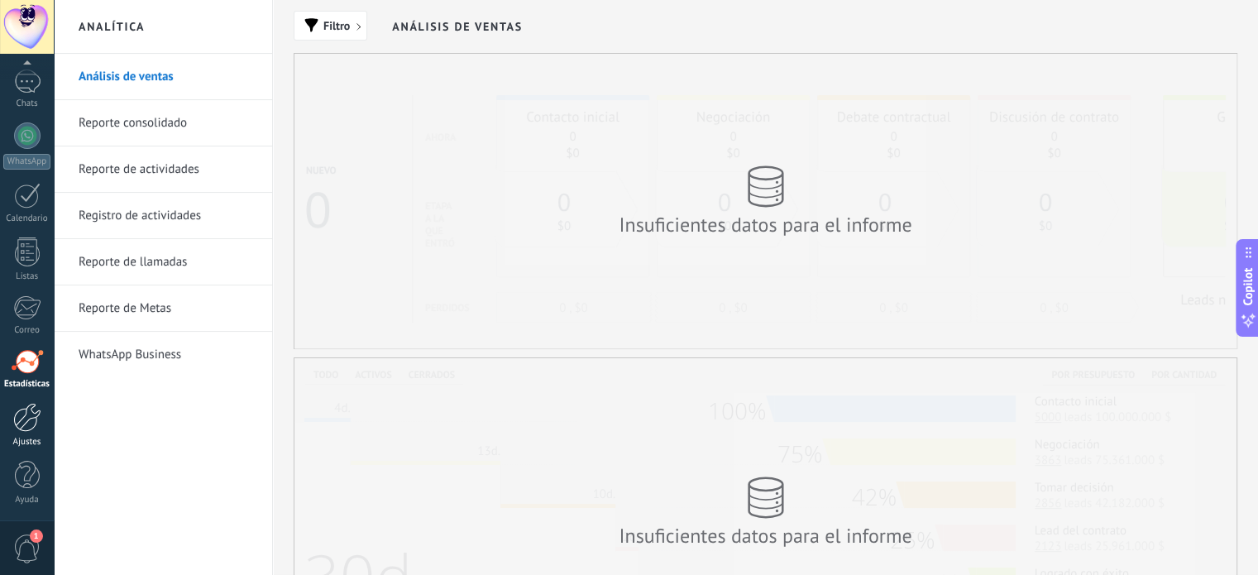
click at [25, 423] on div at bounding box center [27, 417] width 28 height 29
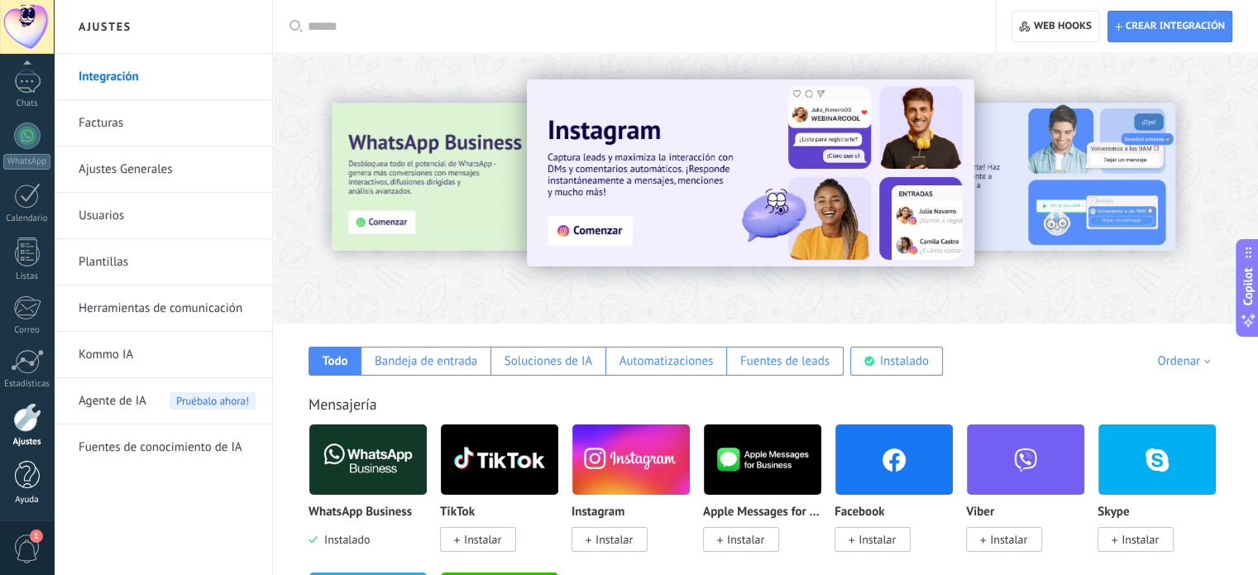
click at [26, 473] on div at bounding box center [27, 475] width 25 height 29
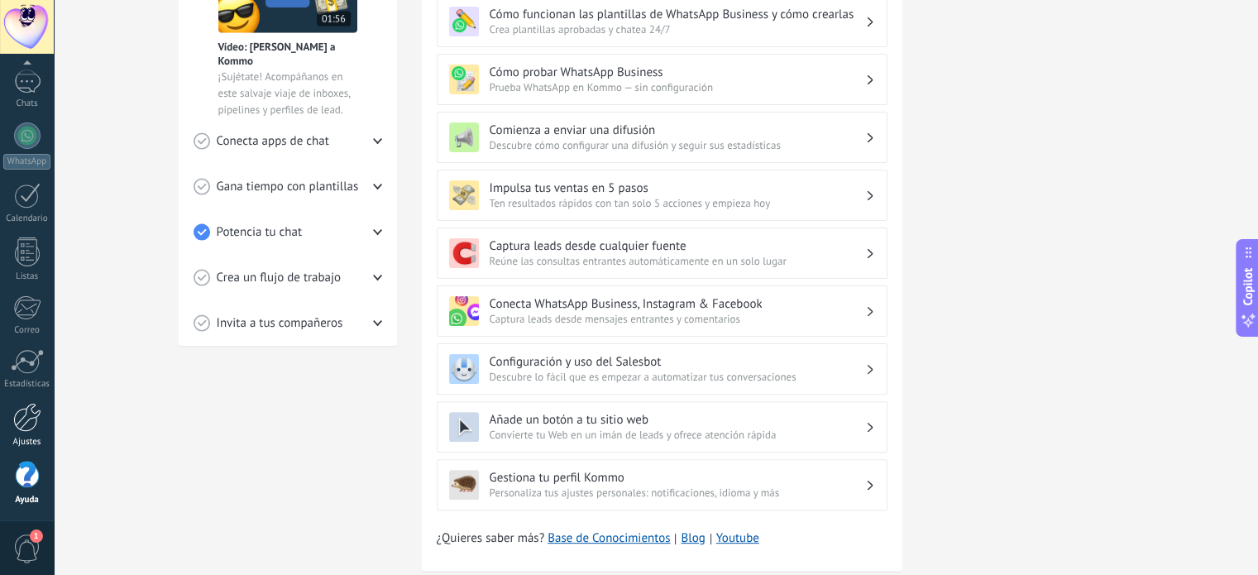
scroll to position [413, 0]
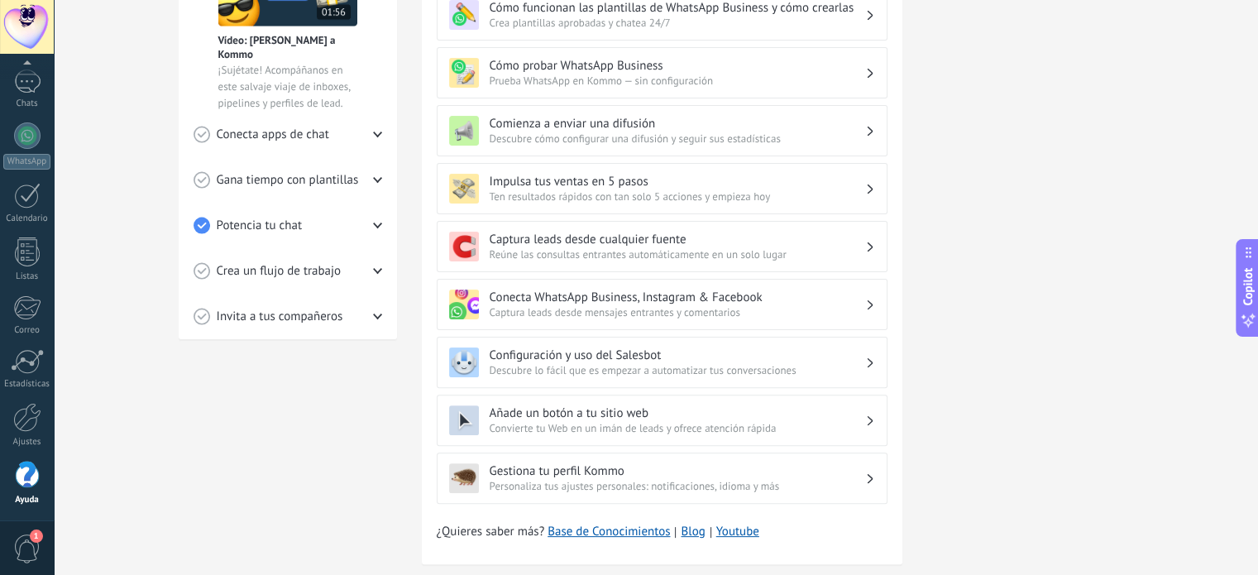
click at [378, 217] on div "Potencia tu chat" at bounding box center [287, 225] width 189 height 45
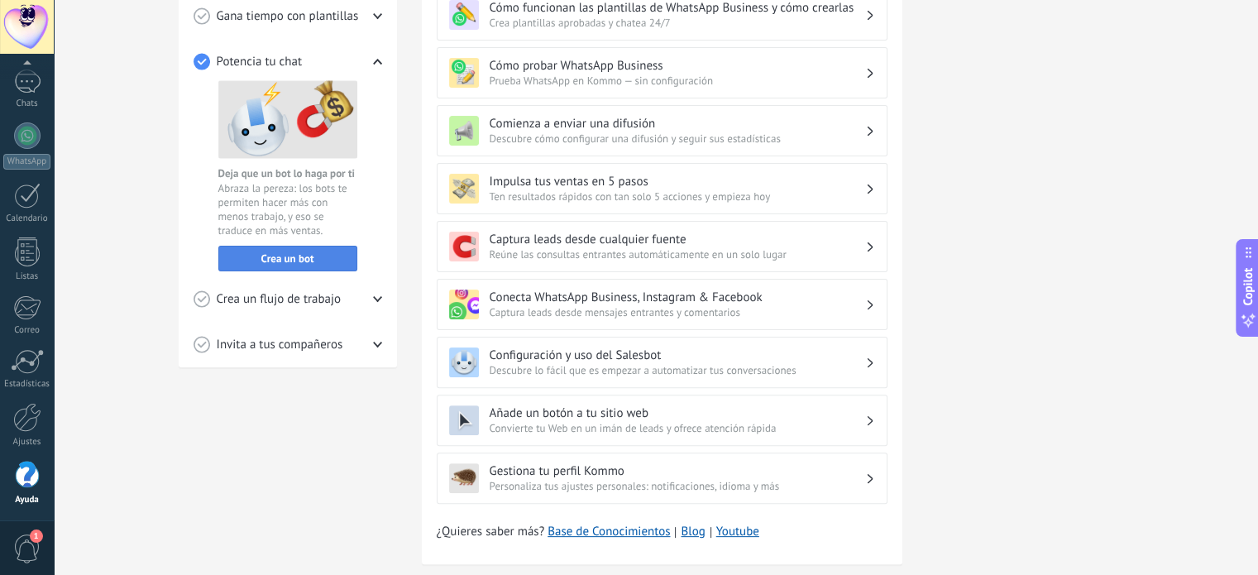
click at [332, 257] on span "Crea un bot" at bounding box center [287, 259] width 121 height 12
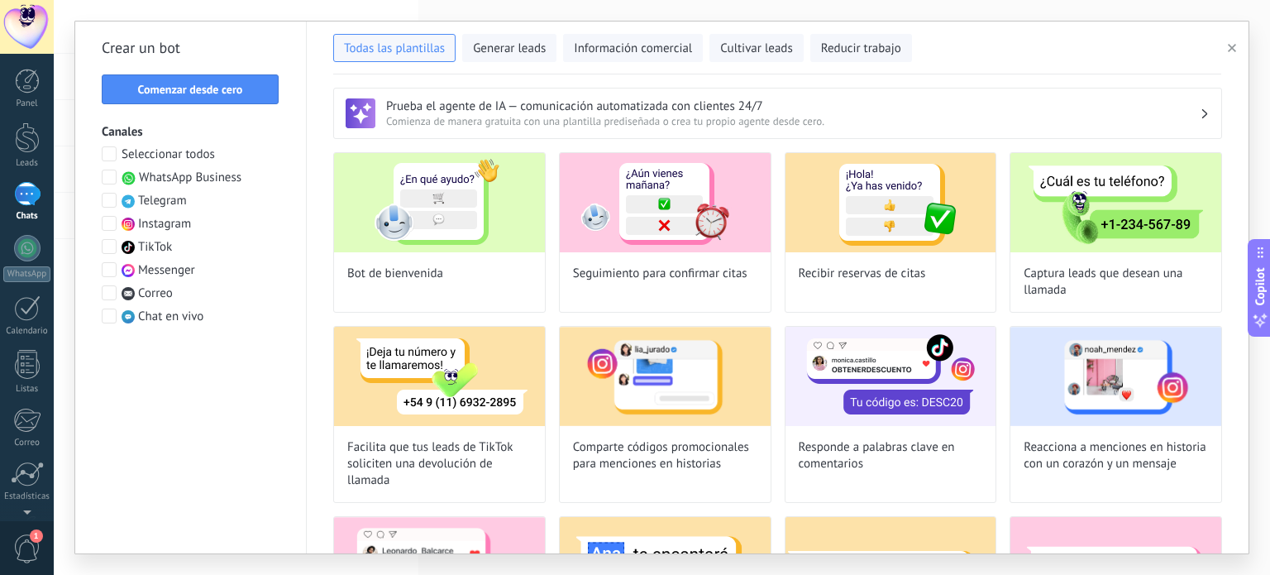
click at [223, 177] on span "WhatsApp Business" at bounding box center [190, 178] width 103 height 17
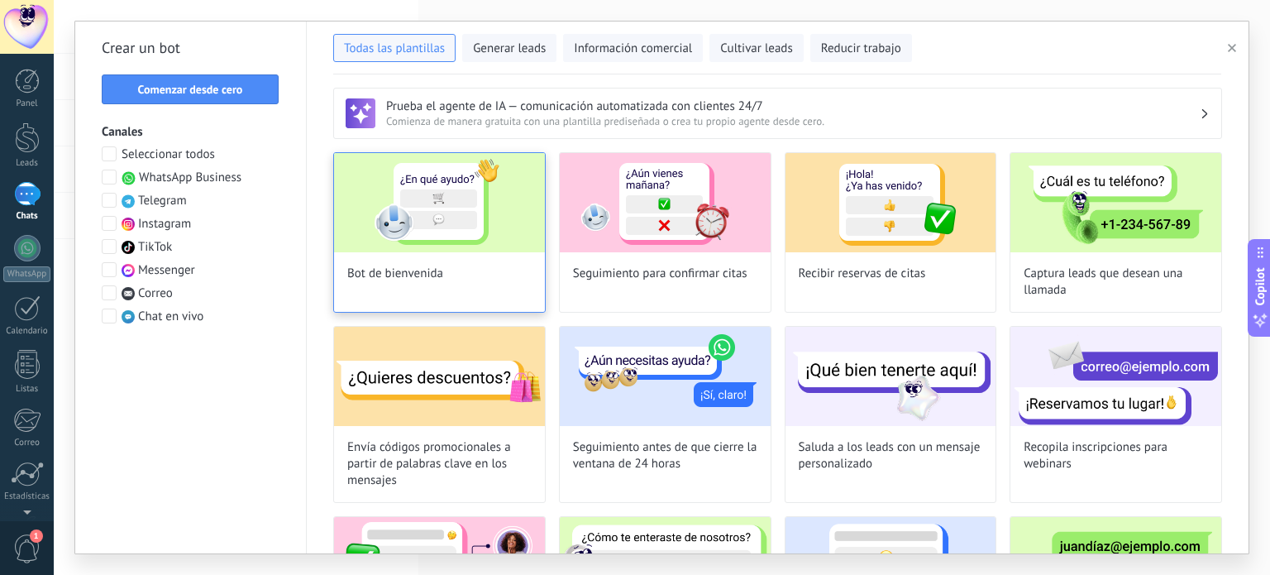
click at [419, 223] on img at bounding box center [439, 202] width 211 height 99
type input "**********"
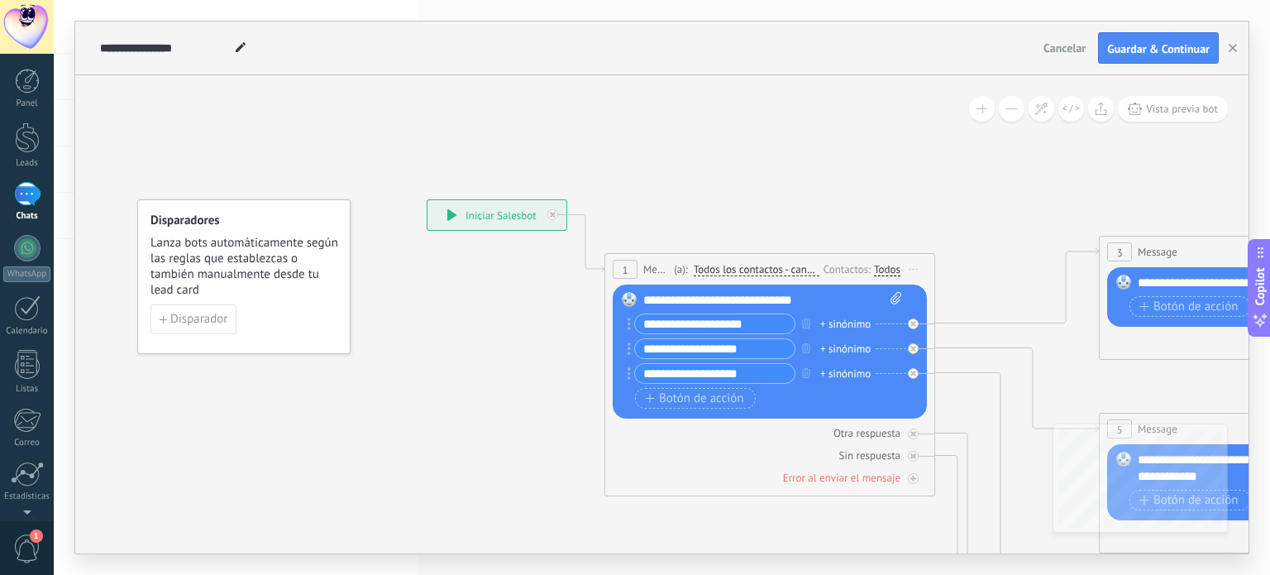
click at [447, 217] on icon at bounding box center [452, 215] width 10 height 12
click at [189, 322] on span "Disparador" at bounding box center [198, 319] width 57 height 12
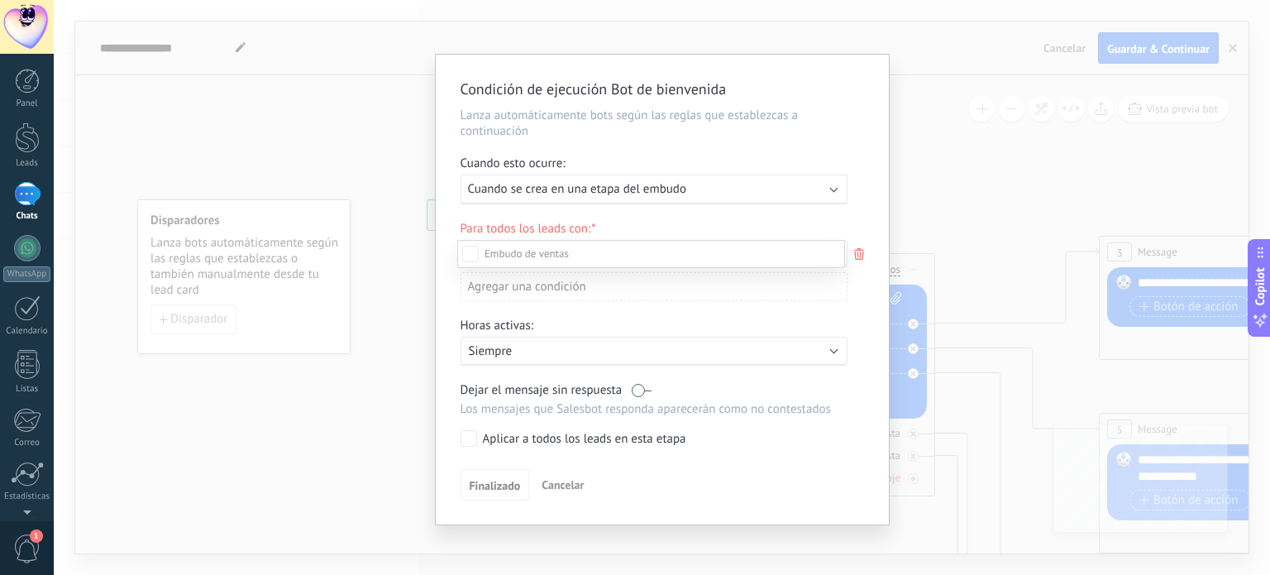
click at [521, 188] on div at bounding box center [662, 287] width 1216 height 575
click at [569, 190] on span "Cuando se crea en una etapa del embudo" at bounding box center [577, 189] width 218 height 16
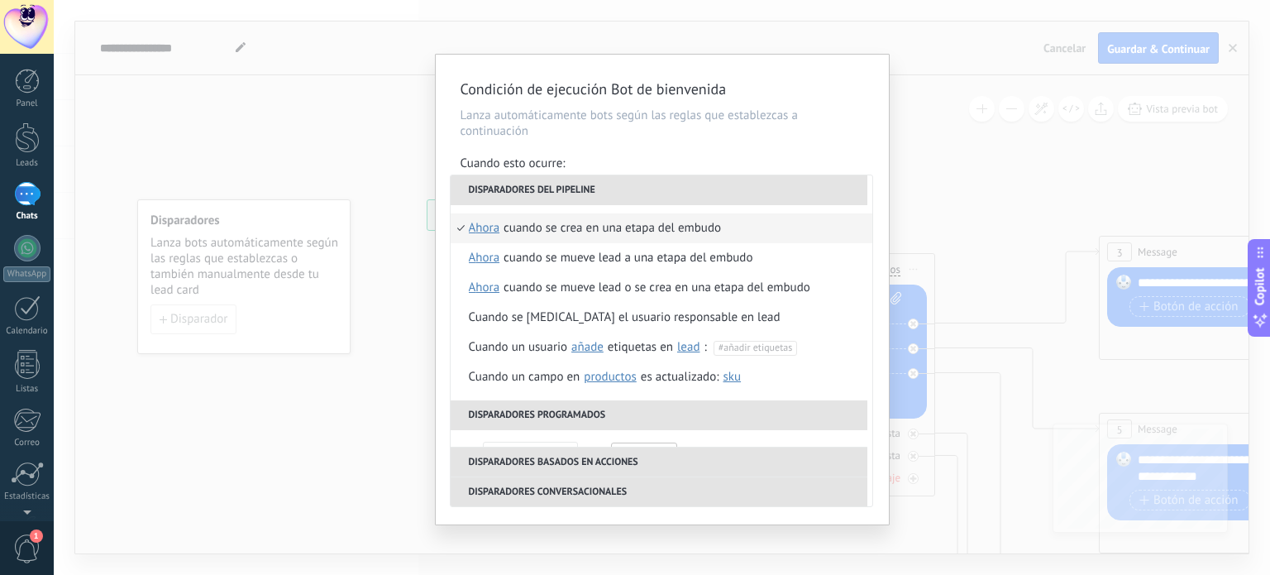
click at [389, 139] on div "Condición de ejecución Bot de [PERSON_NAME] automáticamente bots según las regl…" at bounding box center [662, 287] width 1216 height 575
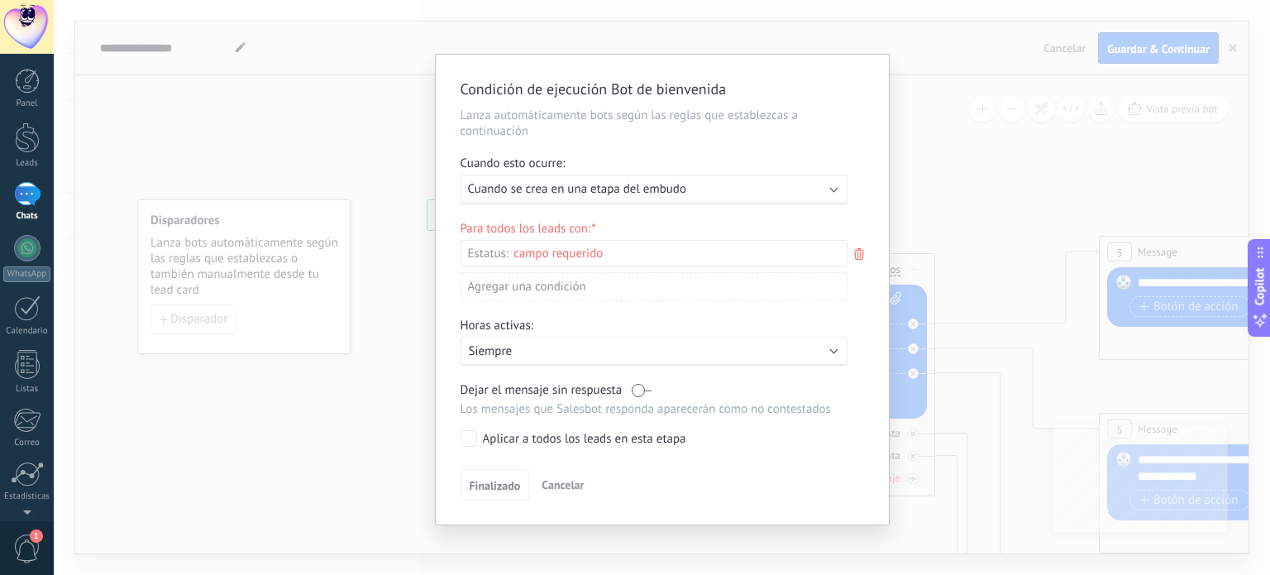
click at [572, 480] on span "Cancelar" at bounding box center [563, 484] width 42 height 15
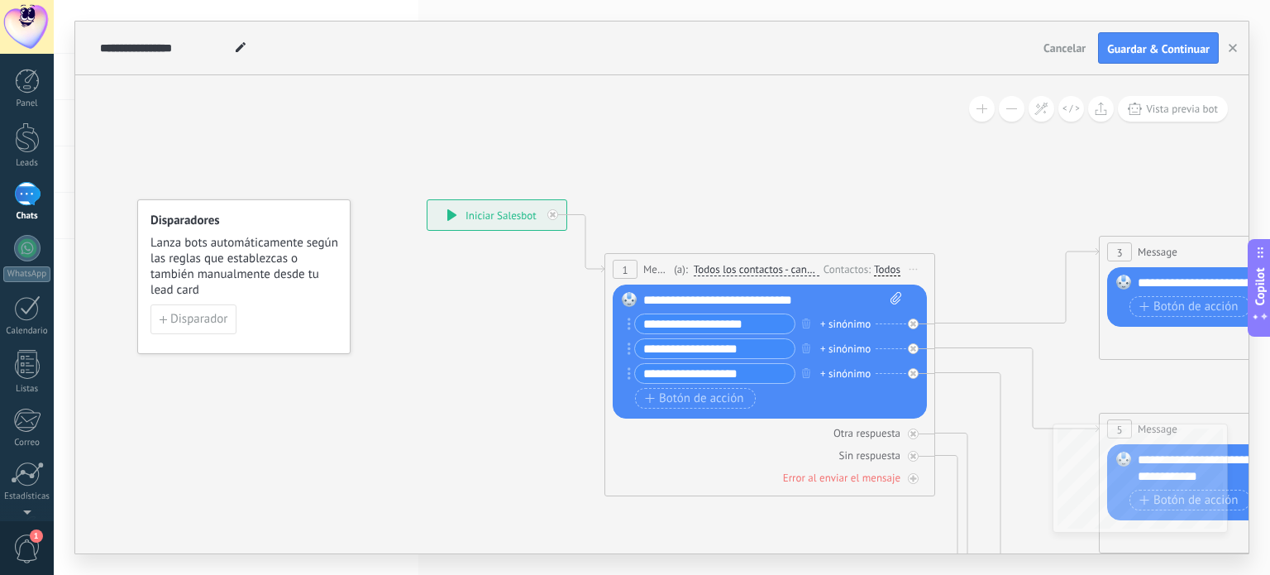
click at [236, 49] on icon at bounding box center [241, 47] width 10 height 10
drag, startPoint x: 228, startPoint y: 41, endPoint x: 132, endPoint y: 43, distance: 95.9
click at [132, 43] on input "**********" at bounding box center [165, 47] width 130 height 13
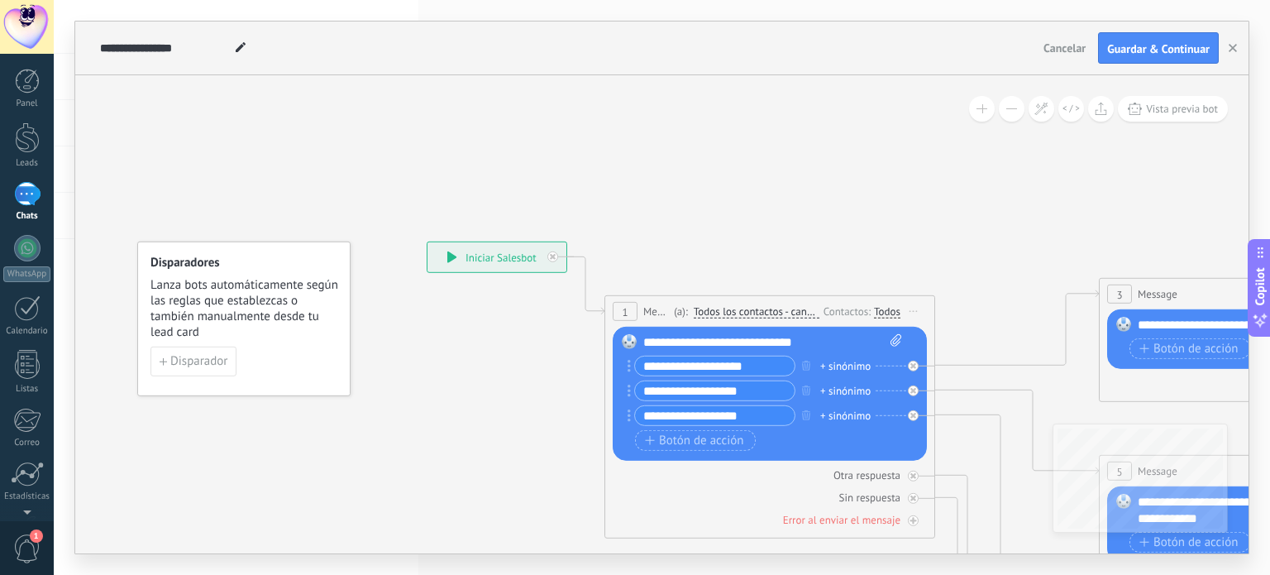
click at [1053, 45] on span "Cancelar" at bounding box center [1065, 48] width 42 height 15
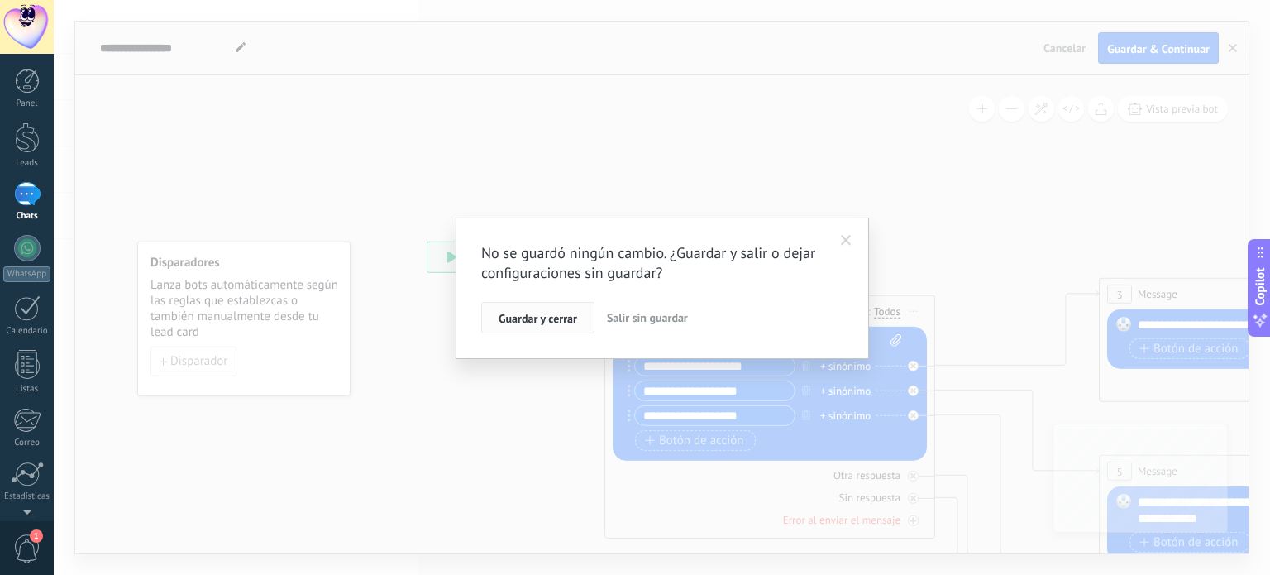
click at [566, 320] on span "Guardar y cerrar" at bounding box center [538, 319] width 79 height 12
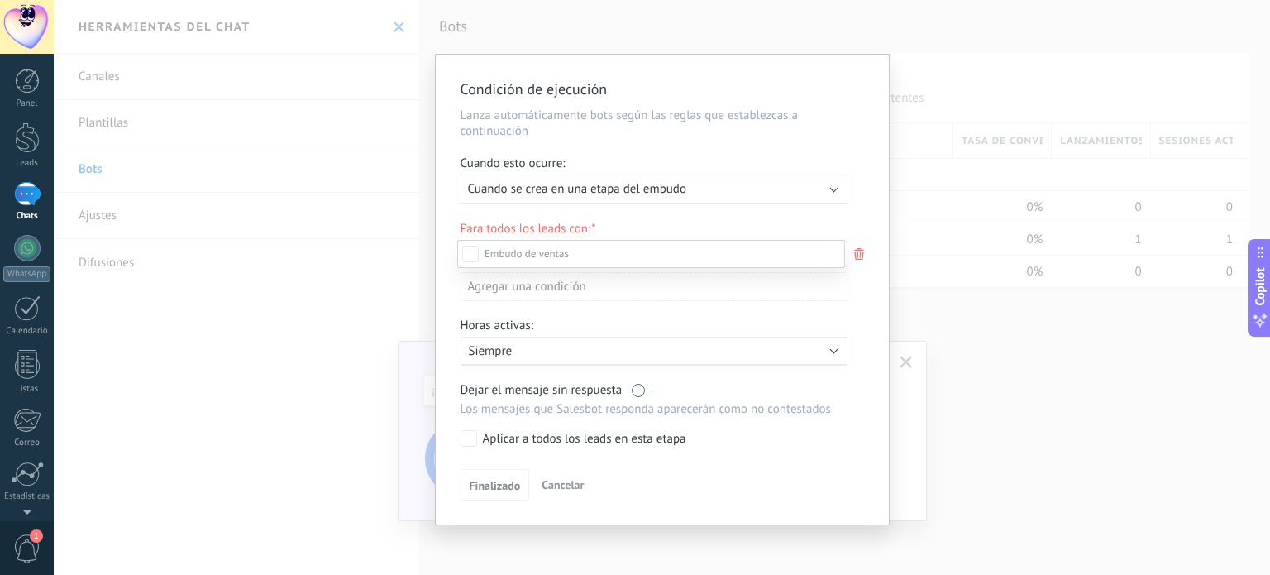
click at [967, 136] on div at bounding box center [662, 287] width 1216 height 575
click at [553, 480] on span "Cancelar" at bounding box center [563, 484] width 42 height 15
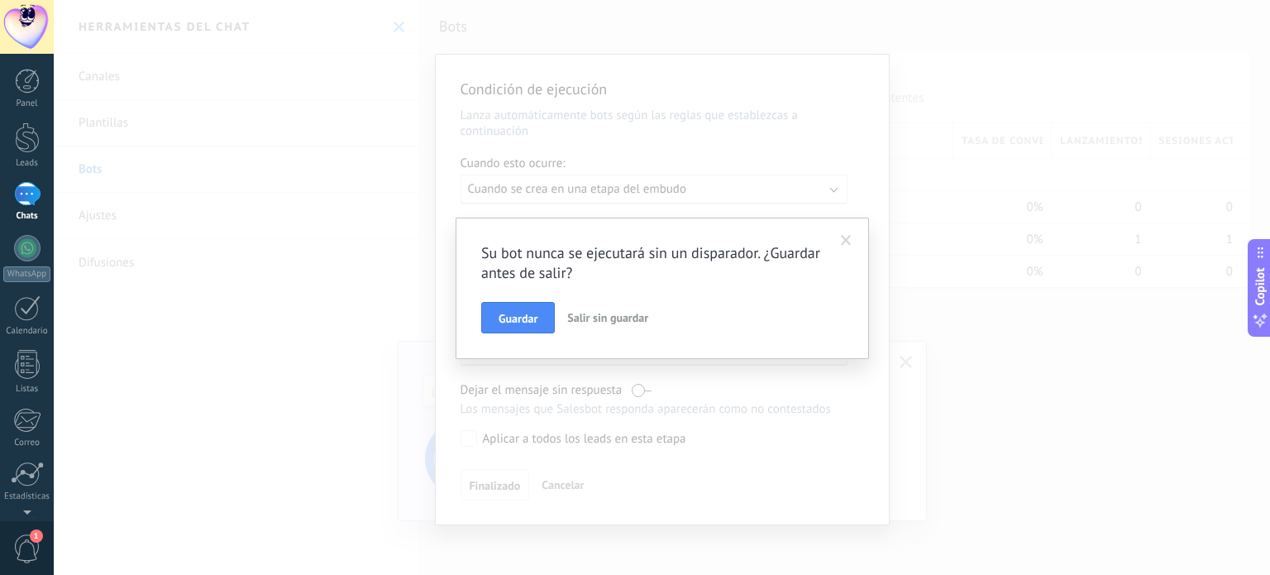
click at [595, 316] on span "Salir sin guardar" at bounding box center [607, 317] width 81 height 15
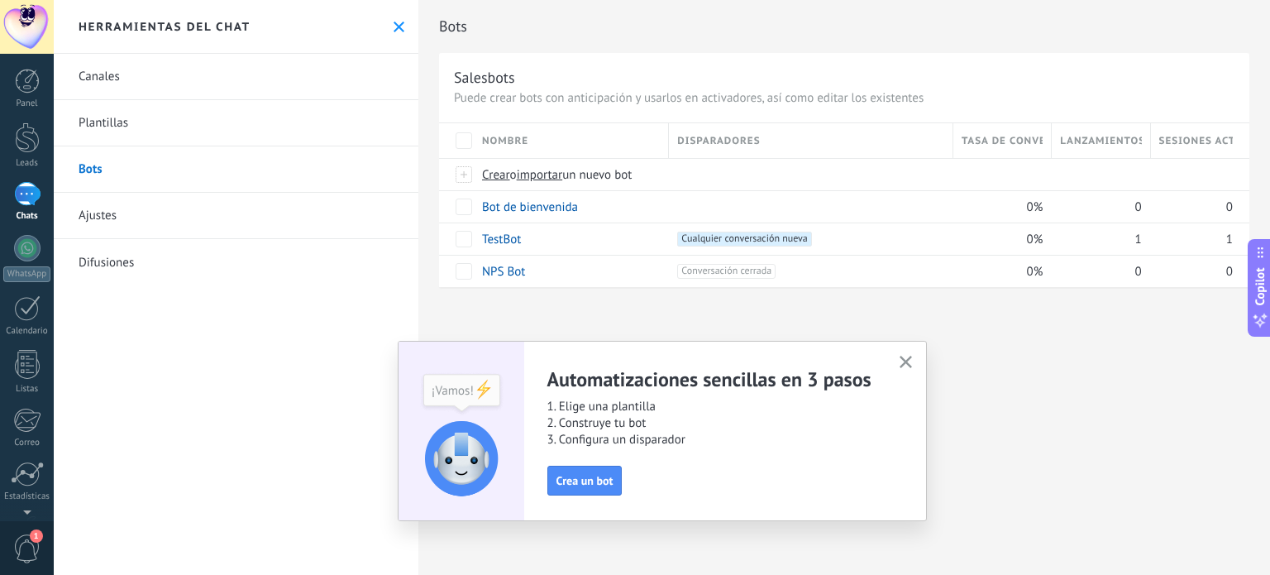
click at [908, 363] on icon "button" at bounding box center [906, 362] width 12 height 12
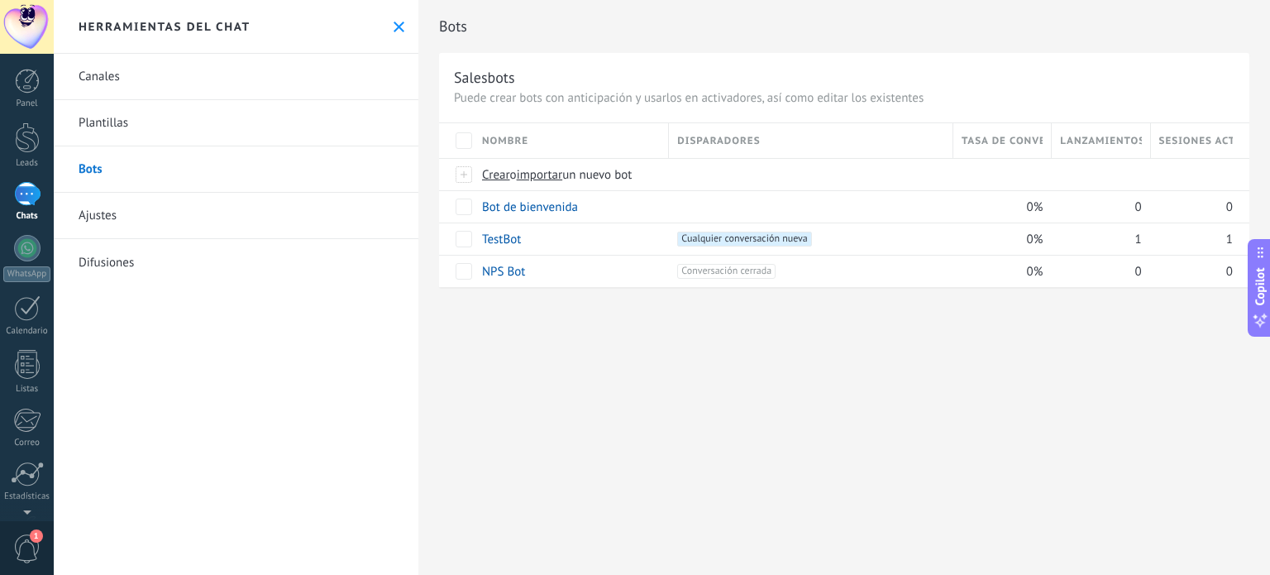
click at [91, 217] on link "Ajustes" at bounding box center [236, 216] width 365 height 46
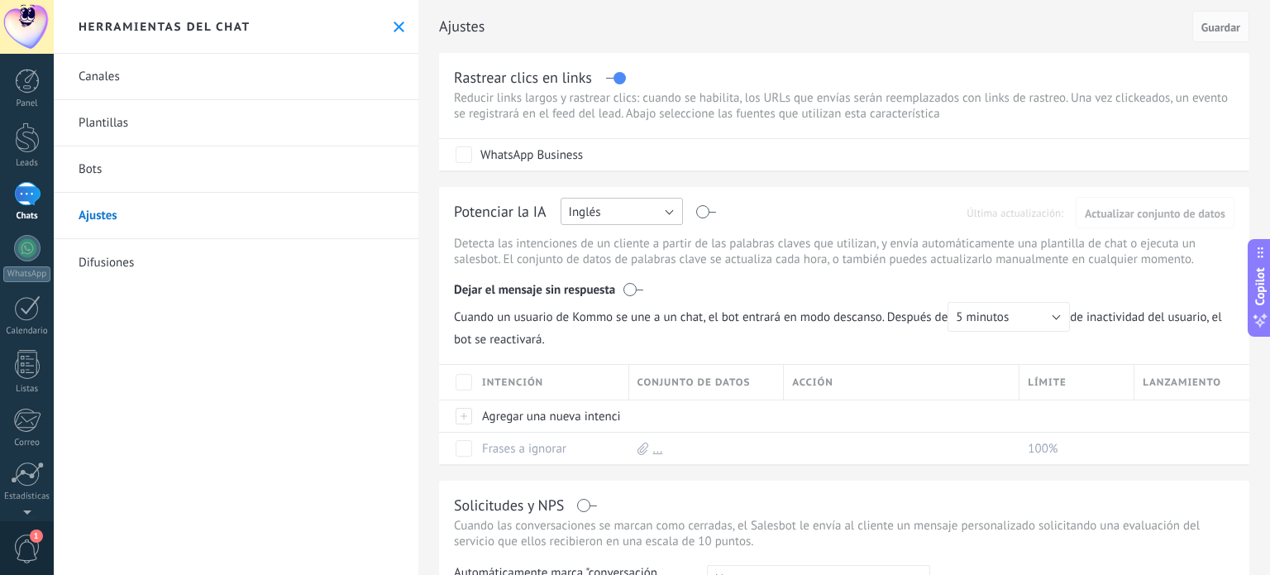
click at [616, 217] on button "Inglés" at bounding box center [622, 211] width 122 height 27
click at [605, 270] on span "Español" at bounding box center [614, 269] width 127 height 16
